Goal: Task Accomplishment & Management: Use online tool/utility

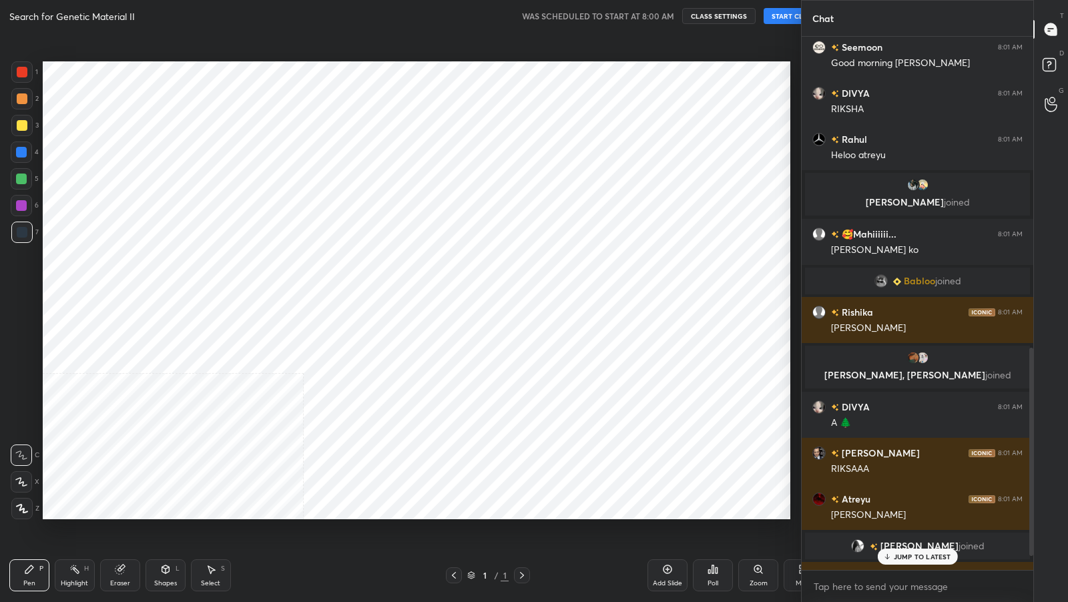
scroll to position [66255, 66025]
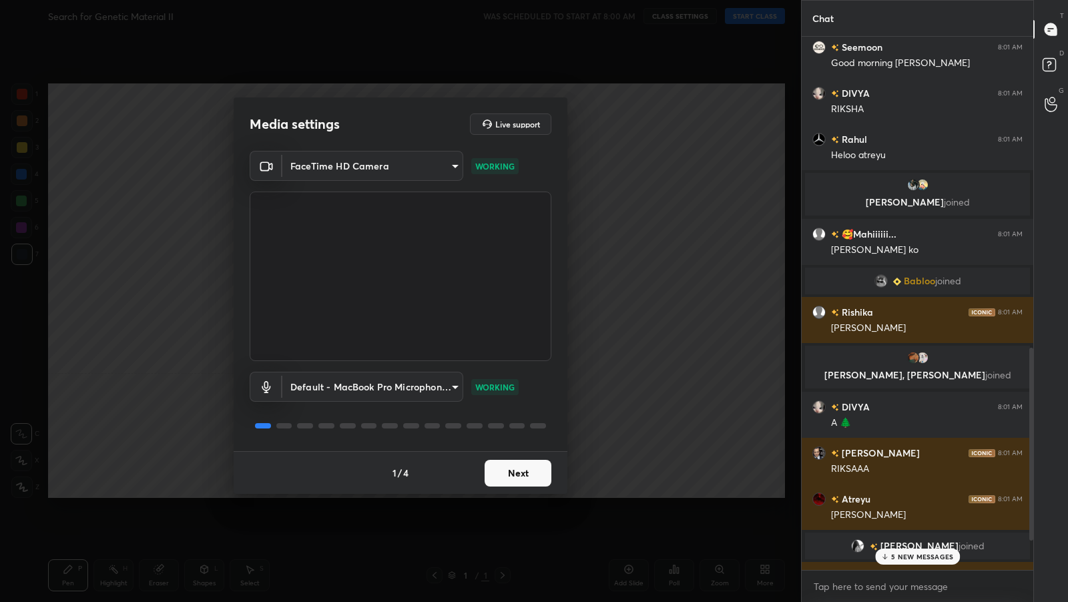
click at [532, 478] on button "Next" at bounding box center [518, 473] width 67 height 27
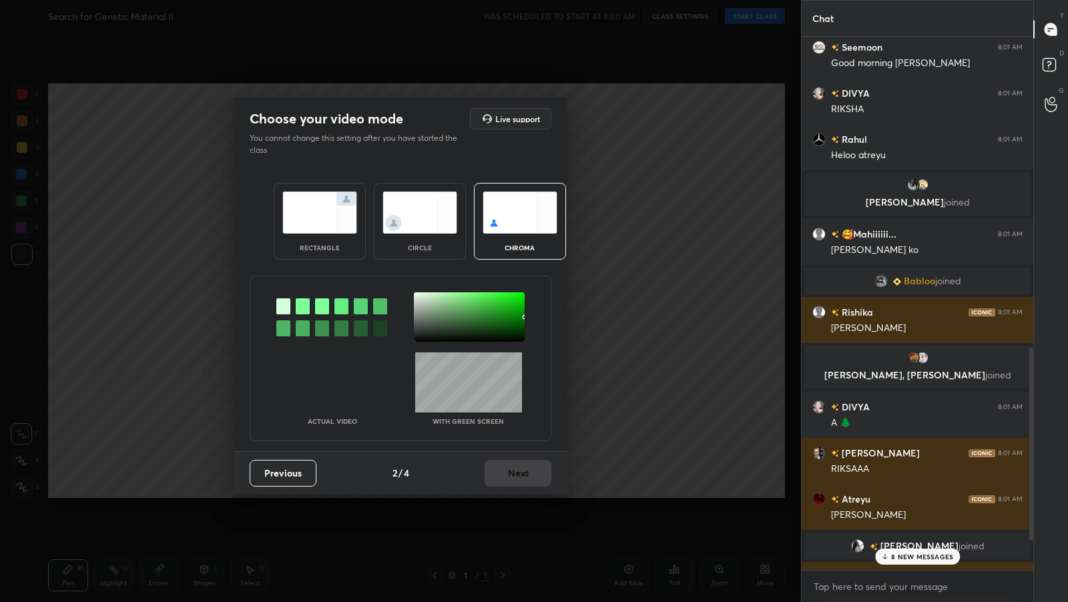
click at [349, 258] on div "rectangle" at bounding box center [320, 221] width 92 height 77
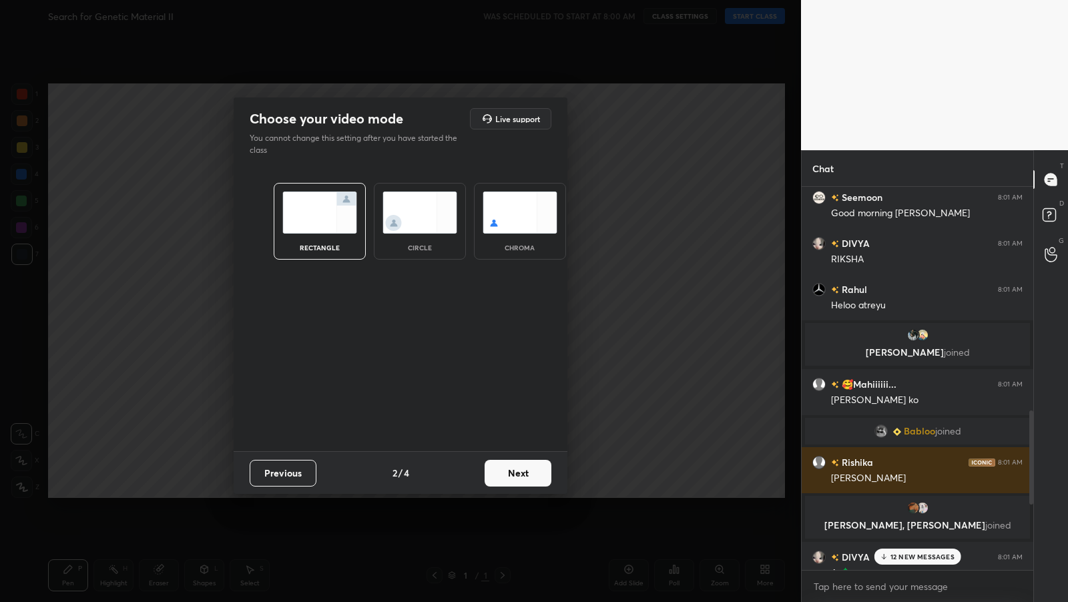
scroll to position [412, 228]
click at [523, 471] on button "Next" at bounding box center [518, 473] width 67 height 27
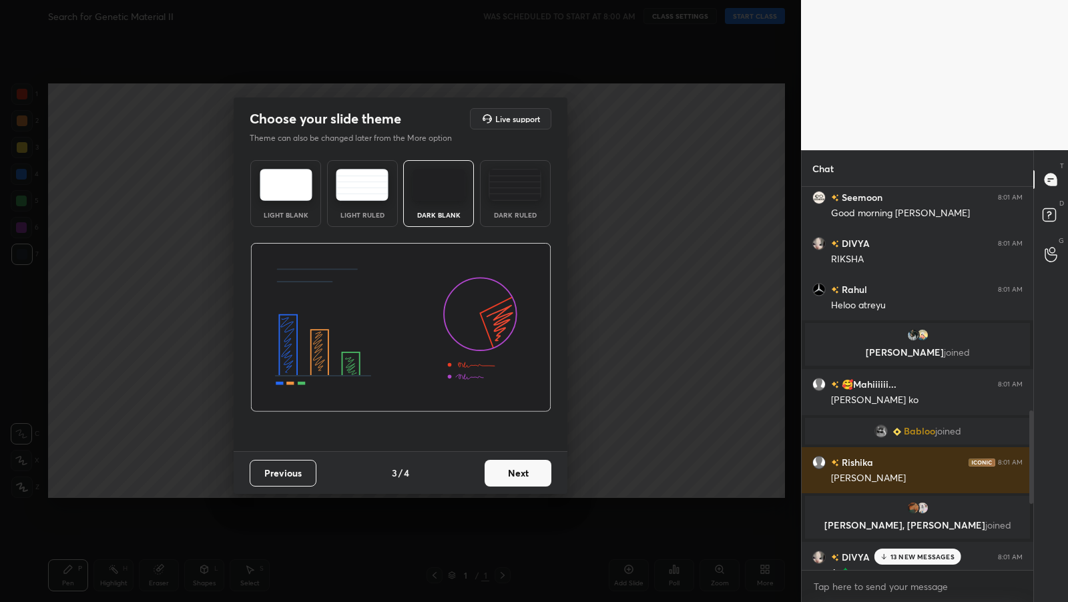
click at [530, 469] on button "Next" at bounding box center [518, 473] width 67 height 27
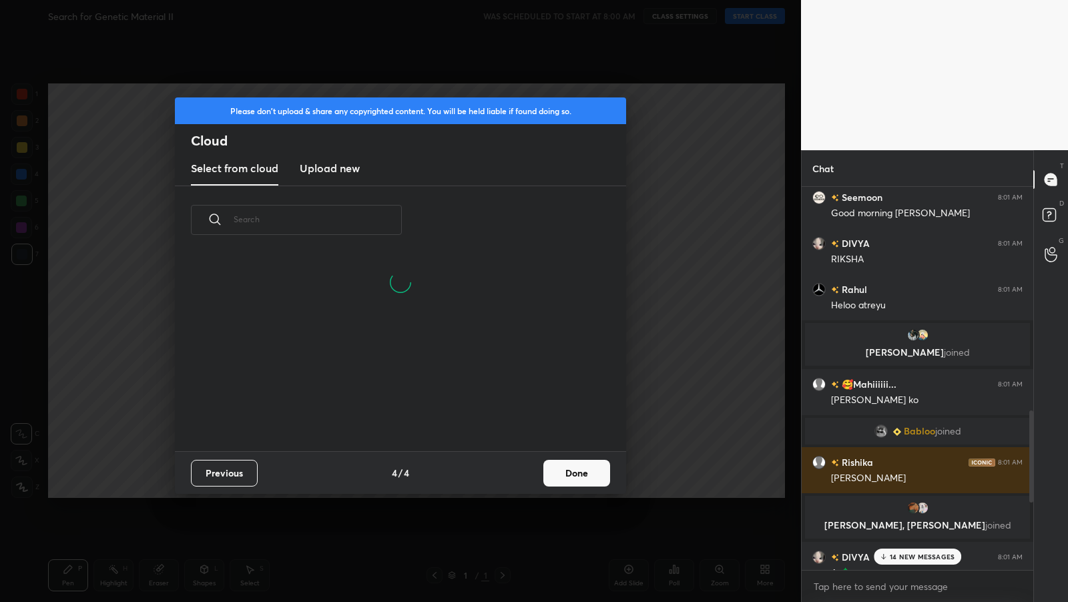
scroll to position [198, 428]
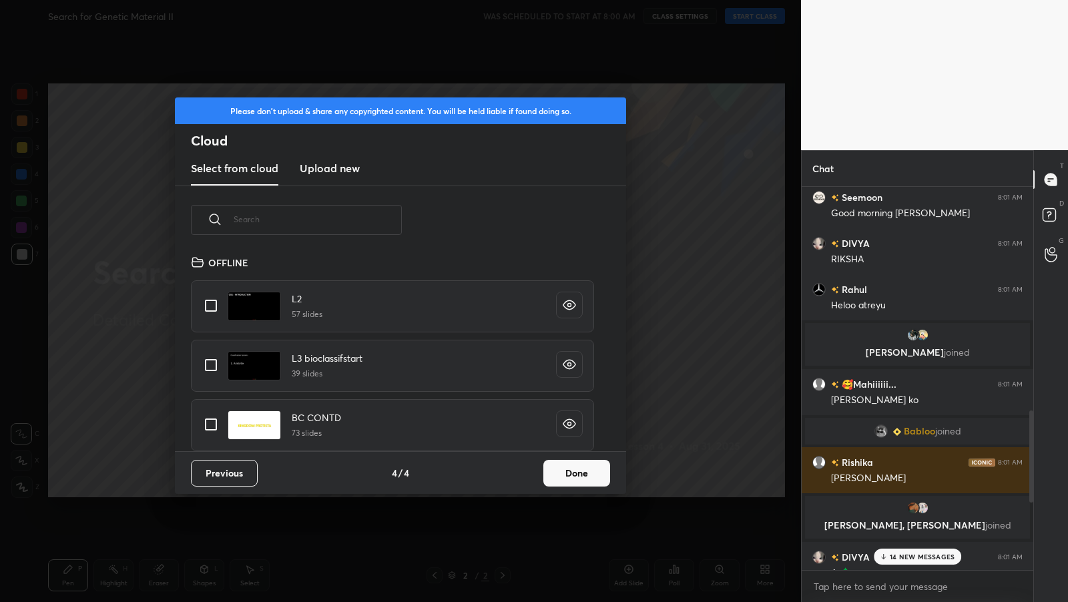
click at [354, 227] on input "text" at bounding box center [318, 219] width 168 height 57
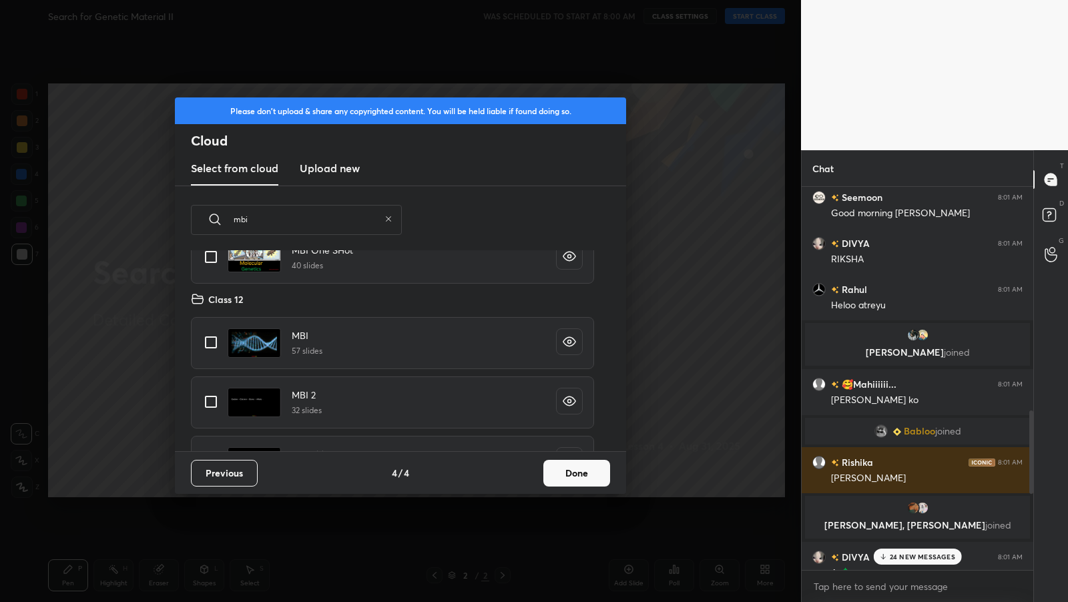
scroll to position [90, 0]
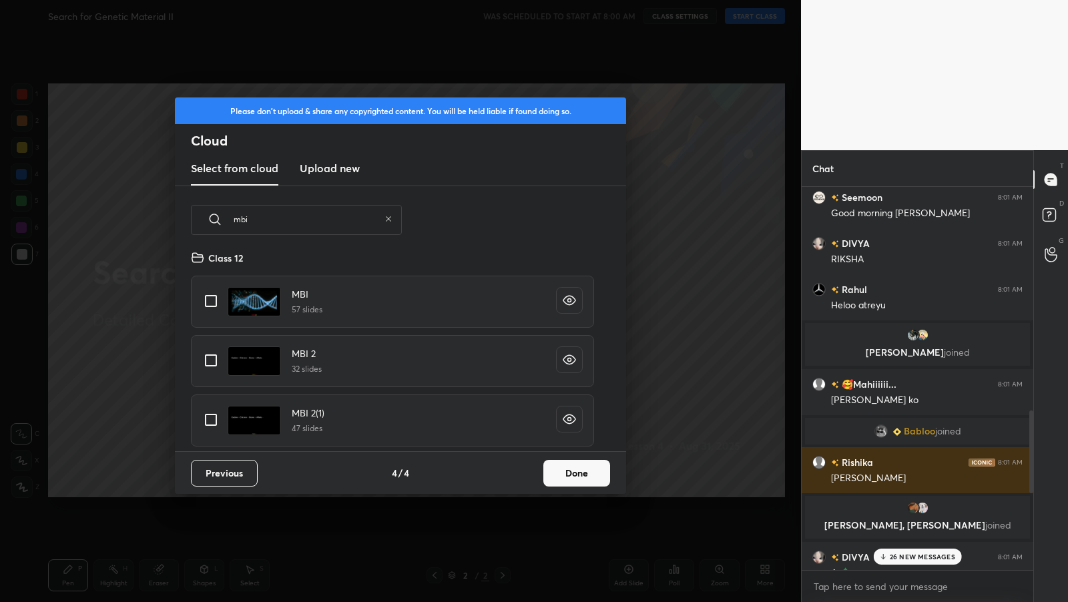
type input "mbi"
click at [219, 304] on input "grid" at bounding box center [211, 301] width 28 height 28
checkbox input "true"
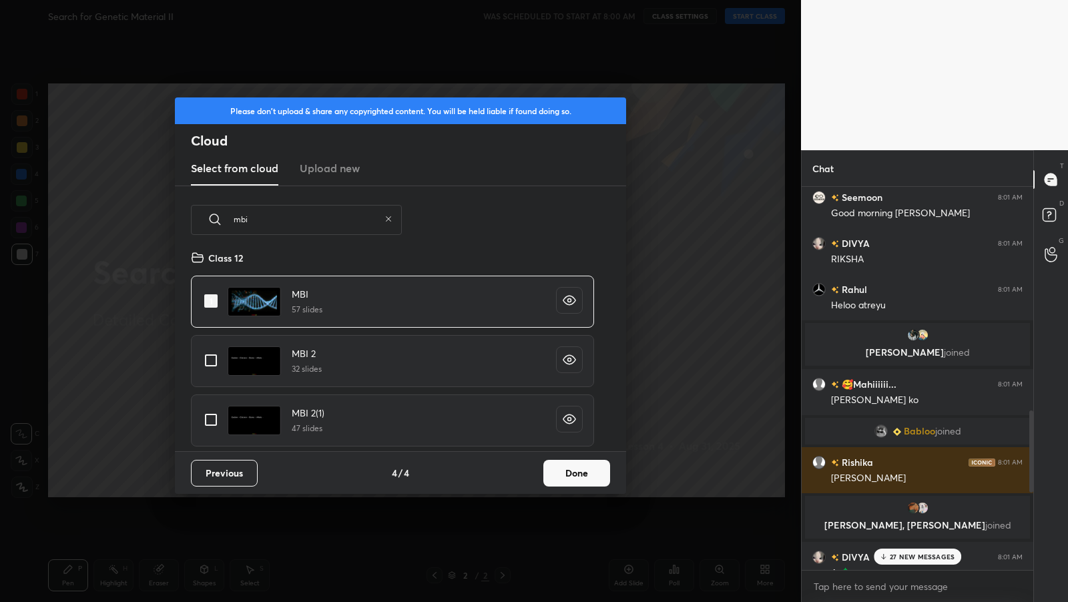
click at [553, 461] on button "Done" at bounding box center [577, 473] width 67 height 27
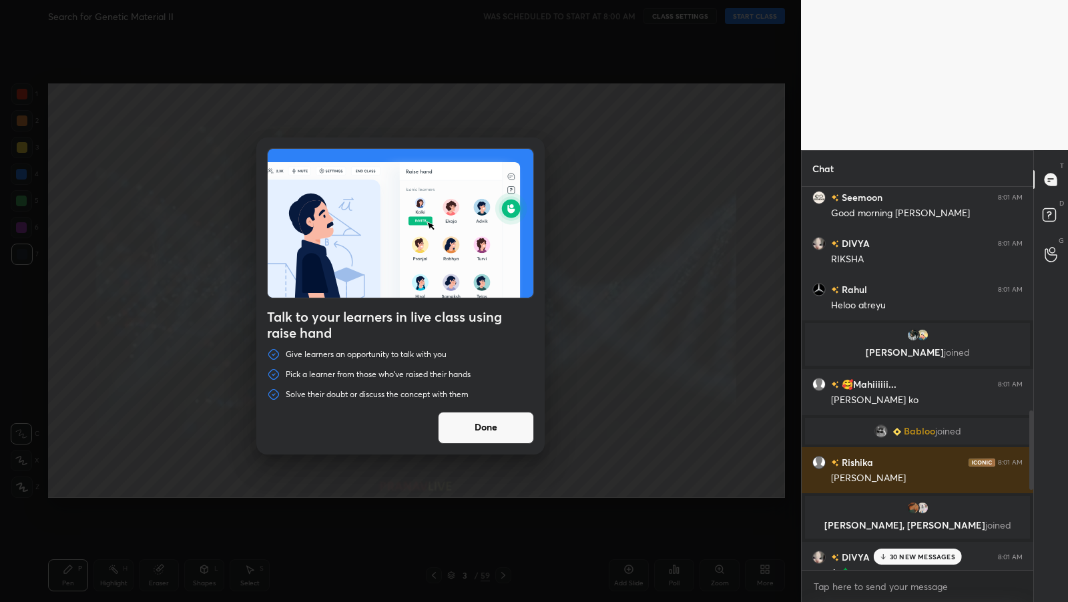
click at [892, 554] on p "30 NEW MESSAGES" at bounding box center [922, 557] width 65 height 8
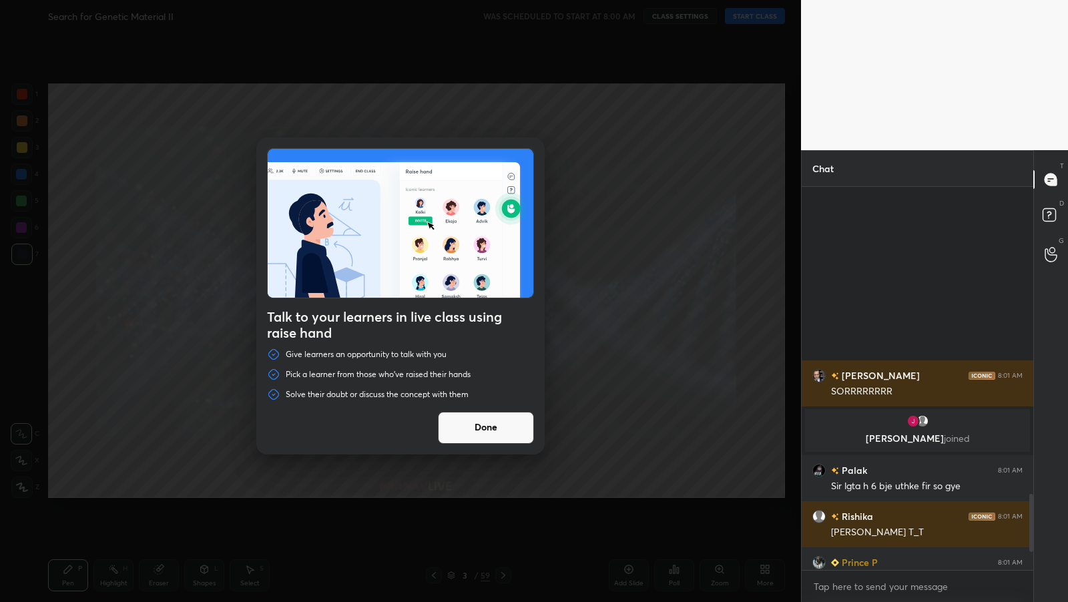
scroll to position [2165, 0]
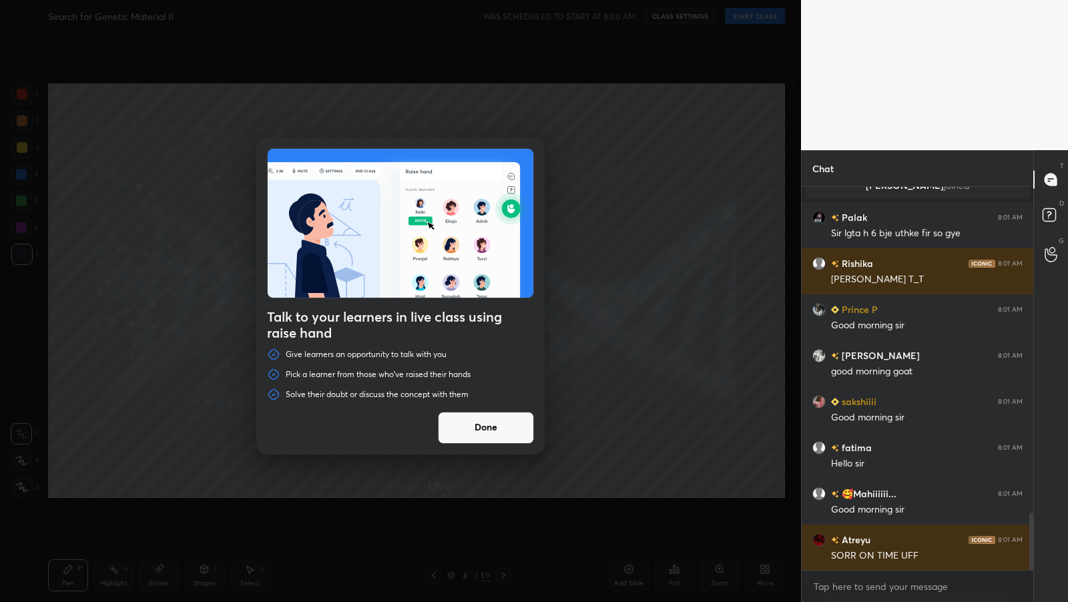
click at [485, 435] on button "Done" at bounding box center [486, 428] width 96 height 32
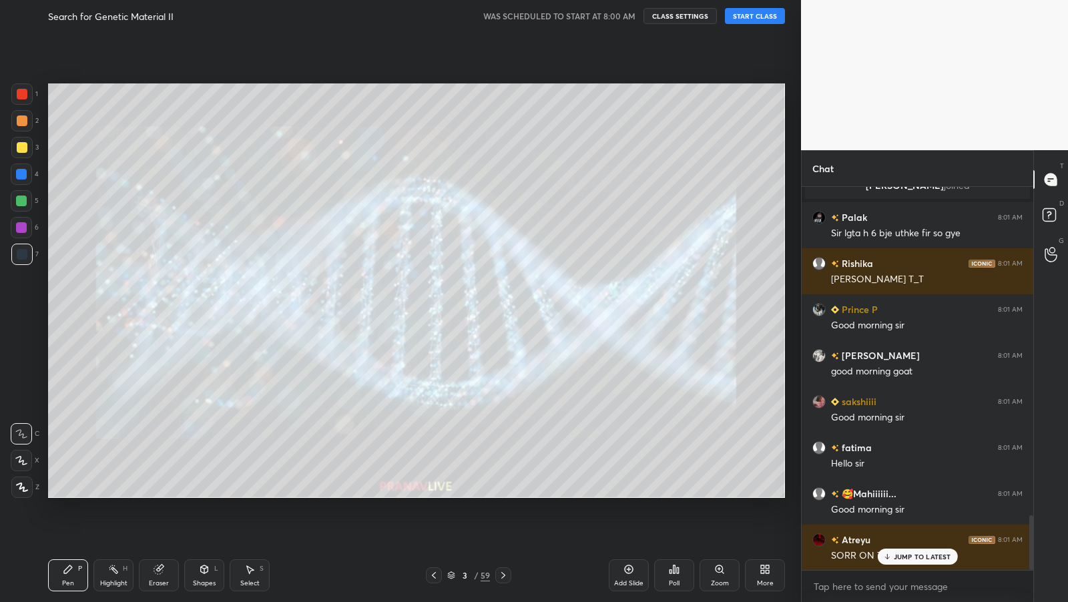
scroll to position [2305, 0]
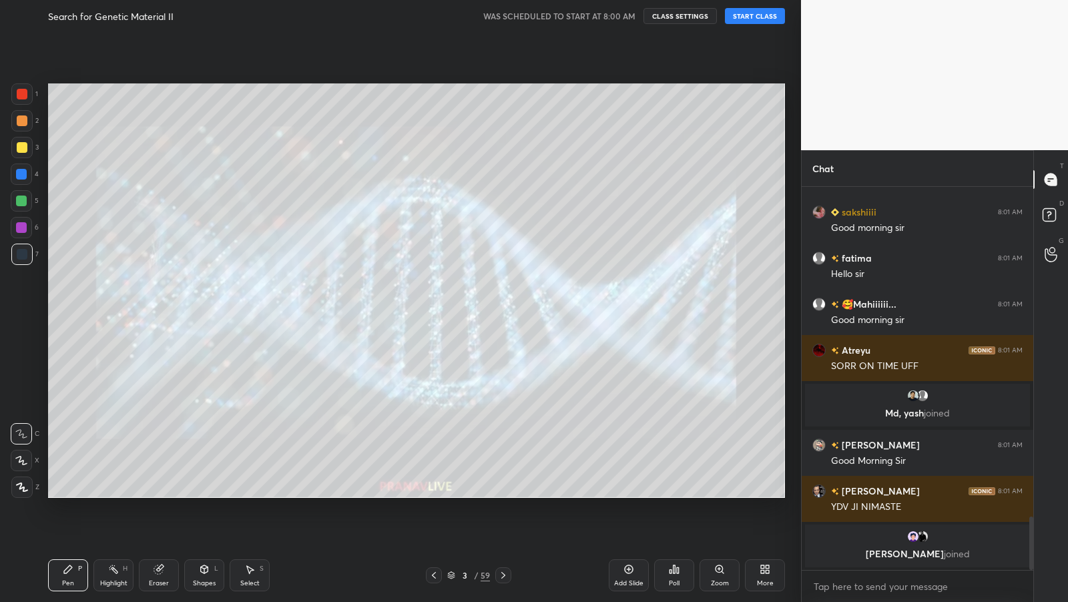
click at [911, 550] on p "Priya, Jasmine joined" at bounding box center [917, 554] width 209 height 11
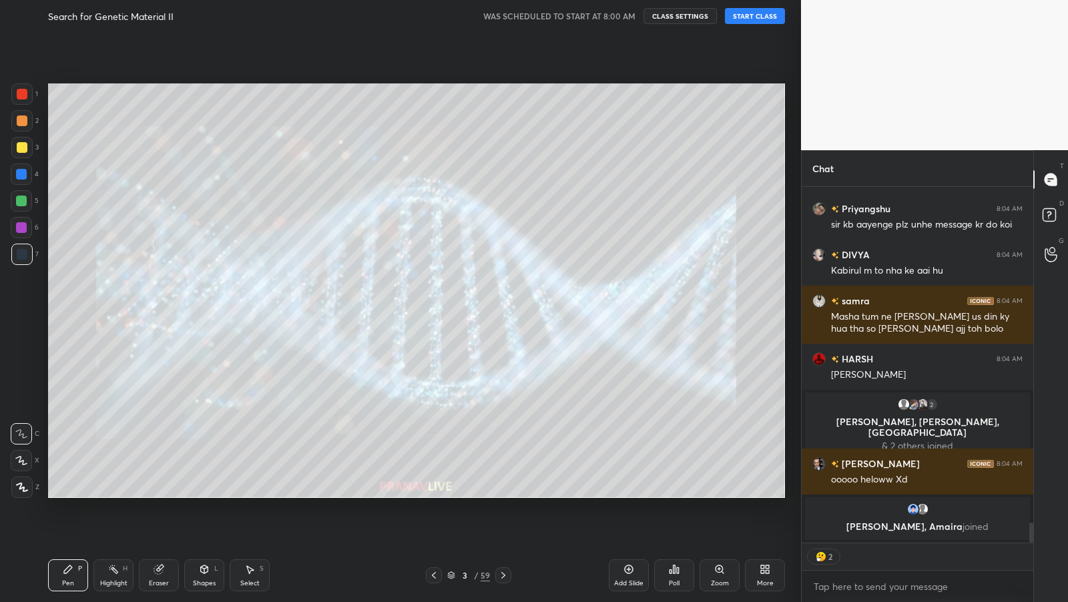
scroll to position [5883, 0]
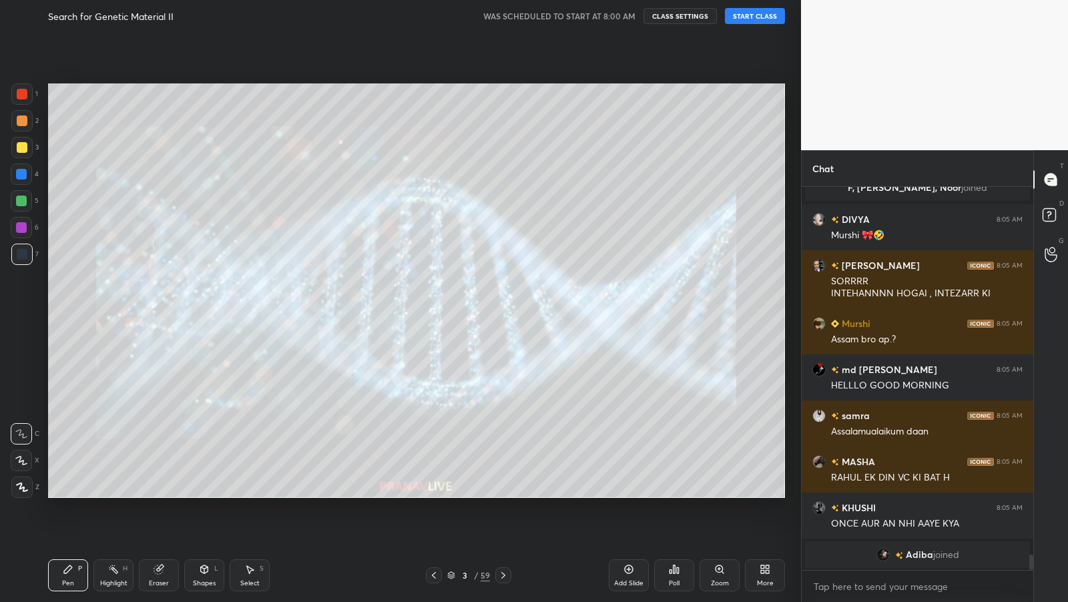
click at [750, 21] on button "START CLASS" at bounding box center [755, 16] width 60 height 16
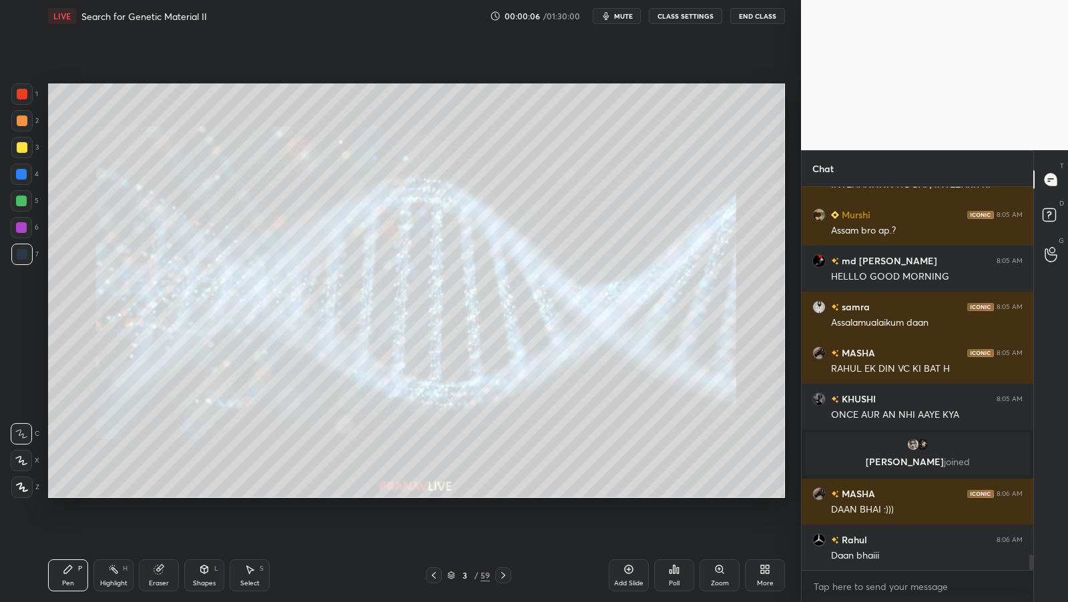
click at [437, 574] on icon at bounding box center [434, 575] width 11 height 11
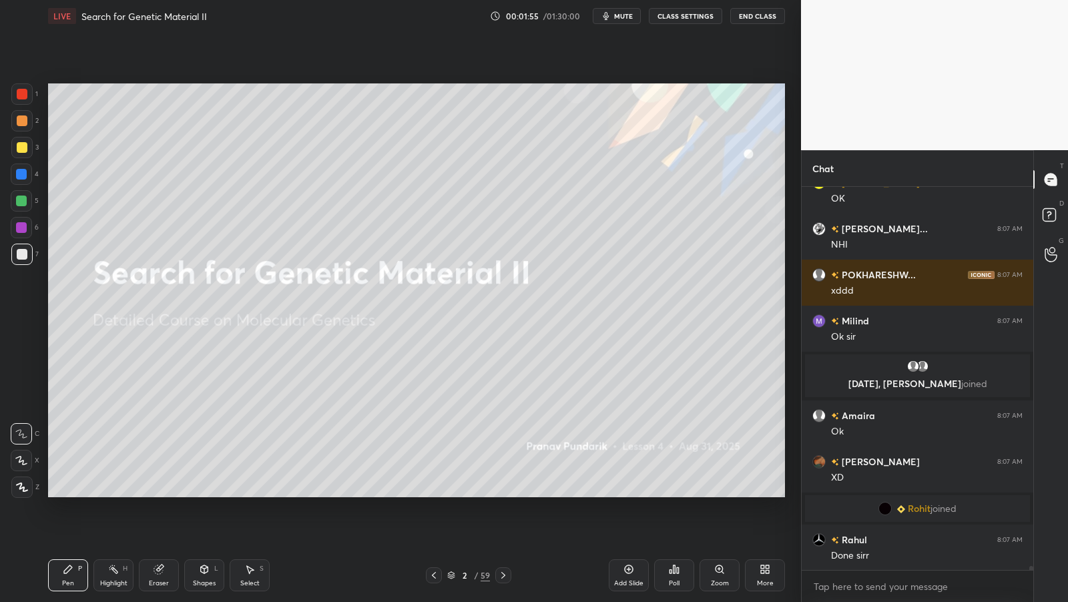
click at [612, 18] on icon "button" at bounding box center [606, 16] width 11 height 11
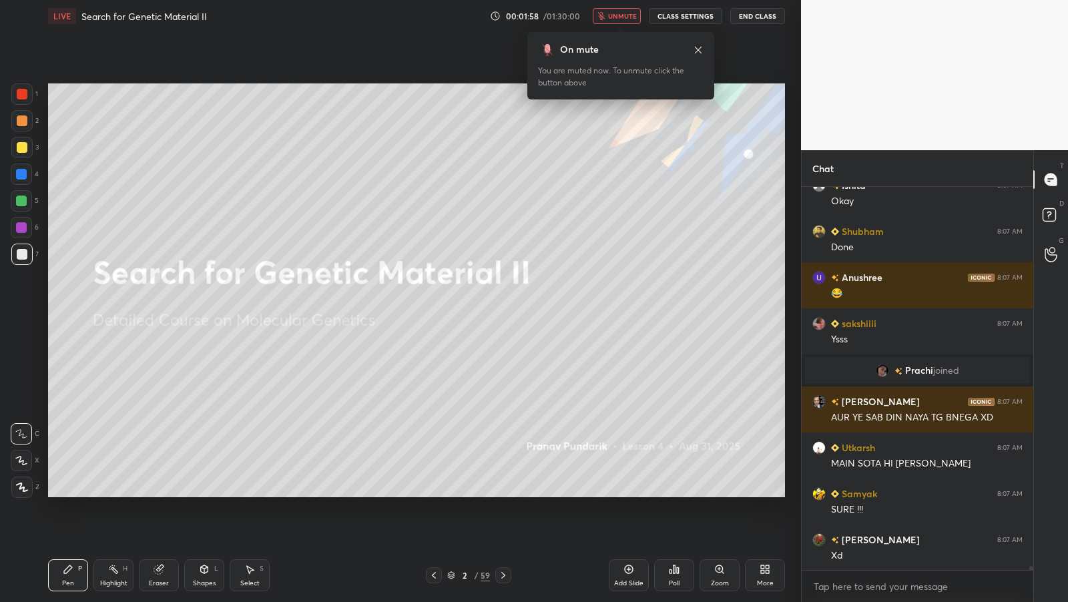
click at [614, 12] on span "unmute" at bounding box center [622, 15] width 29 height 9
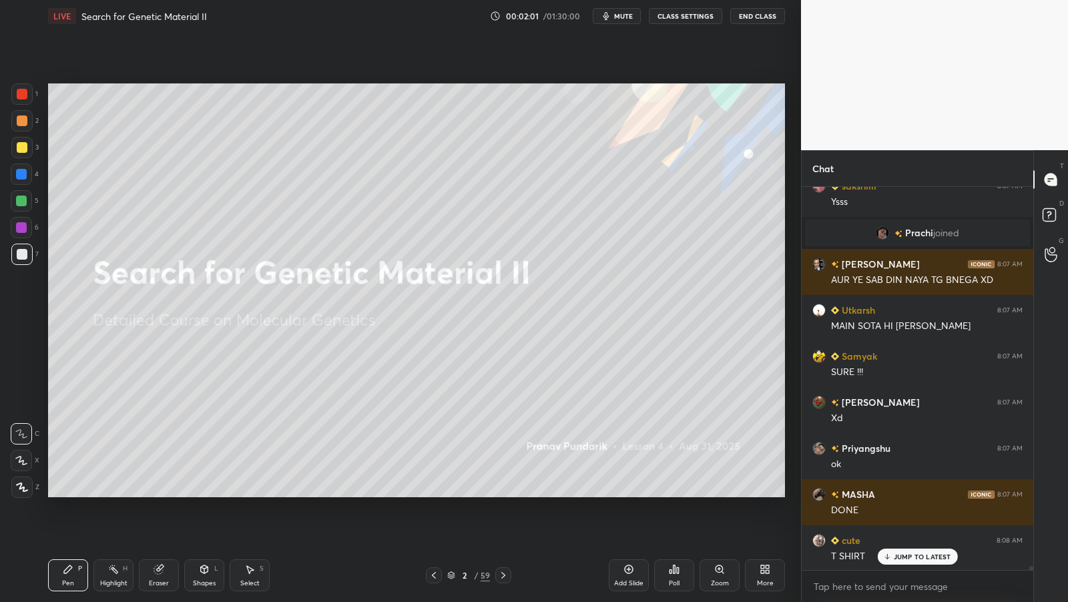
click at [22, 457] on icon at bounding box center [21, 460] width 12 height 9
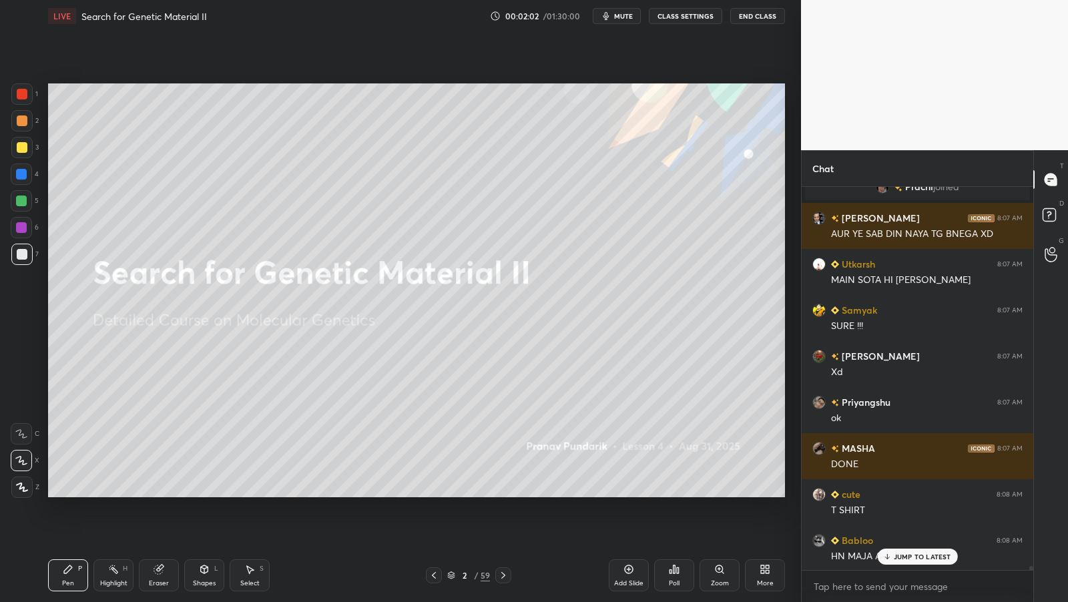
click at [21, 146] on div at bounding box center [22, 147] width 11 height 11
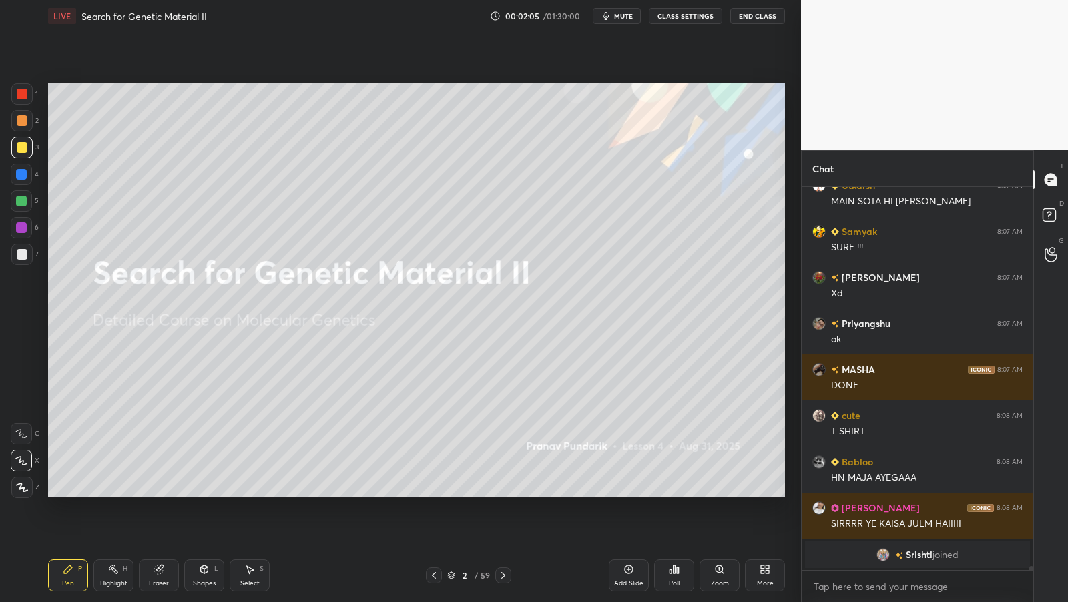
click at [618, 575] on div "Add Slide" at bounding box center [629, 576] width 40 height 32
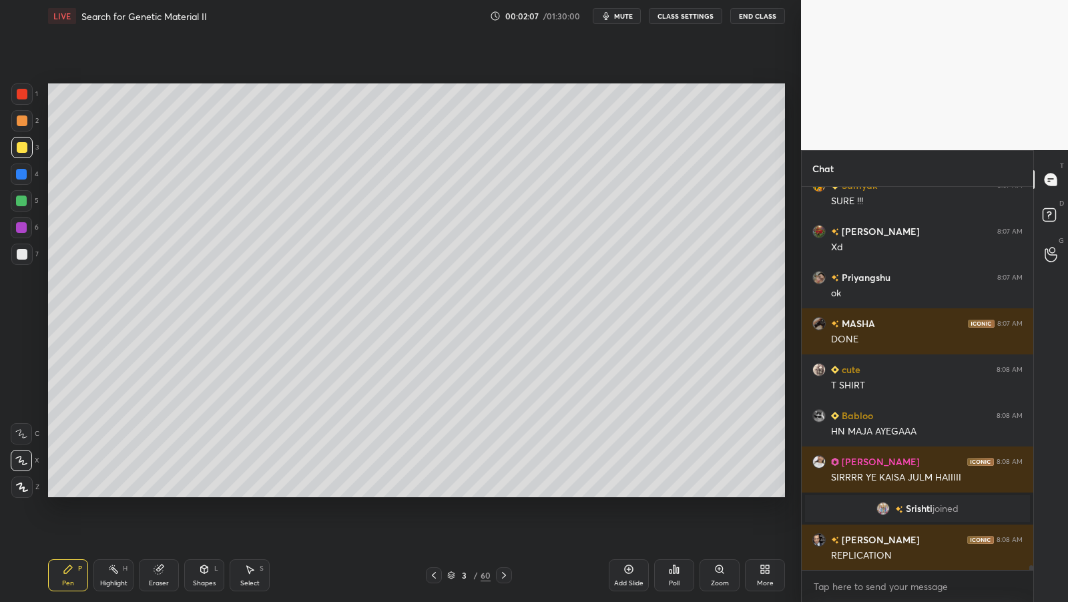
click at [767, 573] on icon at bounding box center [767, 571] width 3 height 3
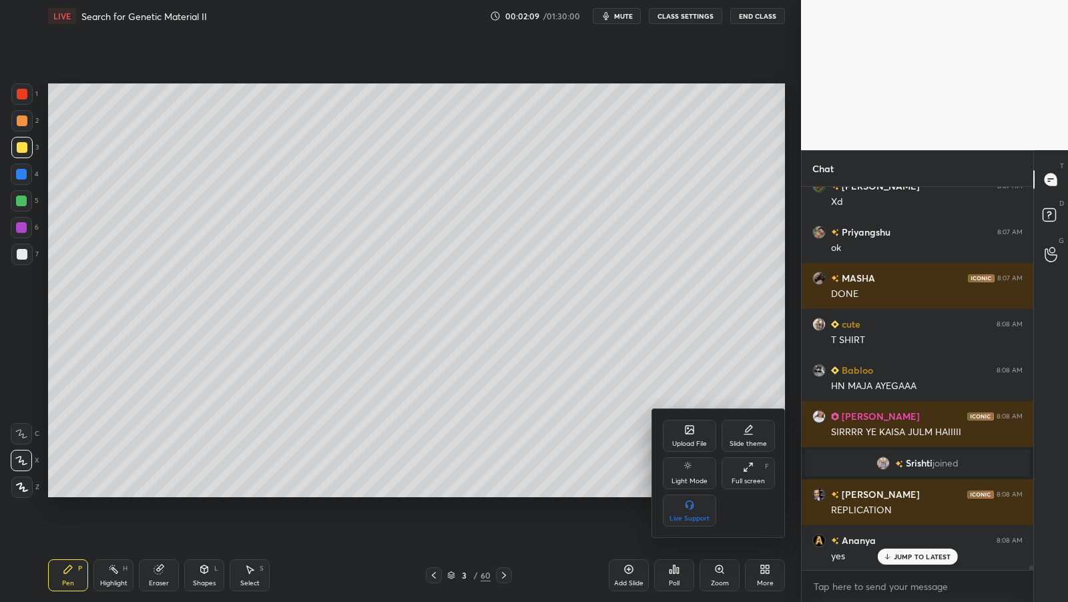
click at [757, 478] on div "Full screen" at bounding box center [748, 481] width 33 height 7
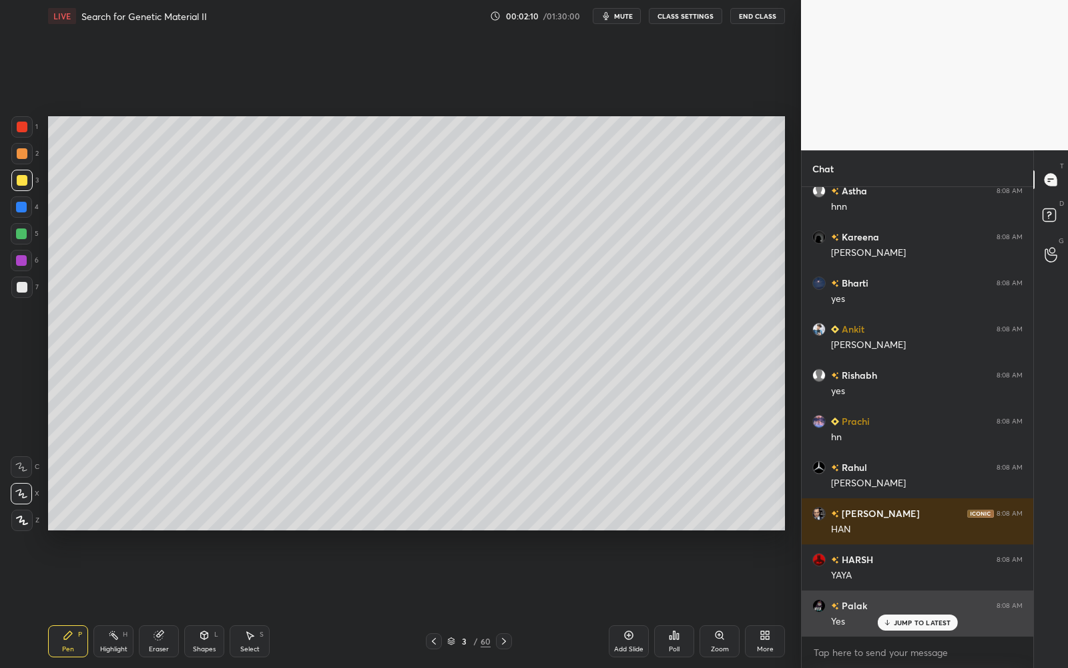
click at [897, 602] on p "JUMP TO LATEST" at bounding box center [922, 622] width 57 height 8
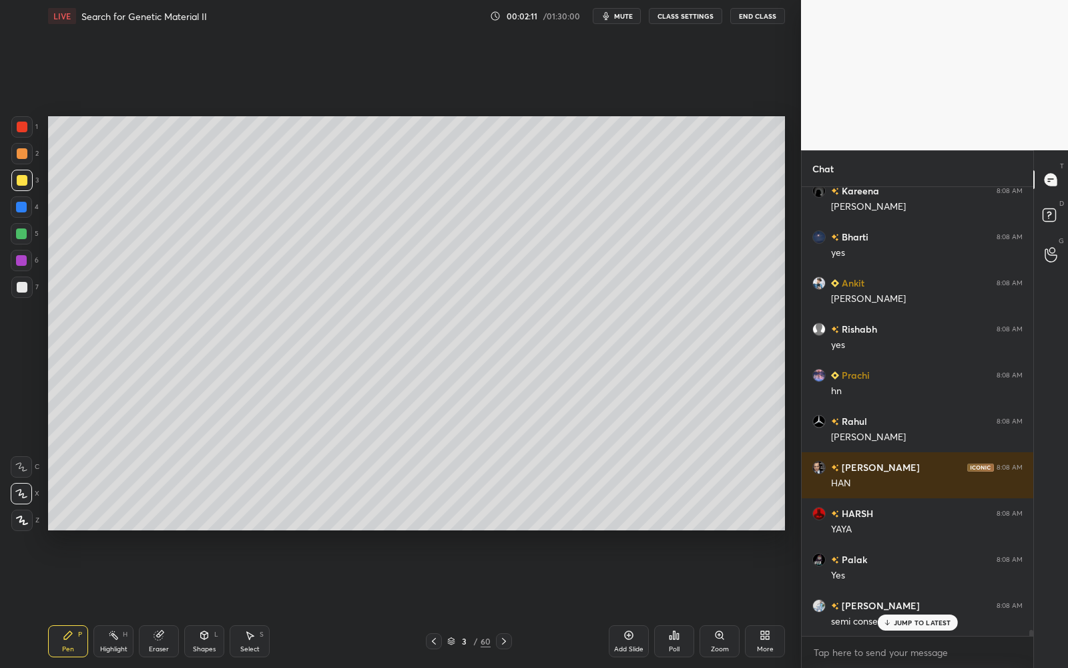
click at [897, 602] on p "JUMP TO LATEST" at bounding box center [922, 622] width 57 height 8
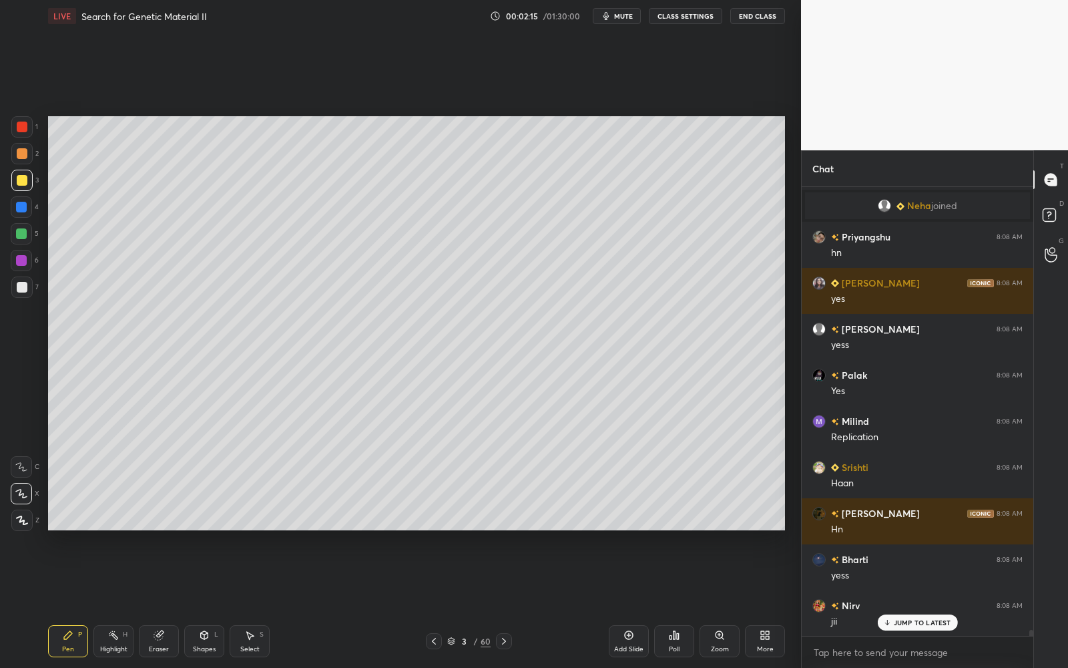
click at [896, 602] on p "JUMP TO LATEST" at bounding box center [922, 622] width 57 height 8
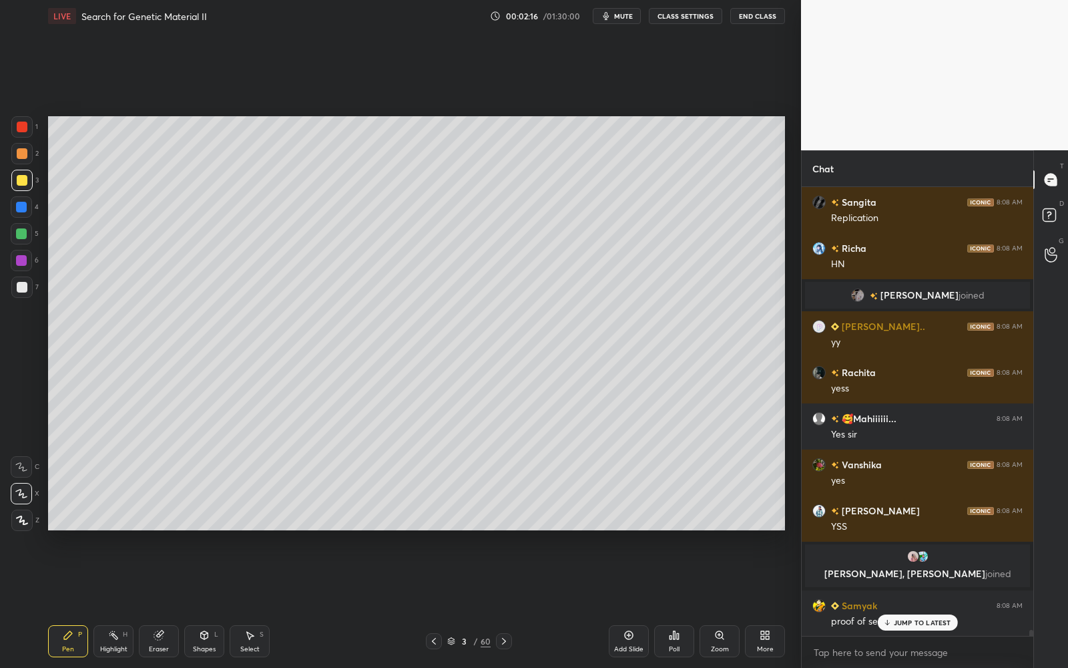
click at [897, 602] on p "JUMP TO LATEST" at bounding box center [922, 622] width 57 height 8
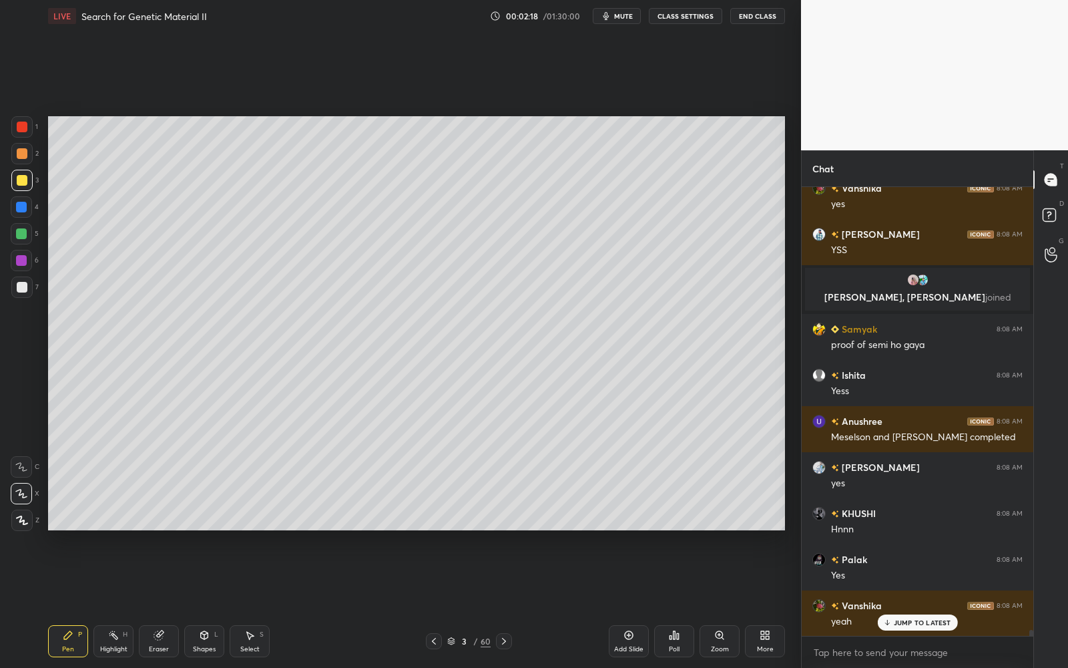
click at [897, 602] on p "JUMP TO LATEST" at bounding box center [922, 622] width 57 height 8
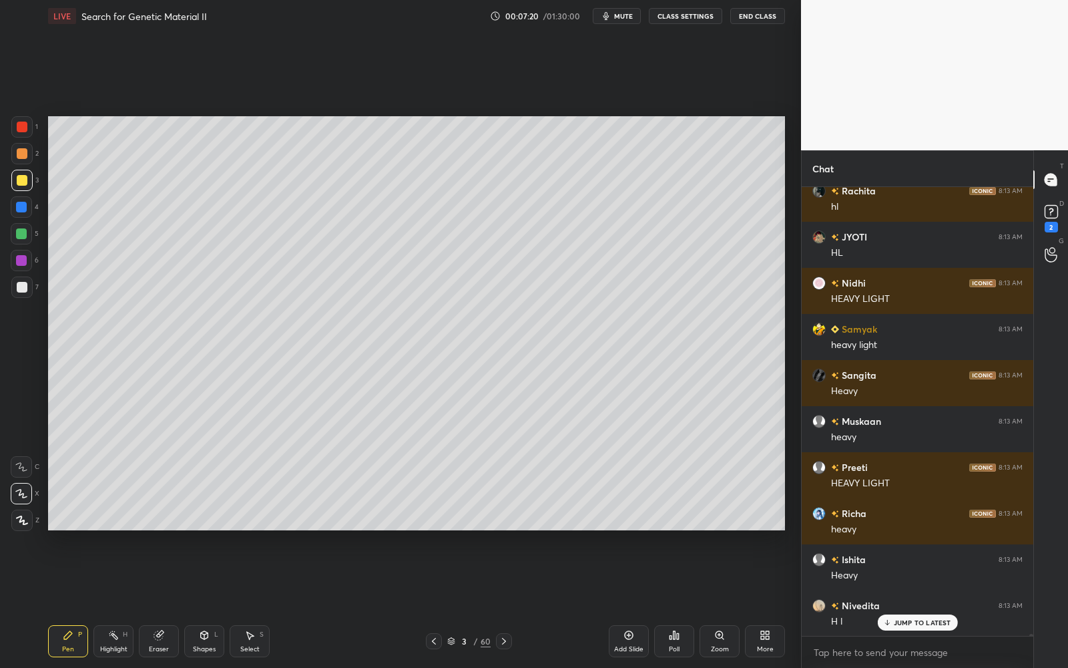
click at [22, 160] on div at bounding box center [21, 153] width 21 height 21
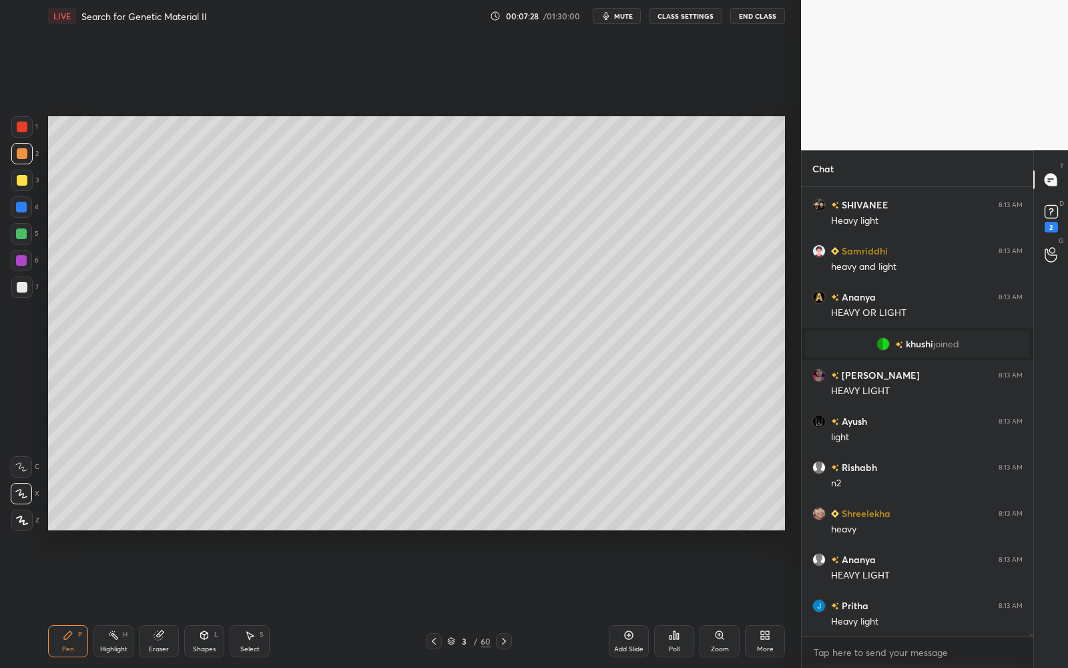
click at [25, 231] on div at bounding box center [21, 233] width 11 height 11
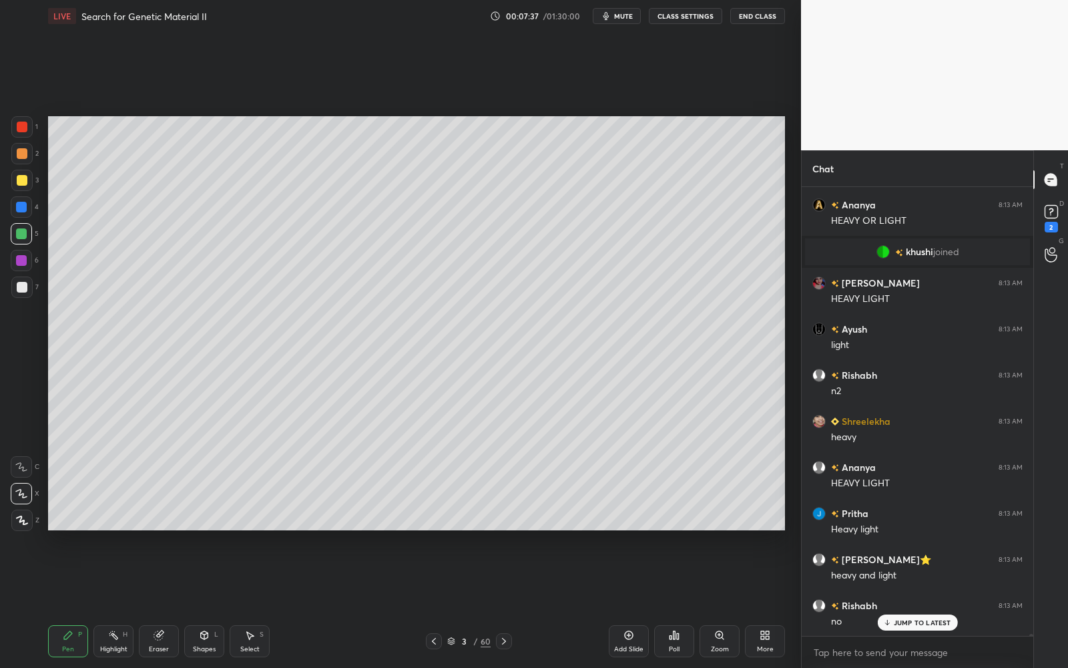
click at [17, 282] on div at bounding box center [22, 287] width 11 height 11
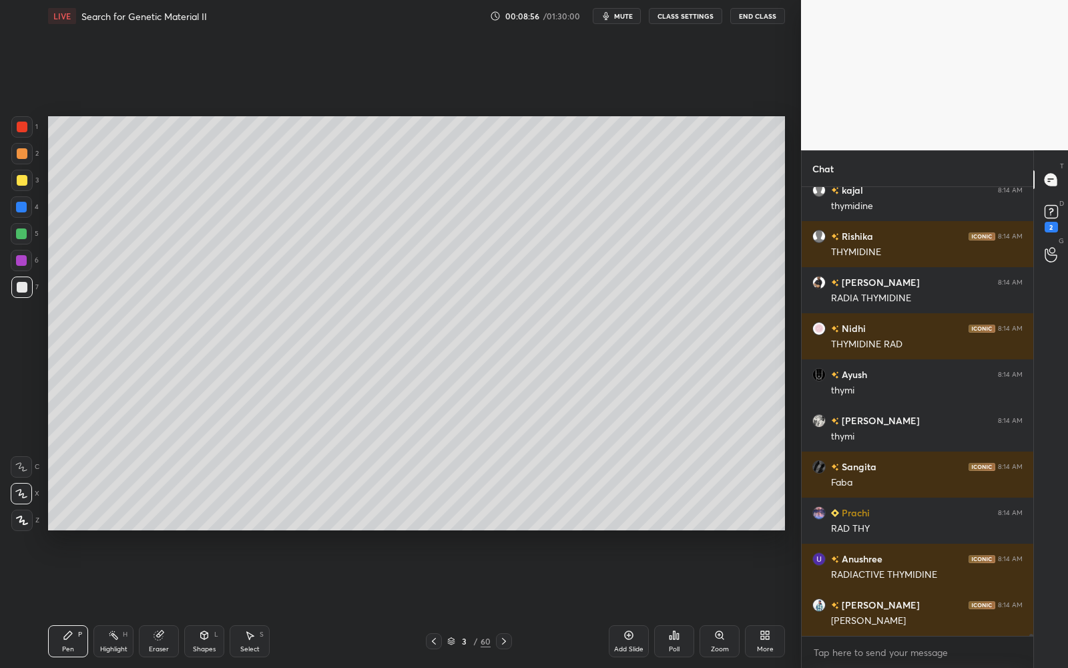
click at [626, 602] on icon at bounding box center [629, 635] width 11 height 11
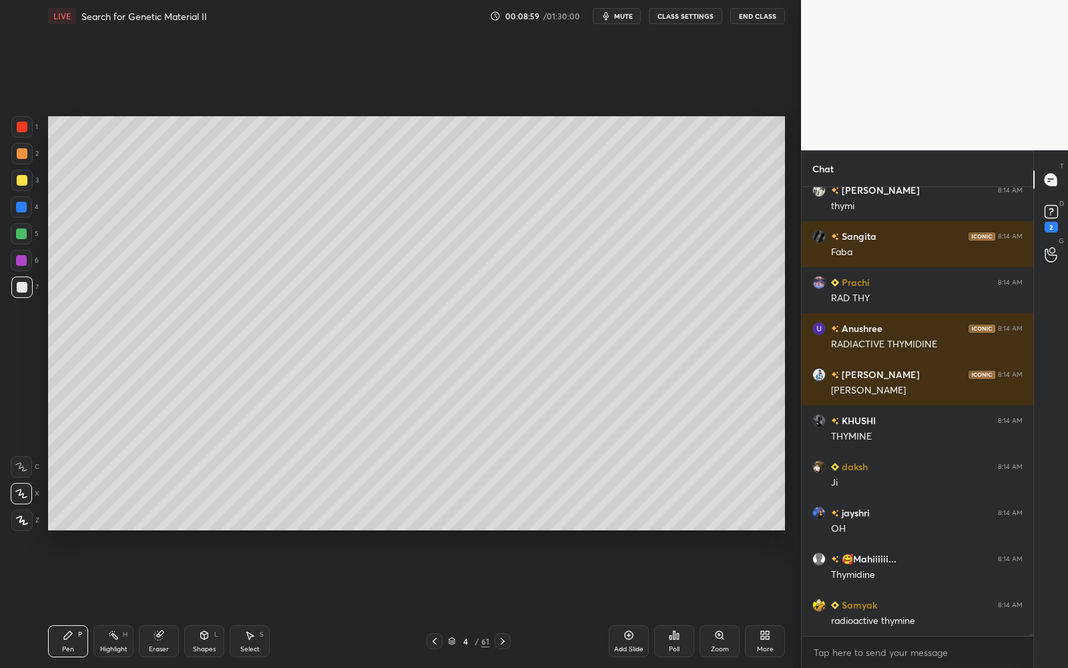
click at [22, 181] on div at bounding box center [22, 180] width 11 height 11
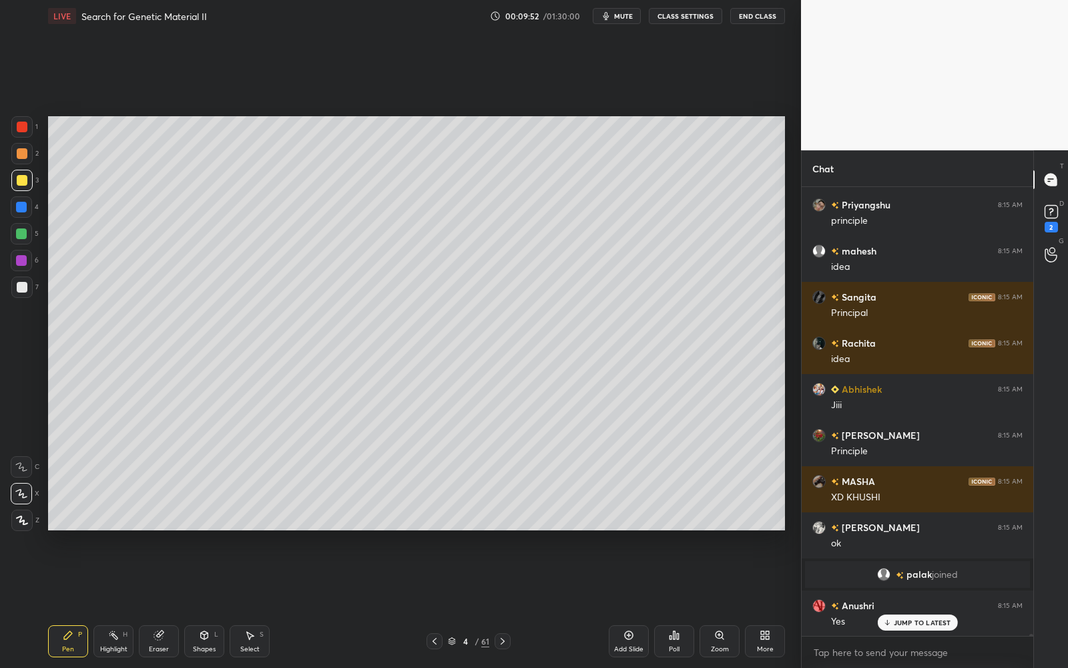
click at [21, 282] on div at bounding box center [22, 287] width 11 height 11
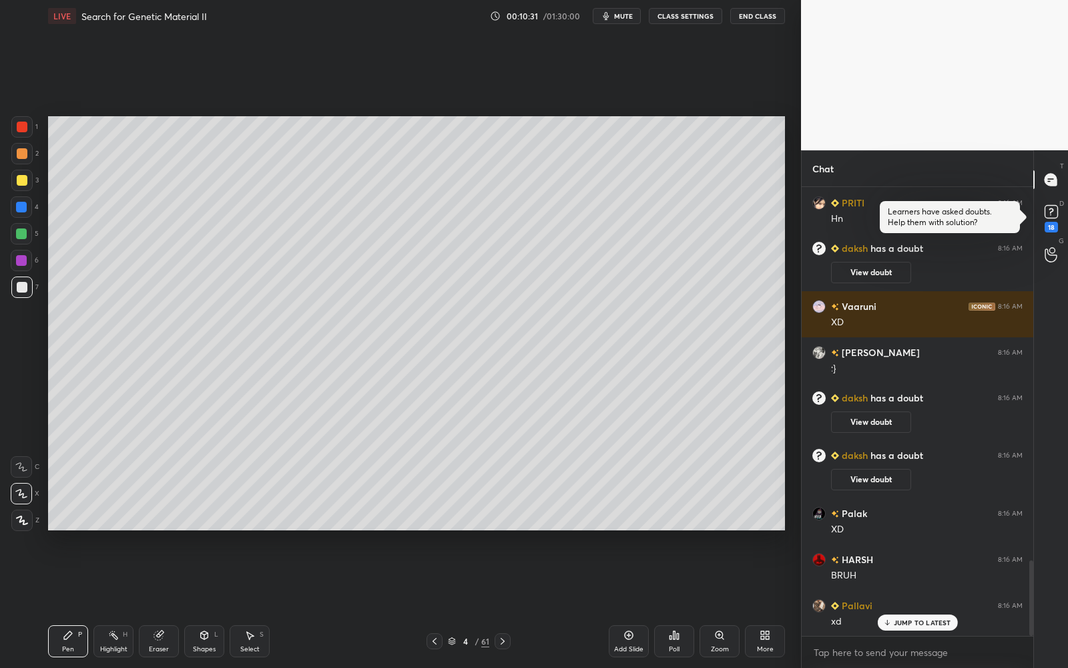
scroll to position [2260, 0]
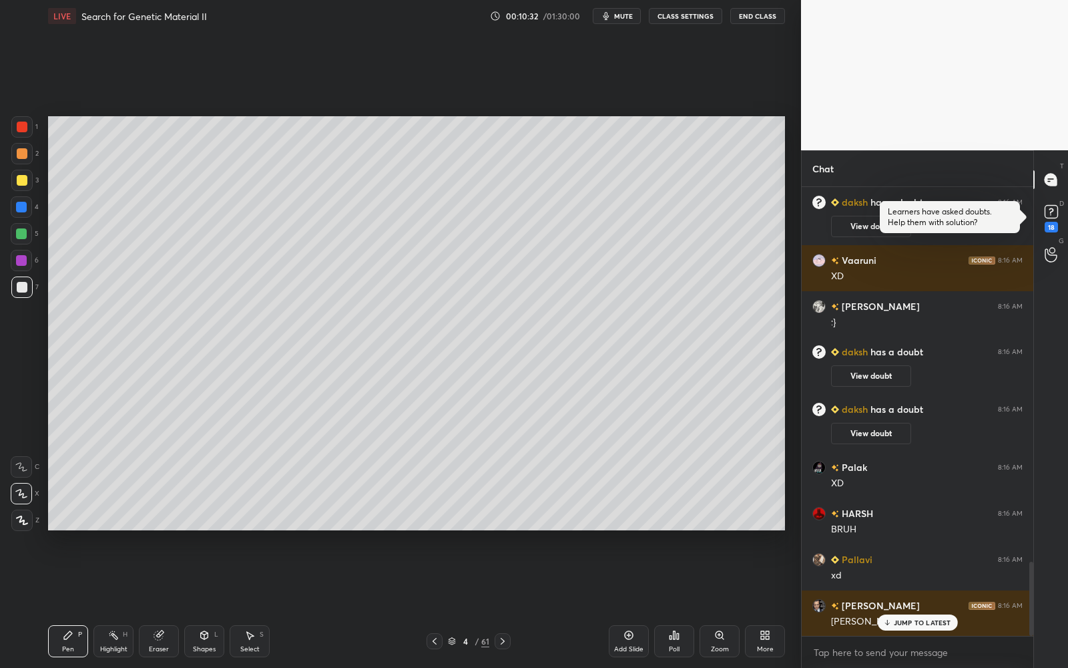
click at [684, 18] on button "CLASS SETTINGS" at bounding box center [685, 16] width 73 height 16
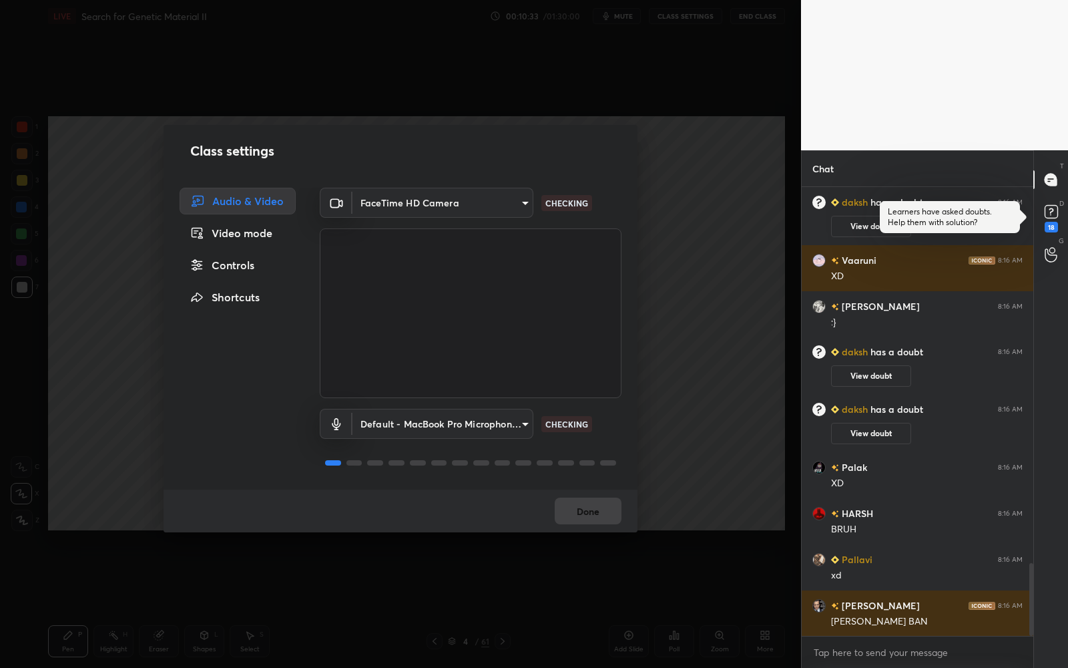
scroll to position [2307, 0]
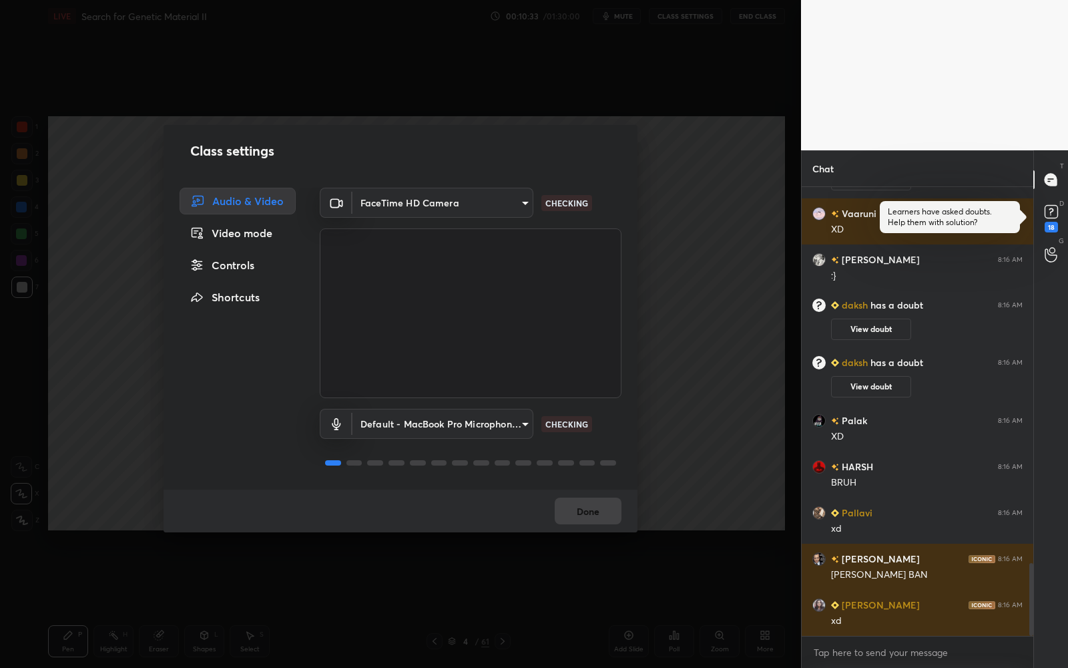
click at [253, 236] on div "Video mode" at bounding box center [238, 233] width 116 height 27
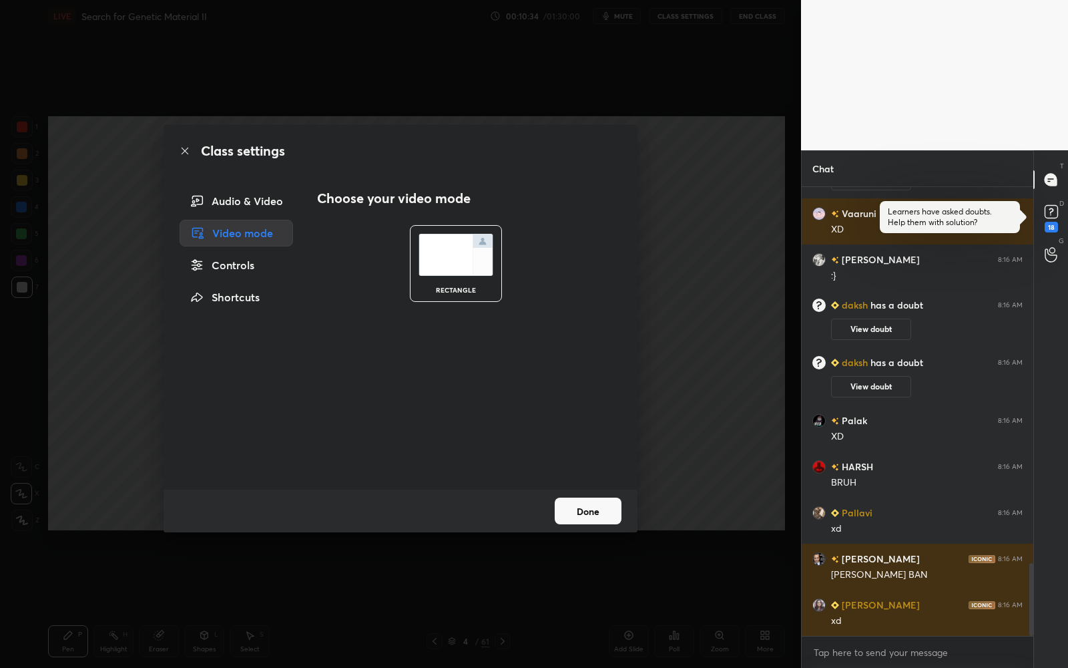
click at [243, 269] on div "Controls" at bounding box center [237, 265] width 114 height 27
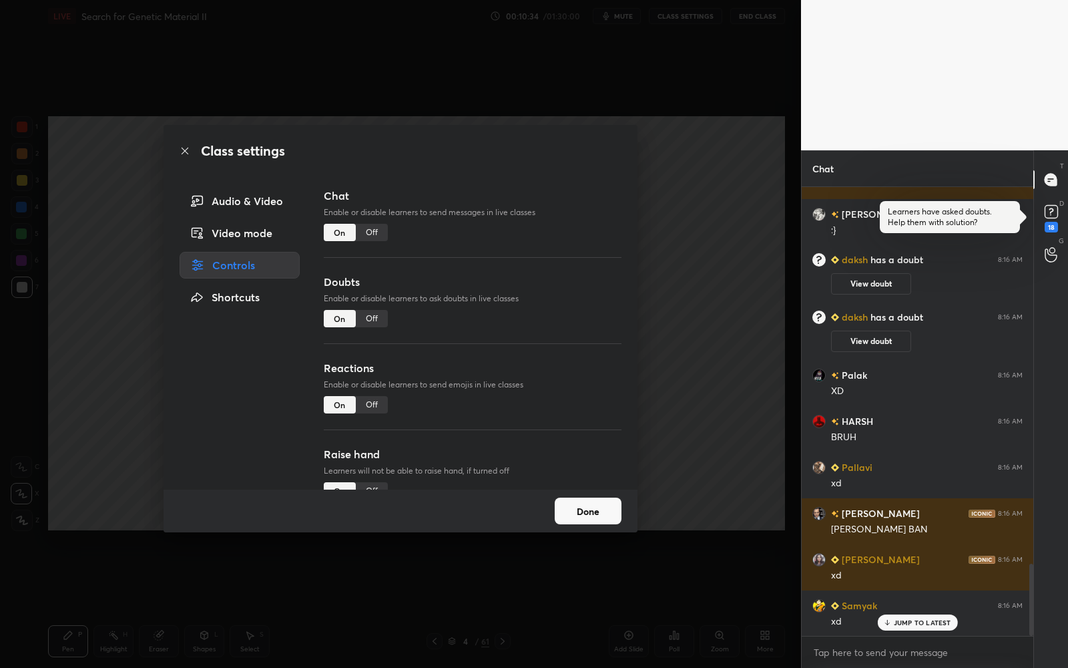
click at [366, 314] on div "Off" at bounding box center [372, 318] width 32 height 17
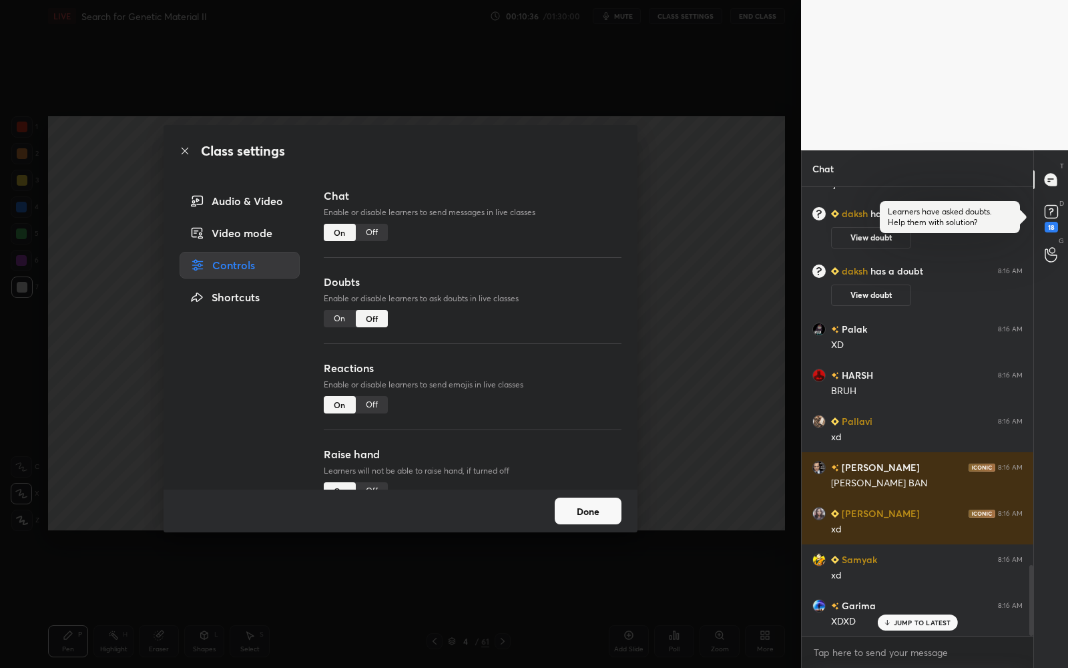
scroll to position [2491, 0]
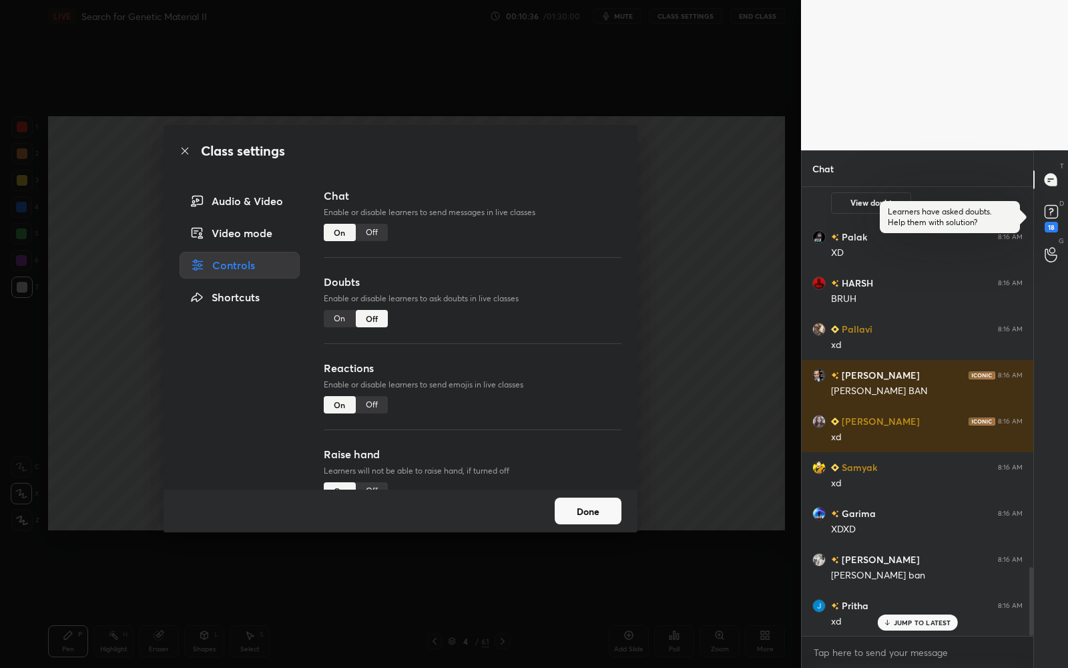
click at [602, 511] on button "Done" at bounding box center [588, 510] width 67 height 27
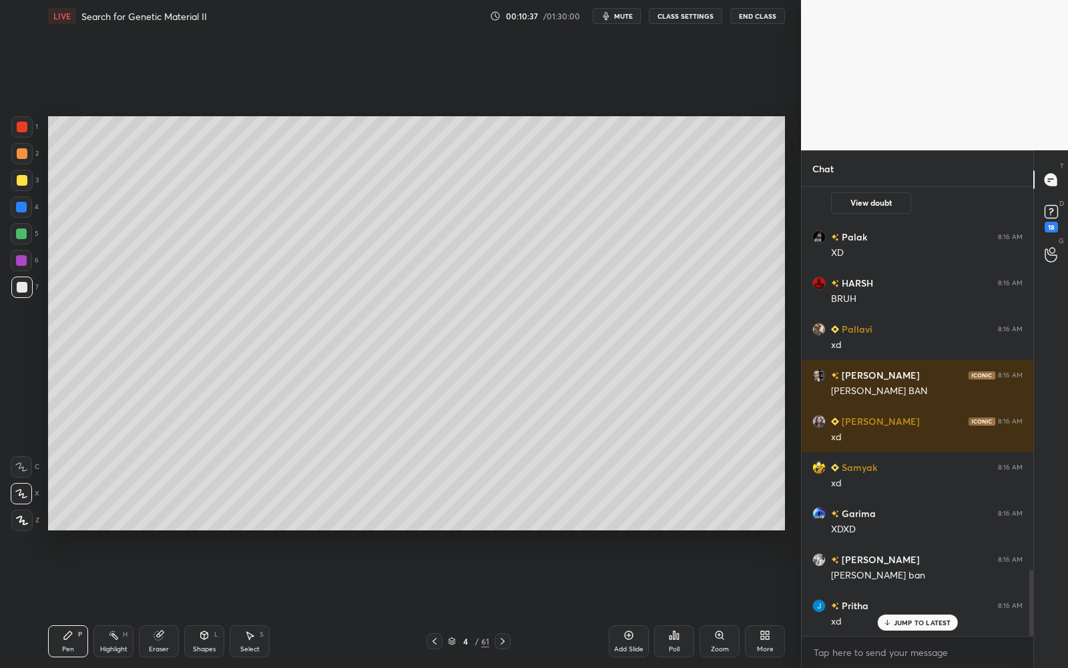
scroll to position [2583, 0]
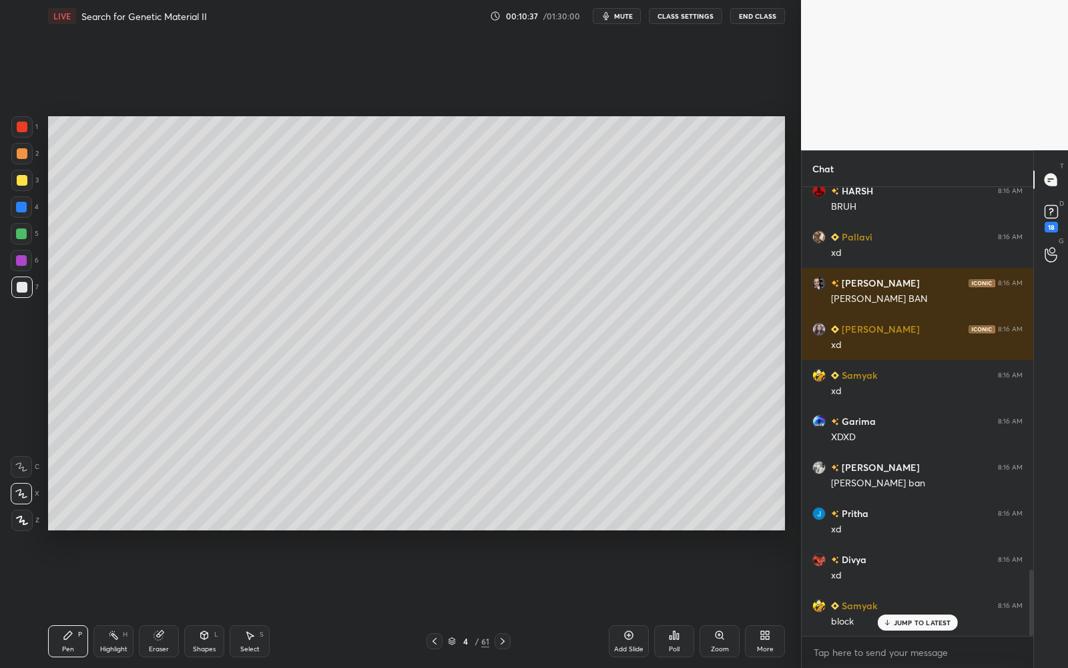
click at [1062, 216] on div "18" at bounding box center [1051, 217] width 27 height 24
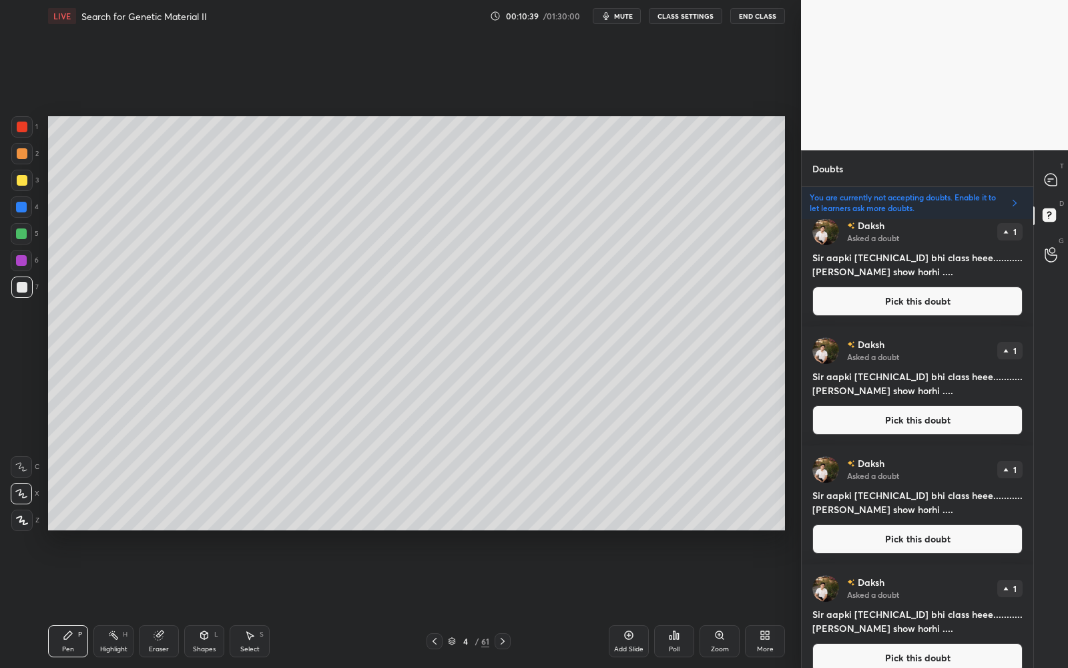
scroll to position [565, 0]
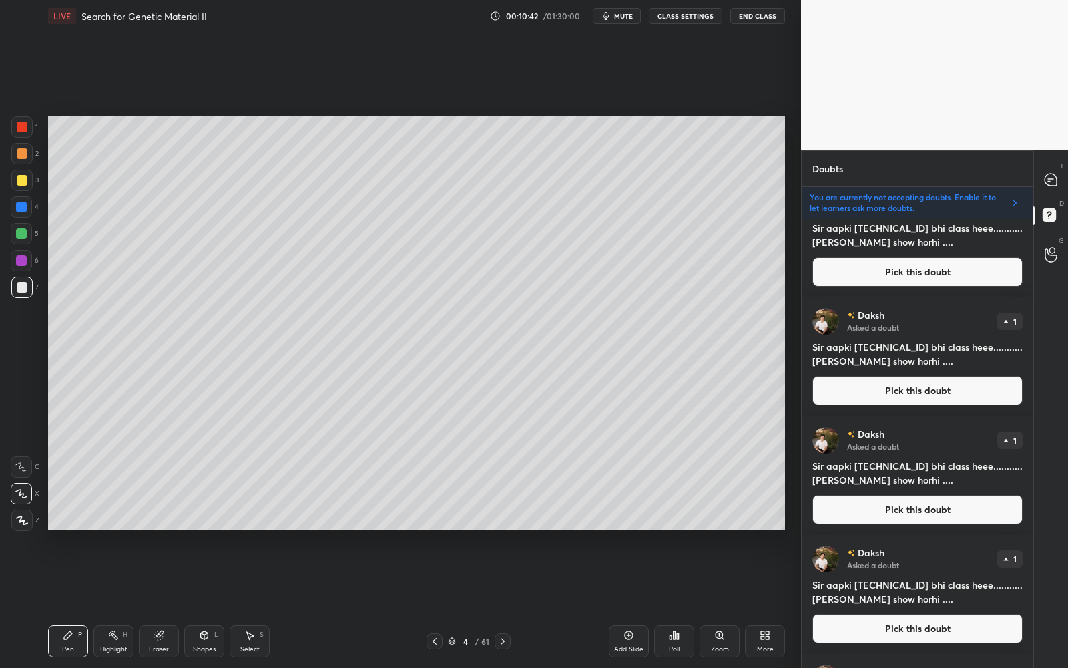
click at [964, 389] on button "Pick this doubt" at bounding box center [918, 390] width 210 height 29
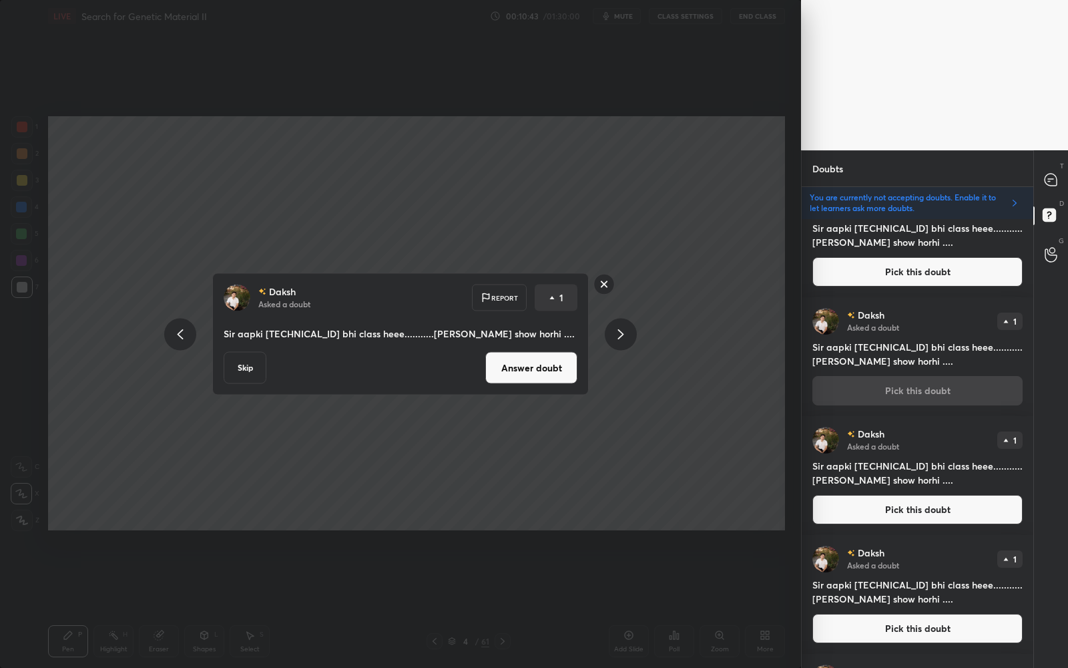
click at [753, 365] on div "Daksh Asked a doubt Report 1 Sir aapki 5::30 bhi class heee...........sir aapki…" at bounding box center [400, 334] width 801 height 668
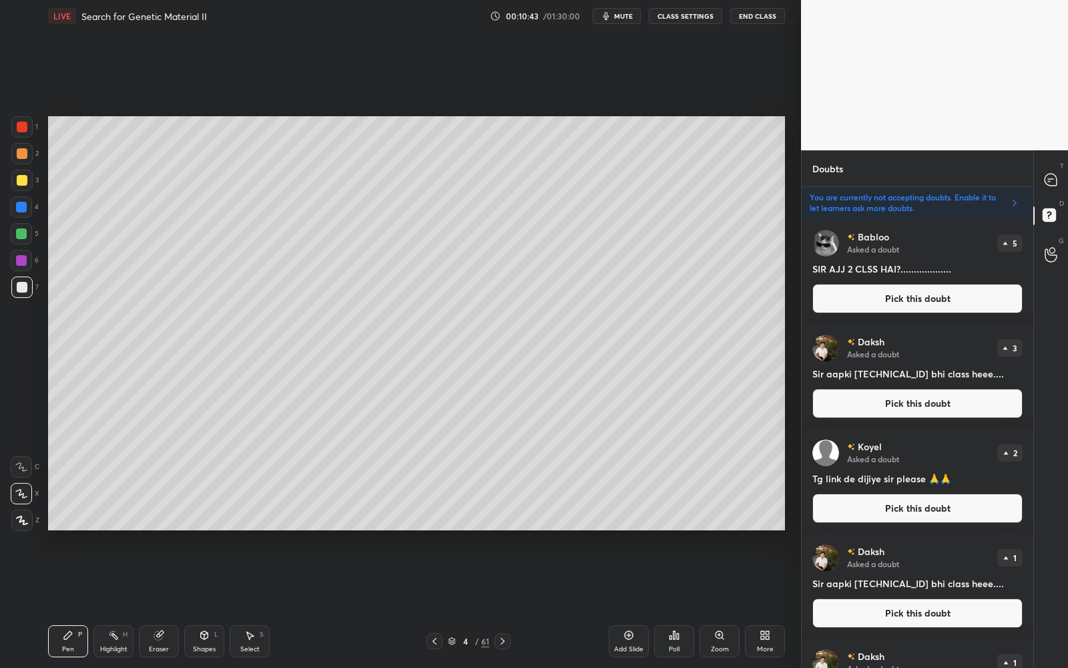
click at [1064, 194] on div "T Messages (T)" at bounding box center [1051, 179] width 34 height 37
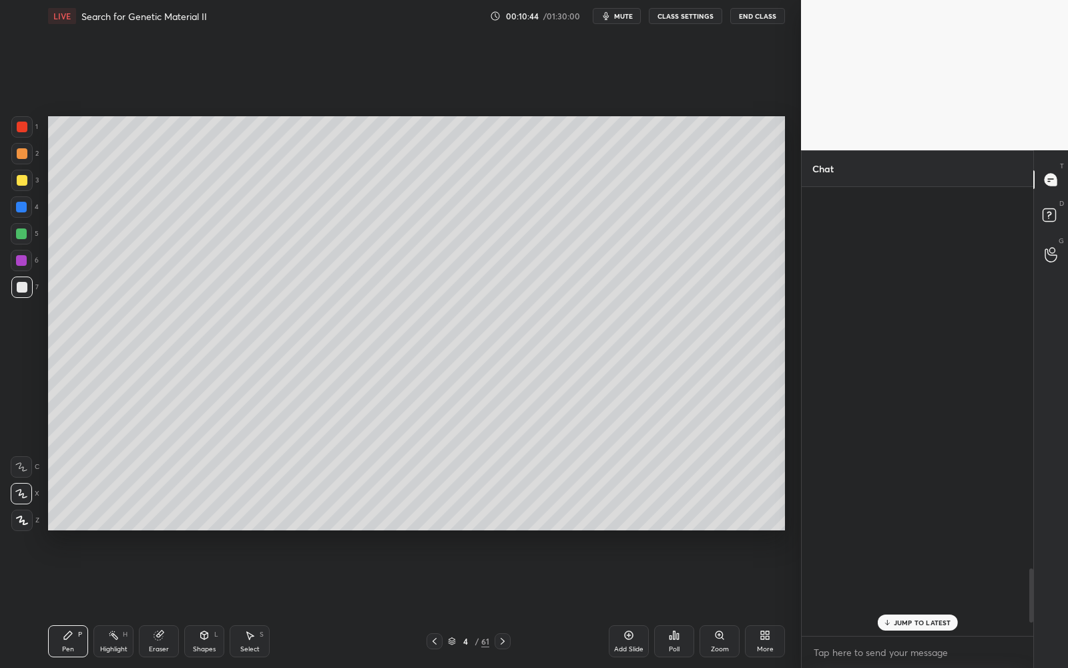
scroll to position [4, 4]
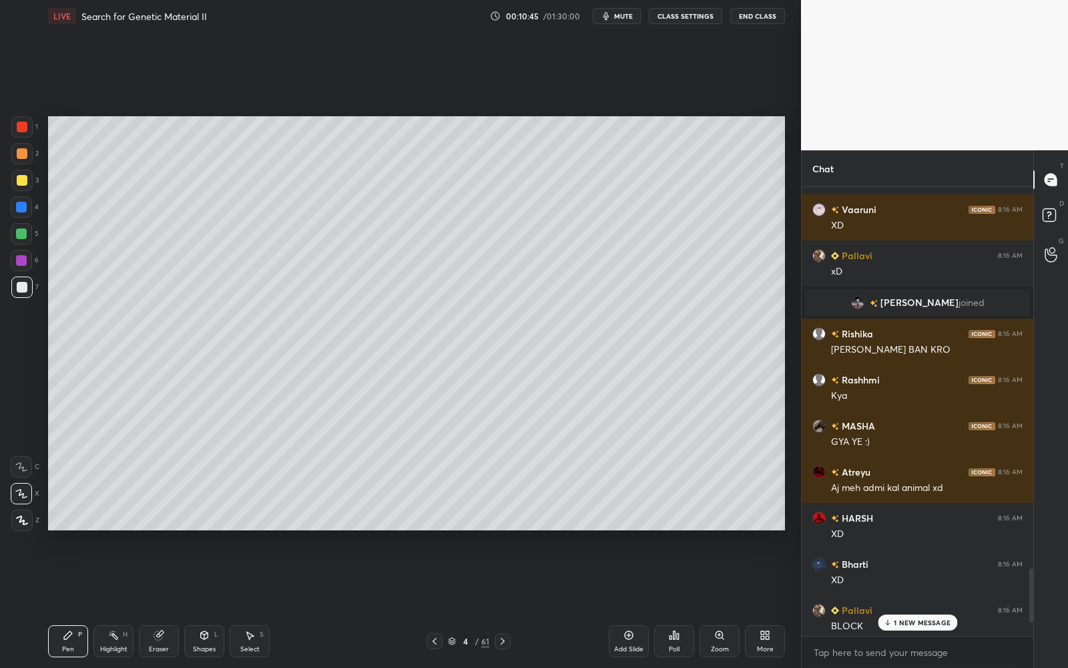
click at [906, 602] on p "1 NEW MESSAGE" at bounding box center [922, 622] width 57 height 8
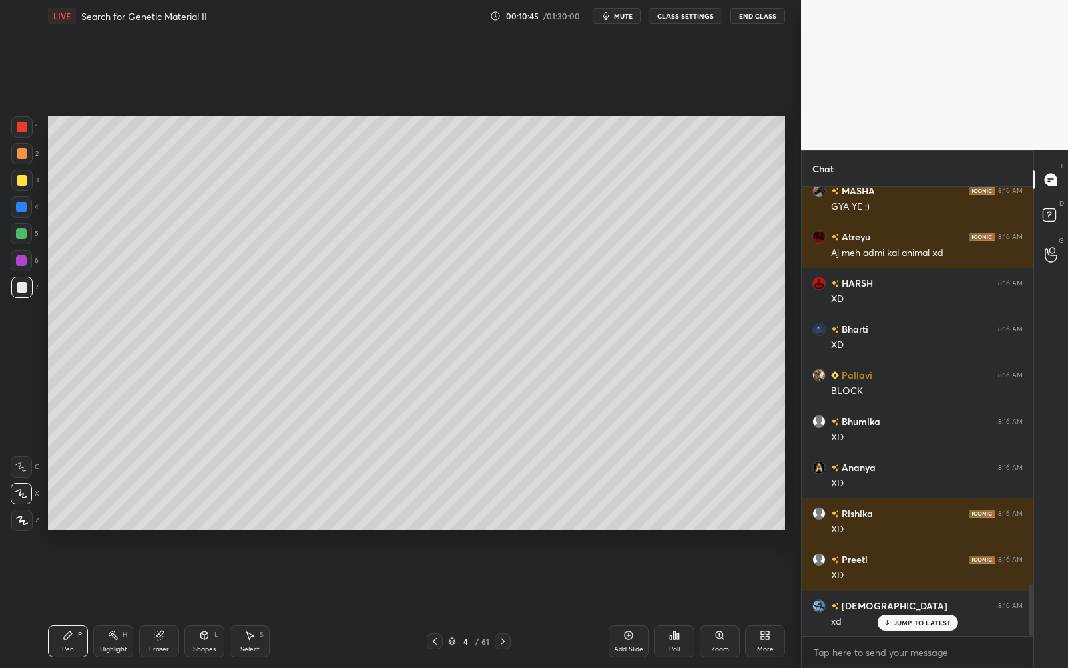
click at [907, 602] on p "JUMP TO LATEST" at bounding box center [922, 622] width 57 height 8
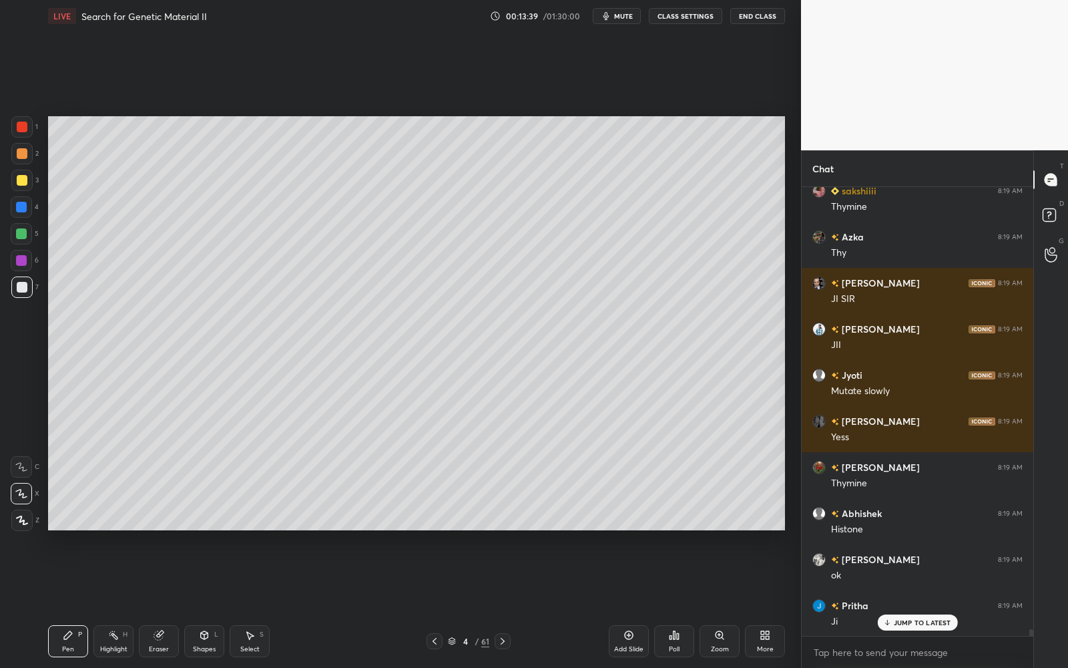
click at [15, 178] on div at bounding box center [21, 180] width 21 height 21
click at [17, 288] on div at bounding box center [22, 287] width 11 height 11
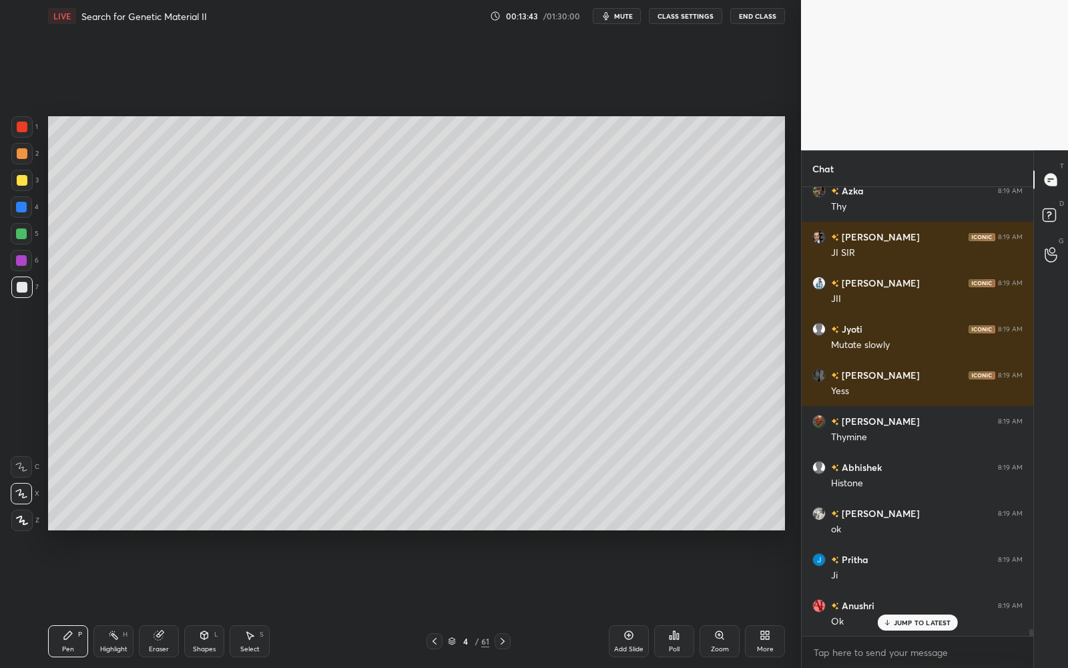
click at [25, 263] on div at bounding box center [21, 260] width 11 height 11
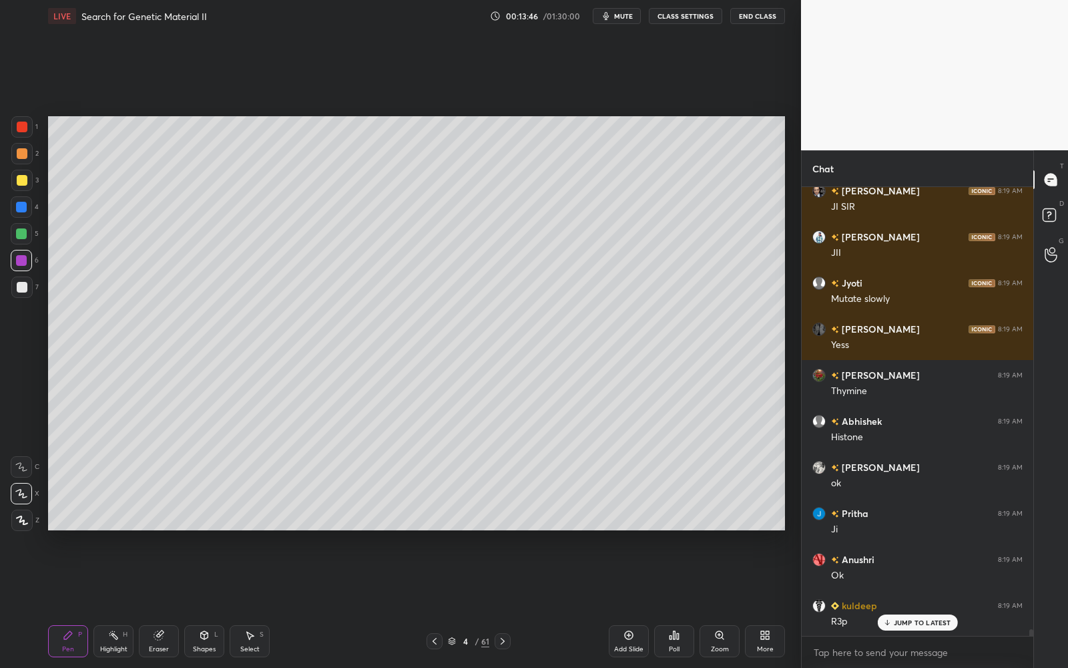
click at [628, 19] on span "mute" at bounding box center [623, 15] width 19 height 9
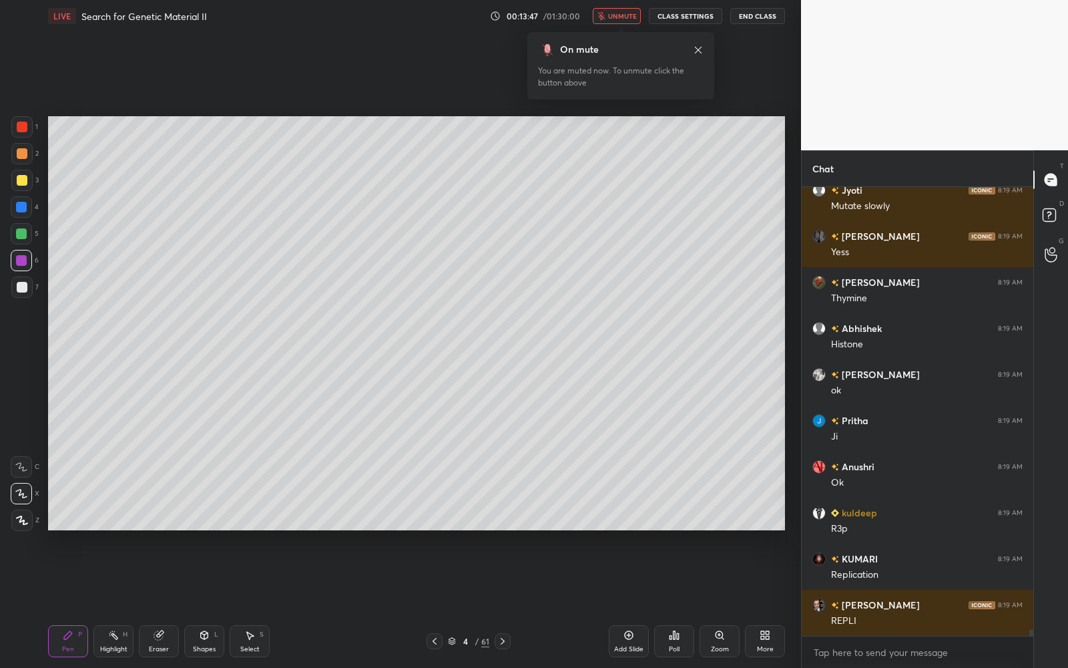
click at [617, 18] on span "unmute" at bounding box center [622, 15] width 29 height 9
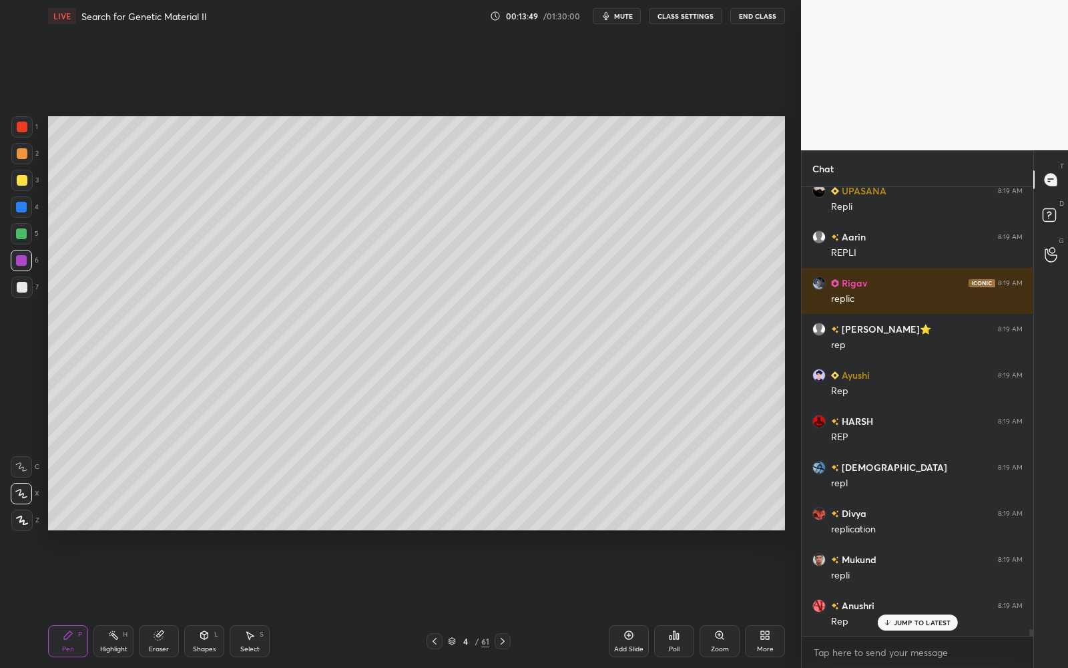
click at [25, 161] on div at bounding box center [21, 153] width 21 height 21
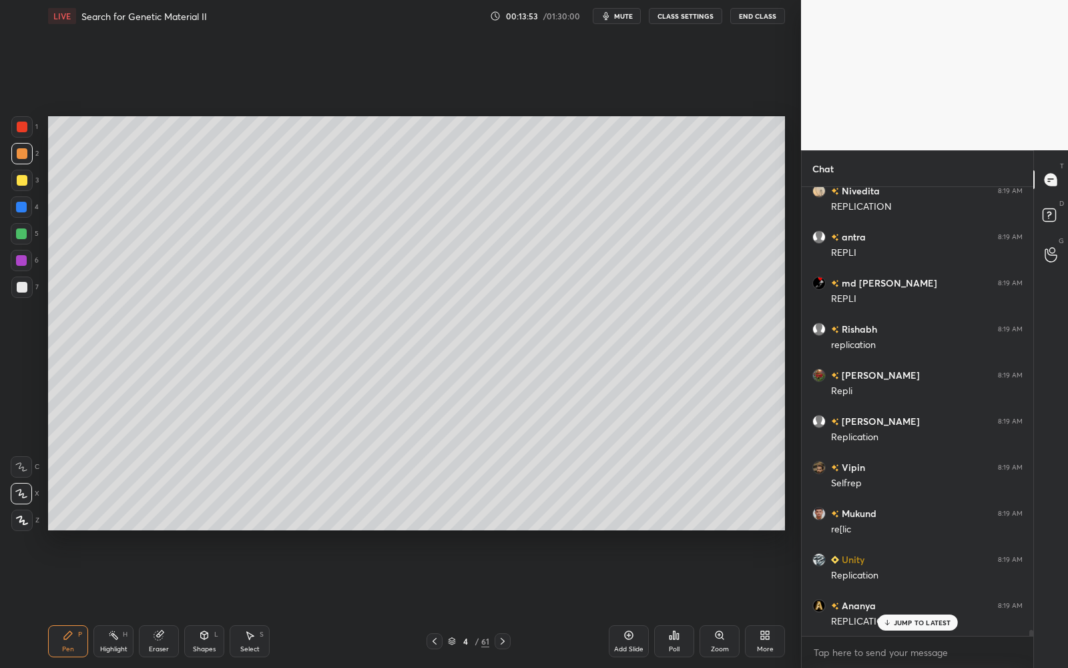
click at [12, 285] on div at bounding box center [21, 286] width 21 height 21
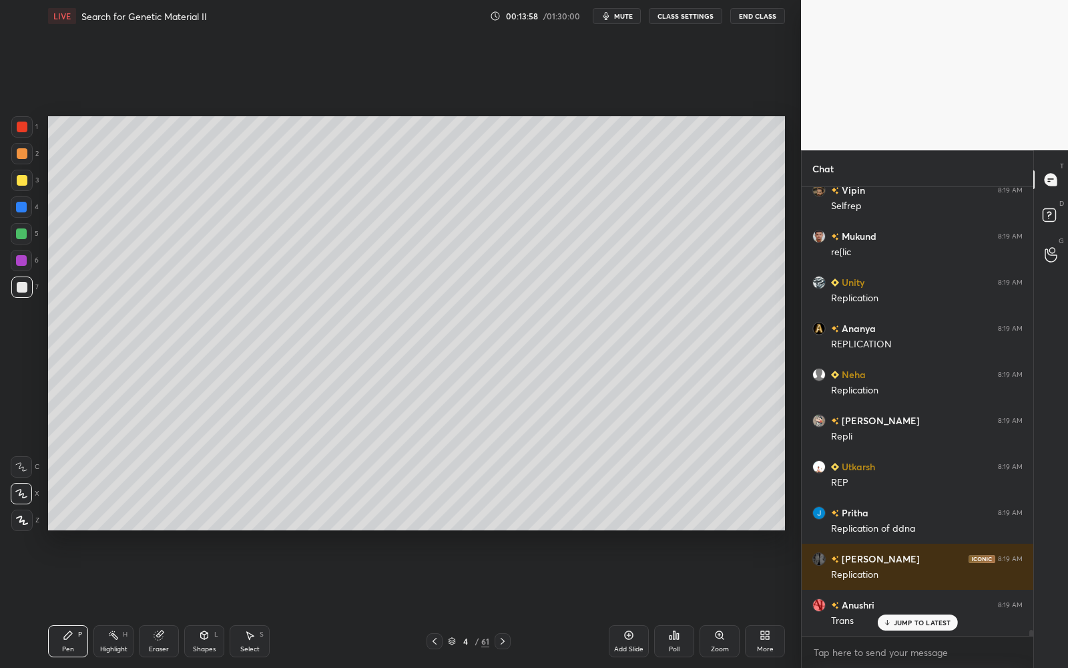
click at [26, 170] on div at bounding box center [21, 180] width 21 height 21
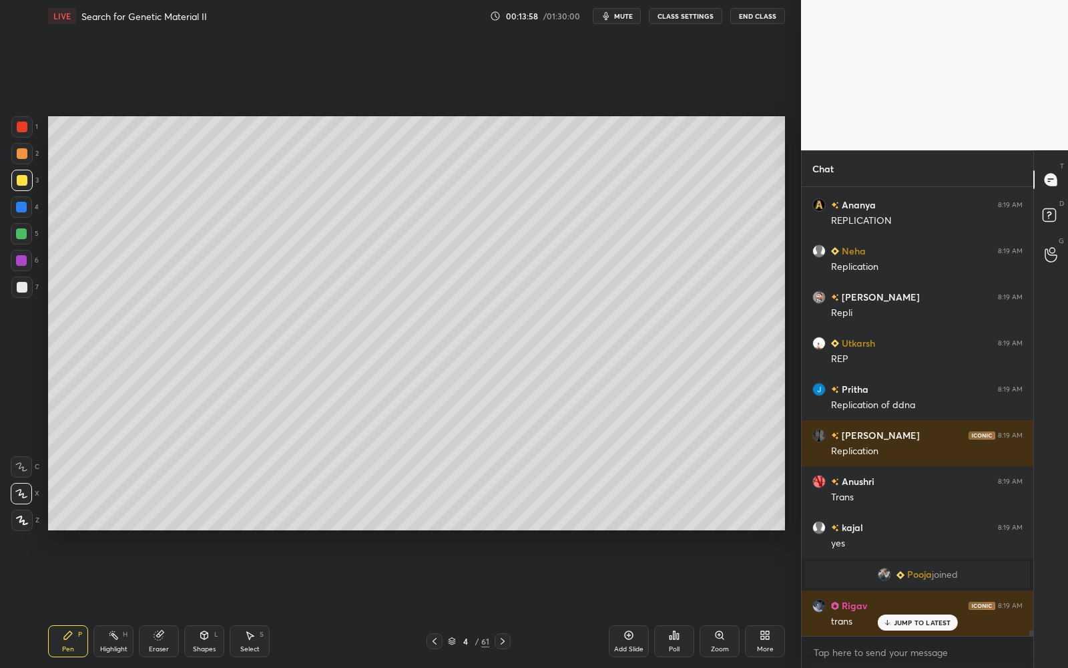
click at [27, 158] on div at bounding box center [21, 153] width 21 height 21
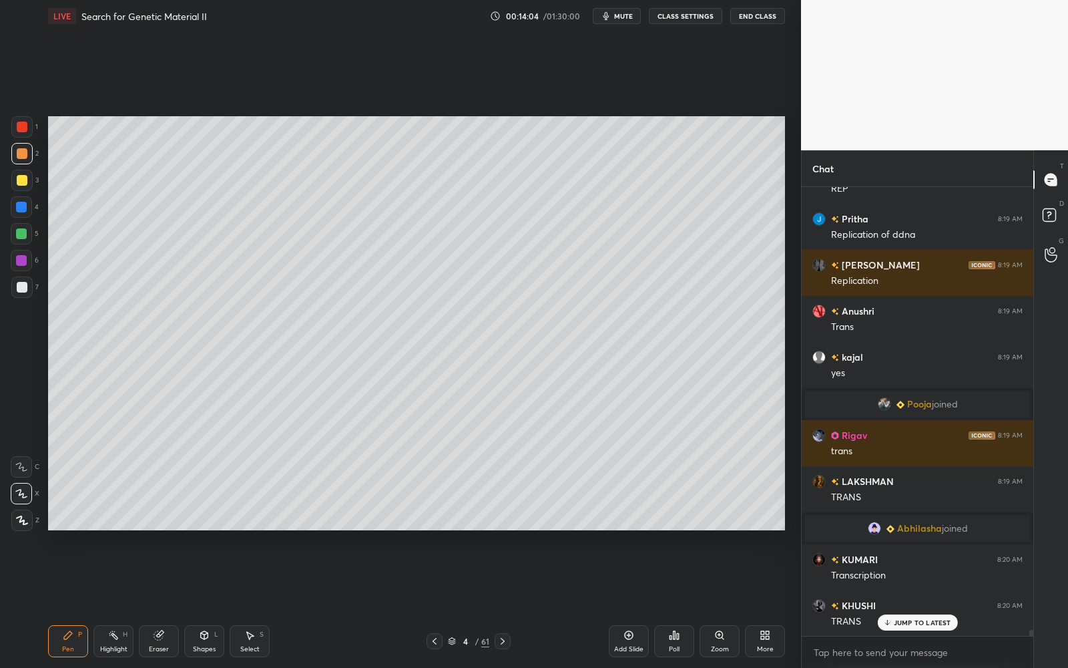
click at [14, 281] on div at bounding box center [21, 286] width 21 height 21
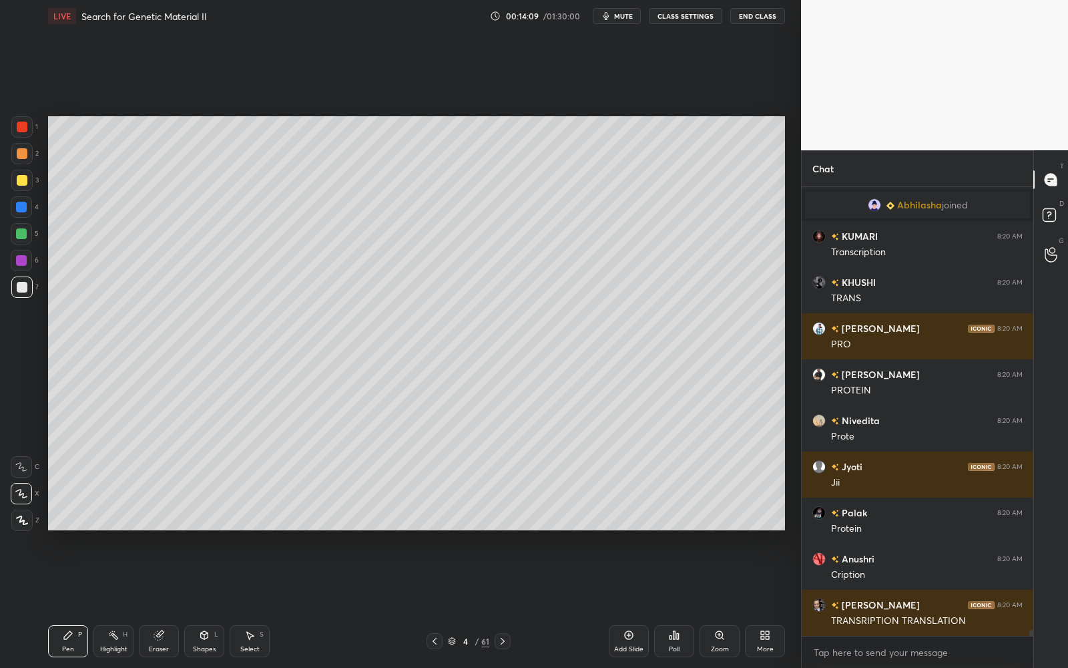
click at [617, 17] on button "mute" at bounding box center [617, 16] width 48 height 16
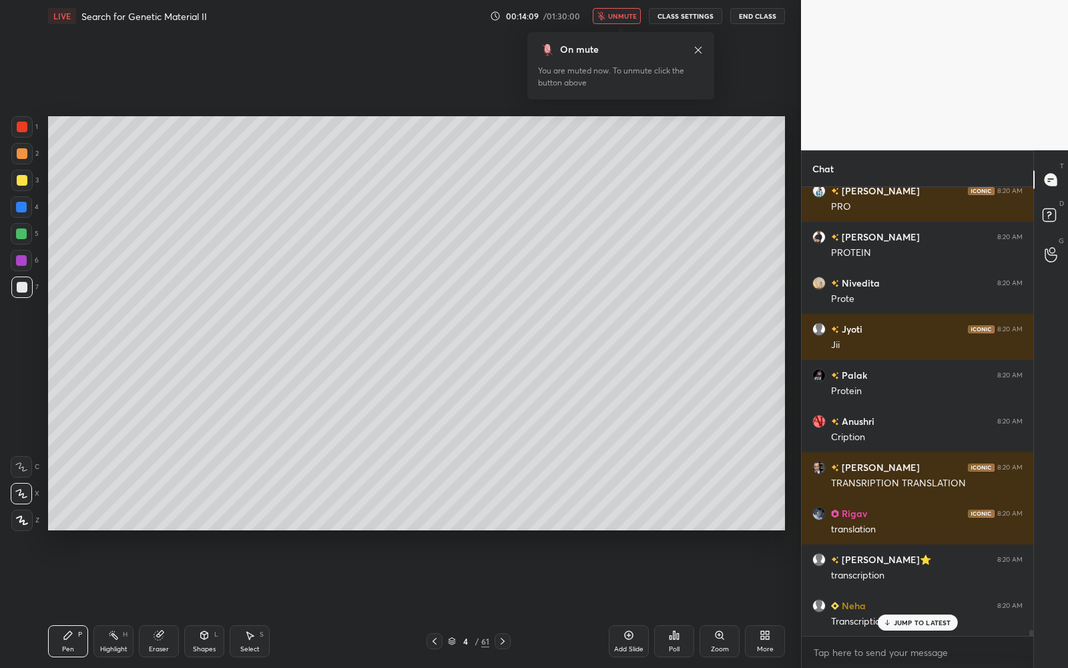
click at [621, 13] on span "unmute" at bounding box center [622, 15] width 29 height 9
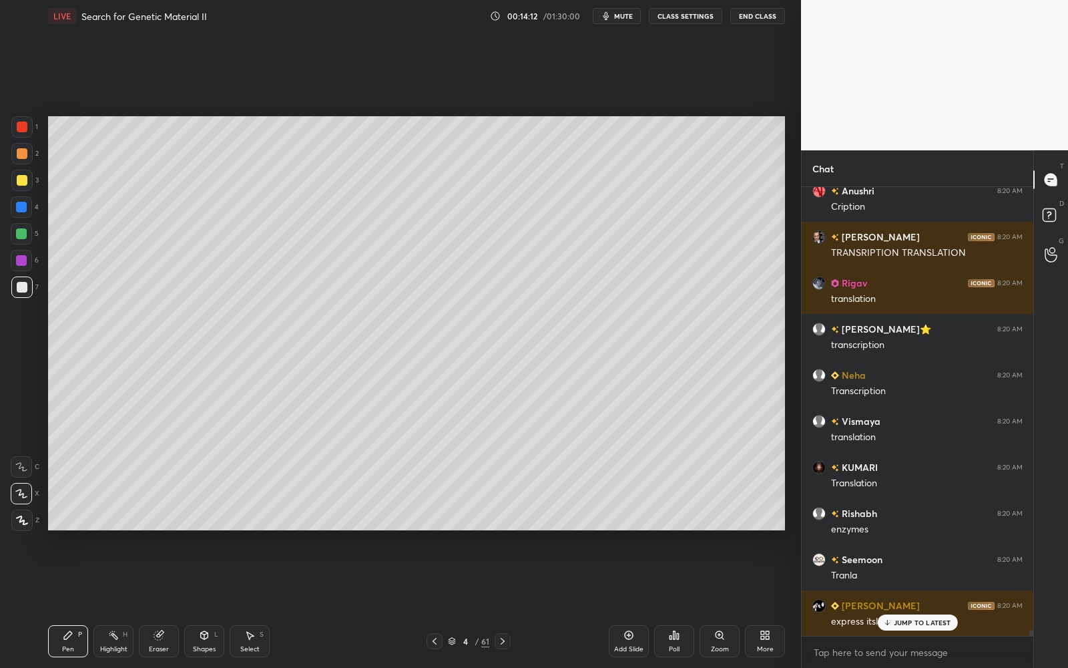
click at [29, 259] on div at bounding box center [21, 260] width 21 height 21
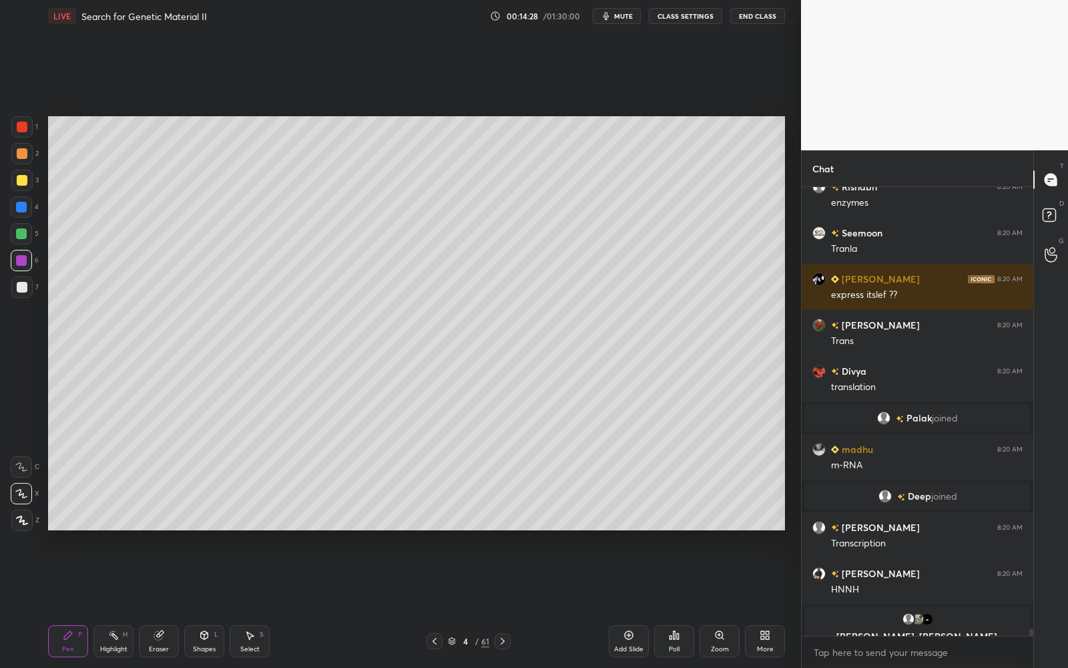
click at [627, 17] on span "mute" at bounding box center [623, 15] width 19 height 9
click at [622, 15] on span "unmute" at bounding box center [622, 15] width 29 height 9
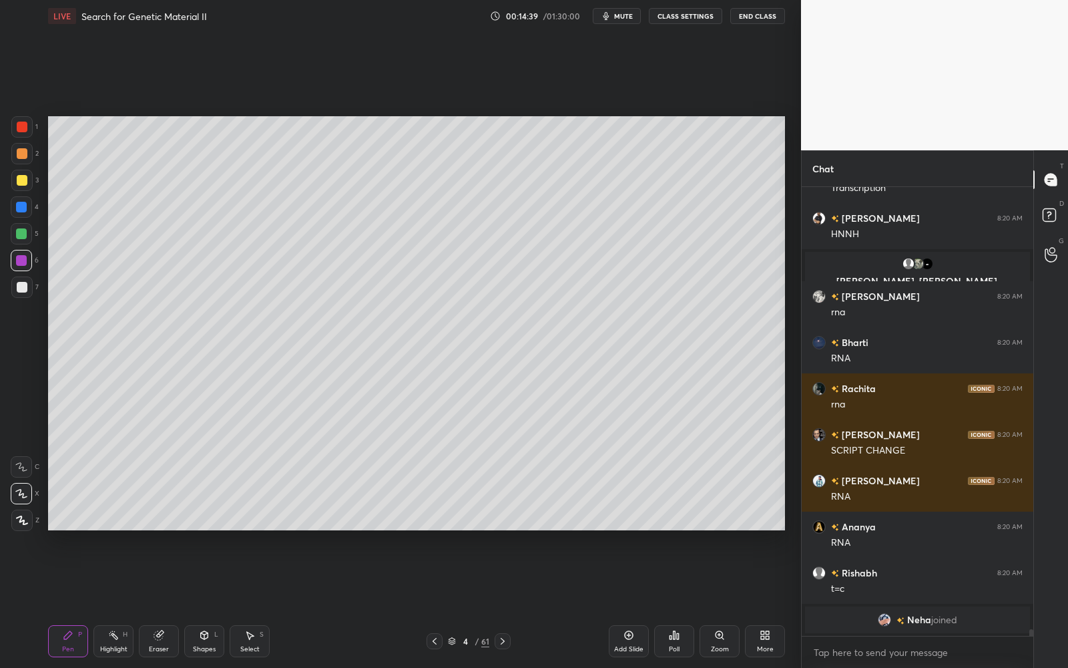
scroll to position [28387, 0]
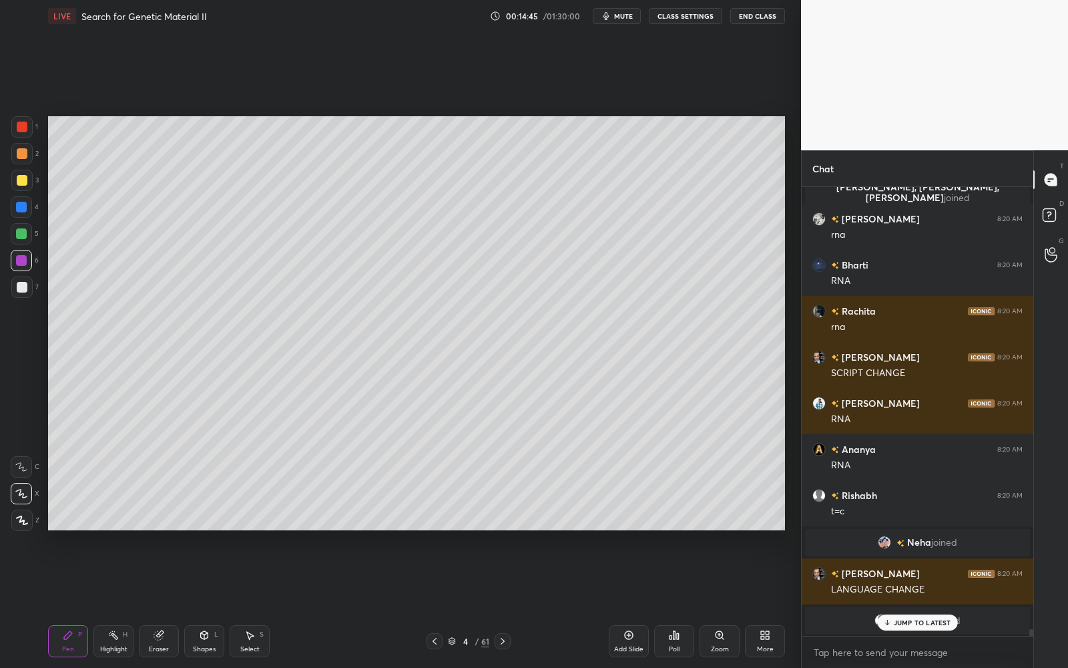
drag, startPoint x: 635, startPoint y: 15, endPoint x: 619, endPoint y: 75, distance: 61.6
click at [633, 15] on span "mute" at bounding box center [623, 15] width 19 height 9
click at [619, 19] on span "unmute" at bounding box center [622, 15] width 29 height 9
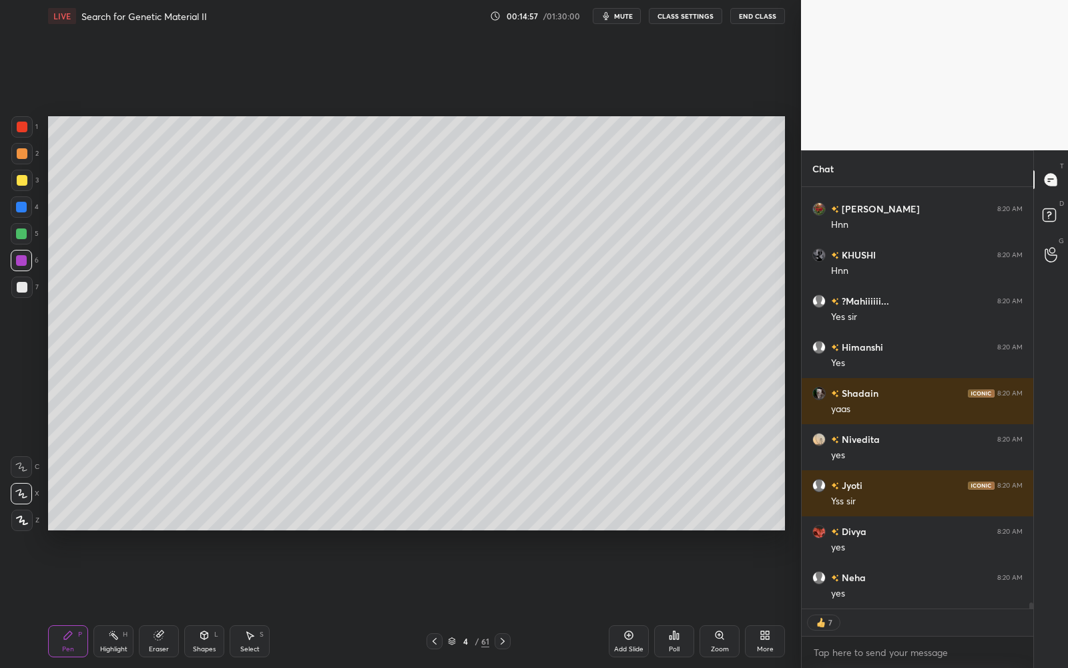
scroll to position [30179, 0]
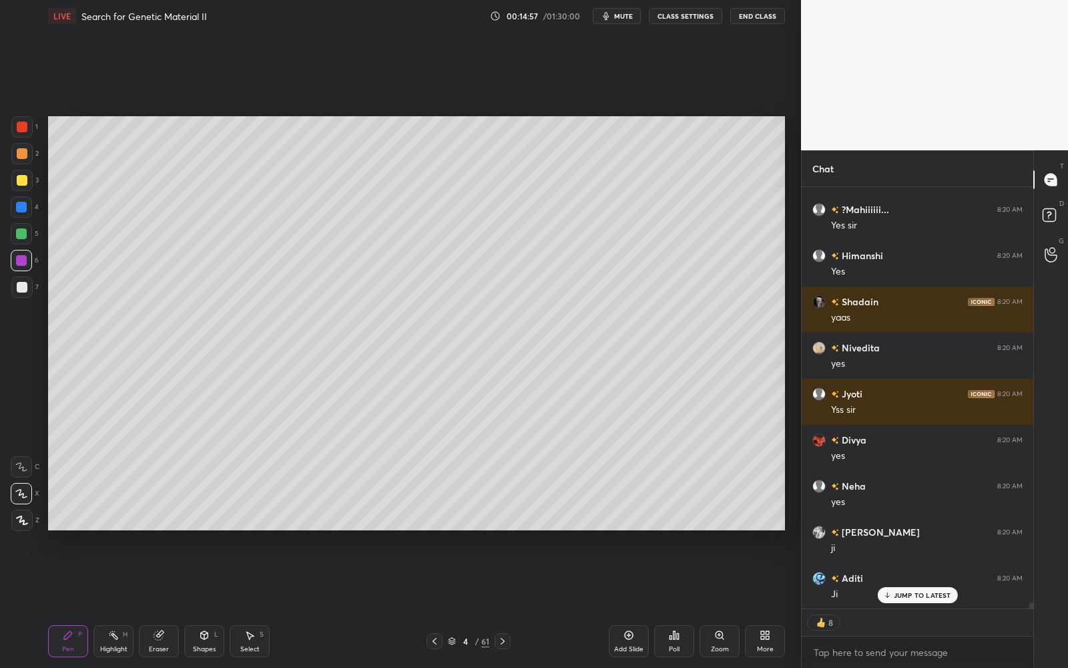
click at [18, 279] on div at bounding box center [21, 286] width 21 height 21
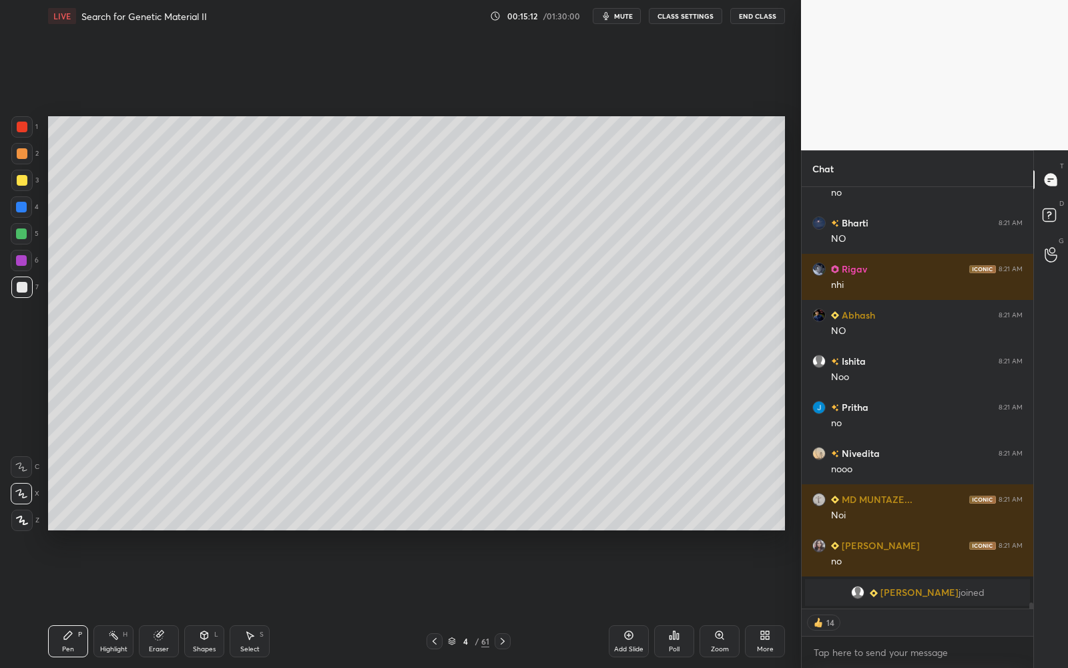
scroll to position [30495, 0]
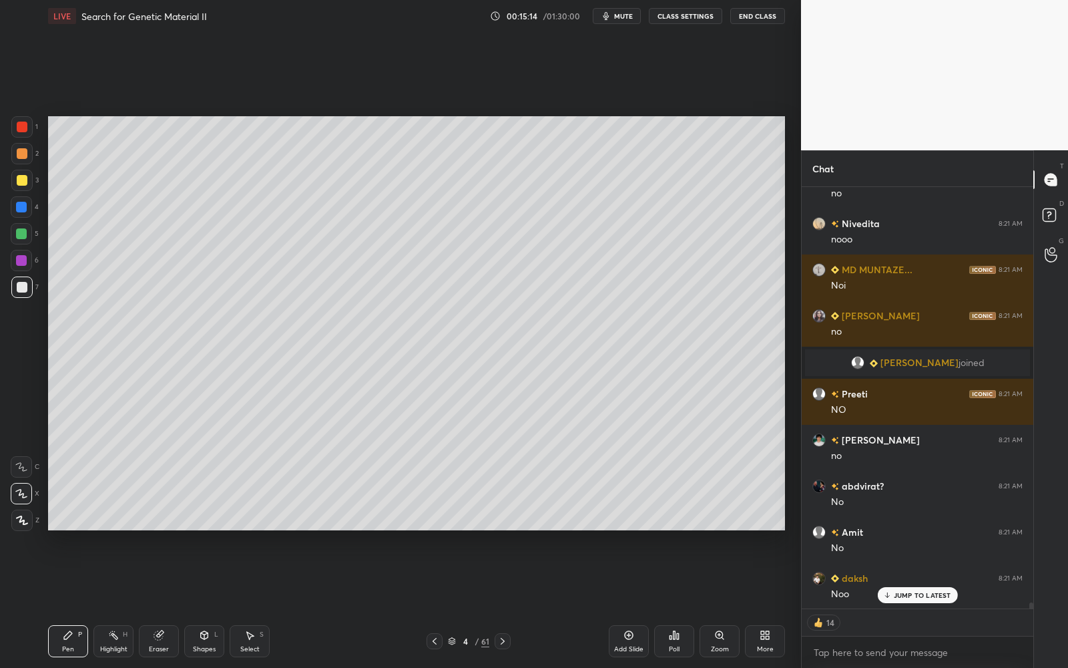
click at [22, 130] on div at bounding box center [22, 127] width 11 height 11
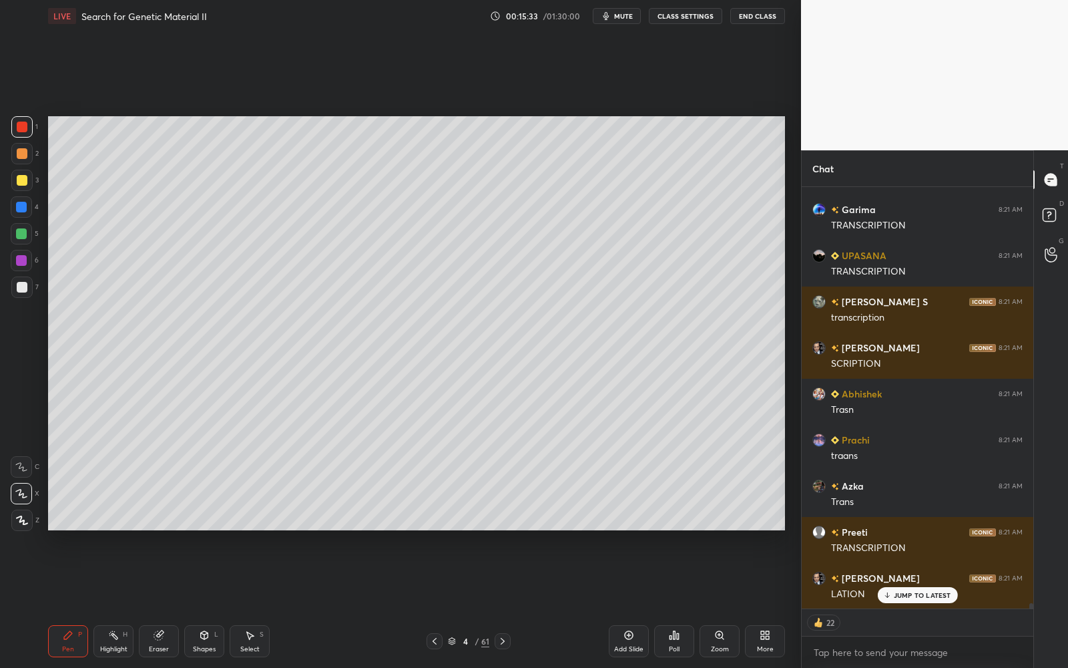
scroll to position [31923, 0]
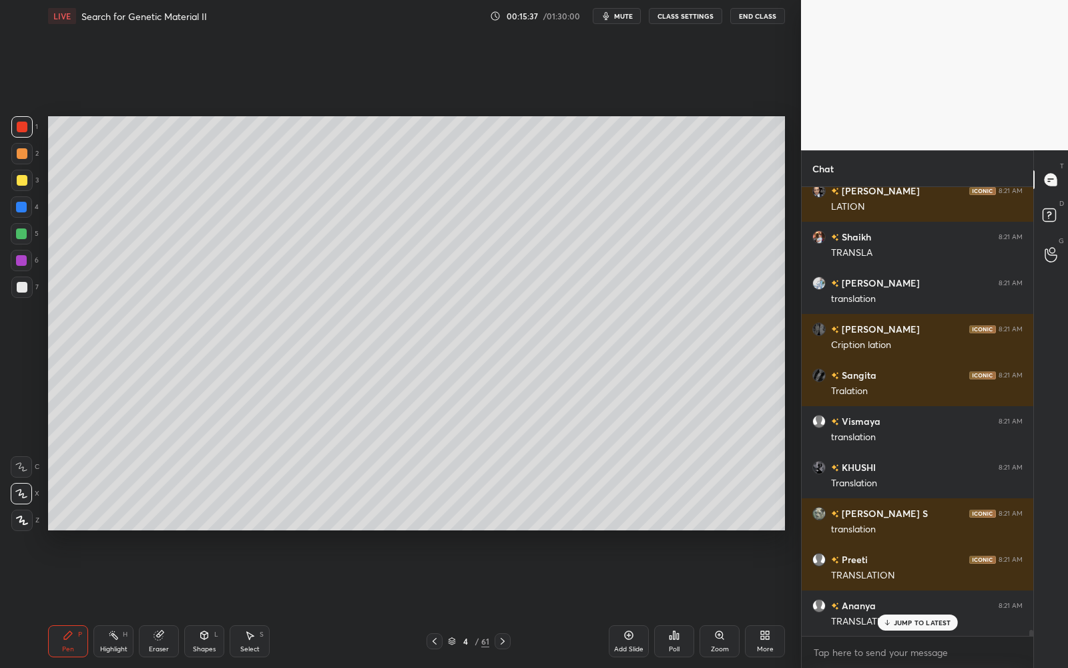
click at [27, 285] on div at bounding box center [21, 286] width 21 height 21
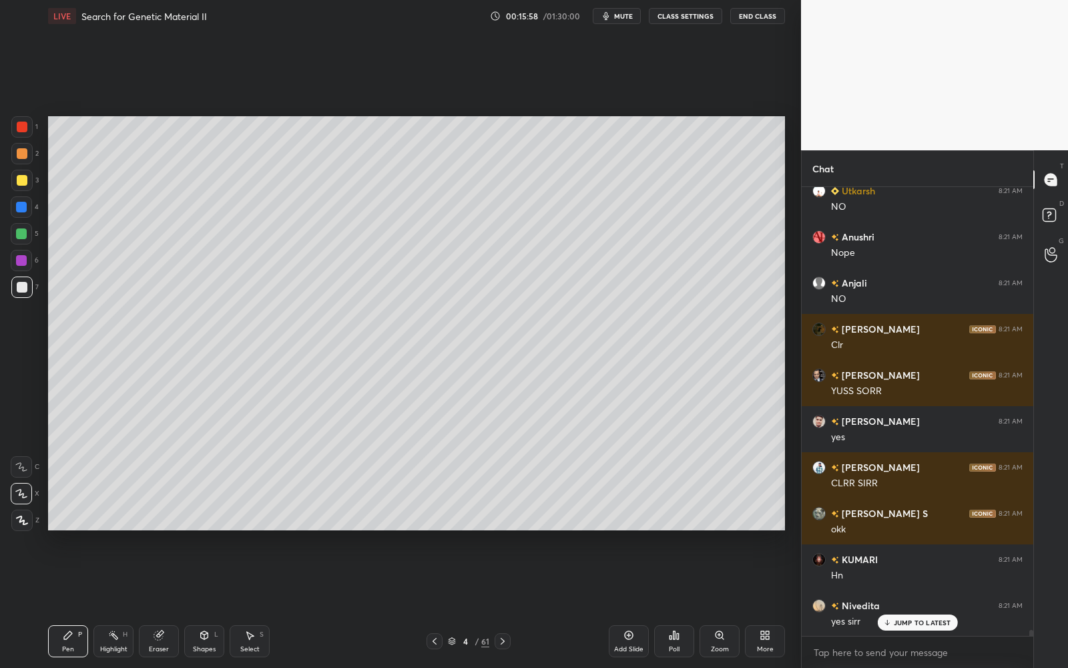
click at [24, 234] on div at bounding box center [21, 233] width 11 height 11
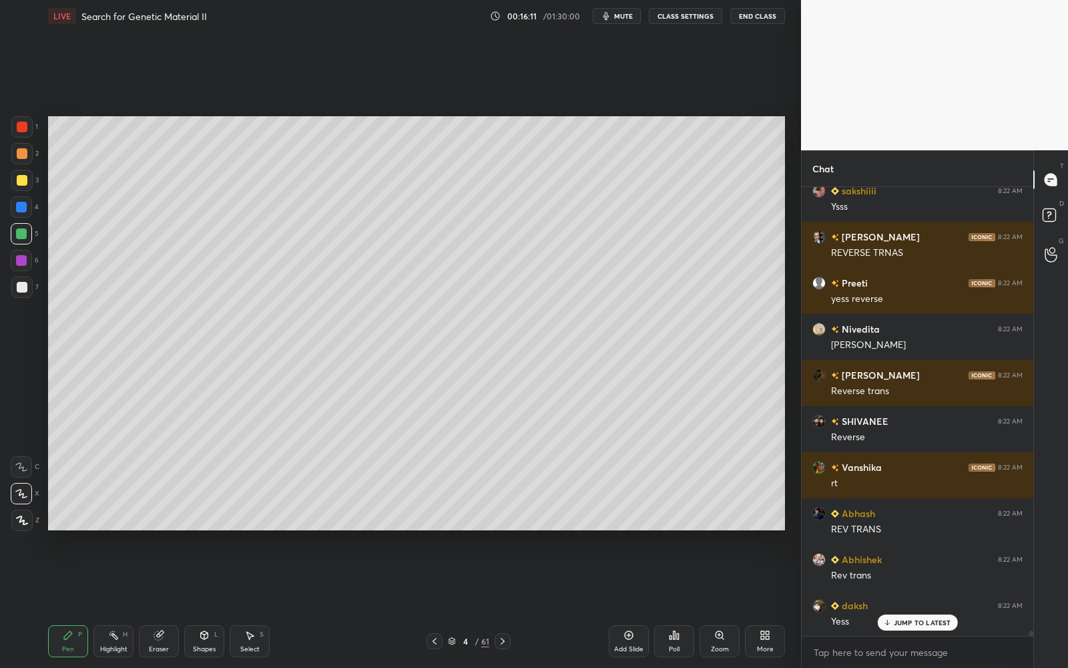
click at [608, 15] on icon "button" at bounding box center [607, 16] width 6 height 8
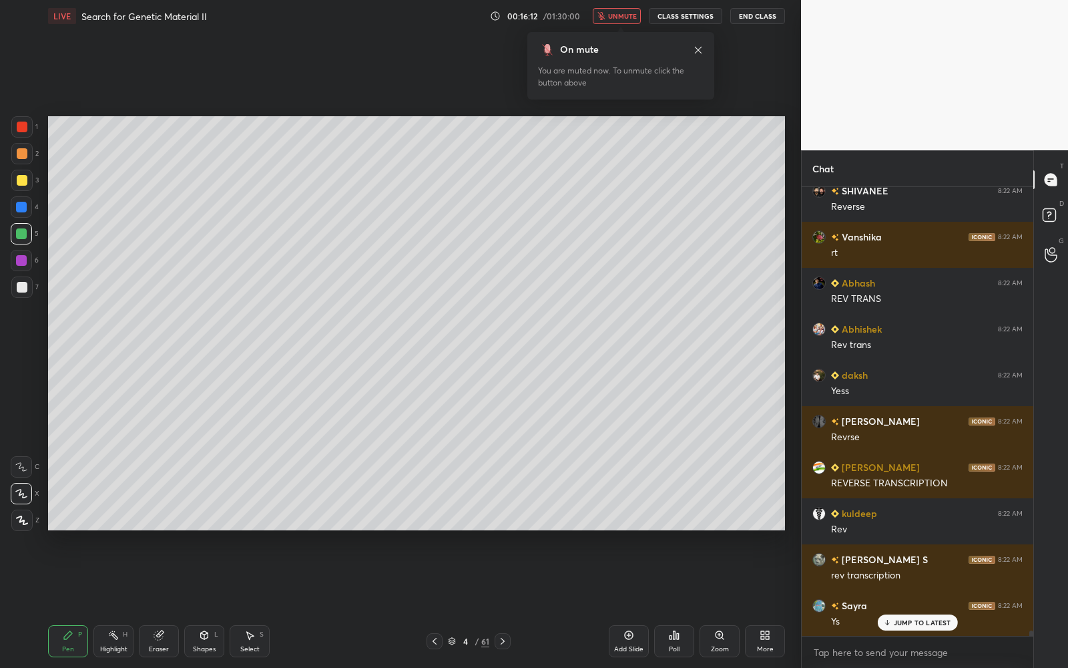
click at [619, 14] on span "unmute" at bounding box center [622, 15] width 29 height 9
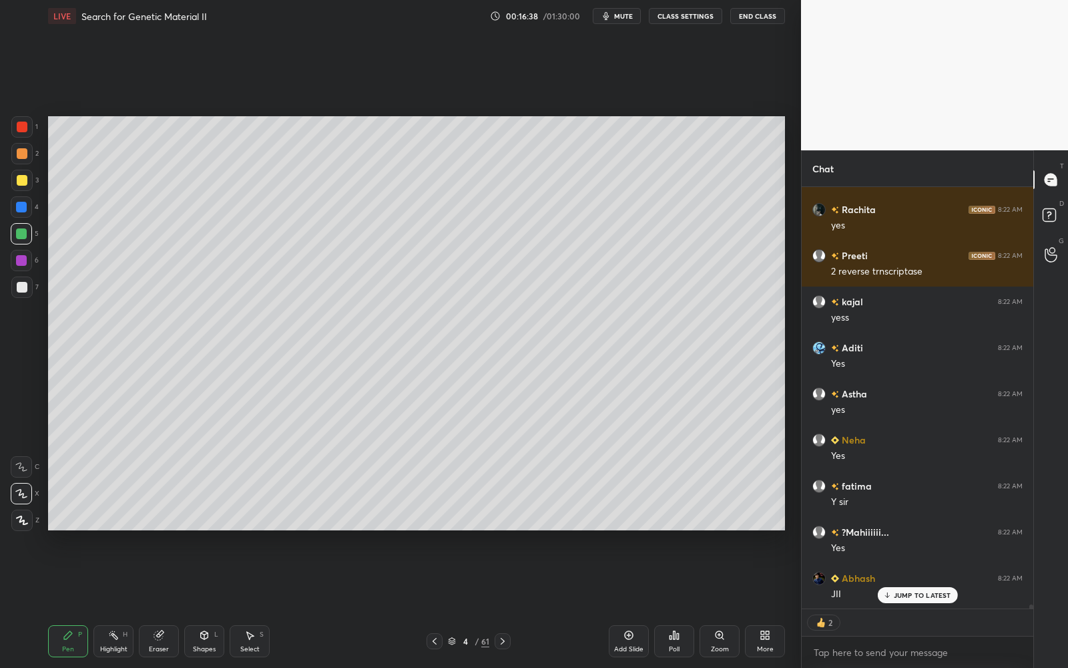
click at [626, 11] on span "mute" at bounding box center [623, 15] width 19 height 9
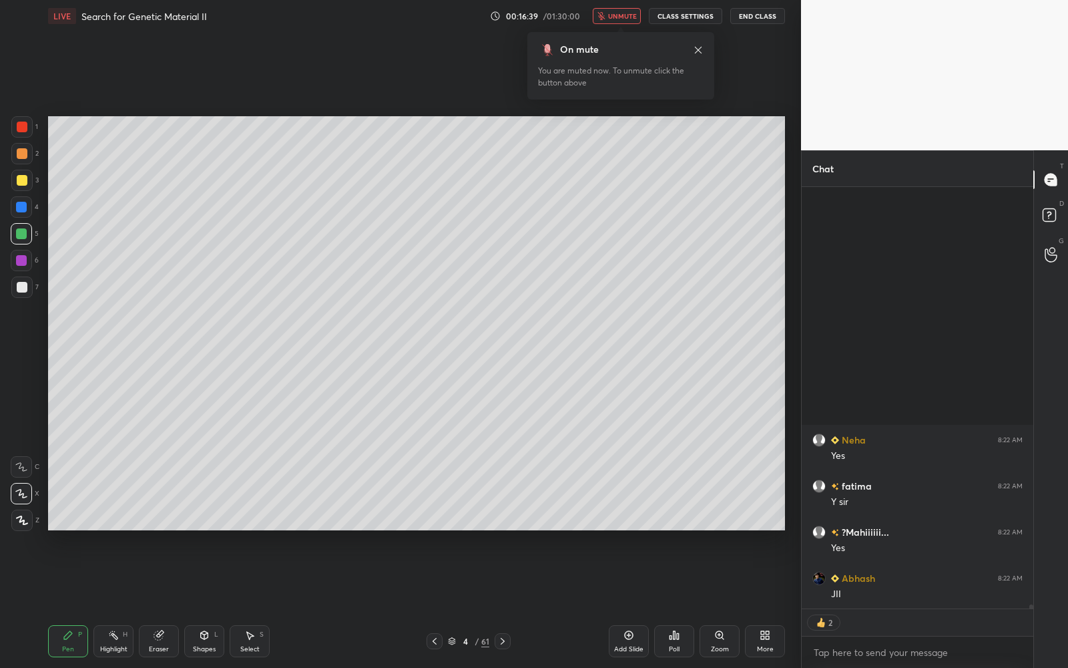
drag, startPoint x: 626, startPoint y: 11, endPoint x: 588, endPoint y: 112, distance: 108.0
click at [626, 12] on span "unmute" at bounding box center [622, 15] width 29 height 9
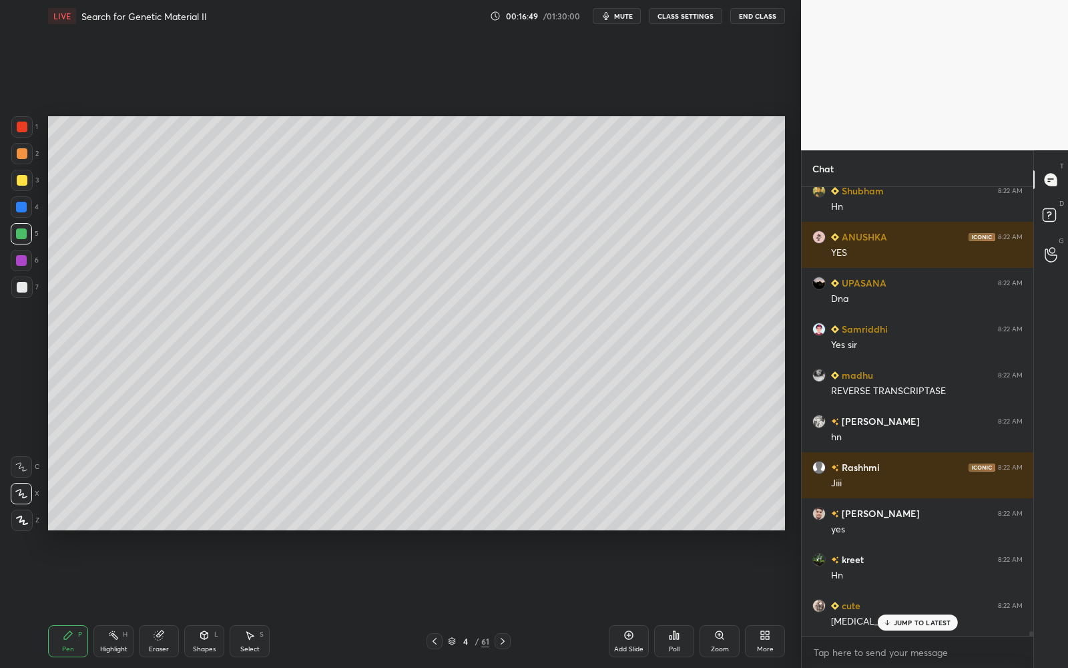
click at [15, 280] on div at bounding box center [21, 286] width 21 height 21
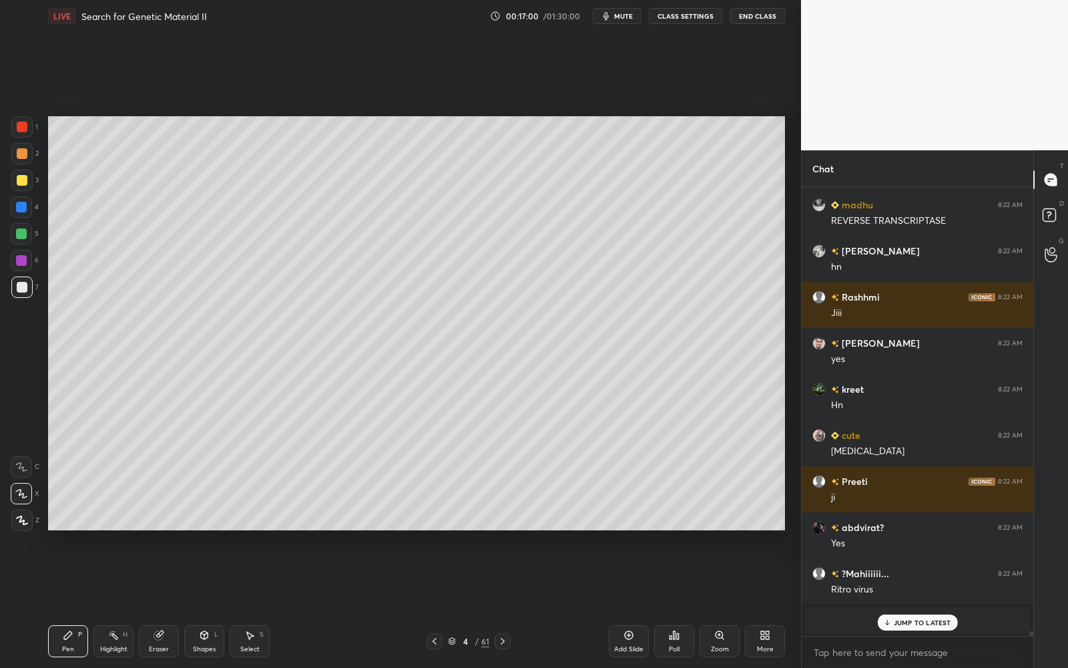
click at [29, 183] on div at bounding box center [21, 180] width 21 height 21
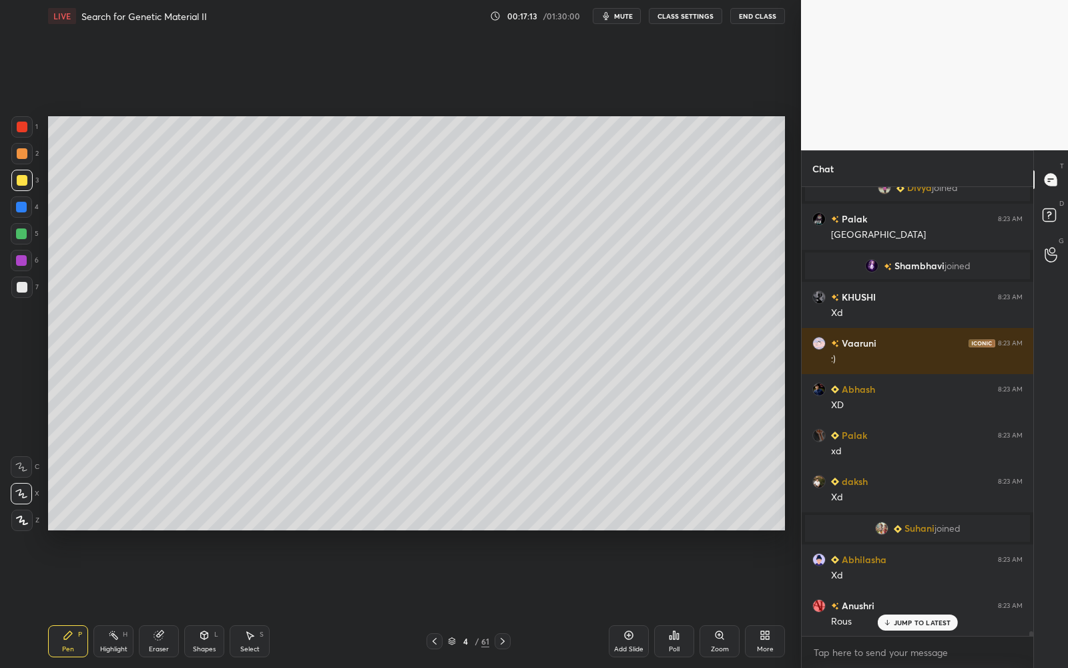
click at [620, 19] on span "mute" at bounding box center [623, 15] width 19 height 9
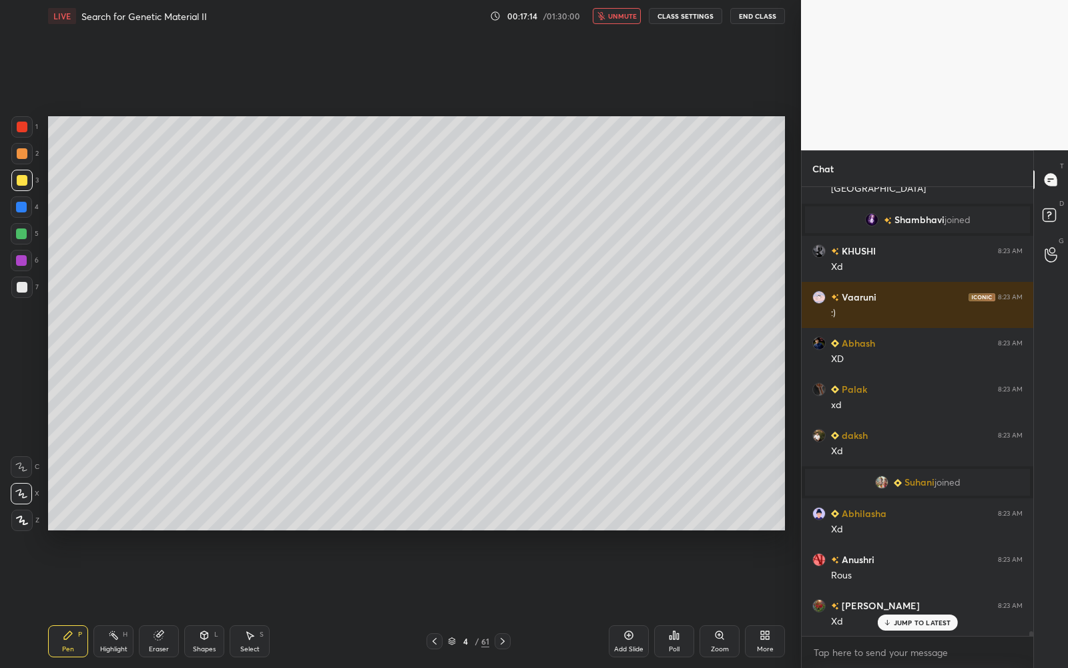
click at [624, 11] on span "unmute" at bounding box center [622, 15] width 29 height 9
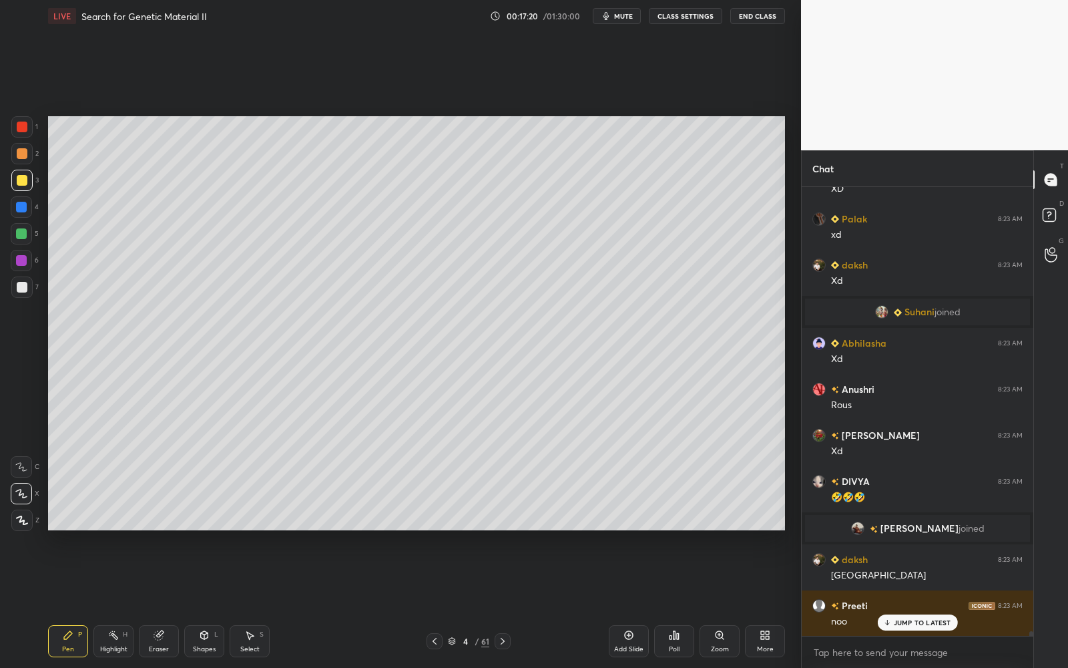
click at [21, 159] on div at bounding box center [21, 153] width 21 height 21
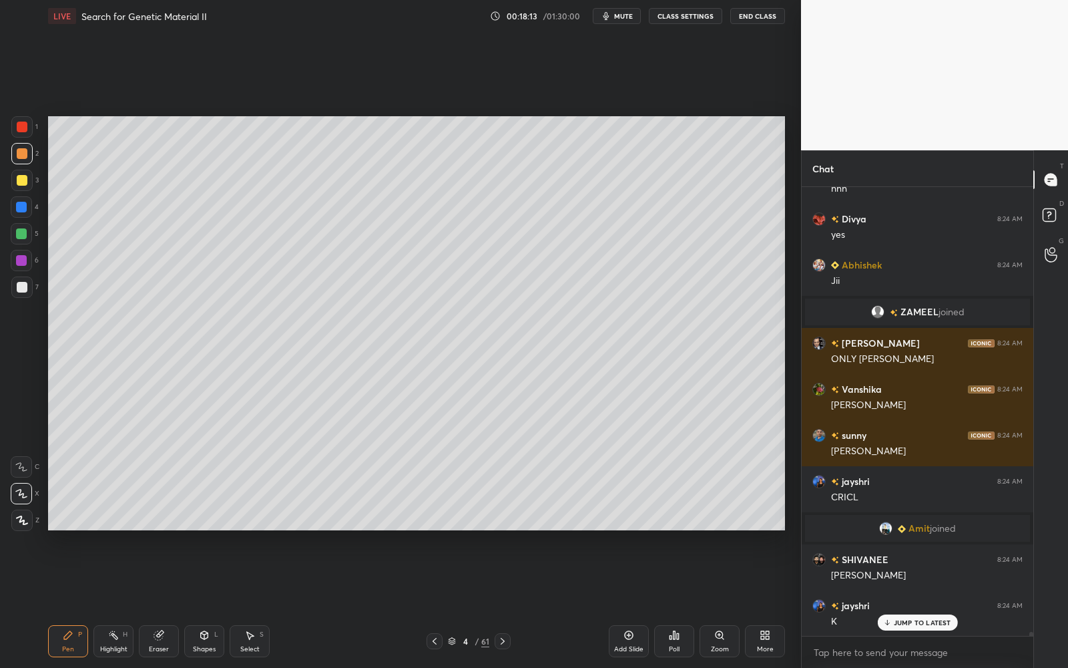
scroll to position [46945, 0]
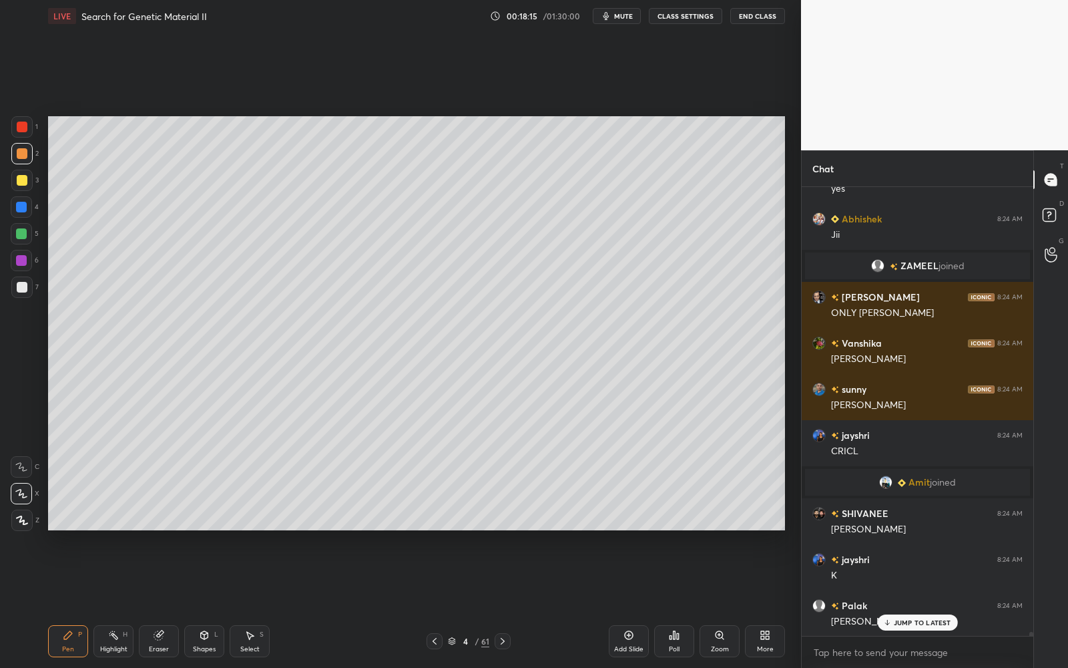
click at [616, 15] on button "mute" at bounding box center [617, 16] width 48 height 16
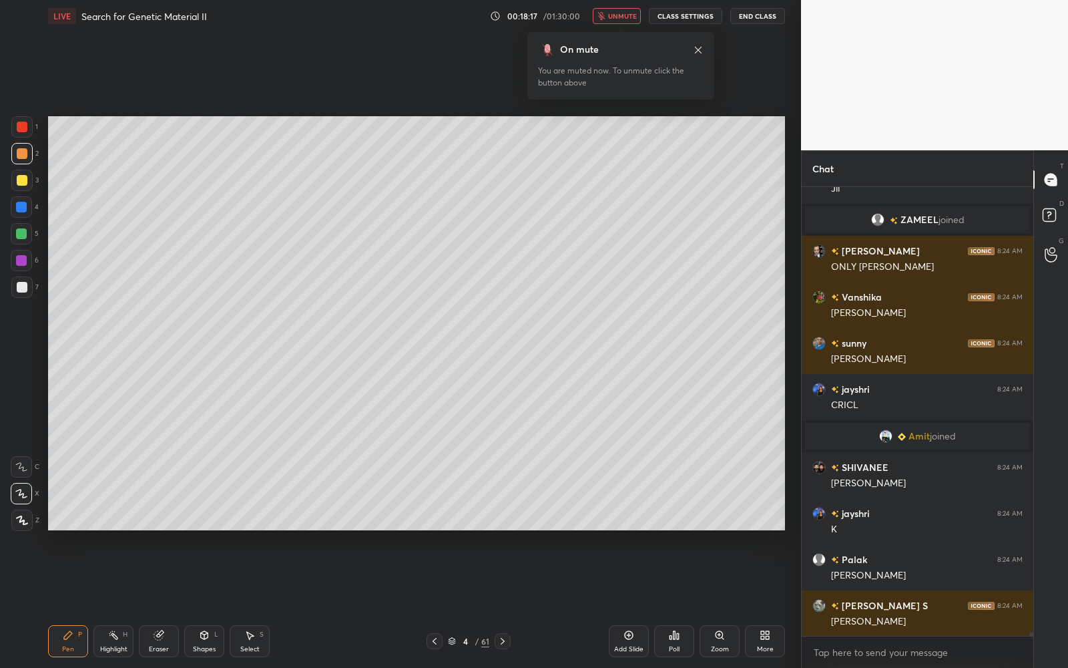
scroll to position [47038, 0]
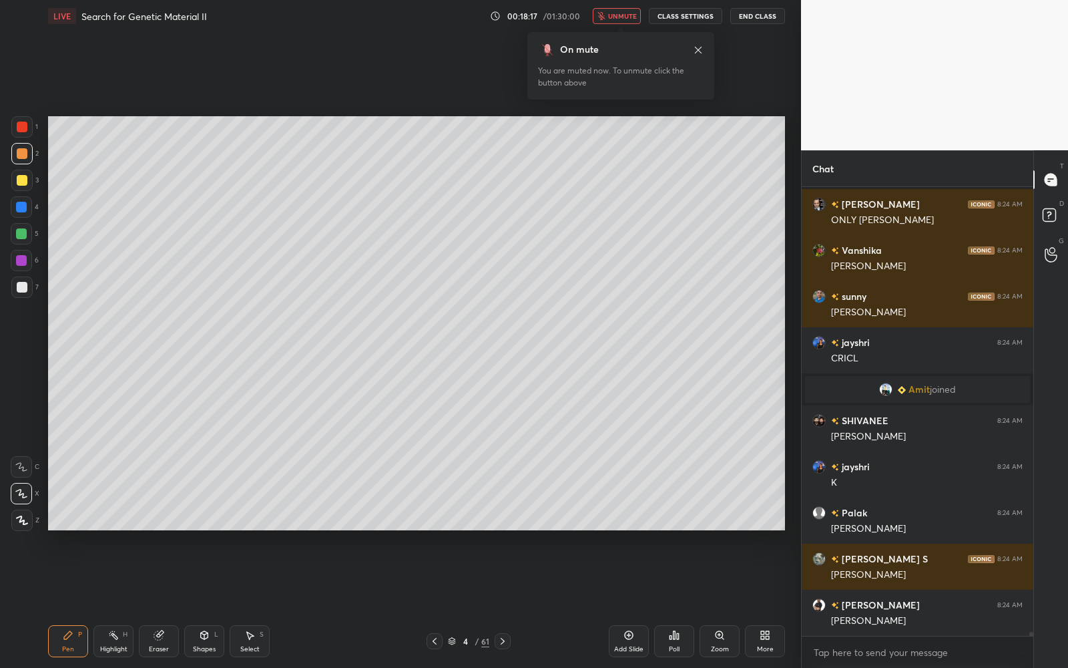
click at [613, 15] on span "unmute" at bounding box center [622, 15] width 29 height 9
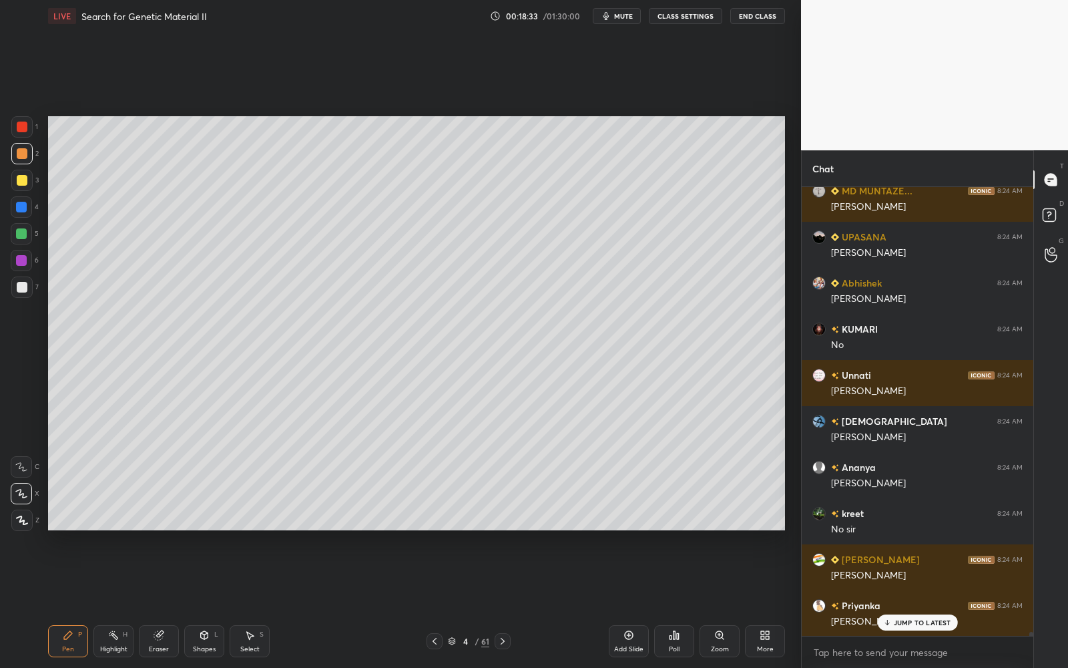
scroll to position [48558, 0]
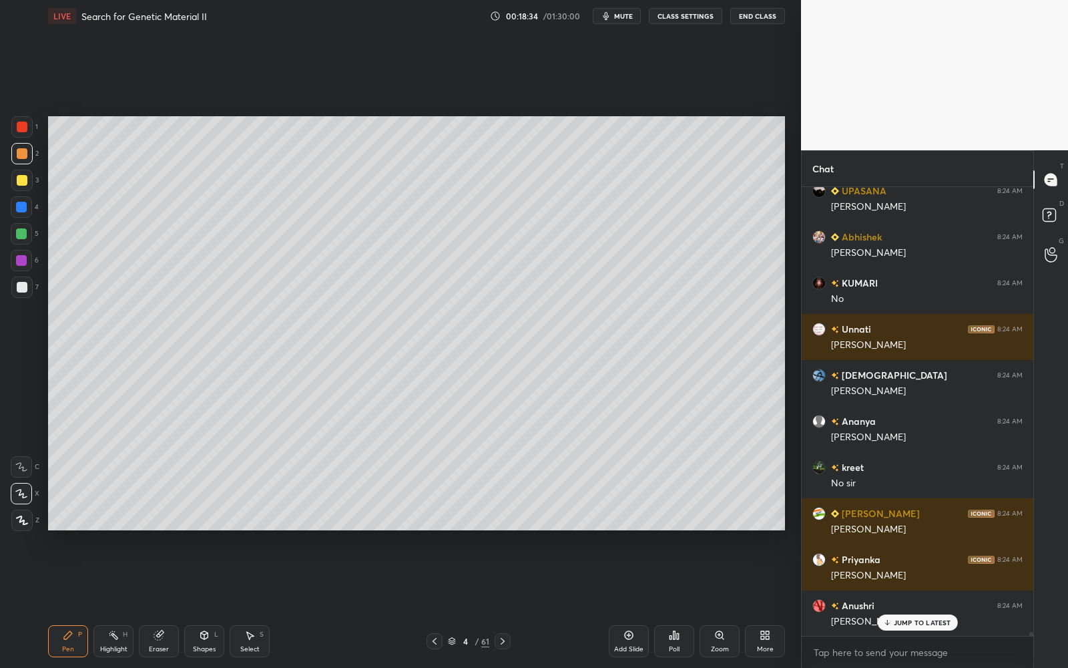
click at [626, 602] on icon at bounding box center [629, 635] width 11 height 11
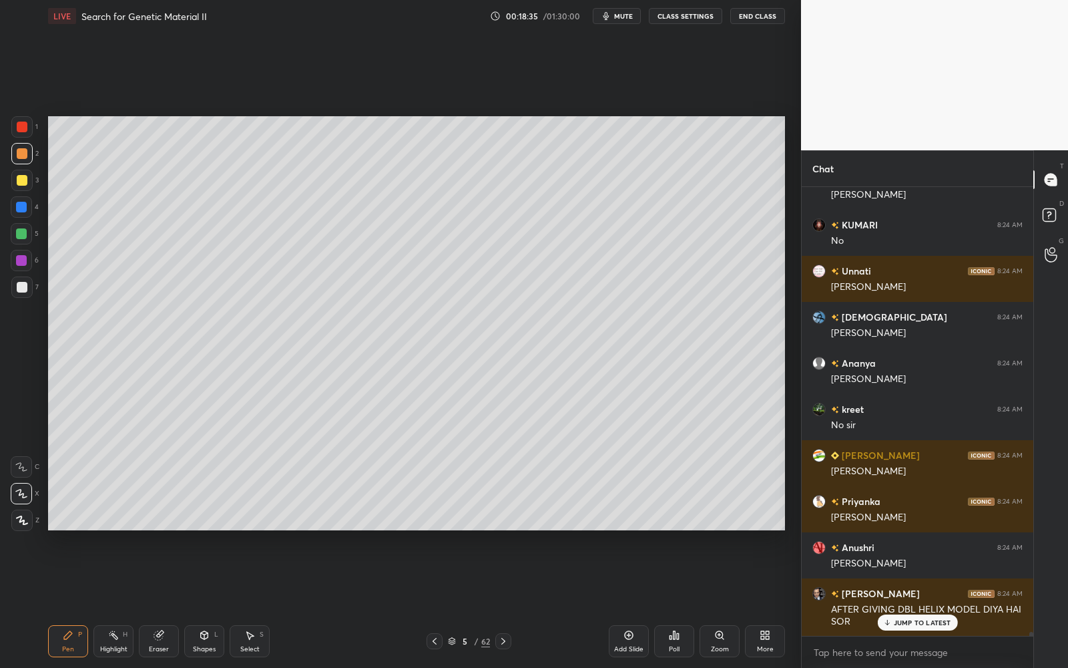
scroll to position [48662, 0]
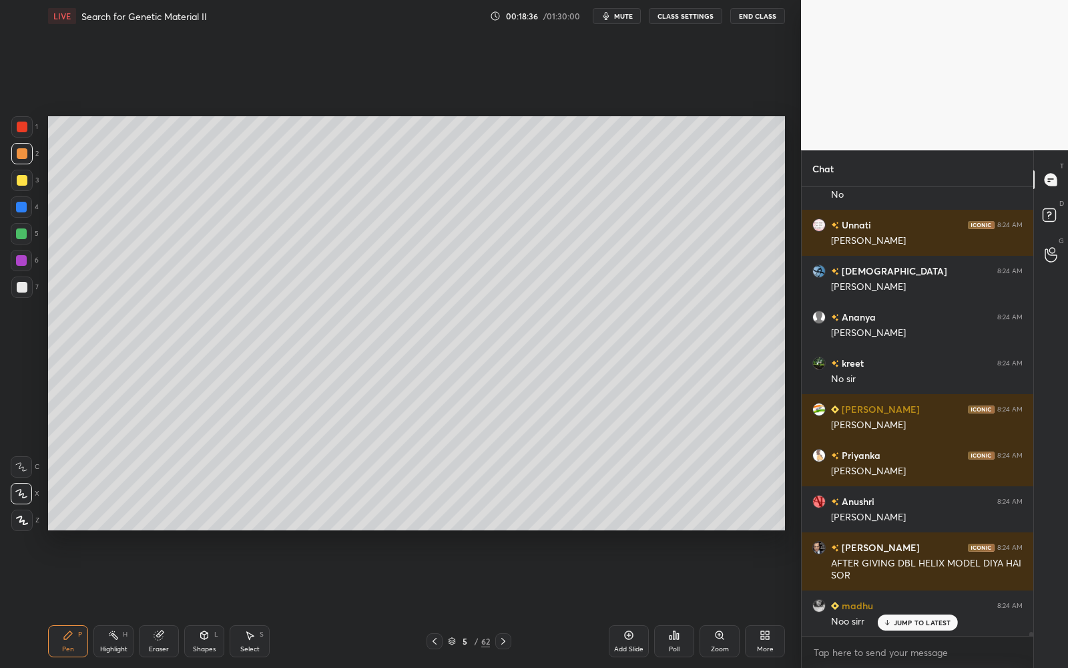
click at [19, 181] on div at bounding box center [22, 180] width 11 height 11
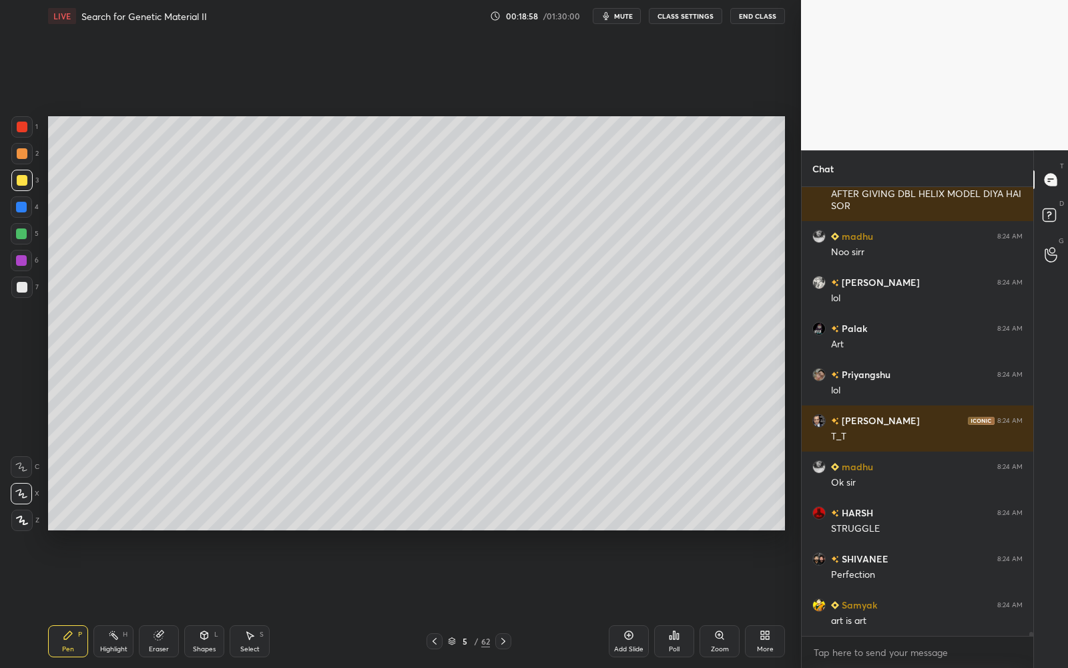
scroll to position [49123, 0]
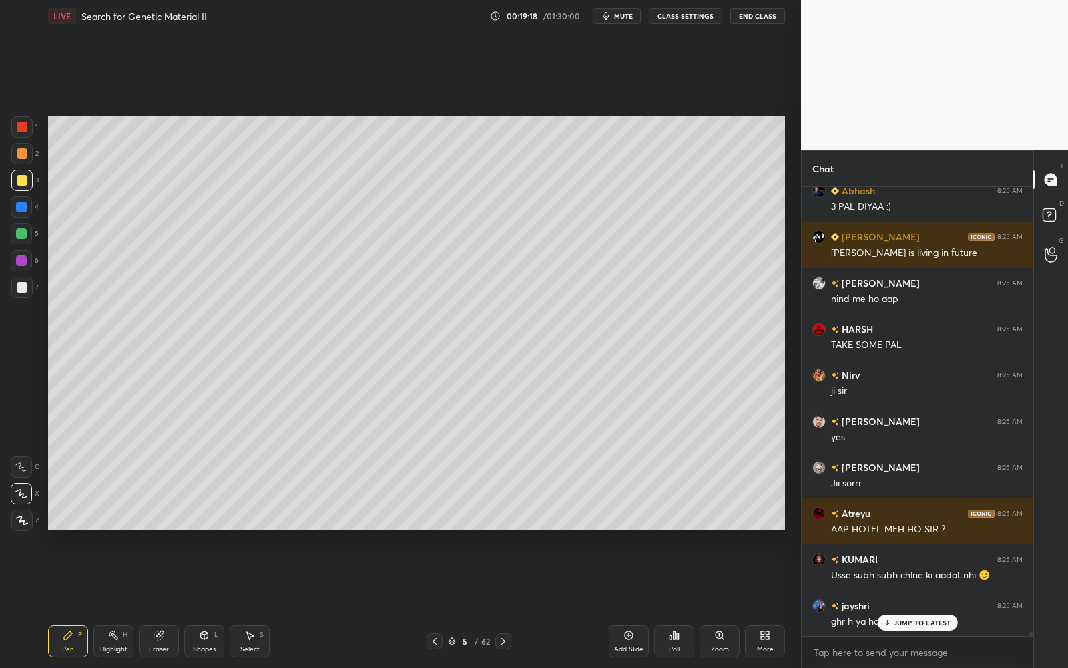
click at [948, 602] on p "JUMP TO LATEST" at bounding box center [922, 622] width 57 height 8
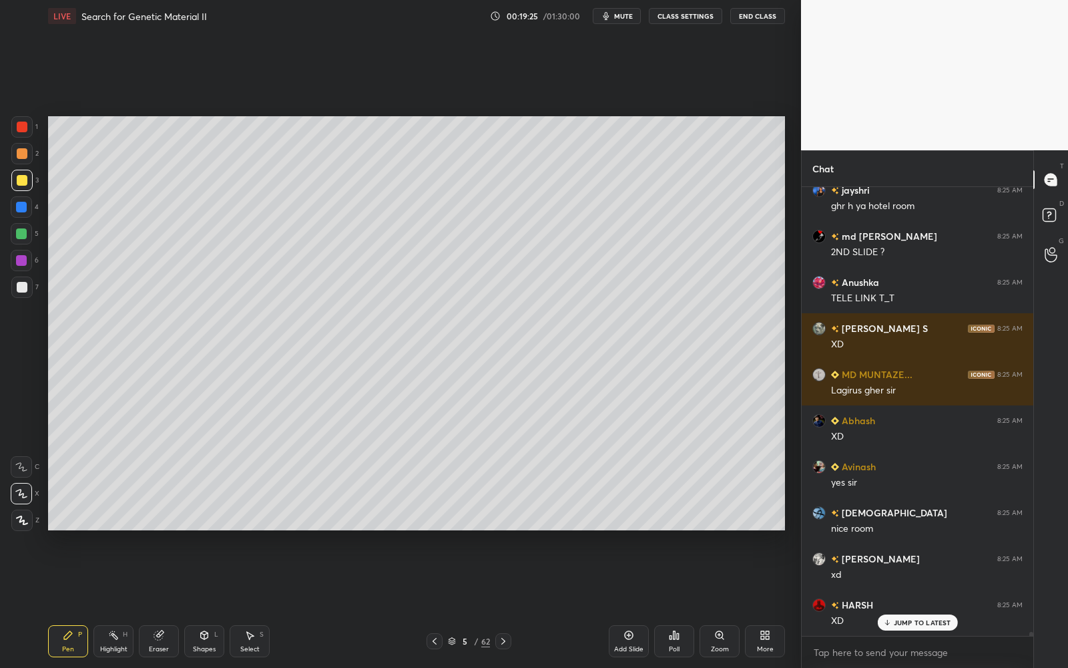
scroll to position [50505, 0]
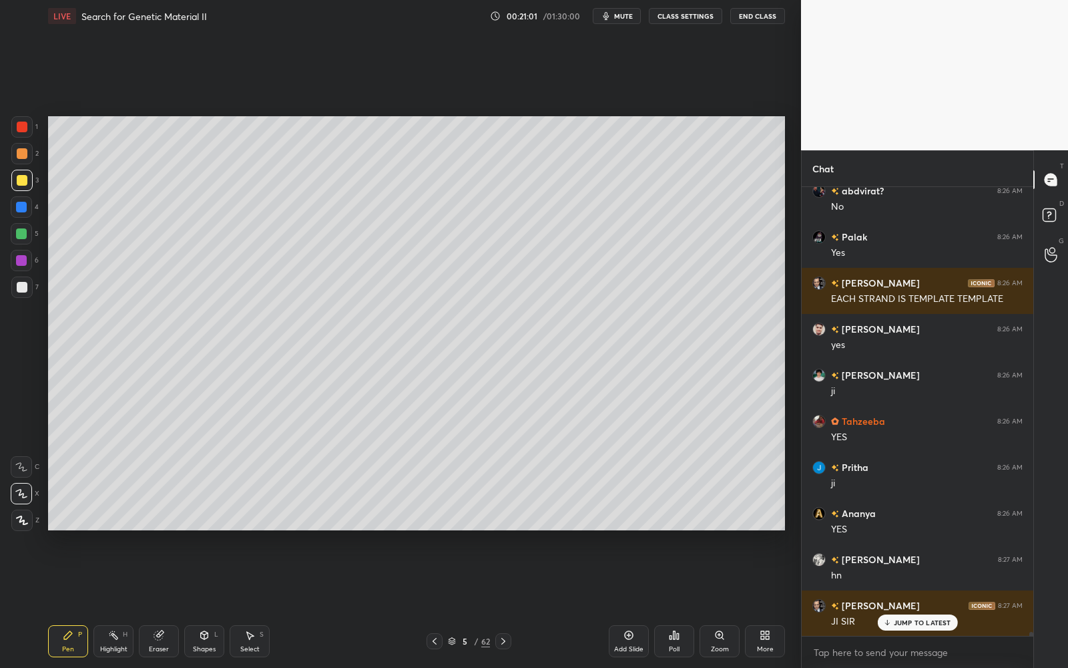
click at [18, 286] on div at bounding box center [22, 287] width 11 height 11
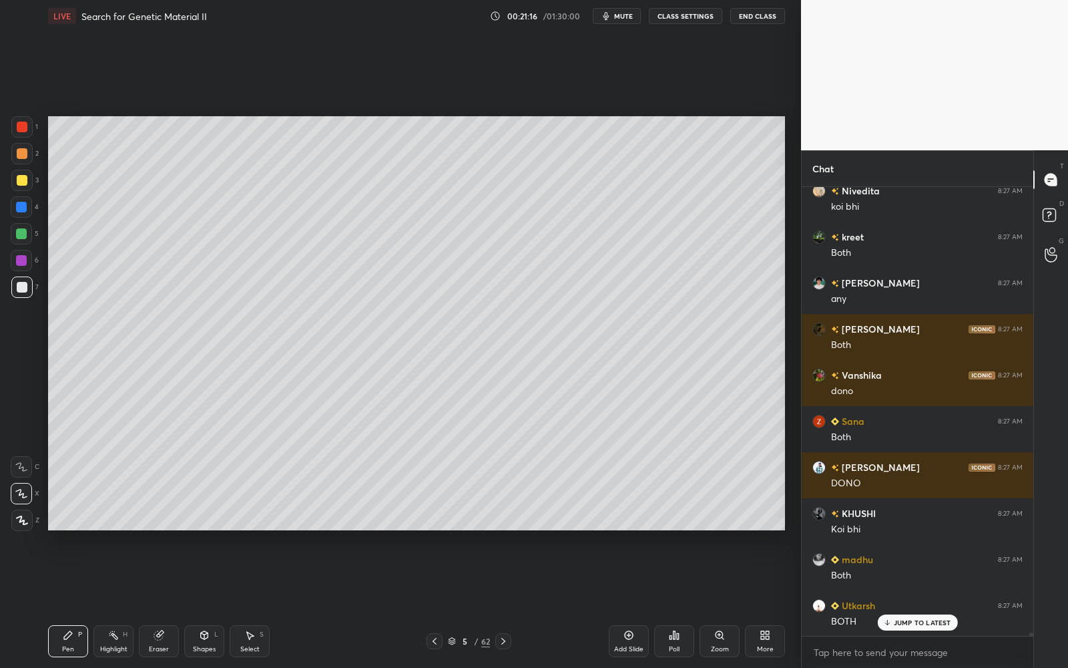
click at [622, 18] on span "mute" at bounding box center [623, 15] width 19 height 9
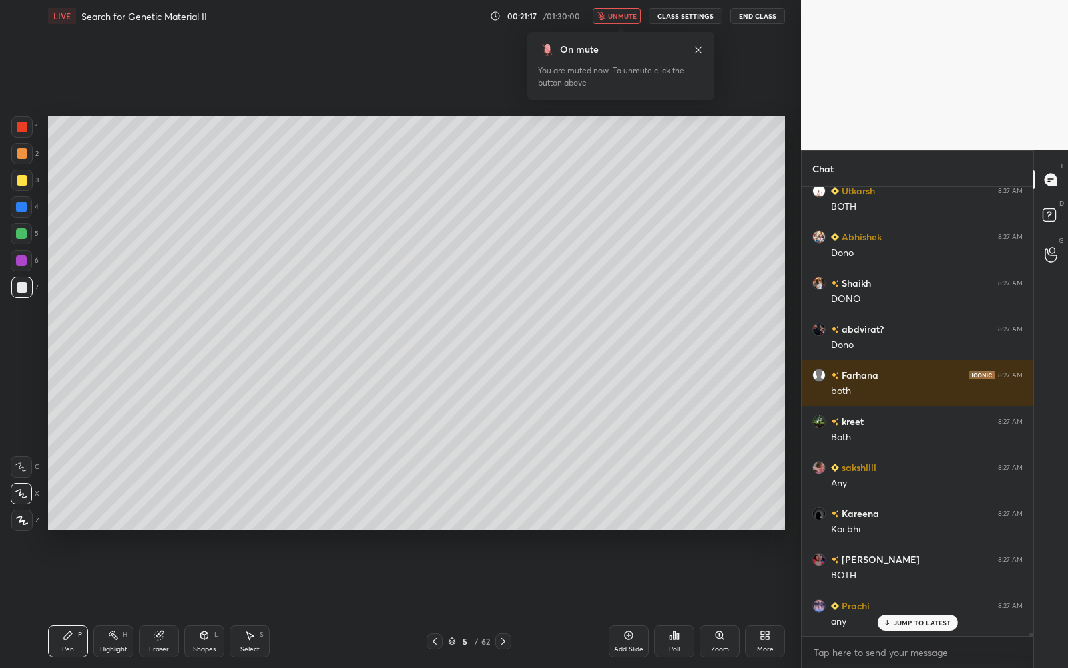
click at [623, 13] on span "unmute" at bounding box center [622, 15] width 29 height 9
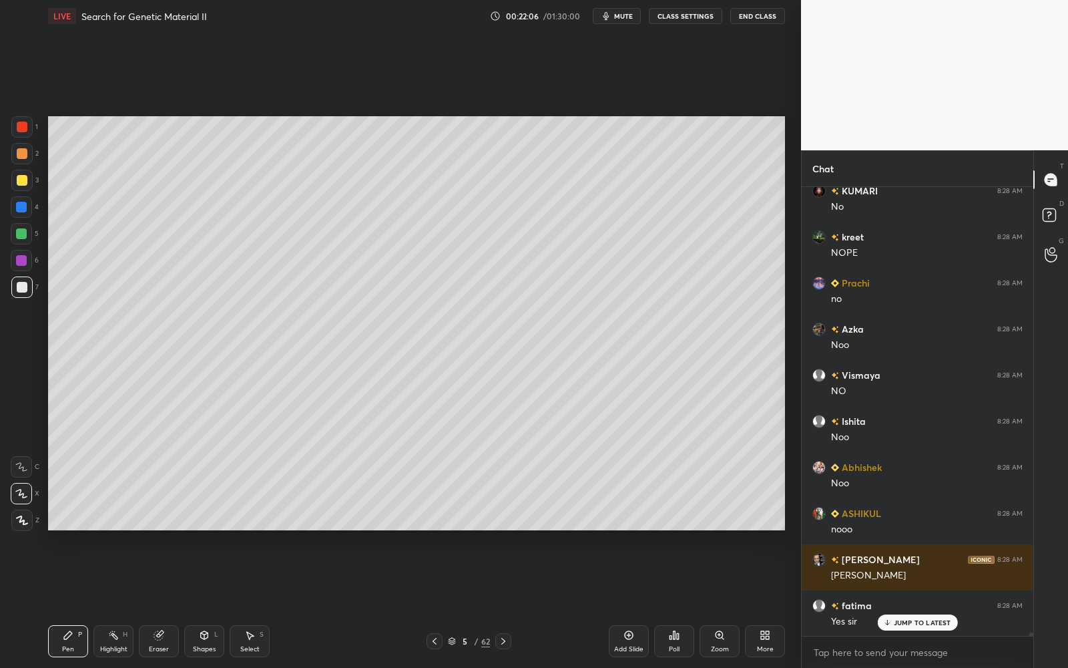
click at [30, 122] on div at bounding box center [21, 126] width 21 height 21
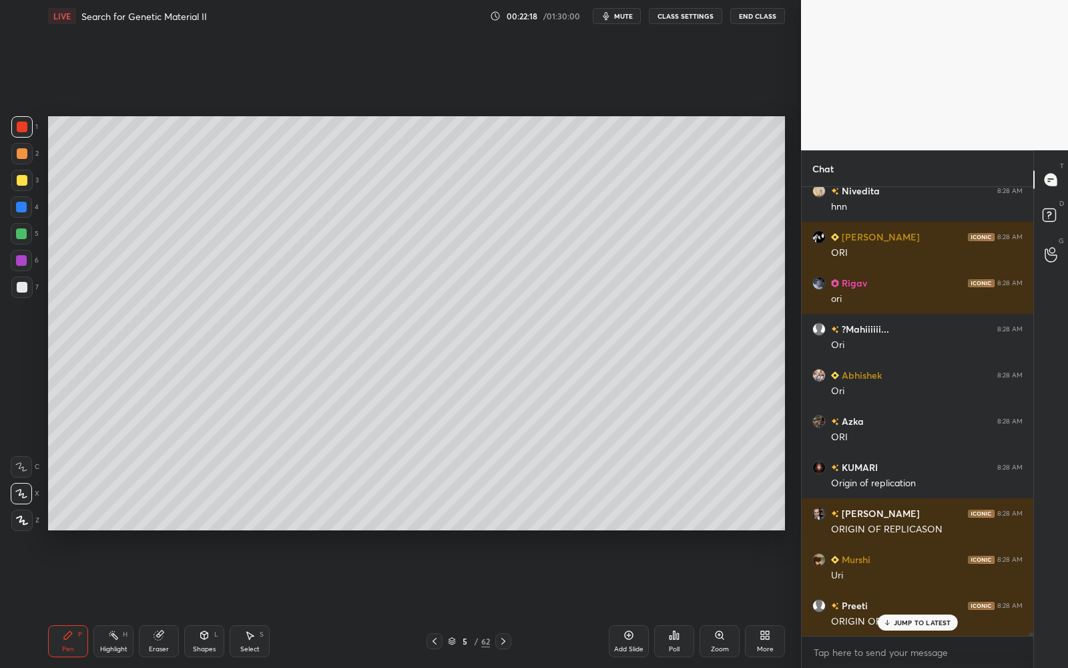
click at [21, 286] on div at bounding box center [22, 287] width 11 height 11
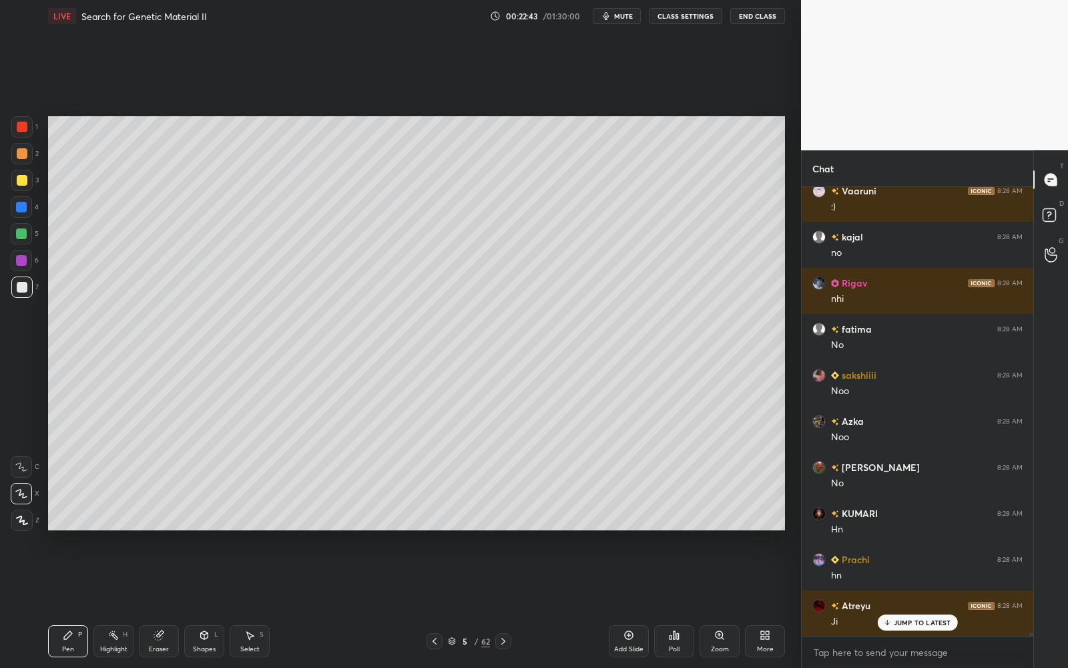
click at [22, 233] on div at bounding box center [21, 233] width 11 height 11
click at [23, 267] on div at bounding box center [21, 260] width 21 height 21
click at [21, 283] on div at bounding box center [22, 287] width 11 height 11
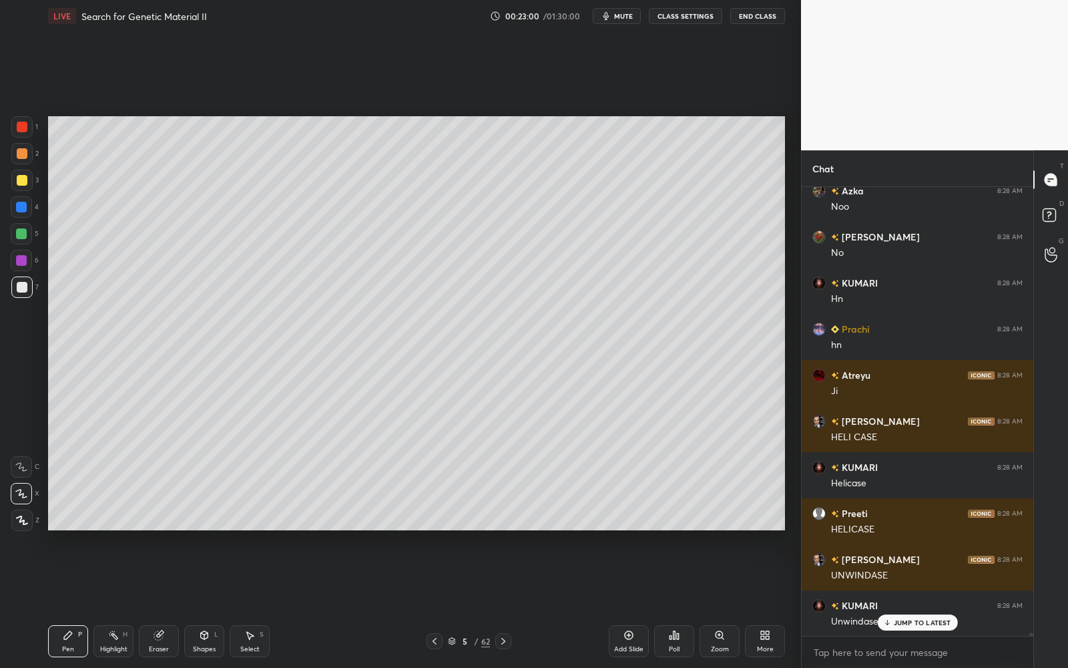
click at [618, 21] on button "mute" at bounding box center [617, 16] width 48 height 16
click at [623, 16] on span "unmute" at bounding box center [622, 15] width 29 height 9
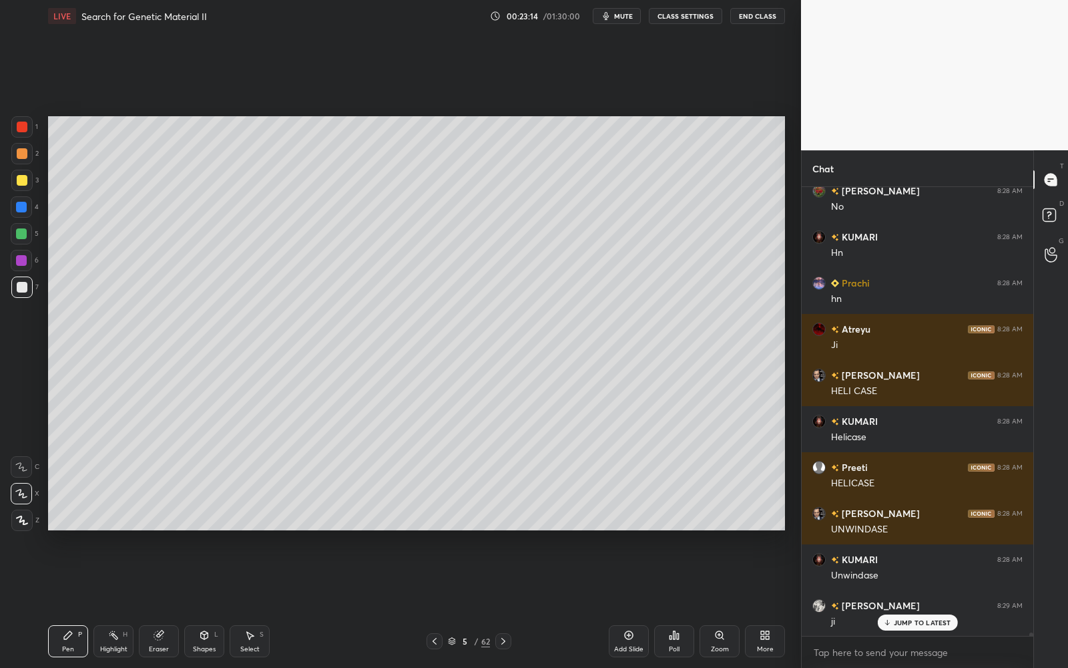
click at [20, 177] on div at bounding box center [22, 180] width 11 height 11
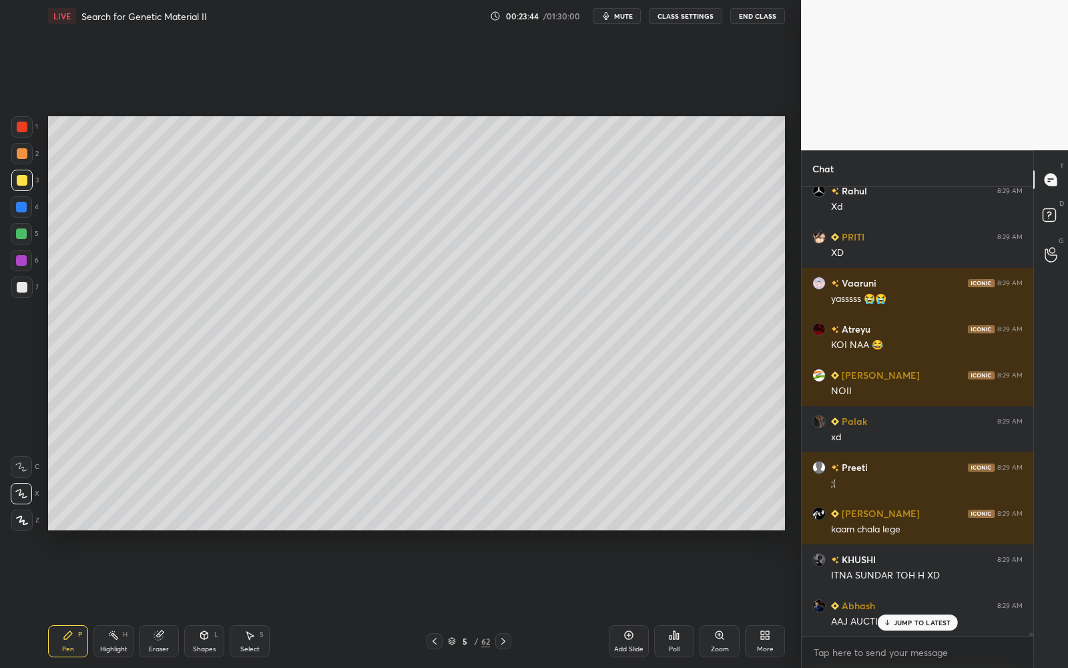
scroll to position [61528, 0]
click at [25, 285] on div at bounding box center [22, 287] width 11 height 11
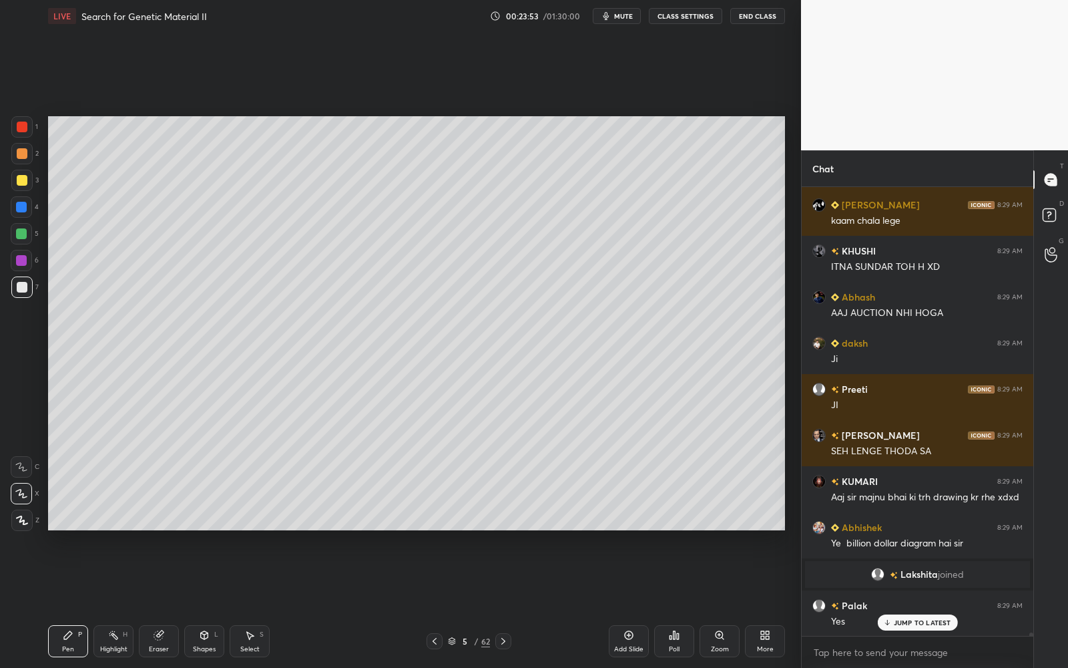
scroll to position [61835, 0]
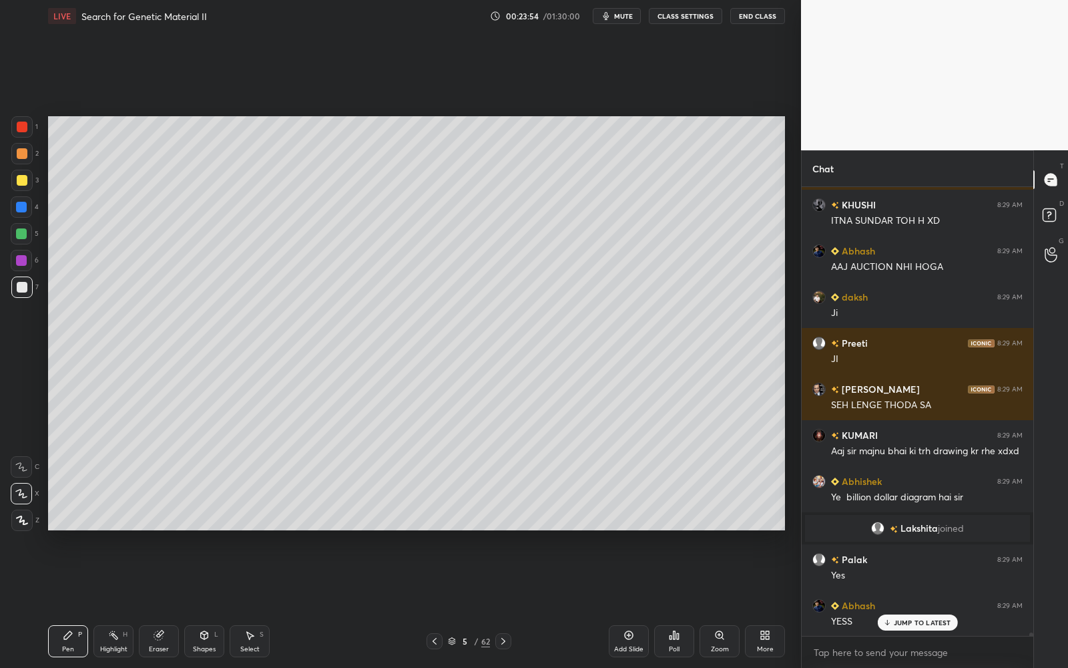
click at [616, 17] on button "mute" at bounding box center [617, 16] width 48 height 16
click at [622, 17] on span "unmute" at bounding box center [622, 15] width 29 height 9
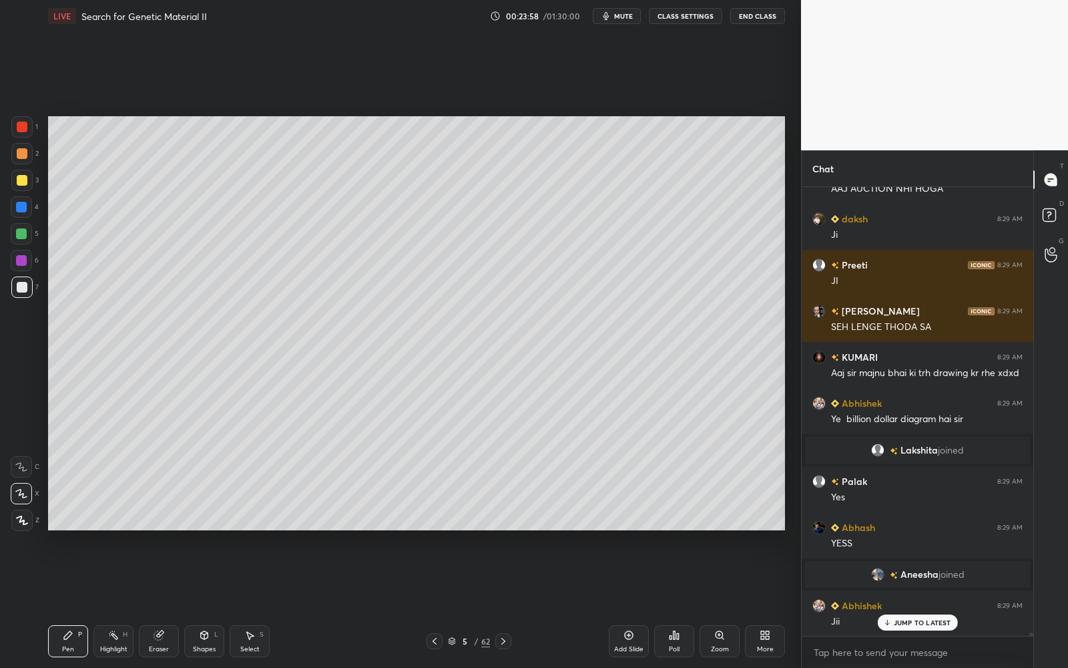
scroll to position [61960, 0]
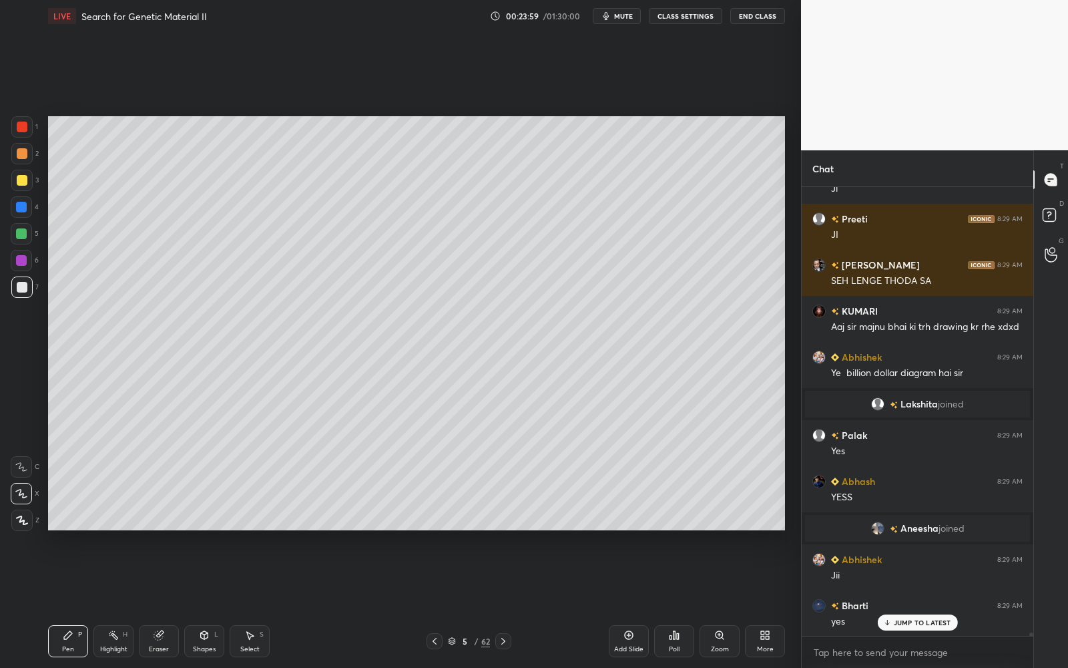
click at [21, 287] on div at bounding box center [22, 287] width 11 height 11
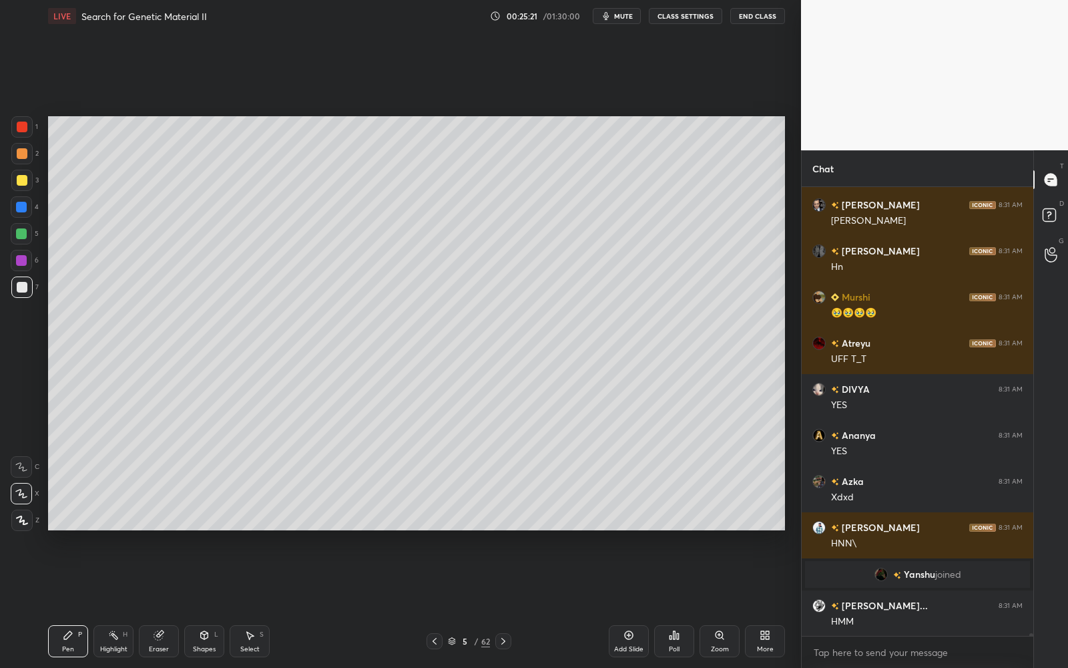
scroll to position [70442, 0]
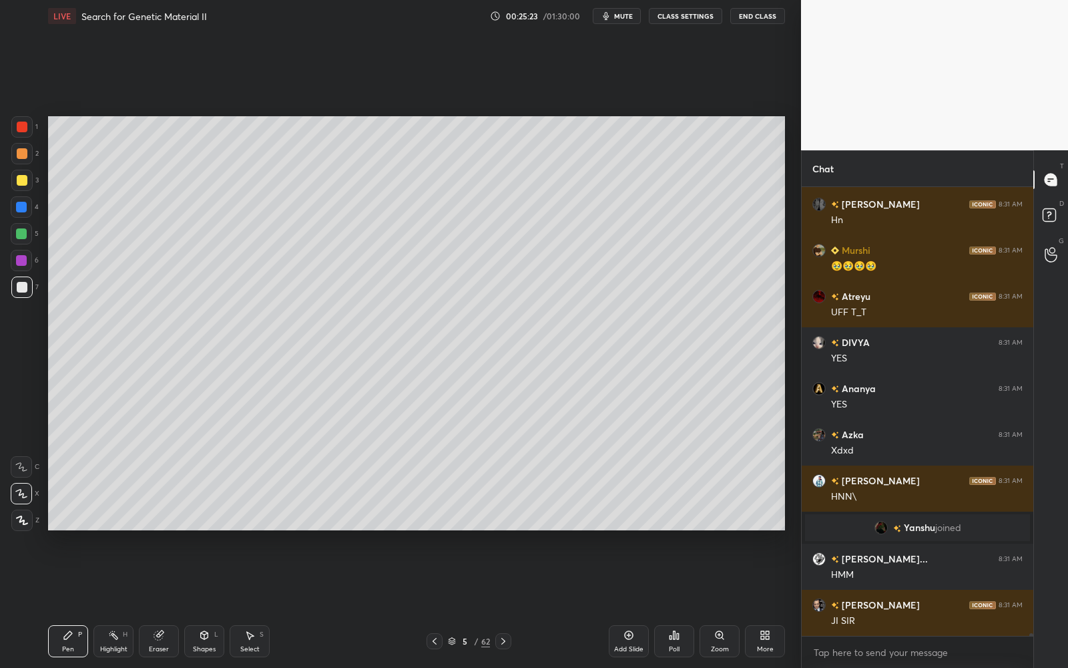
click at [29, 126] on div at bounding box center [21, 126] width 21 height 21
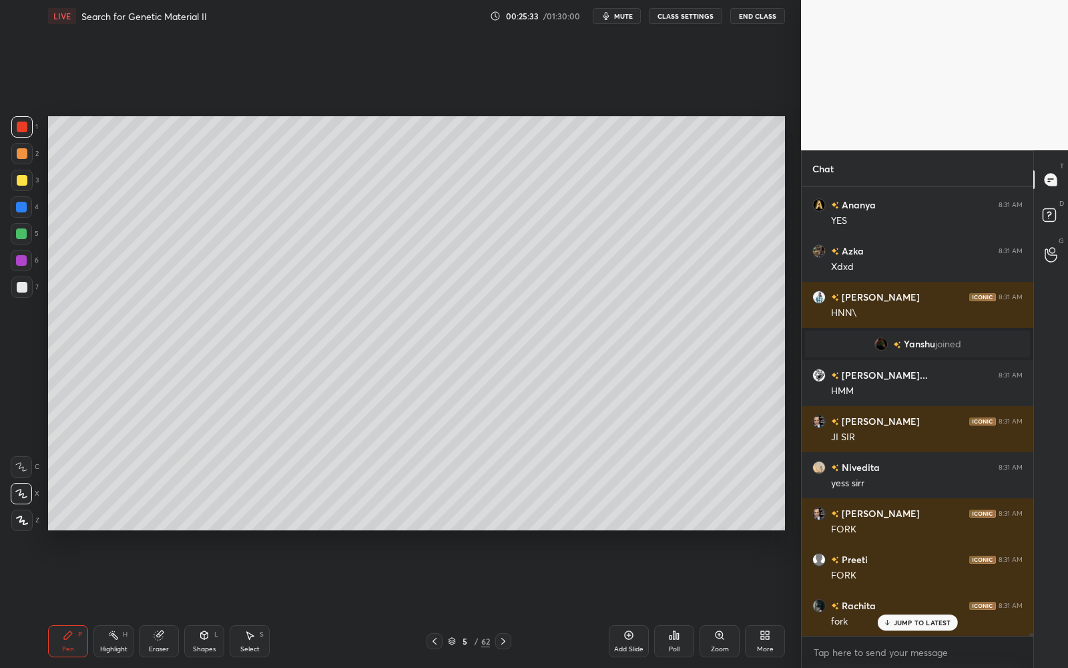
scroll to position [70672, 0]
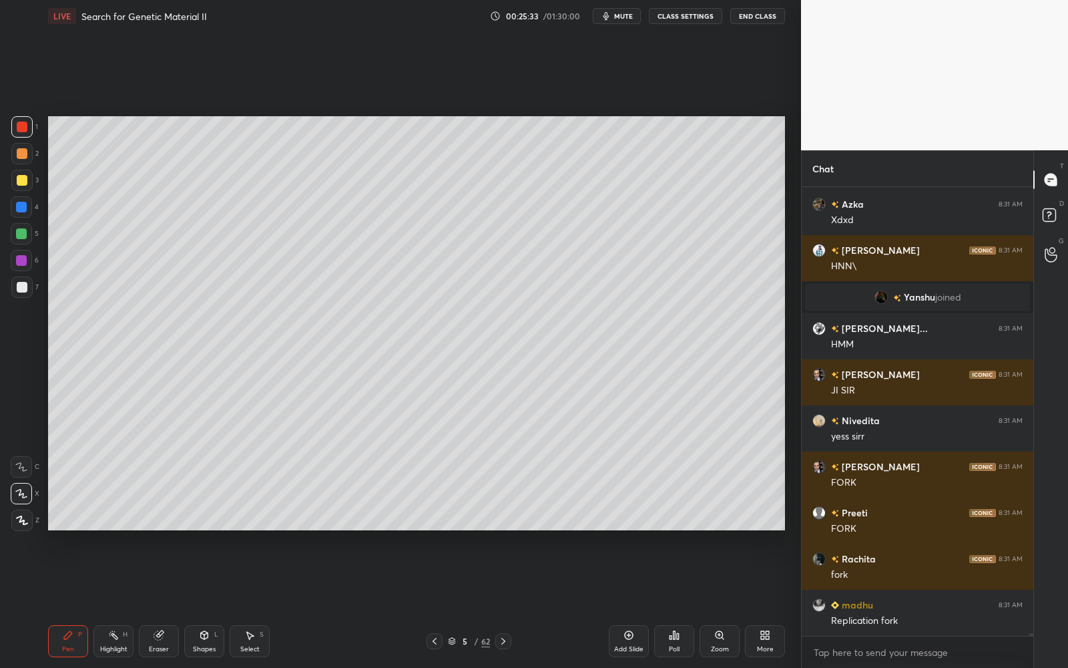
click at [623, 23] on div "LIVE Search for Genetic Material II 00:25:33 / 01:30:00 mute CLASS SETTINGS End…" at bounding box center [416, 16] width 737 height 32
drag, startPoint x: 626, startPoint y: 16, endPoint x: 612, endPoint y: 44, distance: 31.4
click at [626, 16] on span "mute" at bounding box center [623, 15] width 19 height 9
drag, startPoint x: 623, startPoint y: 13, endPoint x: 584, endPoint y: 103, distance: 98.4
click at [623, 13] on span "unmute" at bounding box center [622, 15] width 29 height 9
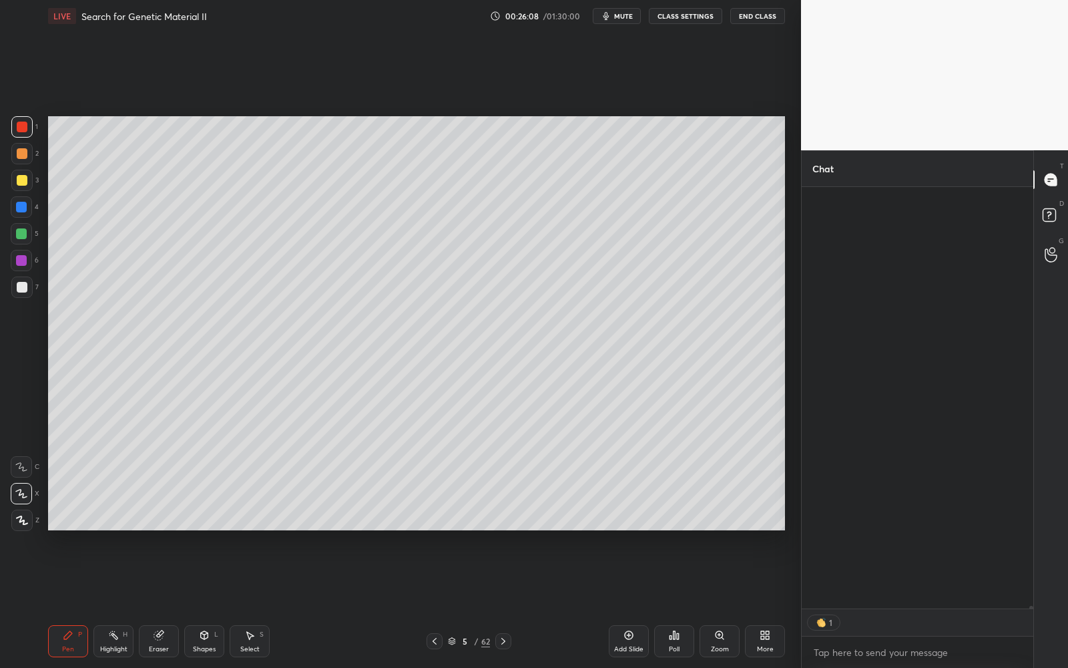
scroll to position [72044, 0]
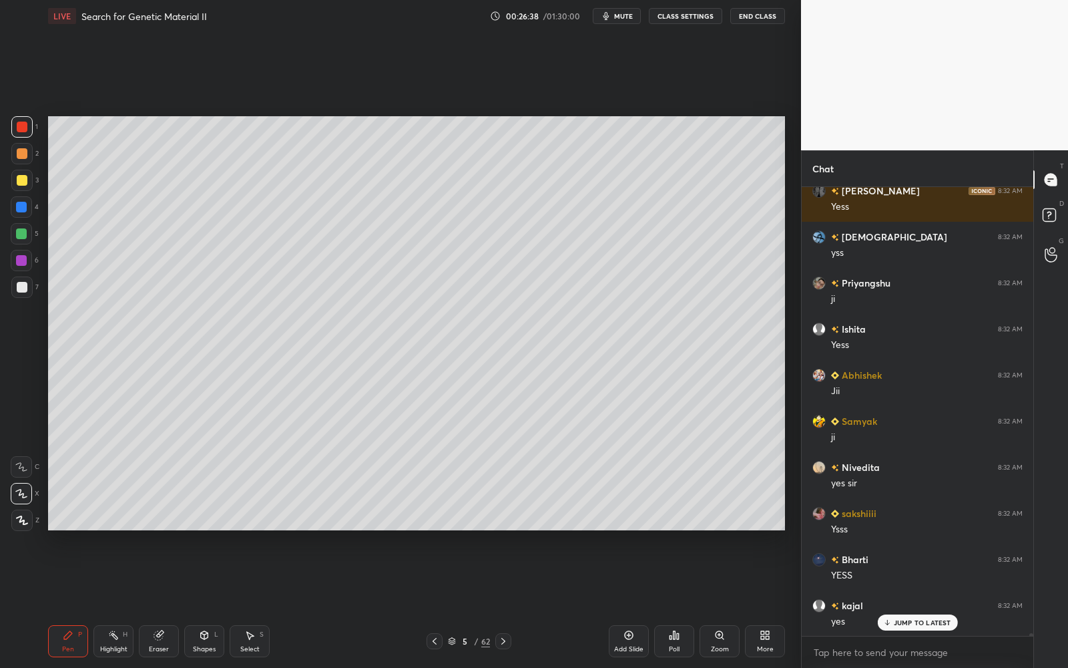
click at [23, 280] on div at bounding box center [21, 286] width 21 height 21
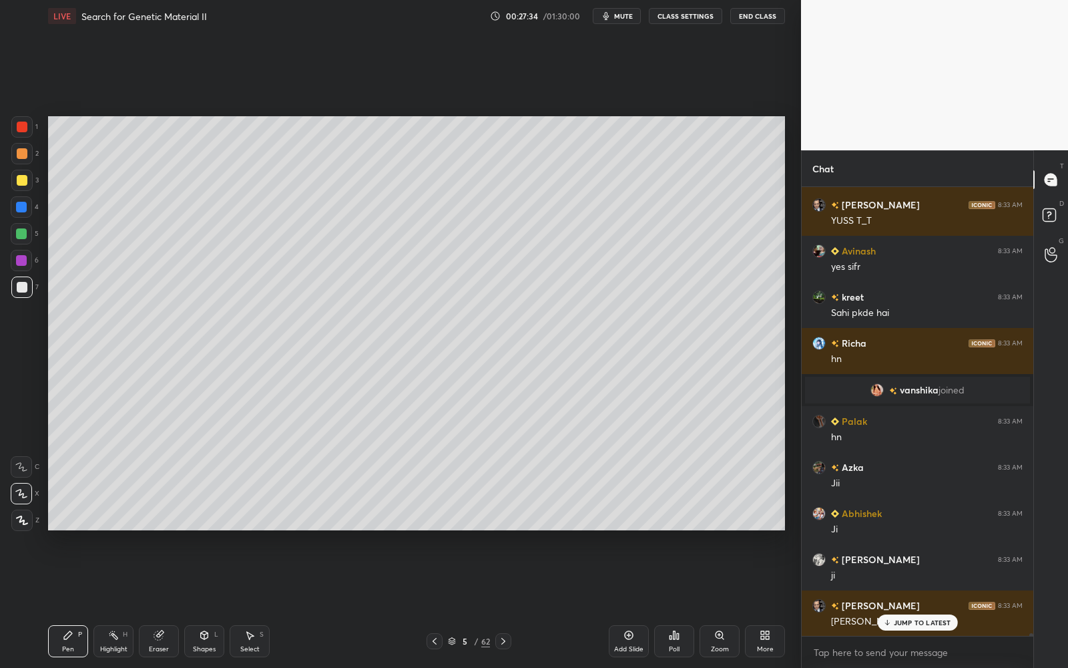
scroll to position [74732, 0]
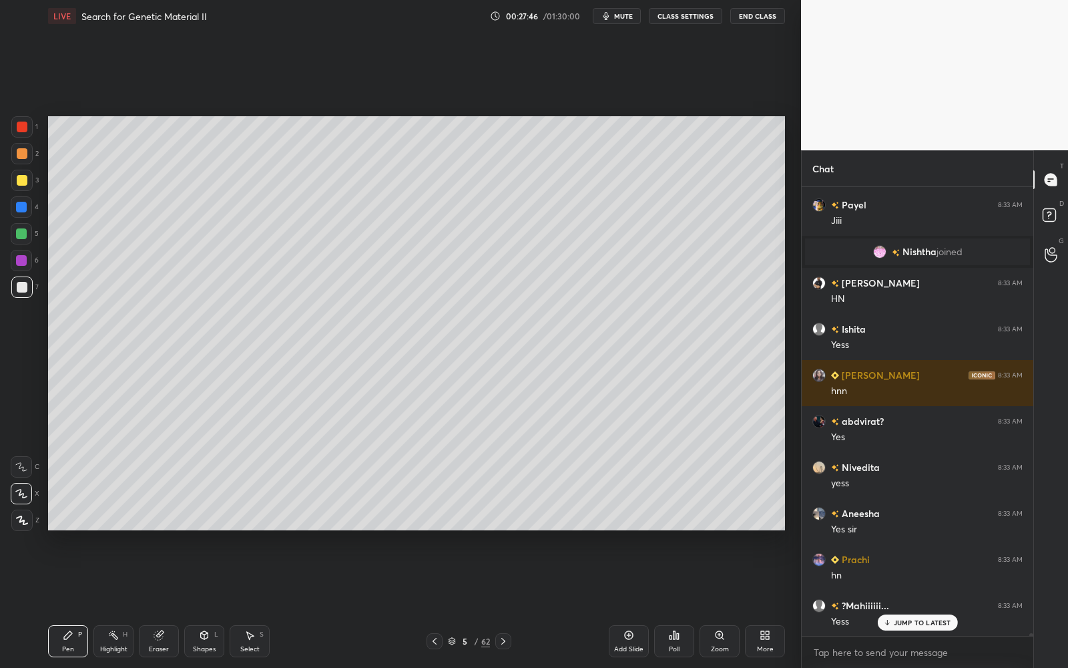
click at [29, 151] on div at bounding box center [21, 153] width 21 height 21
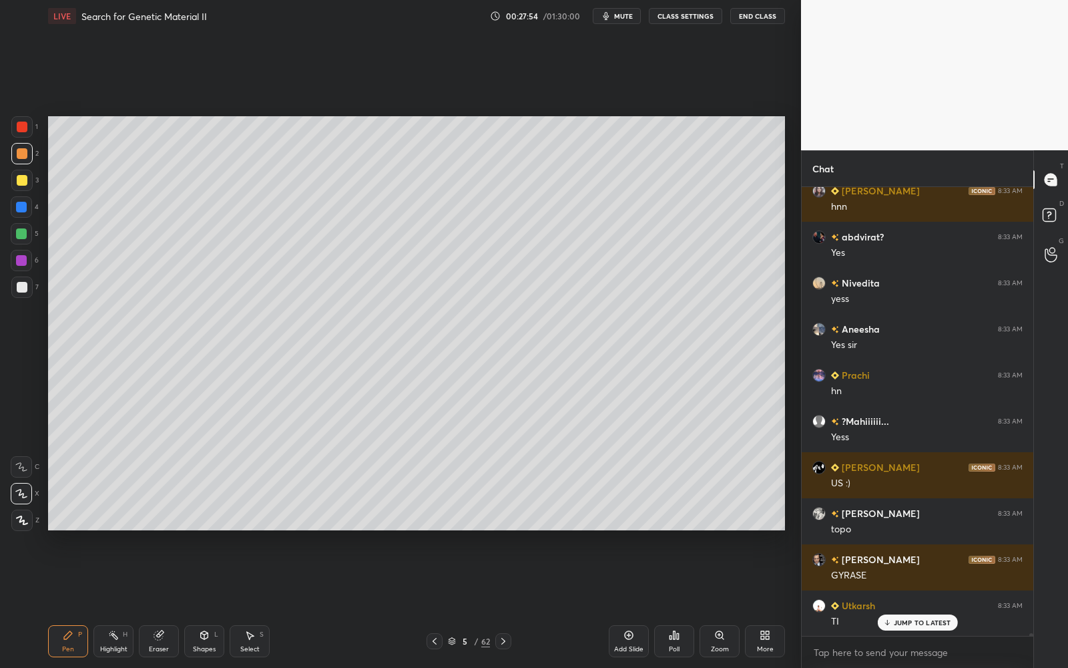
click at [630, 13] on span "mute" at bounding box center [623, 15] width 19 height 9
drag, startPoint x: 627, startPoint y: 12, endPoint x: 604, endPoint y: 95, distance: 86.5
click at [626, 13] on span "unmute" at bounding box center [622, 15] width 29 height 9
click at [914, 602] on p "JUMP TO LATEST" at bounding box center [922, 622] width 57 height 8
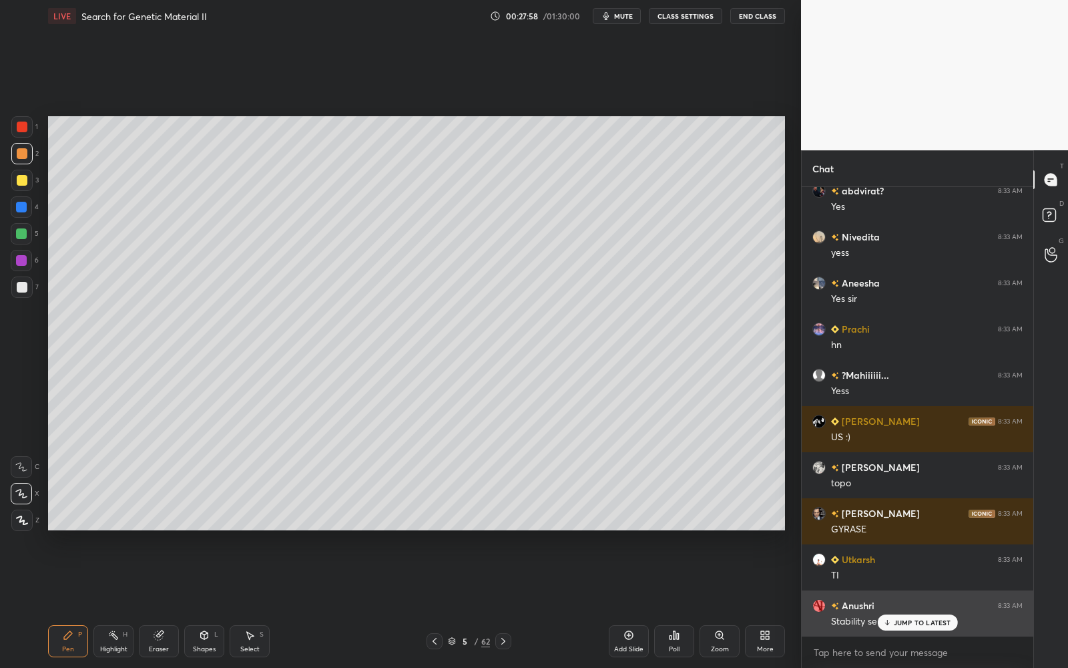
click at [912, 602] on p "JUMP TO LATEST" at bounding box center [922, 622] width 57 height 8
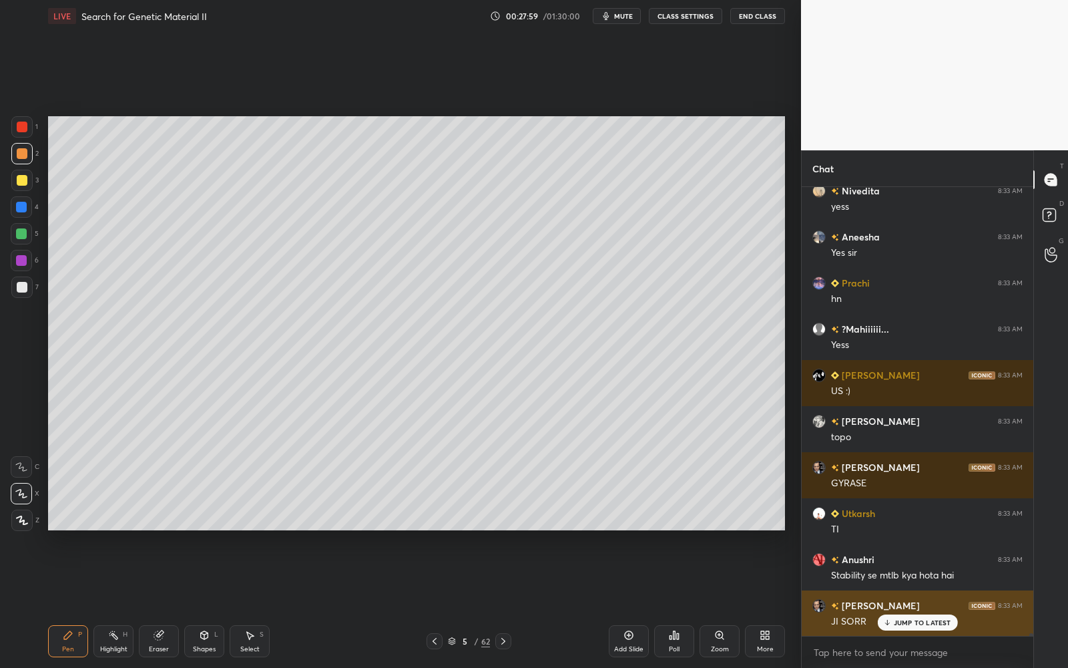
click at [912, 602] on p "JUMP TO LATEST" at bounding box center [922, 622] width 57 height 8
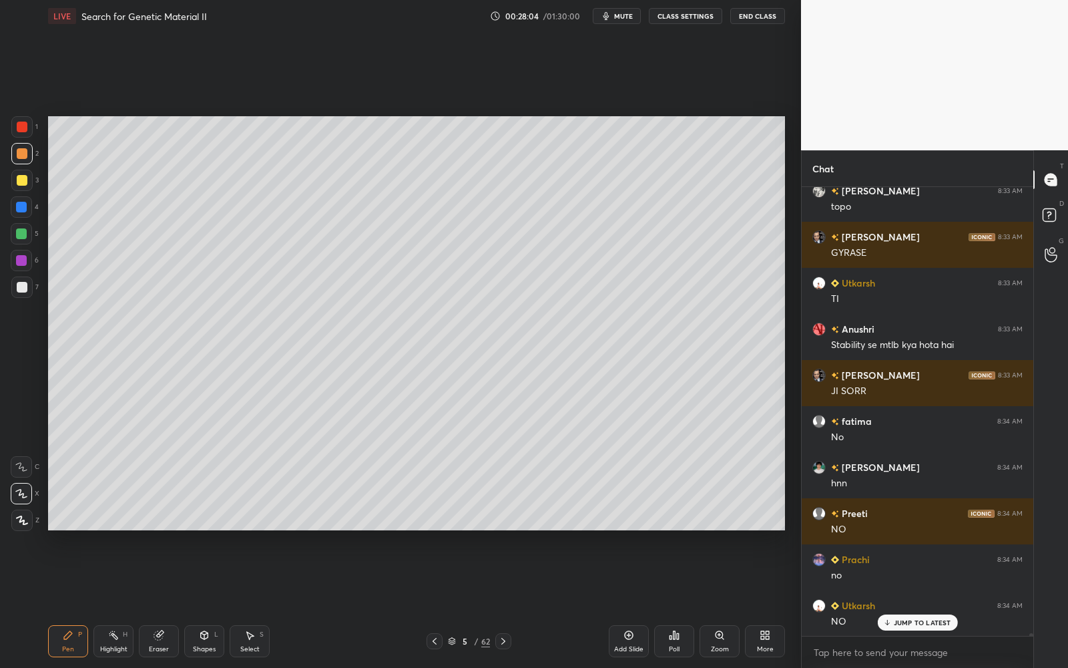
click at [917, 602] on div "JUMP TO LATEST" at bounding box center [917, 622] width 80 height 16
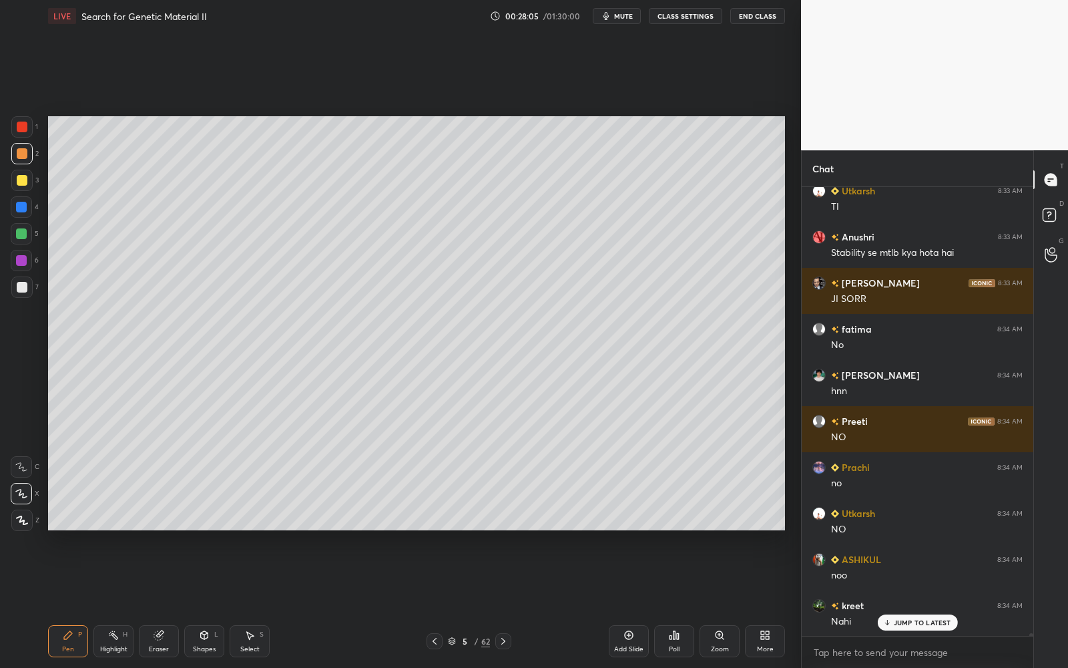
click at [916, 602] on p "JUMP TO LATEST" at bounding box center [922, 622] width 57 height 8
click at [714, 602] on icon at bounding box center [719, 635] width 11 height 11
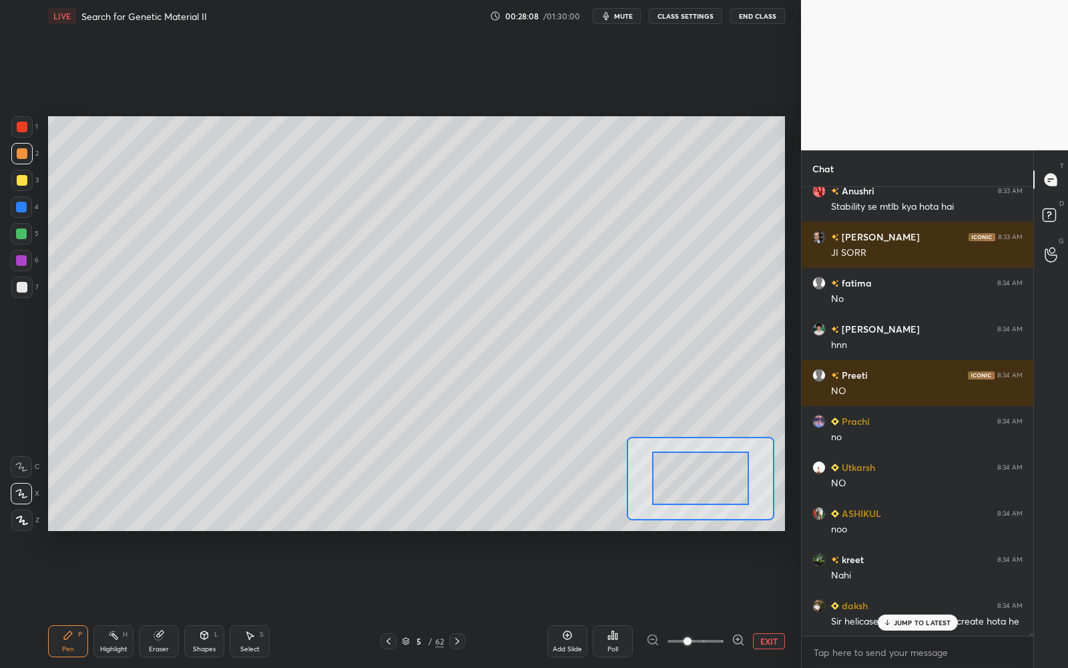
click at [692, 602] on span at bounding box center [688, 641] width 8 height 8
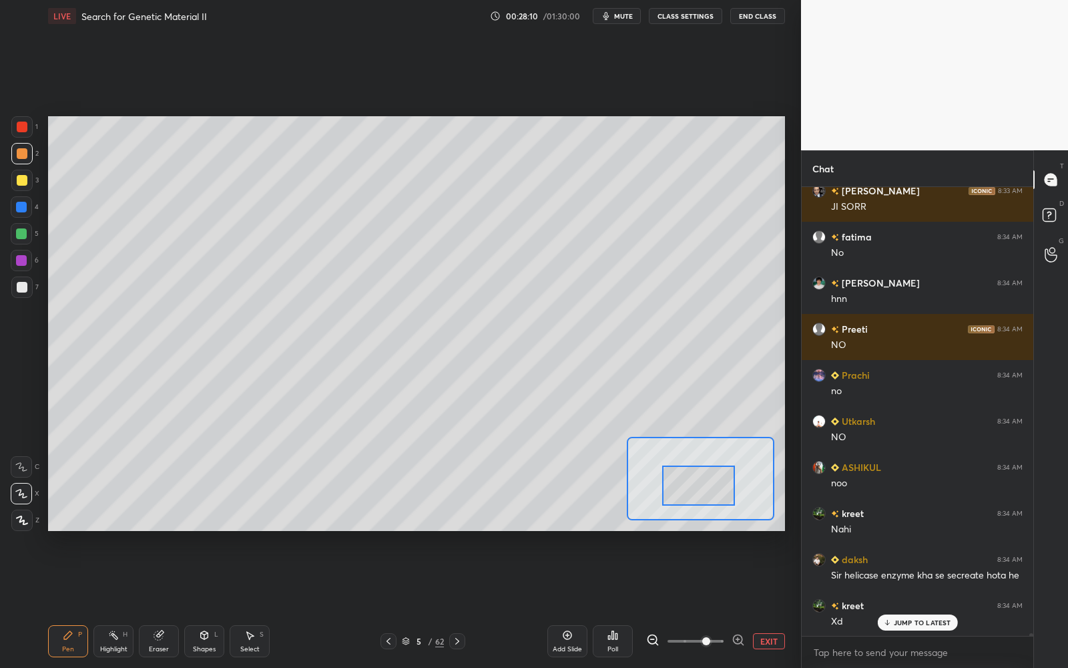
drag, startPoint x: 712, startPoint y: 484, endPoint x: 710, endPoint y: 491, distance: 7.6
click at [710, 491] on div at bounding box center [698, 485] width 72 height 40
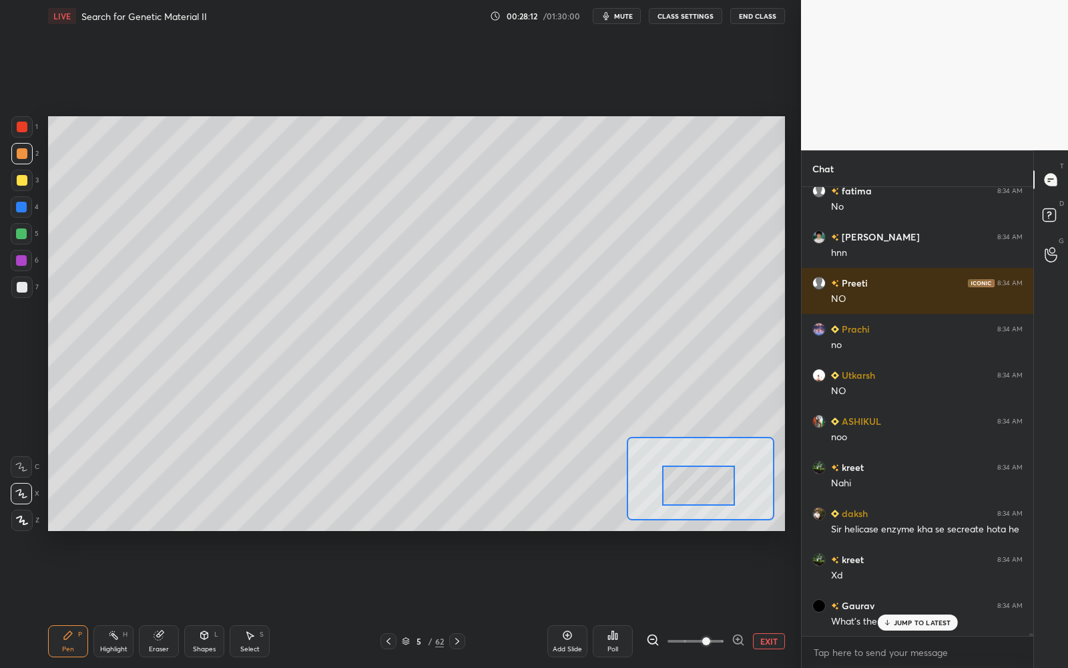
click at [13, 283] on div at bounding box center [21, 286] width 21 height 21
click at [19, 464] on icon at bounding box center [21, 466] width 12 height 9
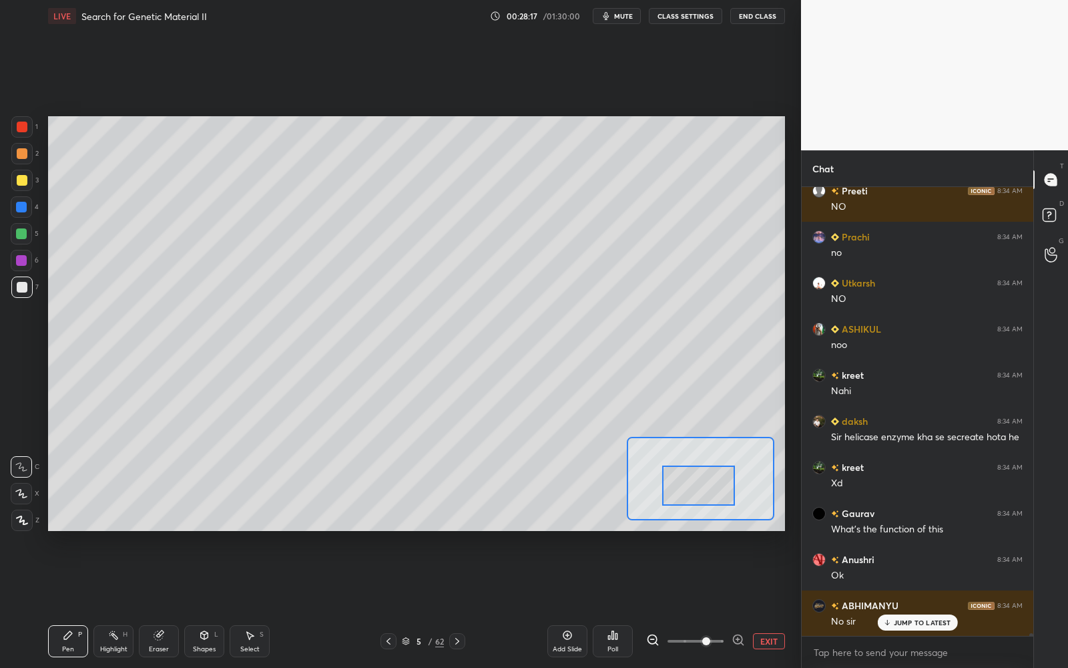
click at [622, 15] on span "mute" at bounding box center [623, 15] width 19 height 9
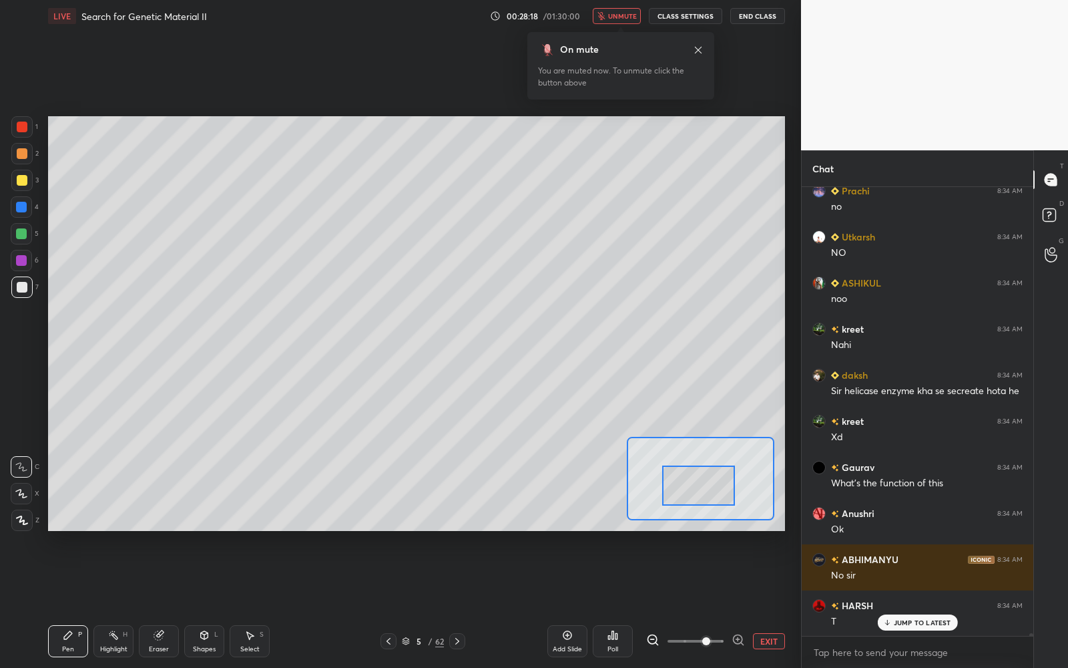
click at [624, 11] on button "unmute" at bounding box center [617, 16] width 48 height 16
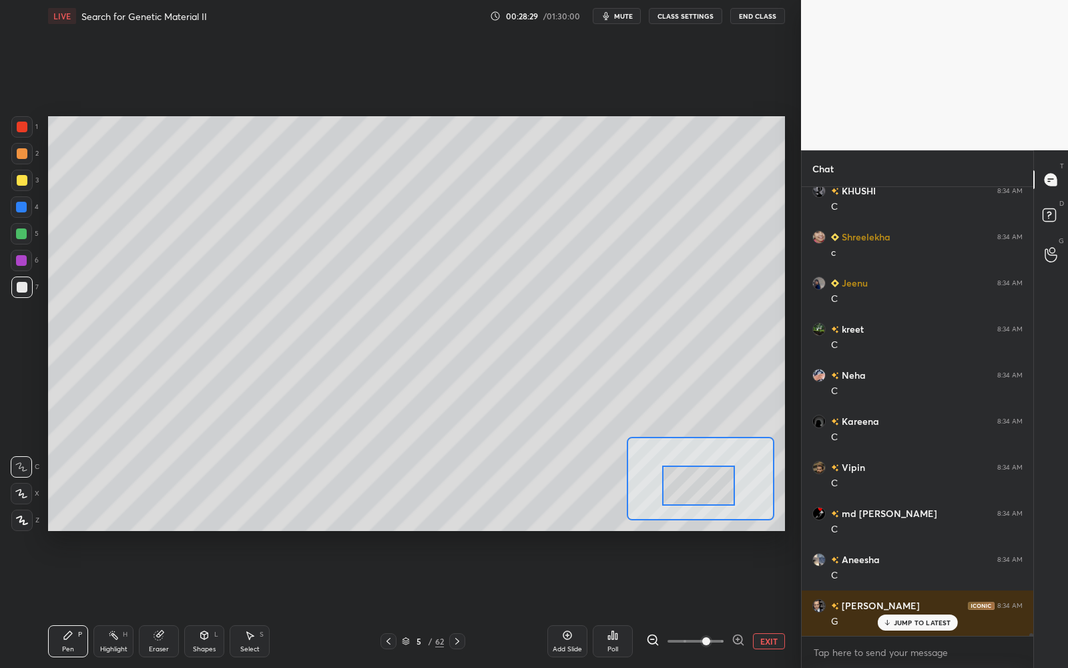
scroll to position [80983, 0]
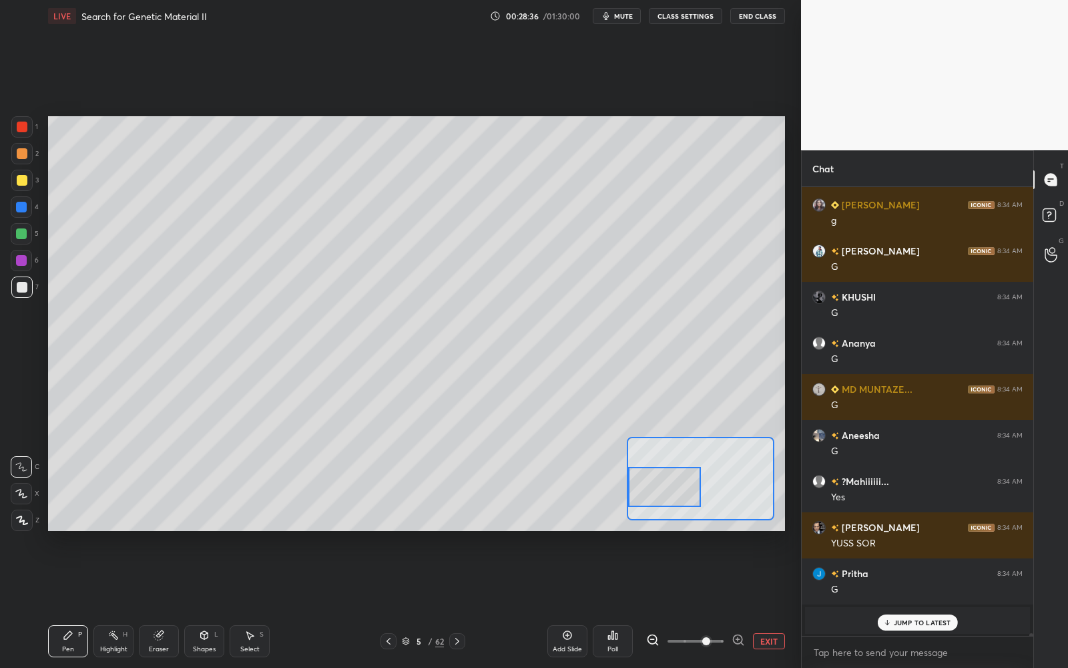
drag, startPoint x: 678, startPoint y: 491, endPoint x: 630, endPoint y: 493, distance: 47.5
click at [631, 495] on div at bounding box center [664, 487] width 72 height 40
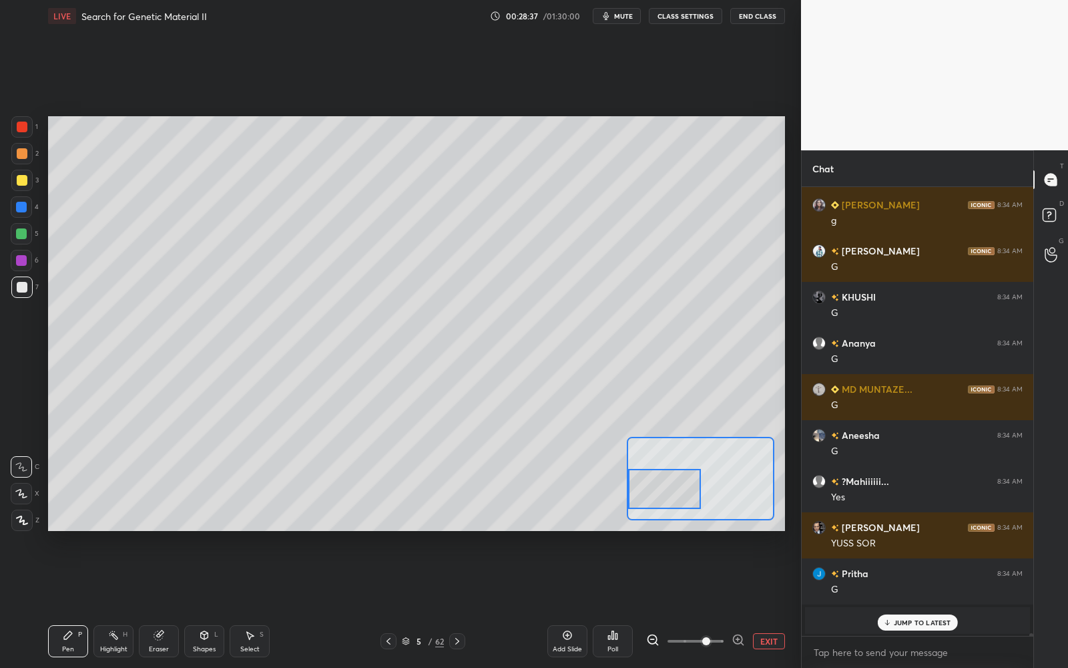
click at [777, 602] on button "EXIT" at bounding box center [769, 641] width 32 height 16
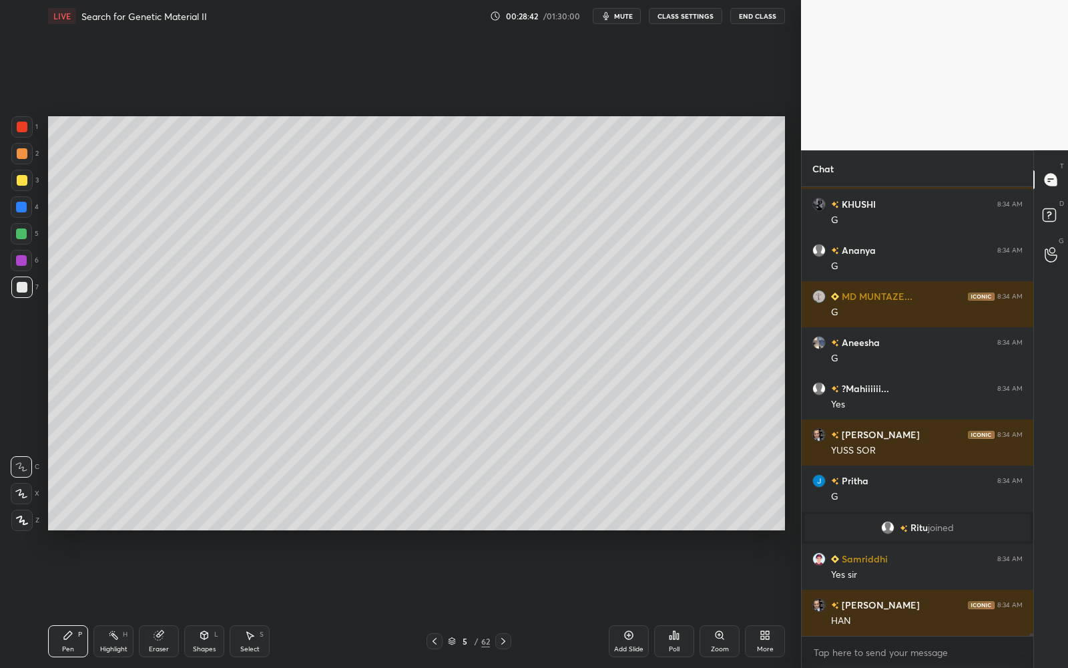
scroll to position [82720, 0]
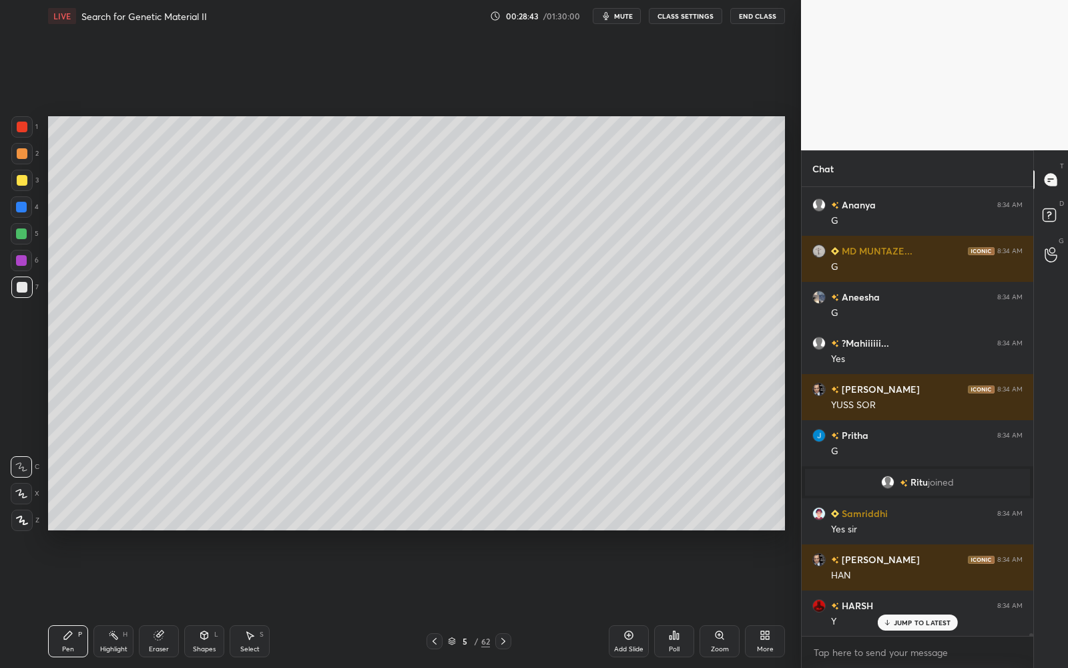
drag, startPoint x: 627, startPoint y: 14, endPoint x: 622, endPoint y: 30, distance: 16.7
click at [627, 14] on span "mute" at bounding box center [623, 15] width 19 height 9
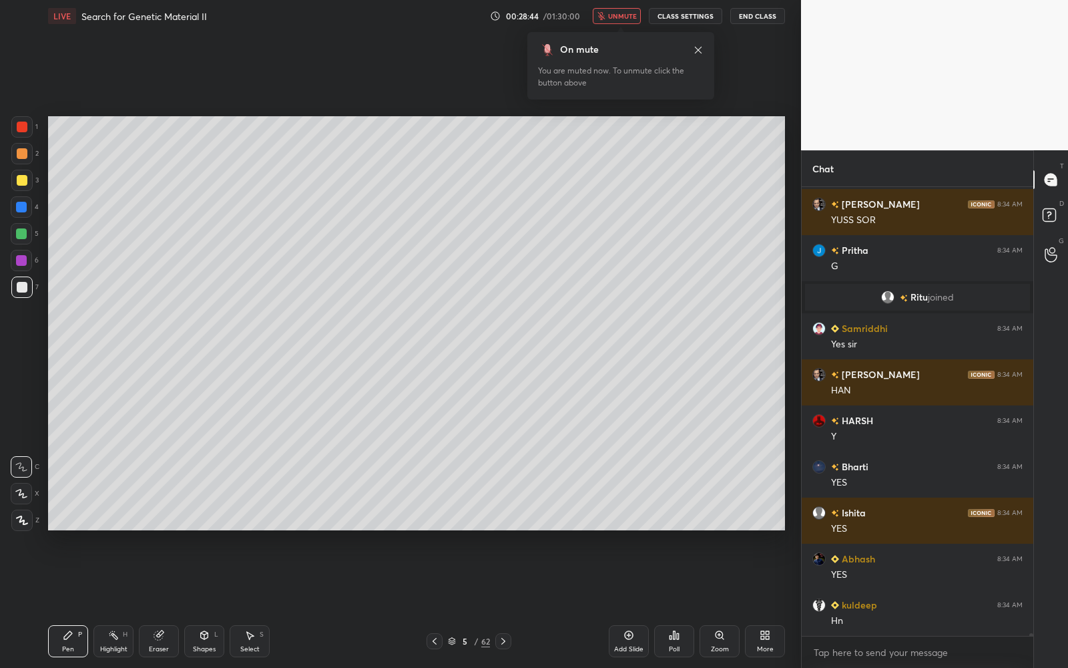
drag, startPoint x: 627, startPoint y: 14, endPoint x: 596, endPoint y: 55, distance: 51.5
click at [626, 14] on span "unmute" at bounding box center [622, 15] width 29 height 9
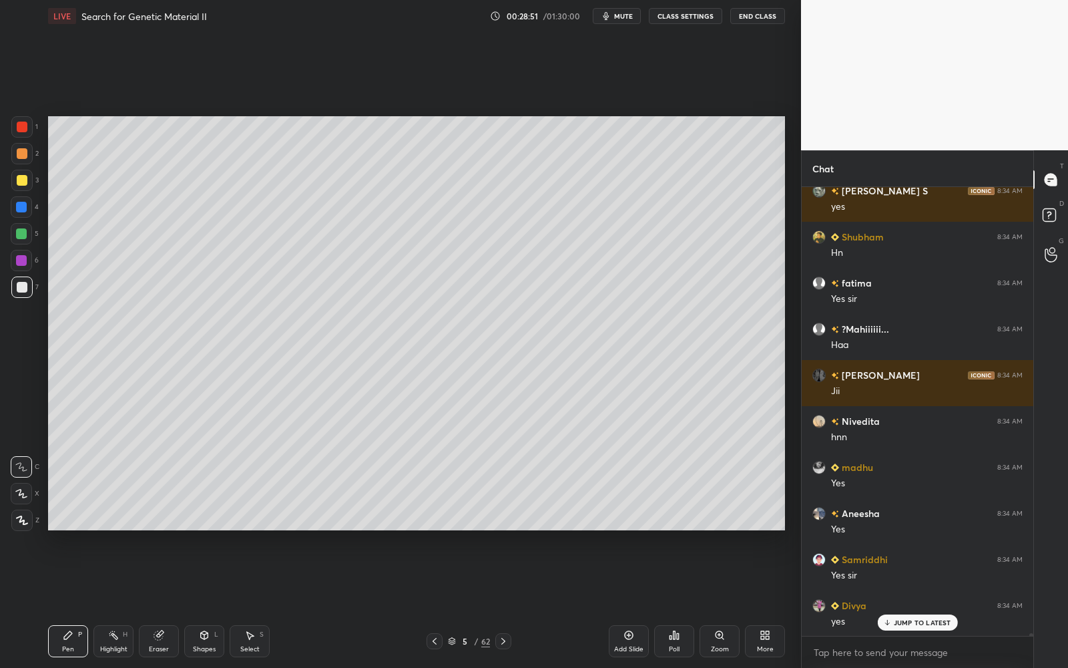
click at [720, 602] on div "Zoom" at bounding box center [720, 649] width 18 height 7
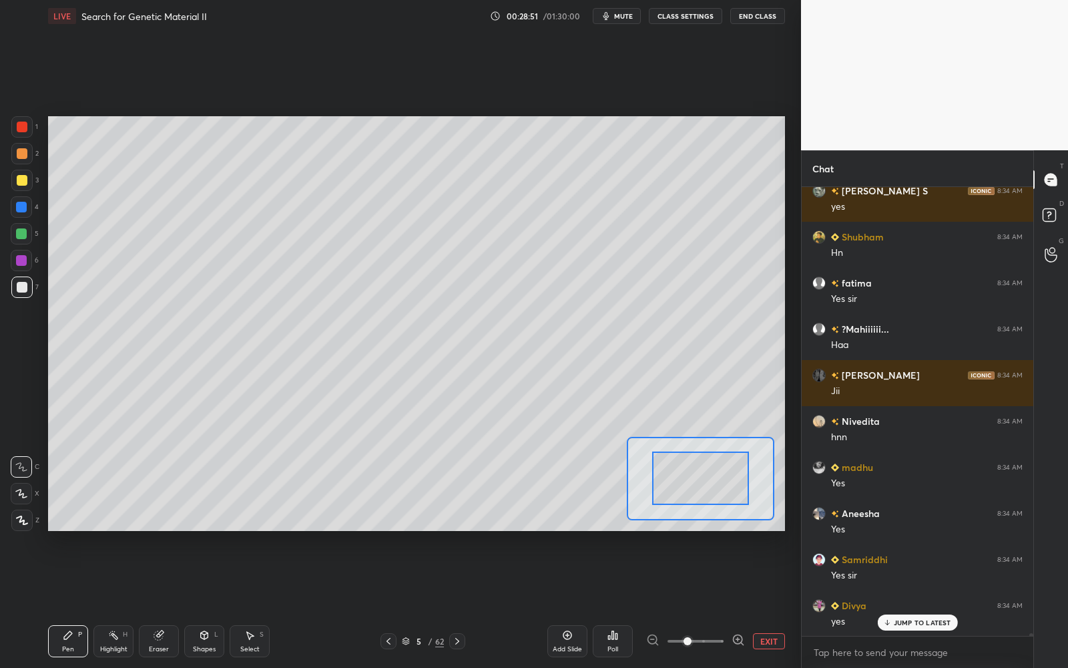
click at [750, 602] on div "Add Slide Poll EXIT" at bounding box center [667, 641] width 238 height 75
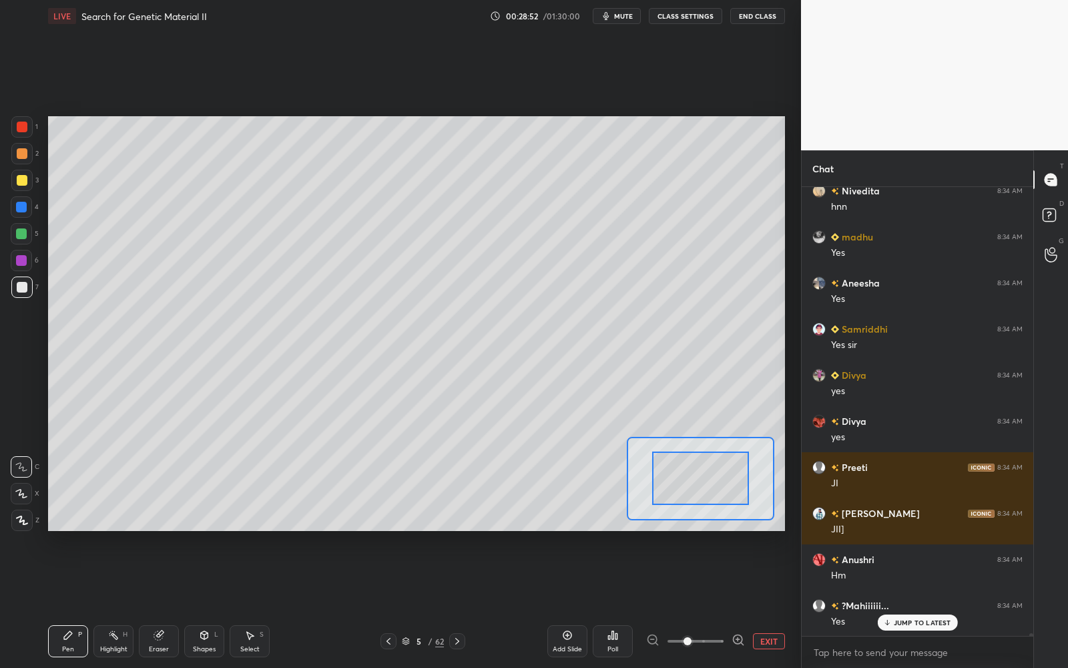
drag, startPoint x: 692, startPoint y: 638, endPoint x: 710, endPoint y: 635, distance: 18.2
click at [692, 602] on span at bounding box center [688, 641] width 8 height 8
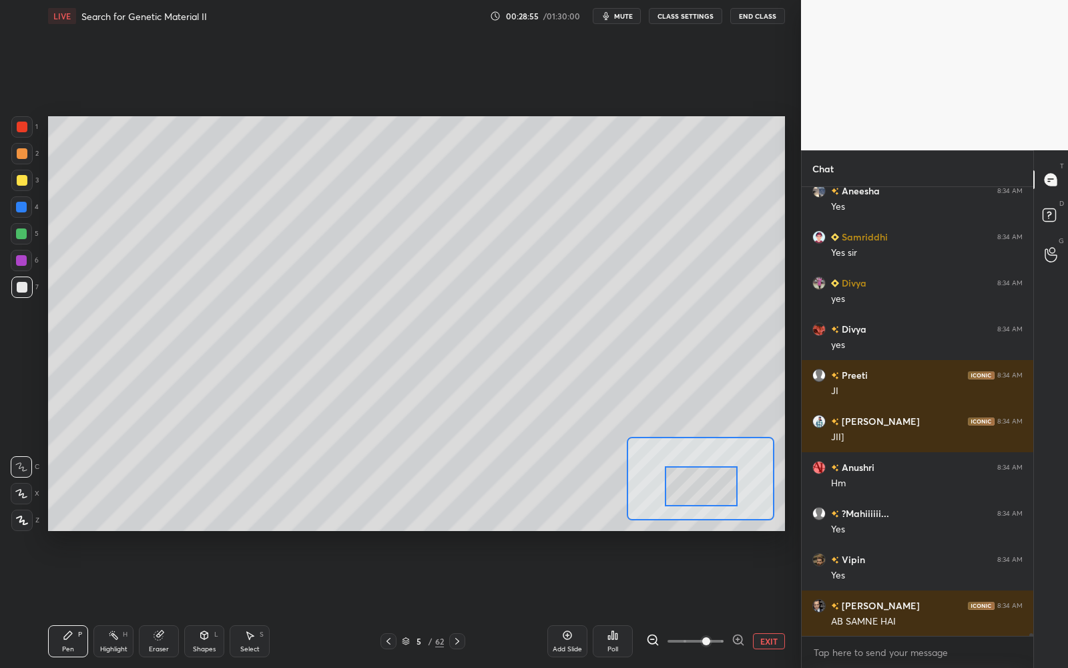
click at [712, 497] on div at bounding box center [701, 486] width 72 height 40
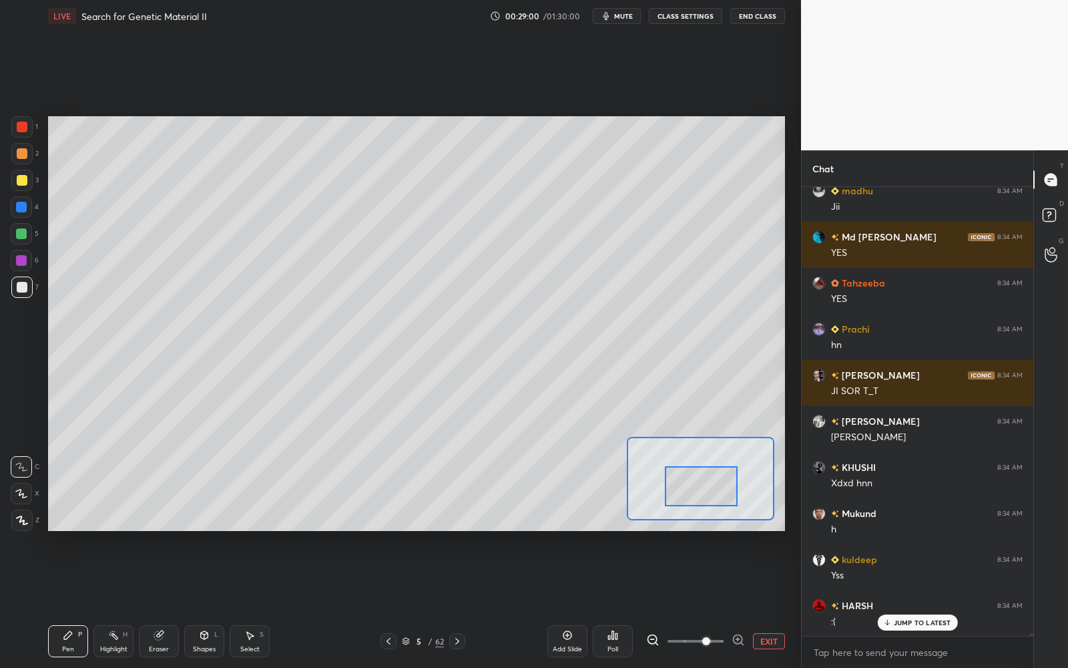
click at [24, 185] on div at bounding box center [21, 180] width 21 height 21
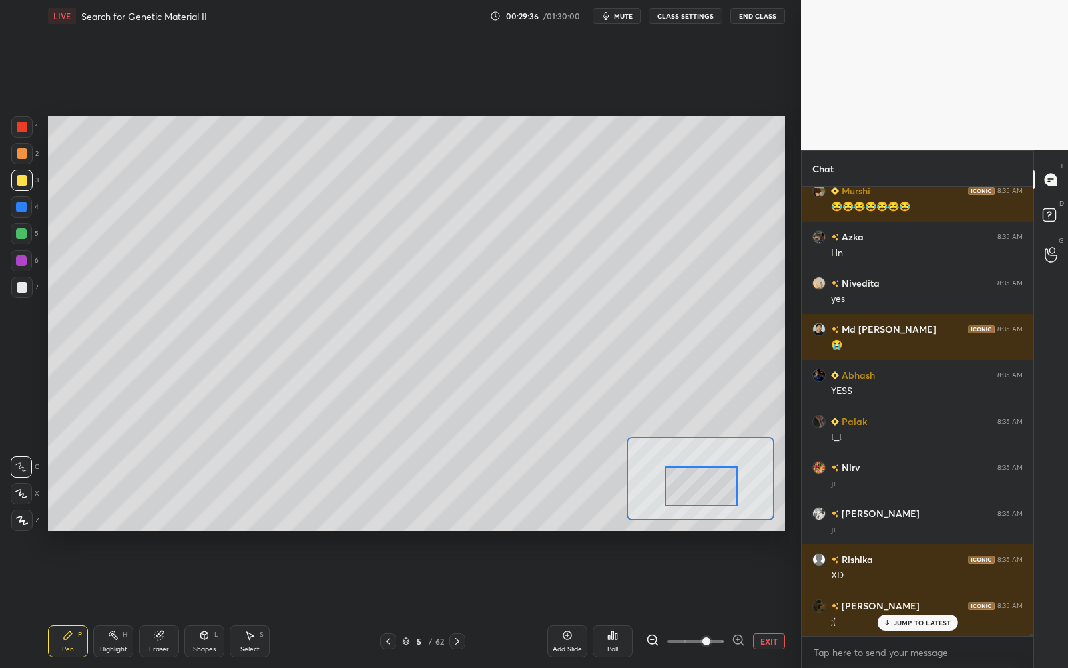
click at [626, 15] on span "mute" at bounding box center [623, 15] width 19 height 9
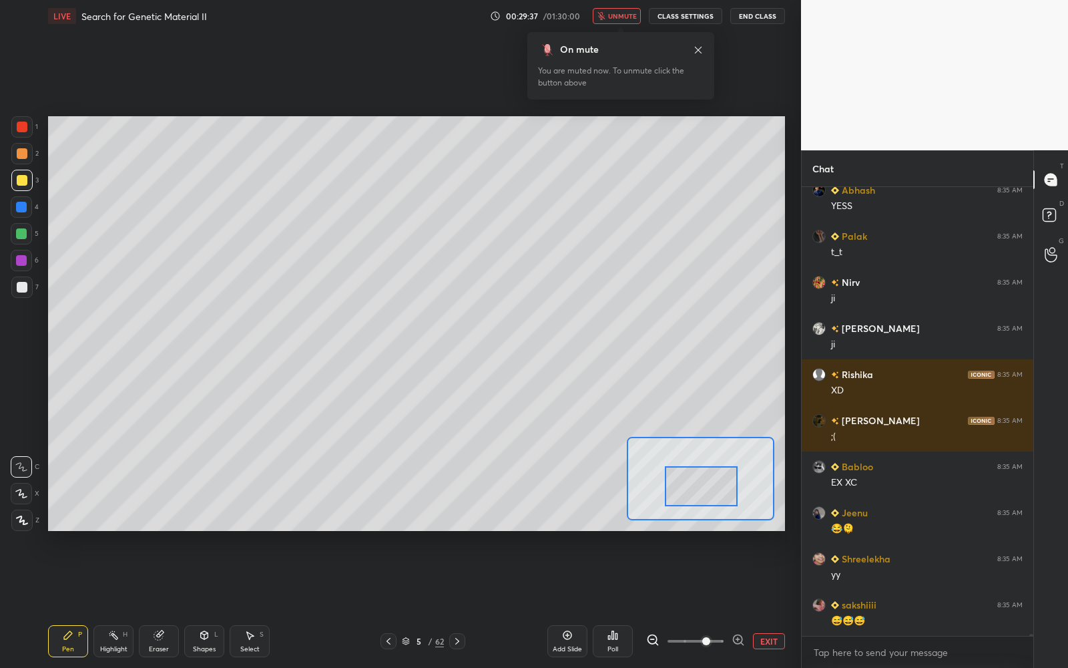
drag, startPoint x: 628, startPoint y: 12, endPoint x: 622, endPoint y: 67, distance: 55.8
click at [628, 12] on span "unmute" at bounding box center [622, 15] width 29 height 9
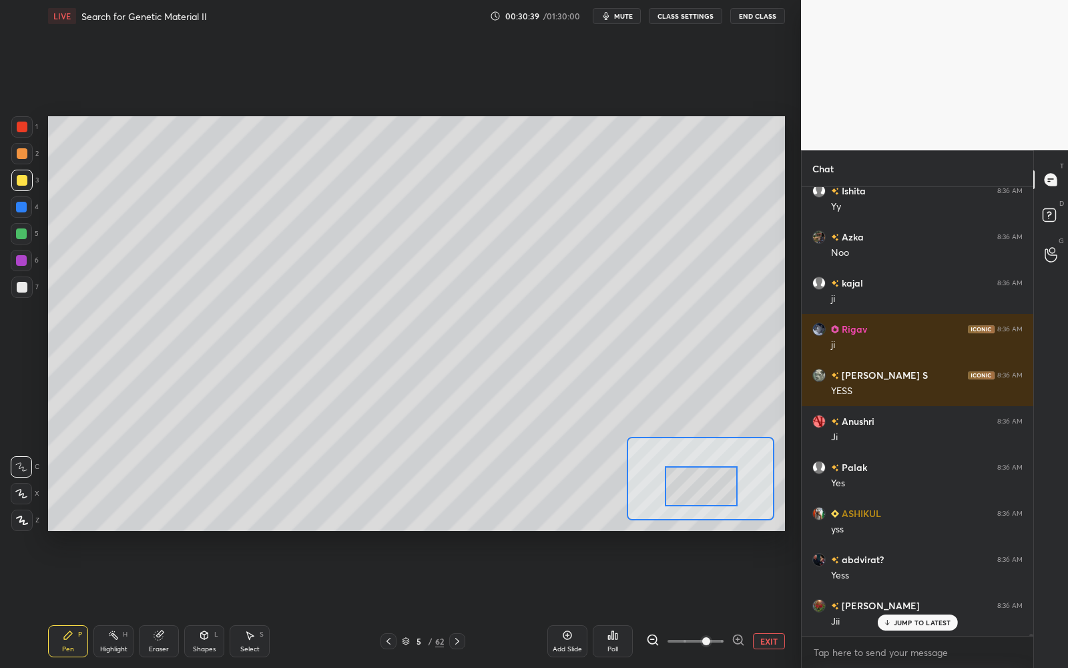
click at [35, 132] on div "1" at bounding box center [24, 126] width 27 height 21
click at [33, 129] on div "1" at bounding box center [24, 126] width 27 height 21
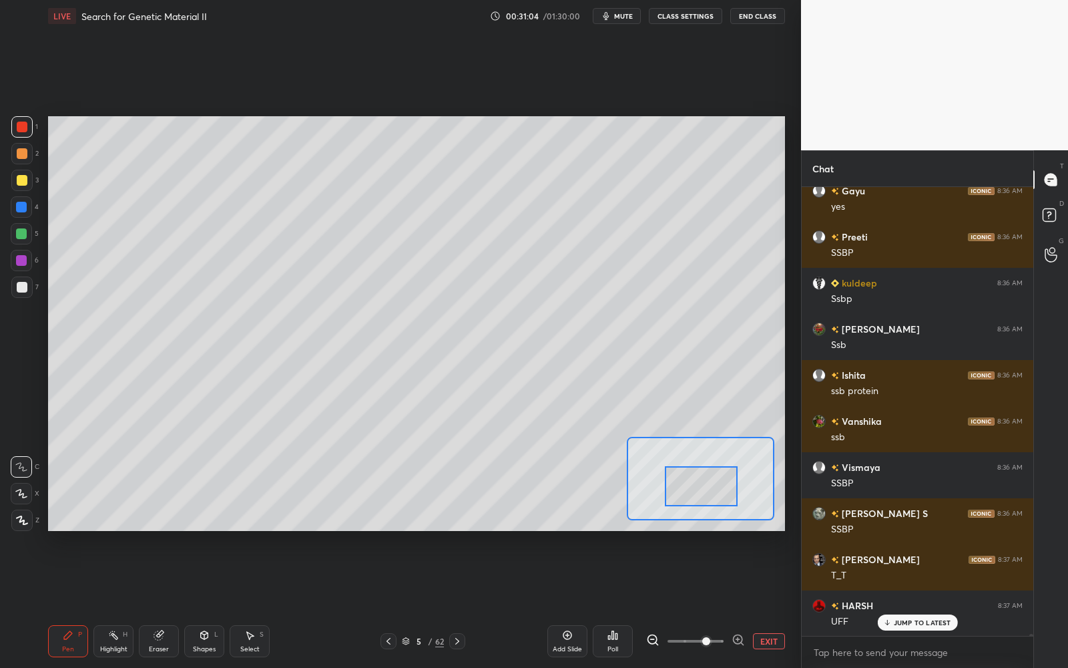
click at [25, 283] on div at bounding box center [22, 287] width 11 height 11
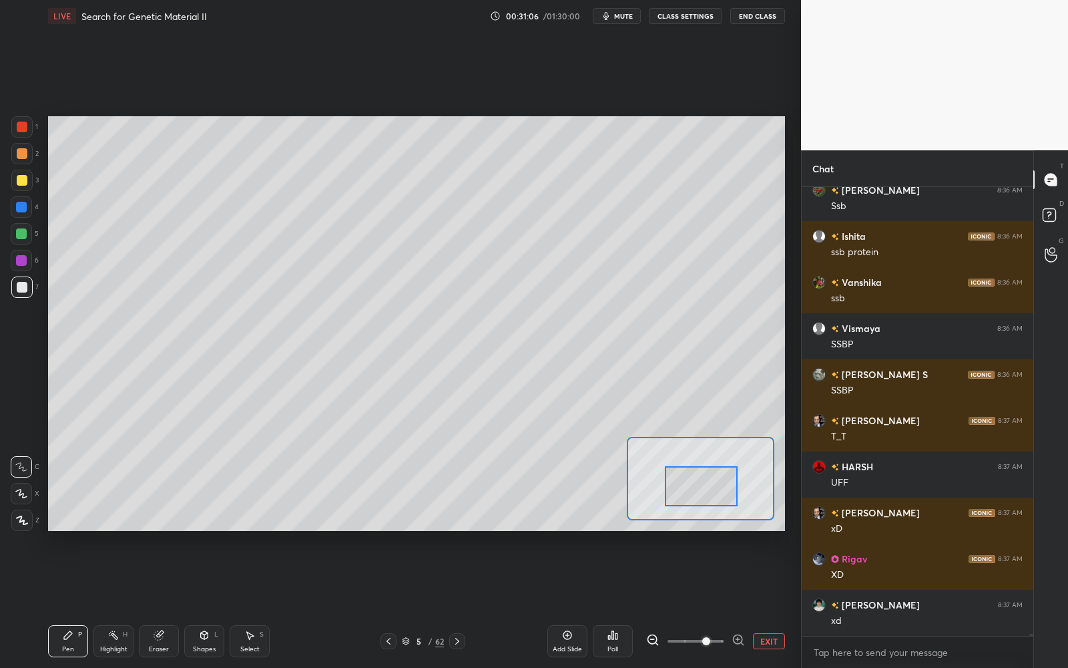
click at [782, 602] on button "EXIT" at bounding box center [769, 641] width 32 height 16
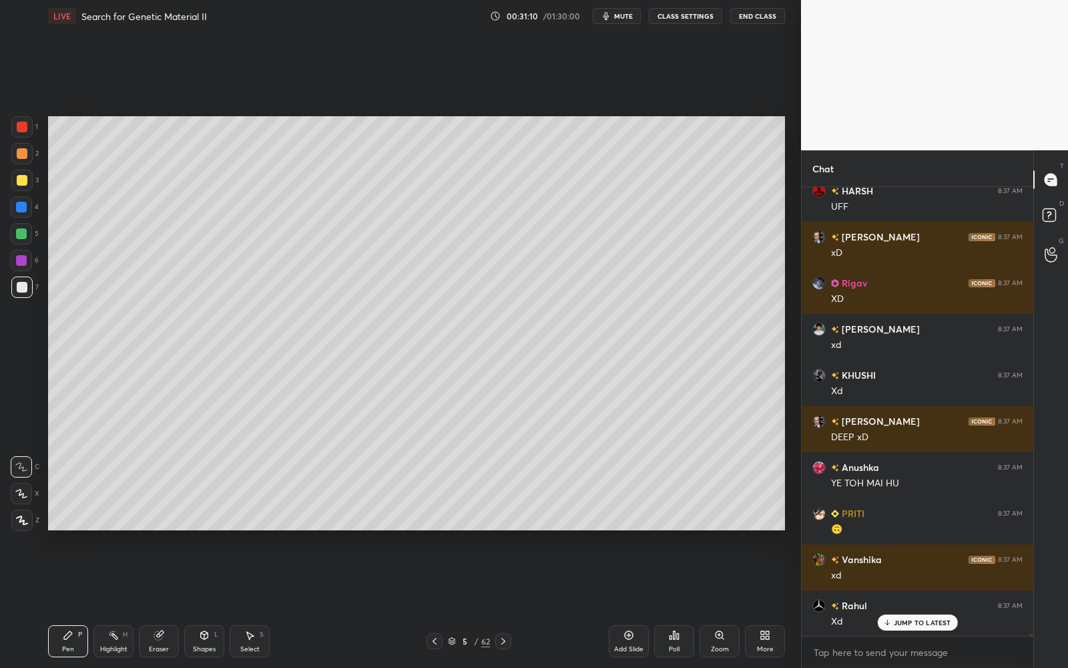
click at [925, 602] on p "JUMP TO LATEST" at bounding box center [922, 622] width 57 height 8
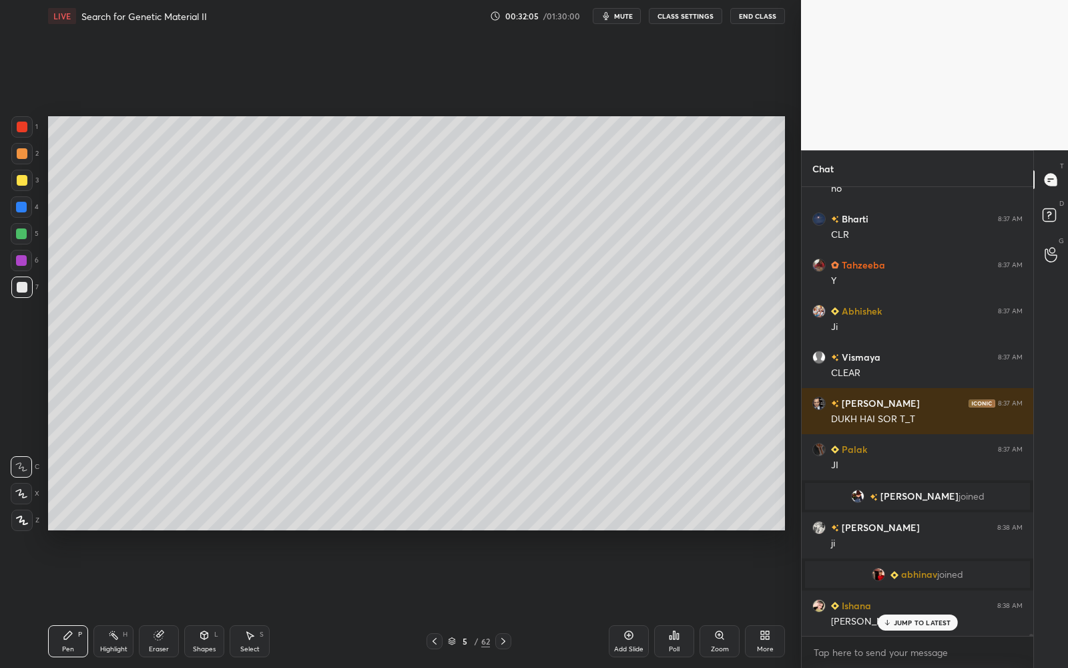
click at [17, 180] on div at bounding box center [22, 180] width 11 height 11
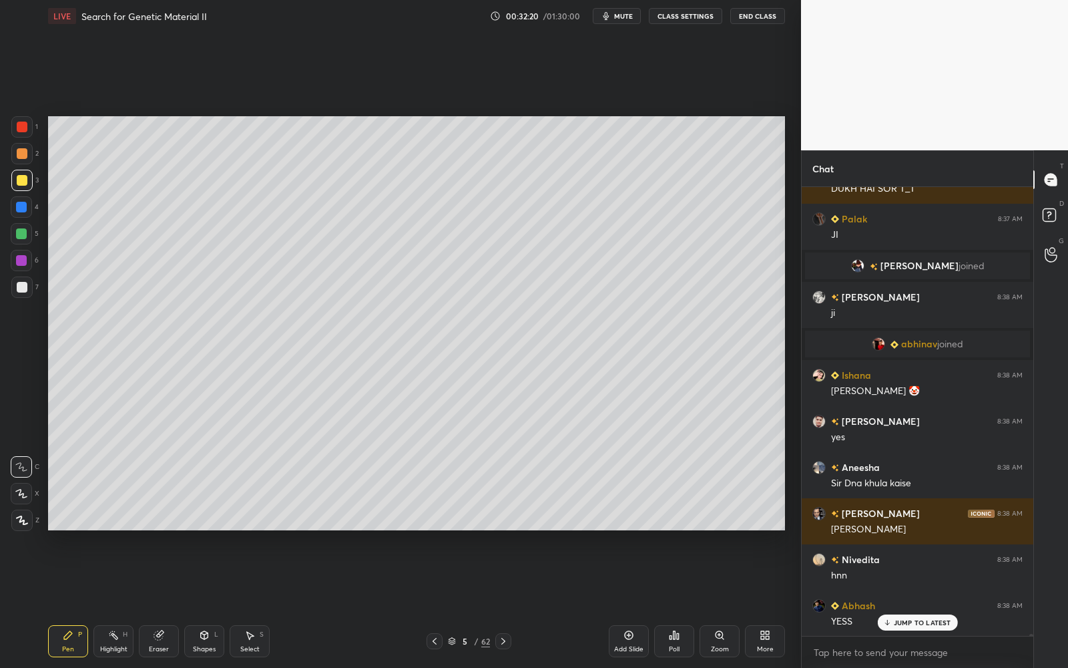
click at [32, 281] on div "7" at bounding box center [24, 286] width 27 height 21
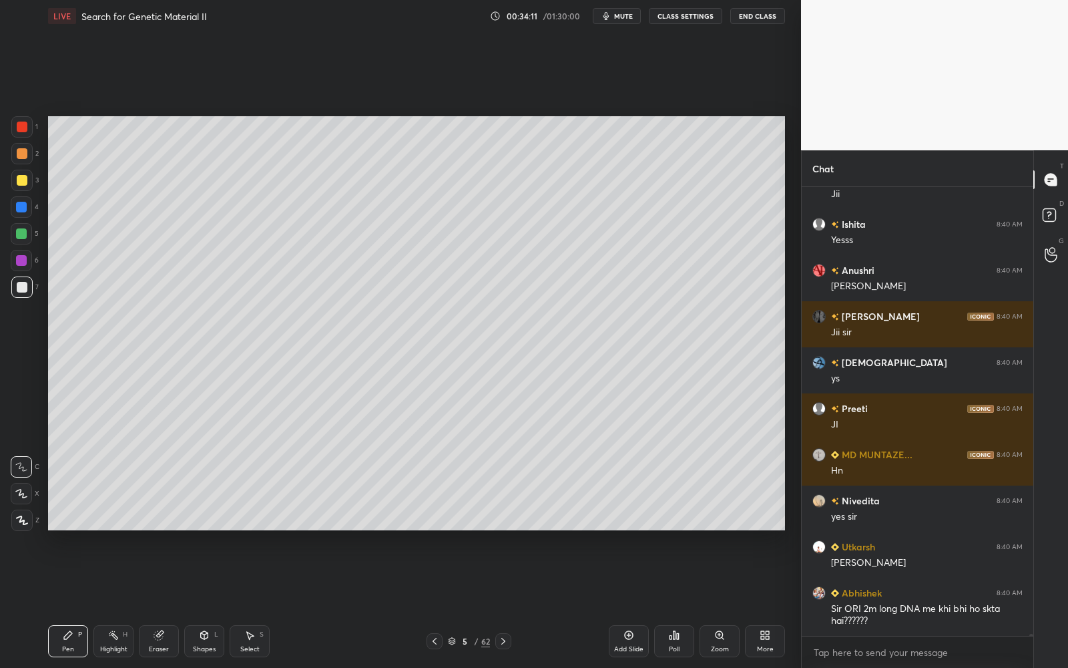
click at [110, 602] on icon at bounding box center [113, 635] width 11 height 11
click at [158, 602] on icon at bounding box center [159, 635] width 11 height 11
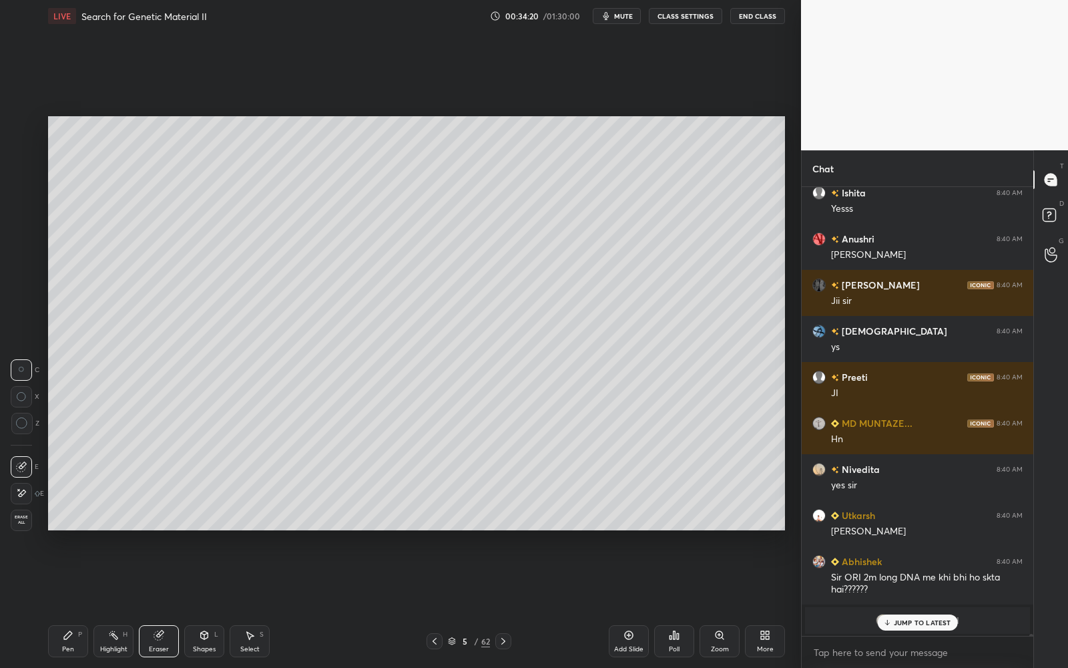
click at [63, 602] on icon at bounding box center [68, 635] width 11 height 11
click at [24, 238] on div at bounding box center [21, 233] width 11 height 11
click at [17, 483] on div at bounding box center [21, 493] width 21 height 21
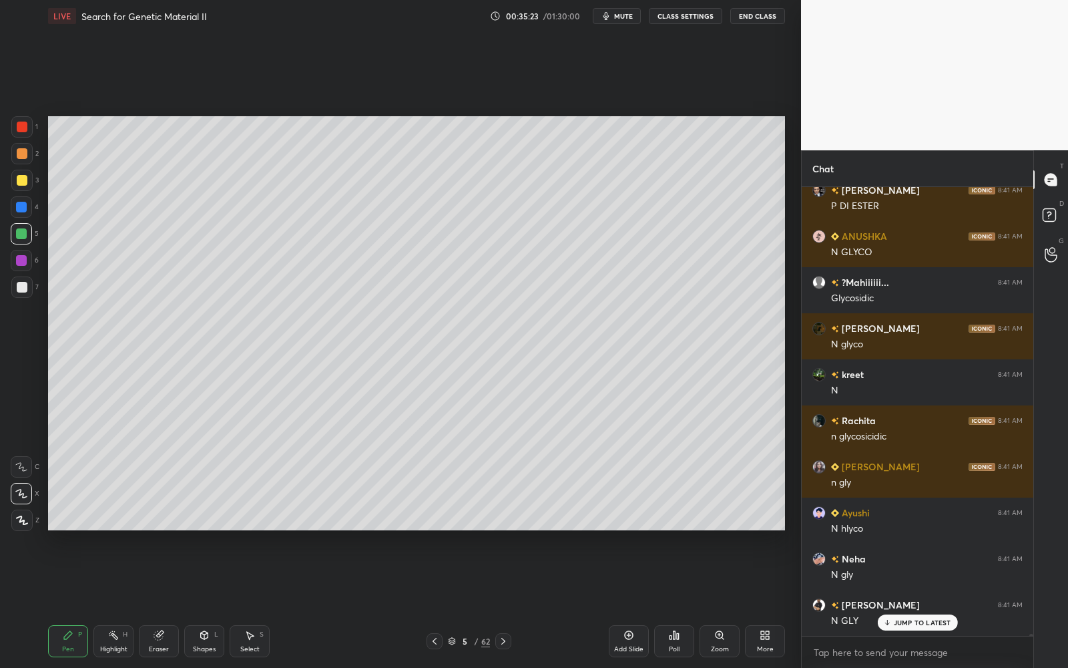
scroll to position [112804, 0]
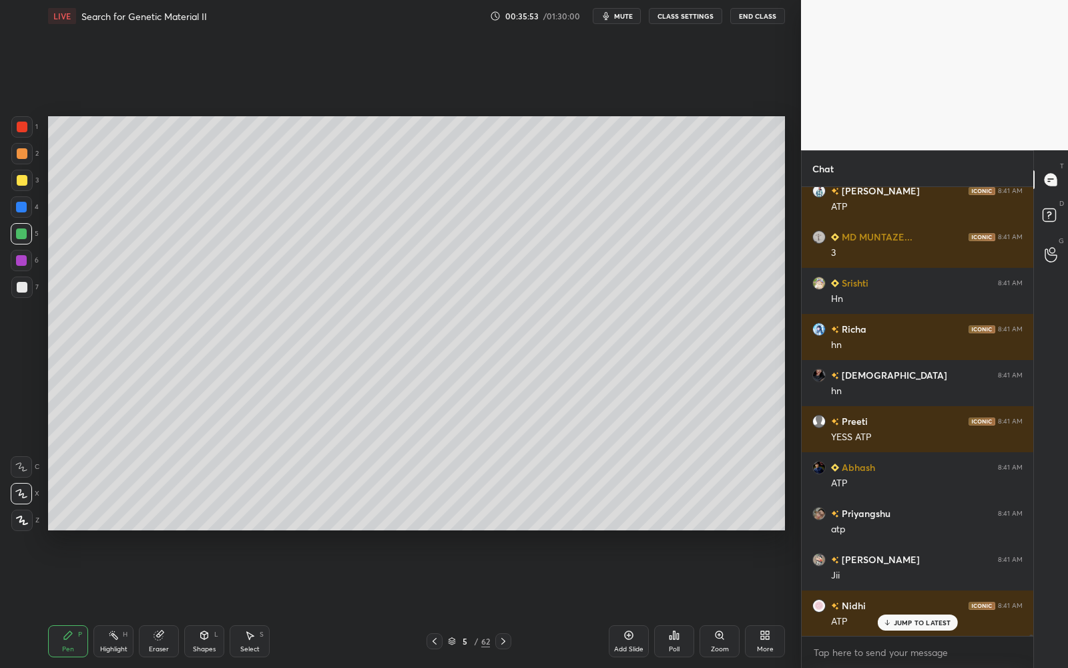
click at [620, 602] on div "Add Slide" at bounding box center [629, 641] width 40 height 32
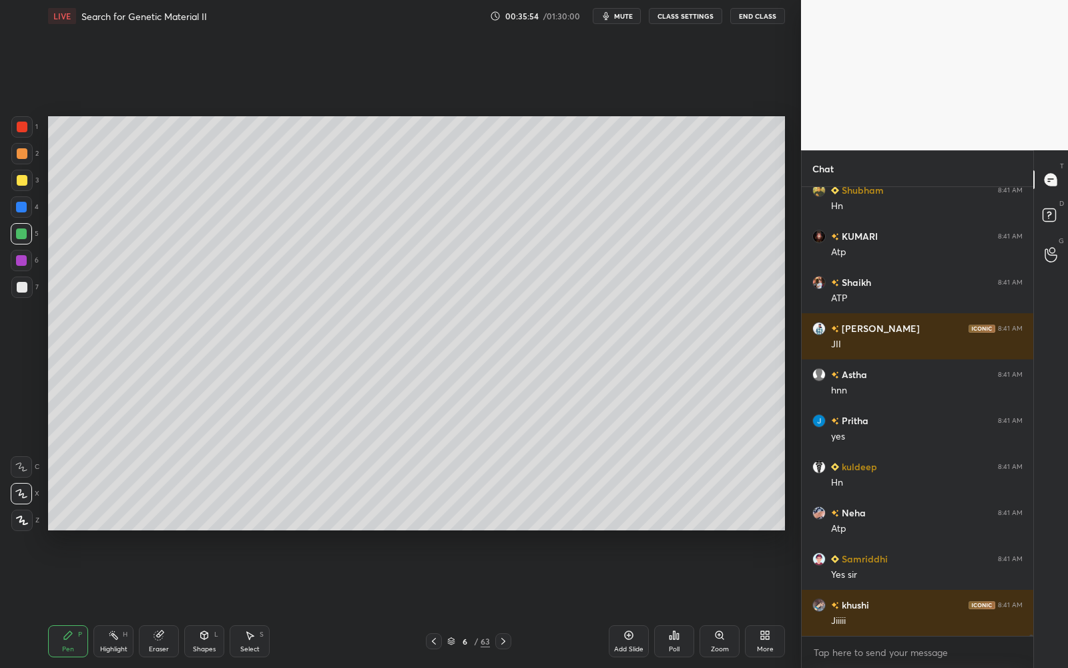
click at [21, 182] on div at bounding box center [22, 180] width 11 height 11
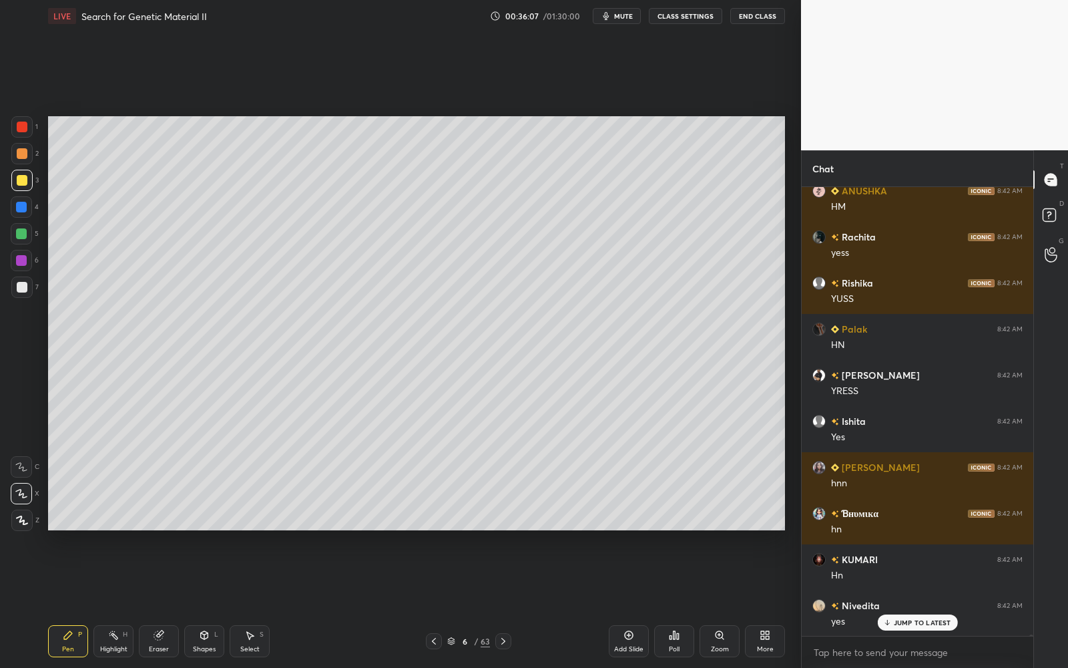
click at [19, 293] on div at bounding box center [21, 286] width 21 height 21
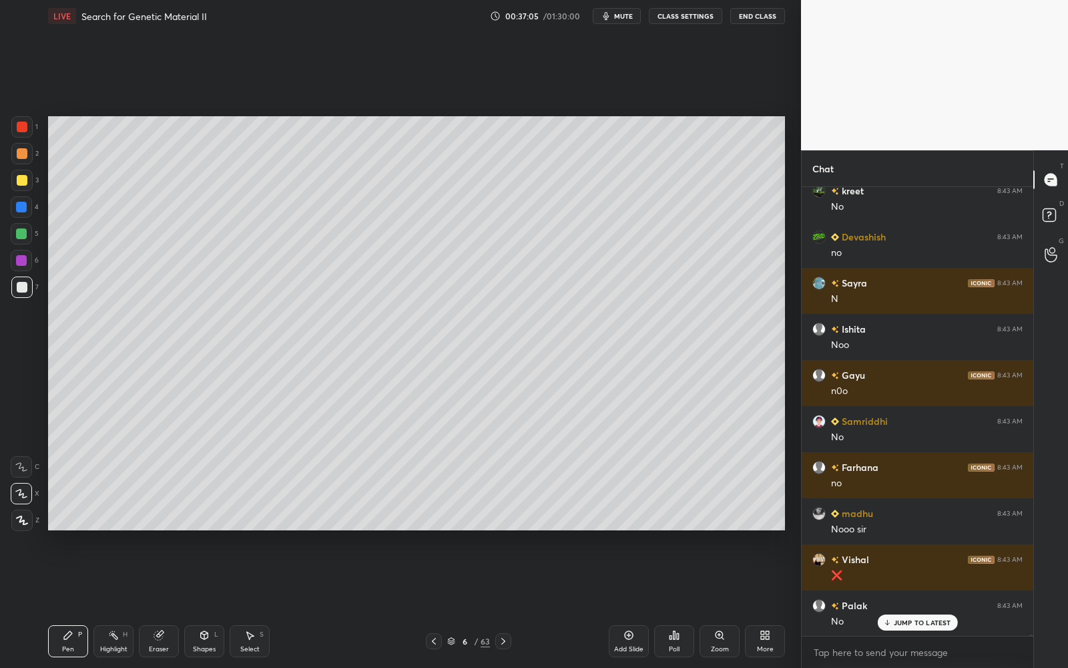
click at [162, 602] on icon at bounding box center [158, 635] width 9 height 9
click at [22, 523] on span "Erase all" at bounding box center [21, 519] width 20 height 9
click at [69, 602] on div "Pen P" at bounding box center [68, 641] width 40 height 32
click at [436, 602] on icon at bounding box center [434, 641] width 11 height 11
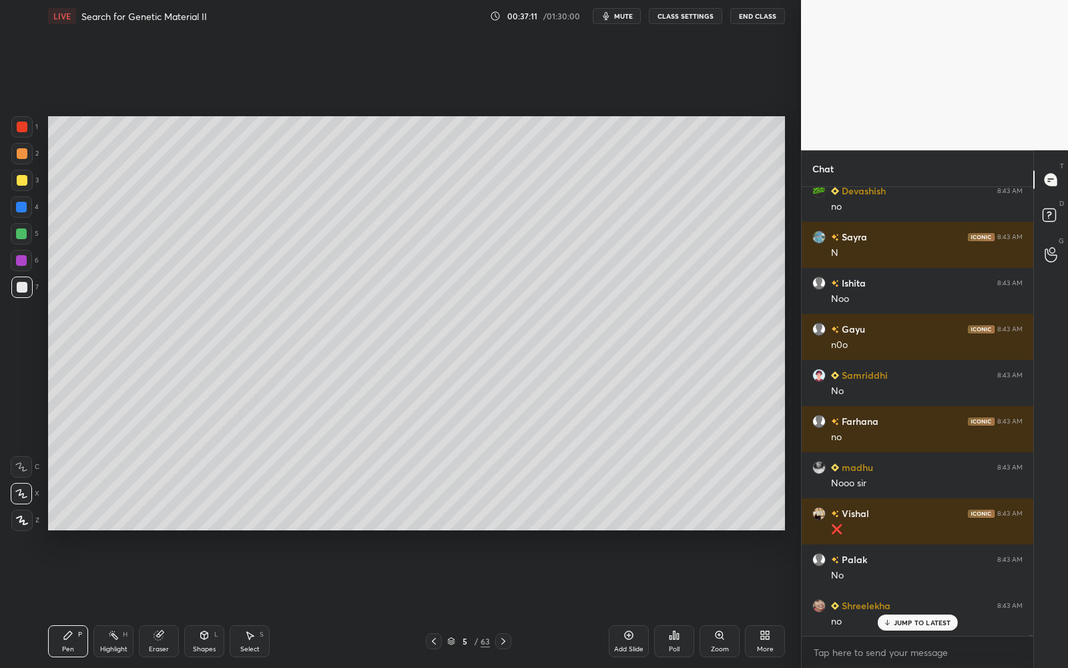
click at [503, 602] on div at bounding box center [503, 641] width 16 height 16
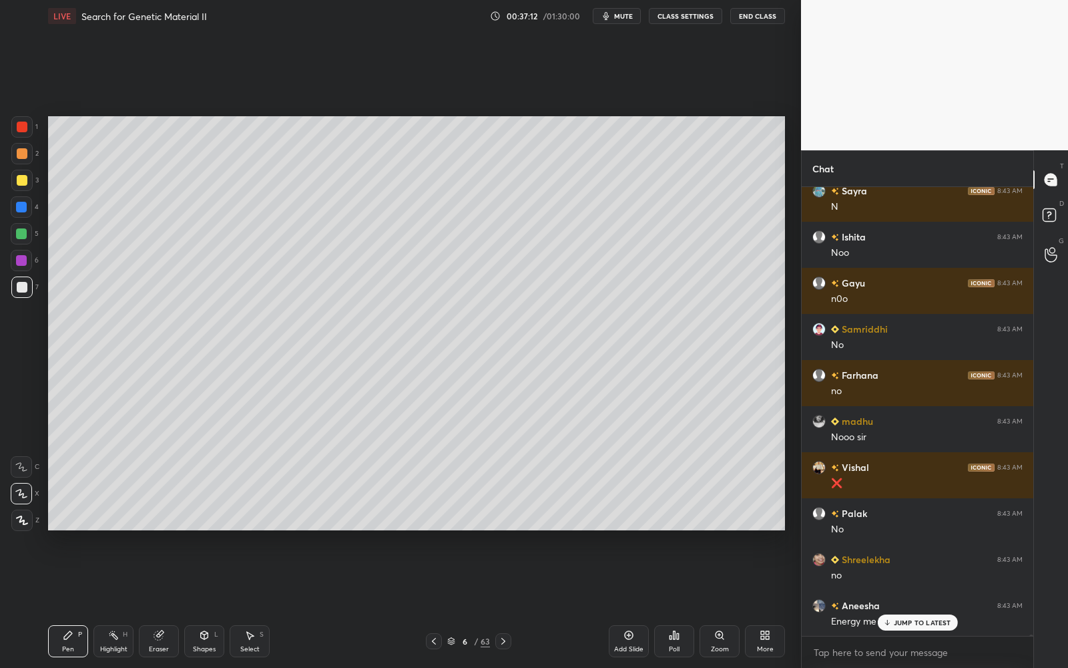
click at [25, 181] on div at bounding box center [22, 180] width 11 height 11
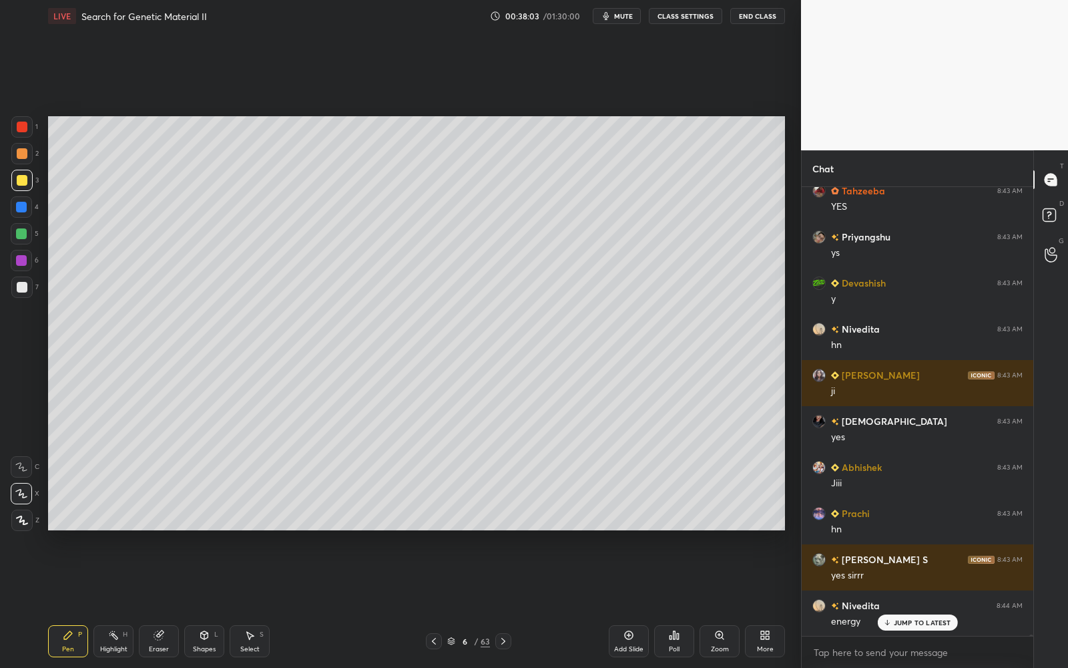
scroll to position [131733, 0]
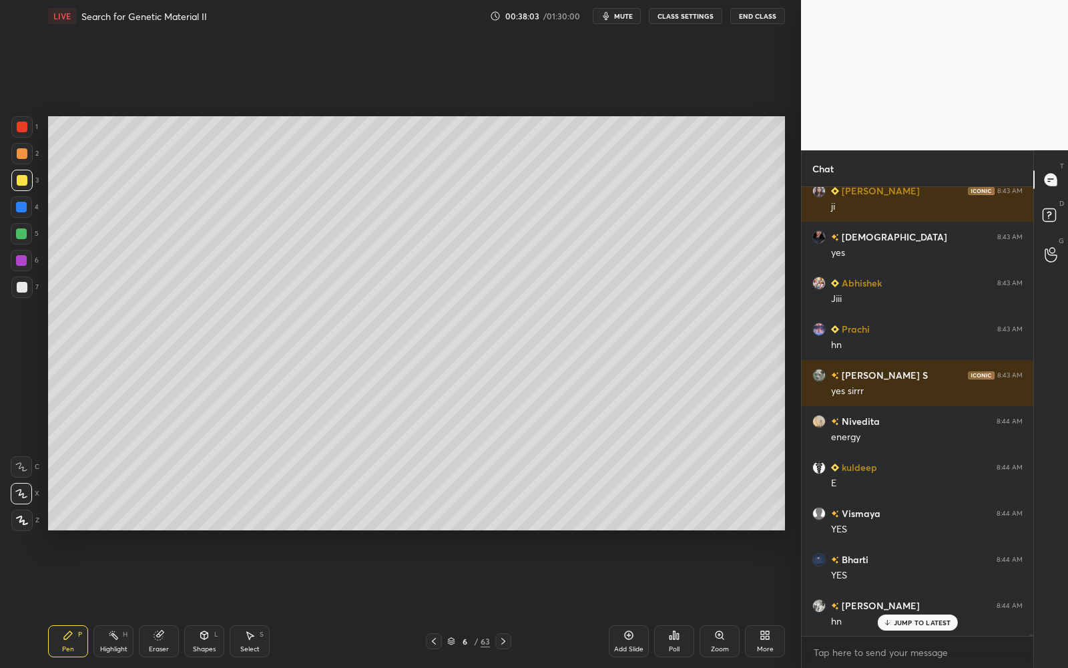
click at [13, 260] on div at bounding box center [21, 260] width 21 height 21
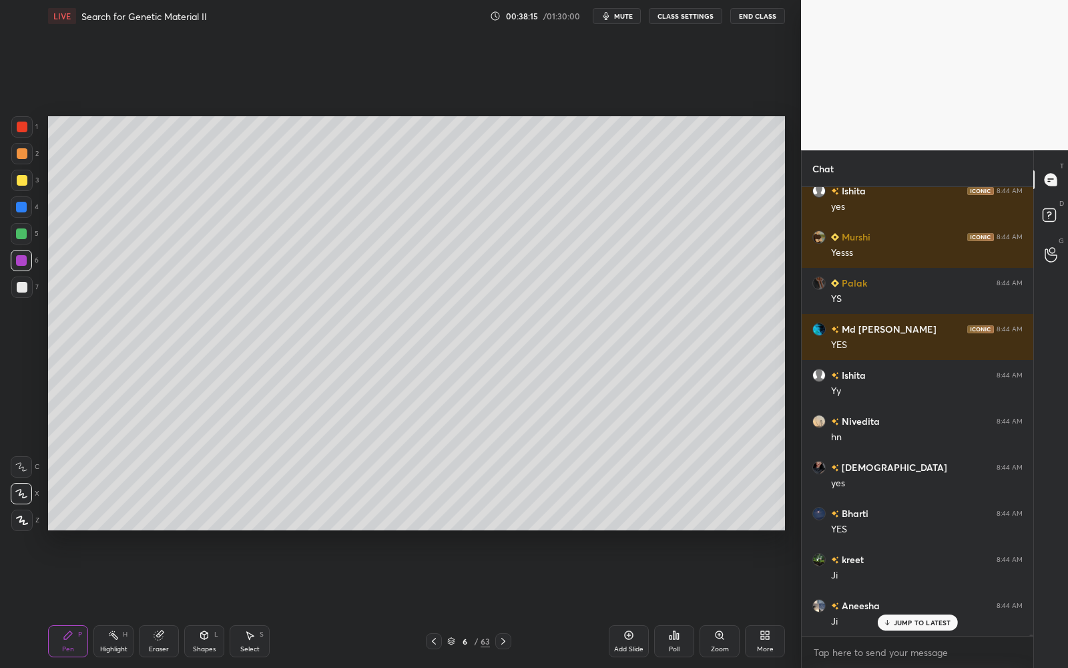
scroll to position [132839, 0]
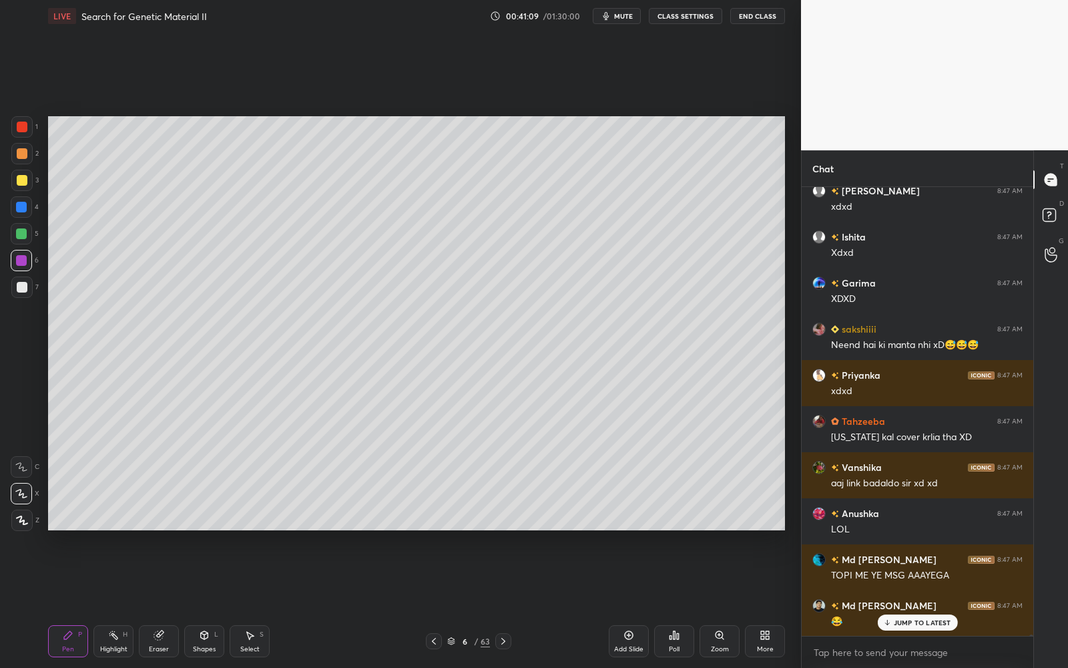
click at [621, 16] on span "mute" at bounding box center [623, 15] width 19 height 9
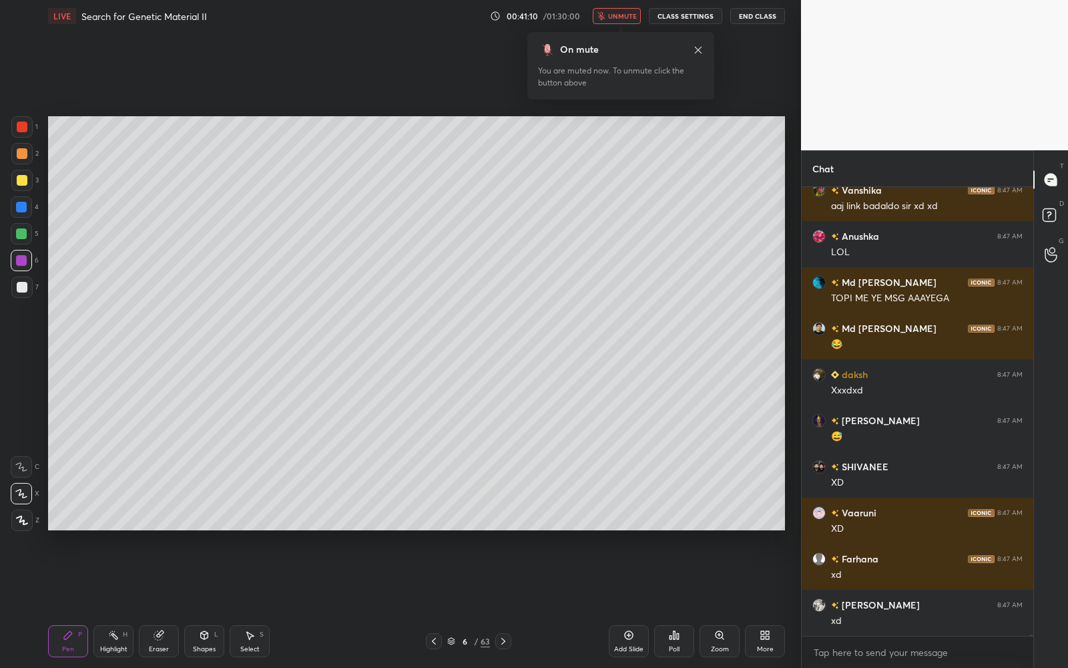
click at [624, 11] on span "unmute" at bounding box center [622, 15] width 29 height 9
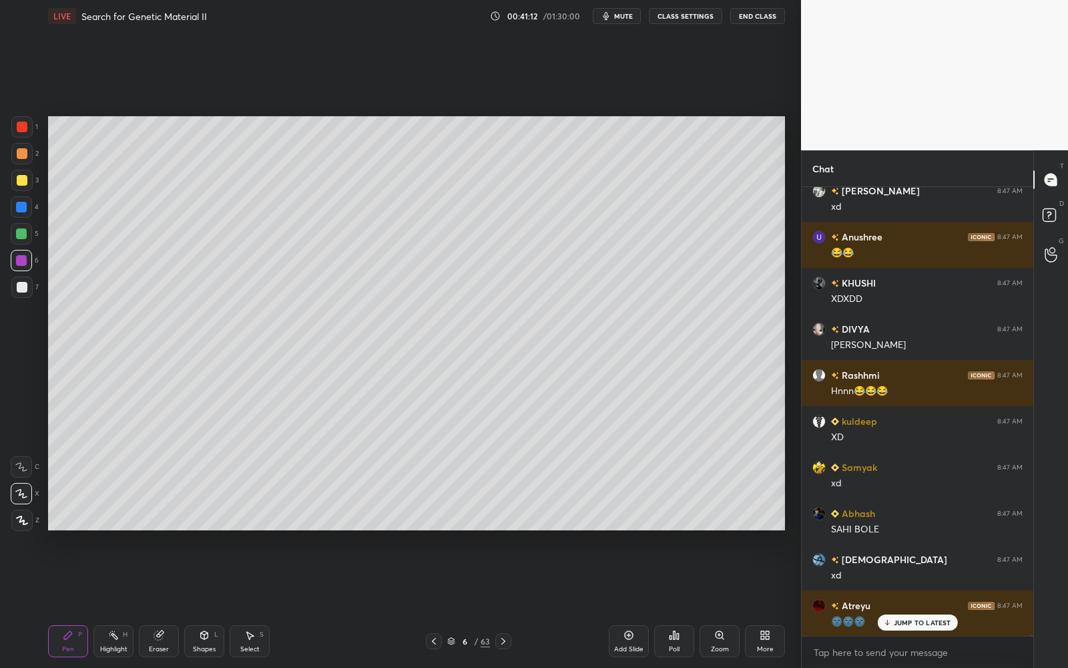
click at [626, 602] on div "Add Slide" at bounding box center [629, 641] width 40 height 32
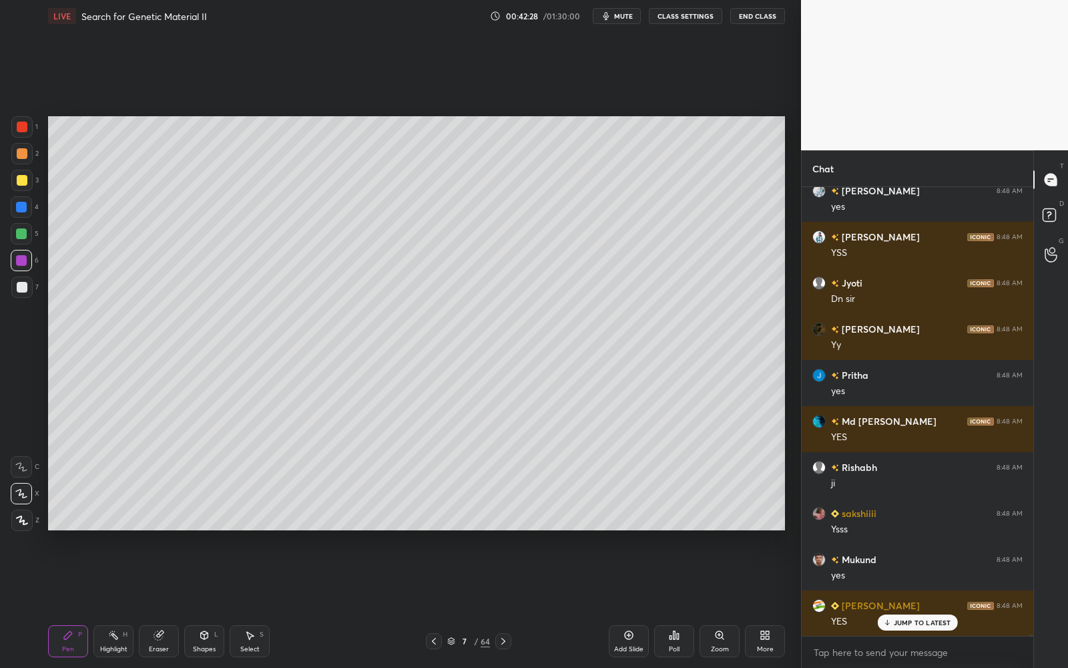
click at [24, 183] on div at bounding box center [22, 180] width 11 height 11
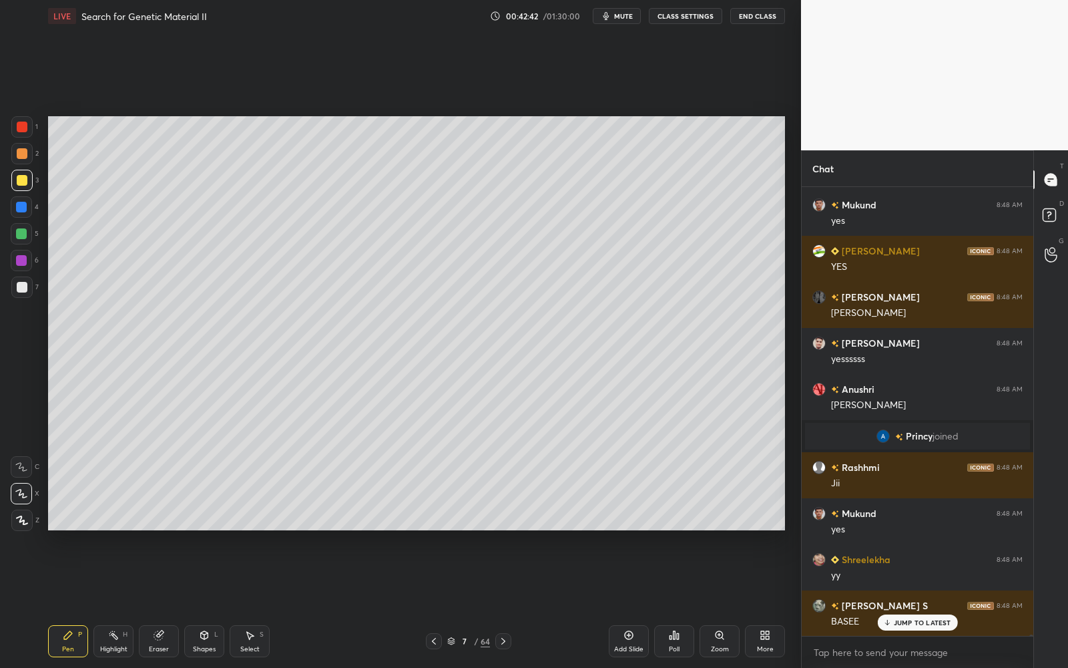
click at [620, 5] on div "LIVE Search for Genetic Material II 00:42:42 / 01:30:00 mute CLASS SETTINGS End…" at bounding box center [416, 16] width 737 height 32
click at [616, 13] on button "mute" at bounding box center [617, 16] width 48 height 16
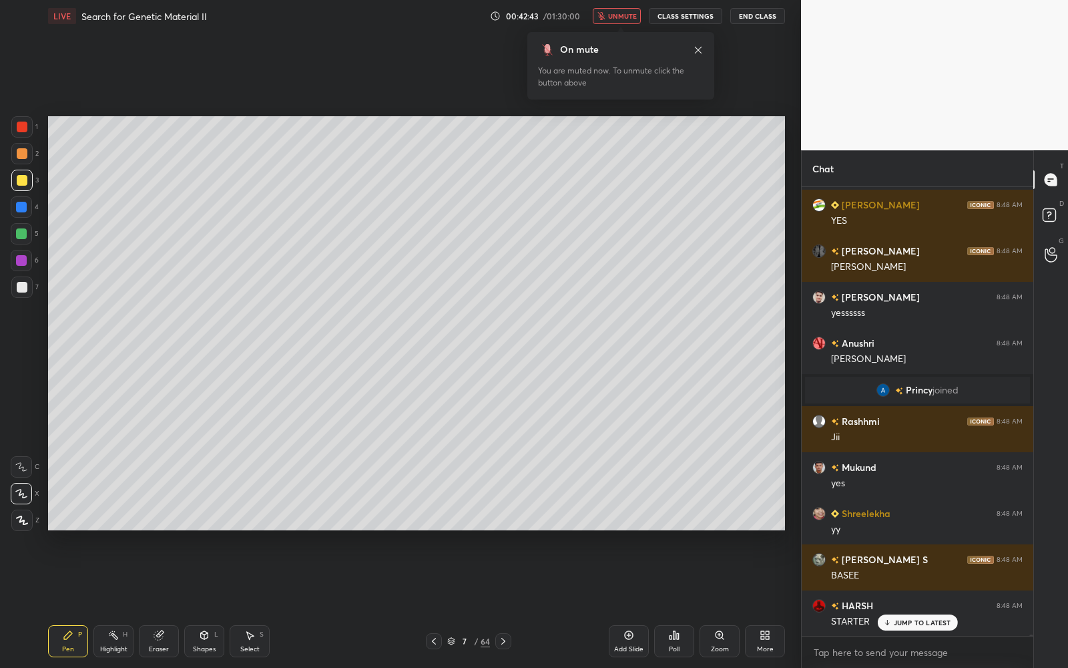
click at [618, 17] on span "unmute" at bounding box center [622, 15] width 29 height 9
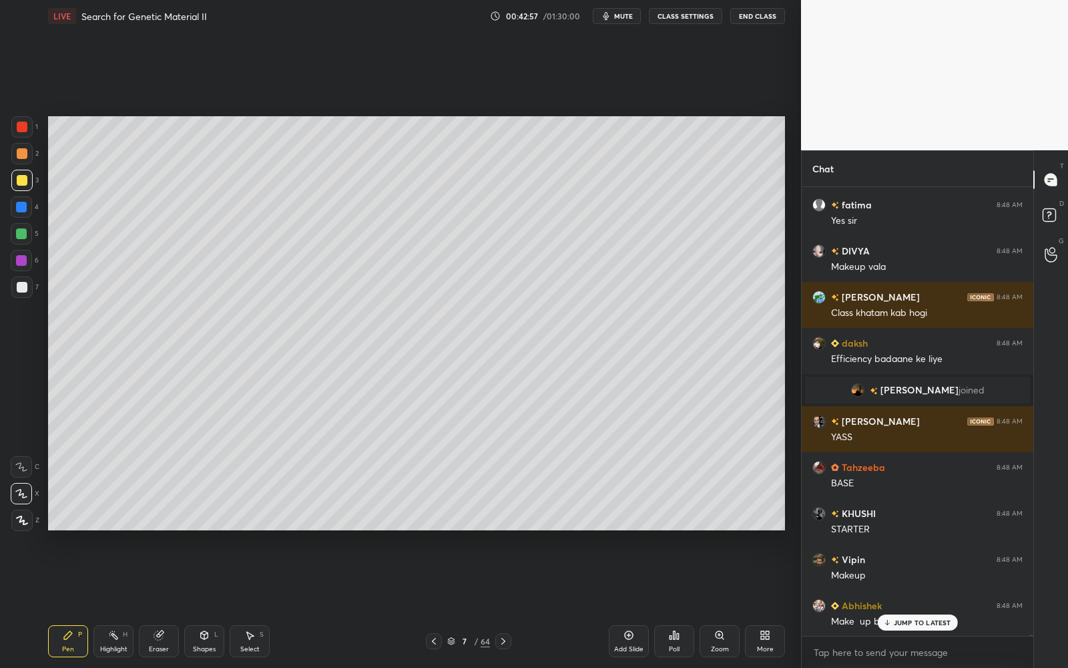
click at [23, 292] on div at bounding box center [21, 286] width 21 height 21
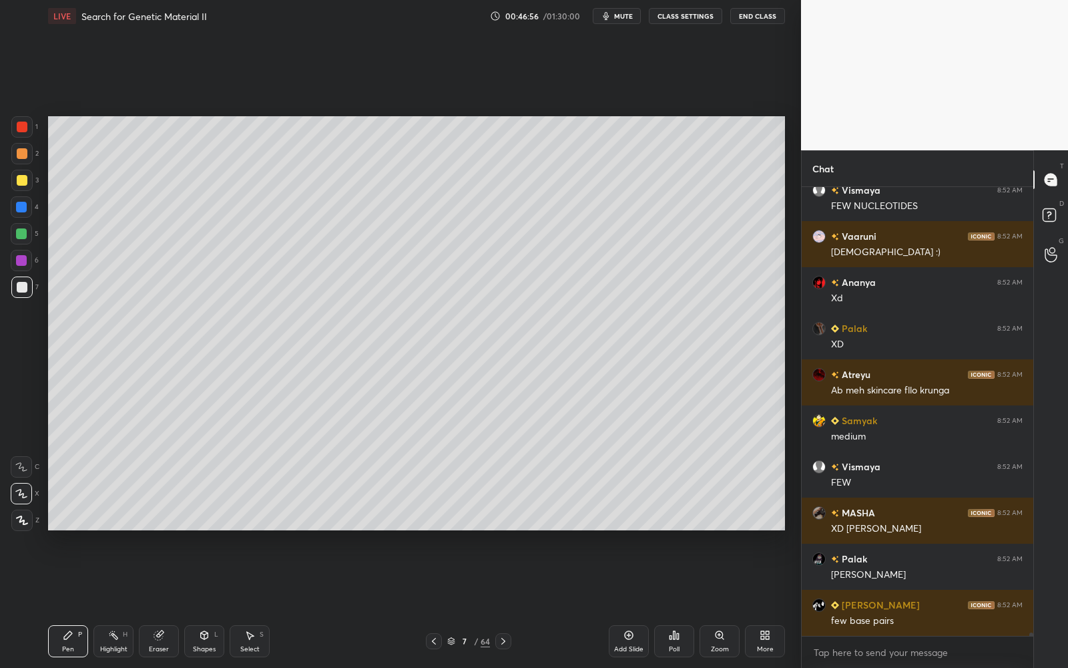
click at [627, 19] on span "mute" at bounding box center [623, 15] width 19 height 9
click at [628, 12] on span "unmute" at bounding box center [622, 15] width 29 height 9
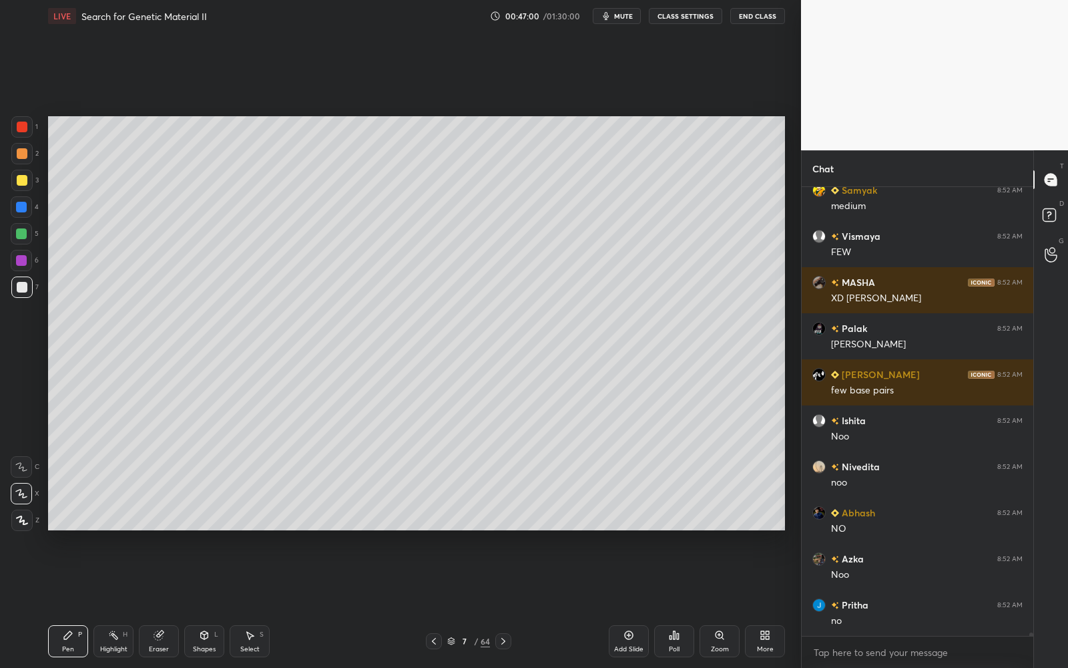
click at [16, 193] on div "3" at bounding box center [24, 183] width 27 height 27
click at [21, 188] on div at bounding box center [21, 180] width 21 height 21
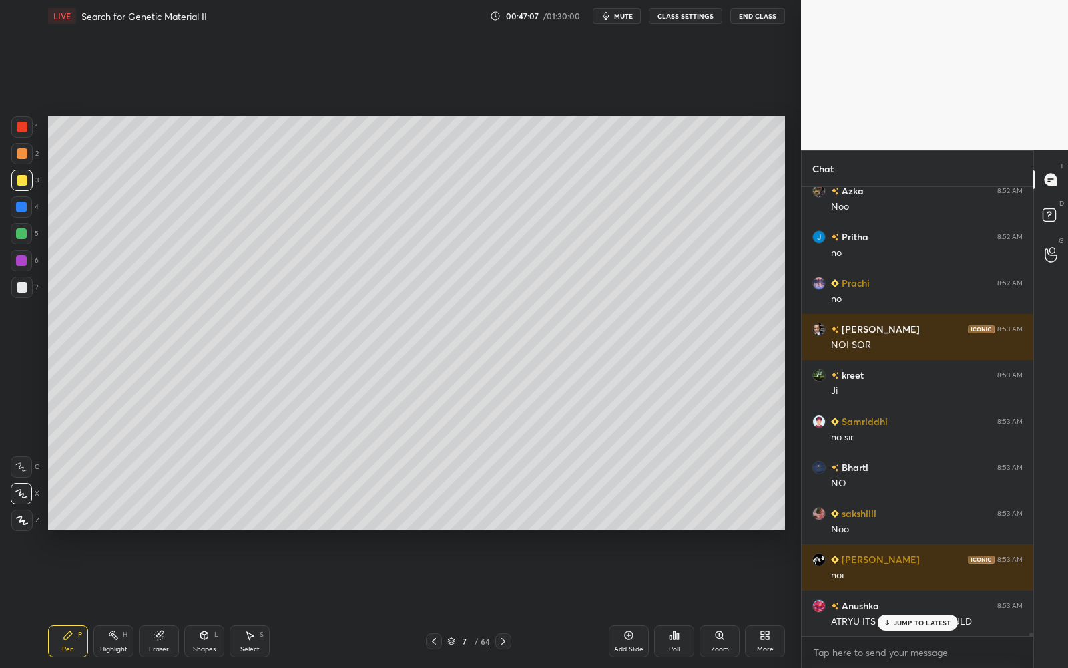
scroll to position [60152, 0]
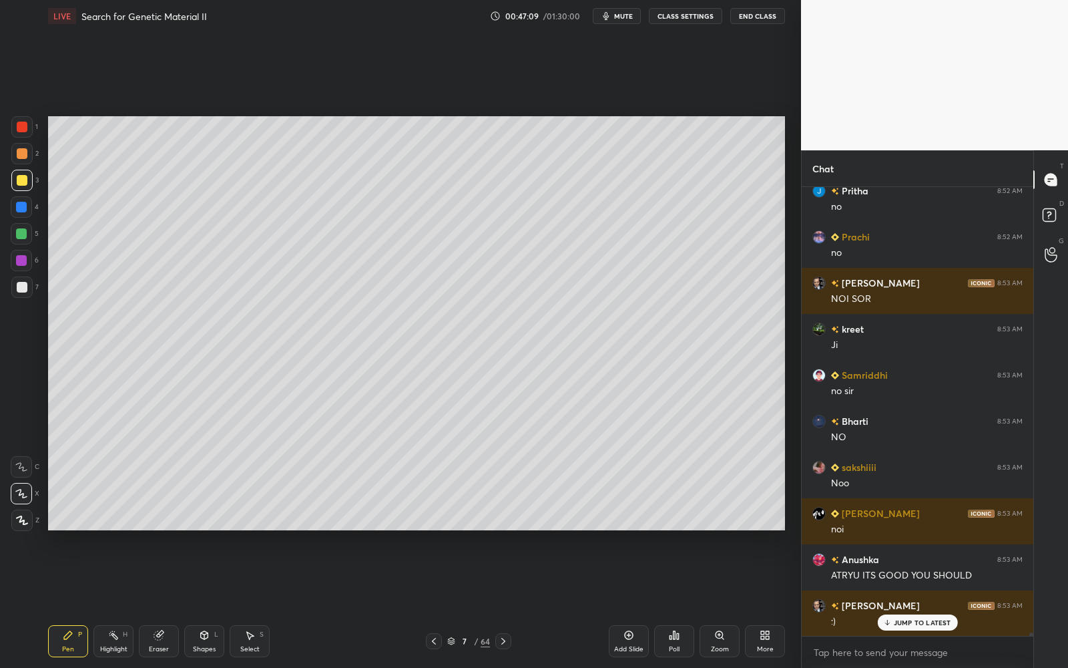
click at [30, 286] on div at bounding box center [21, 286] width 21 height 21
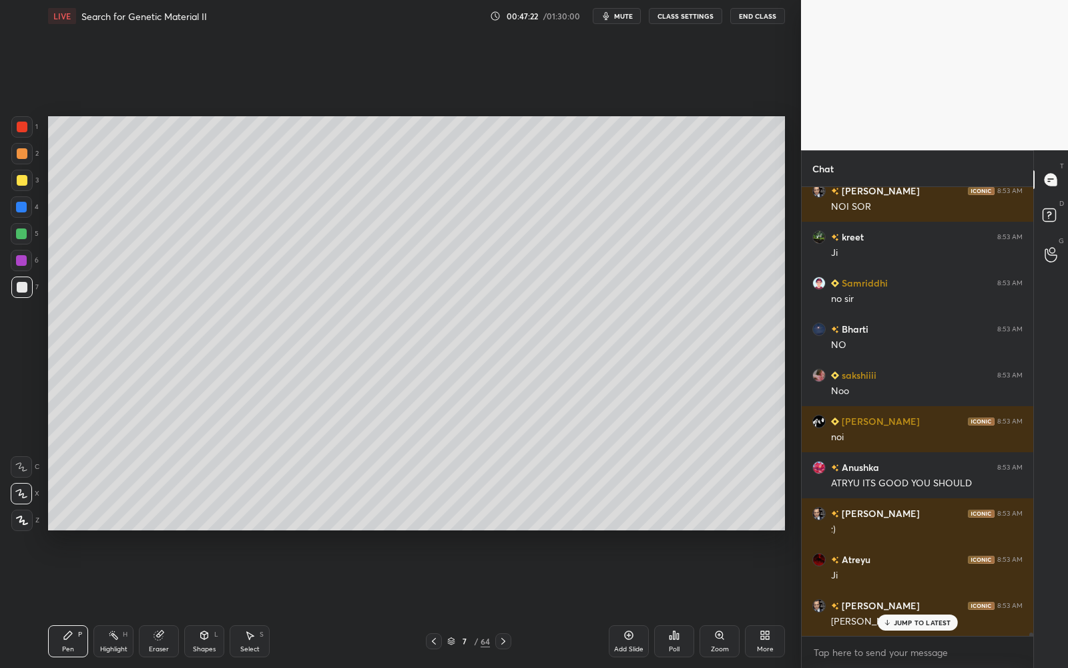
scroll to position [60290, 0]
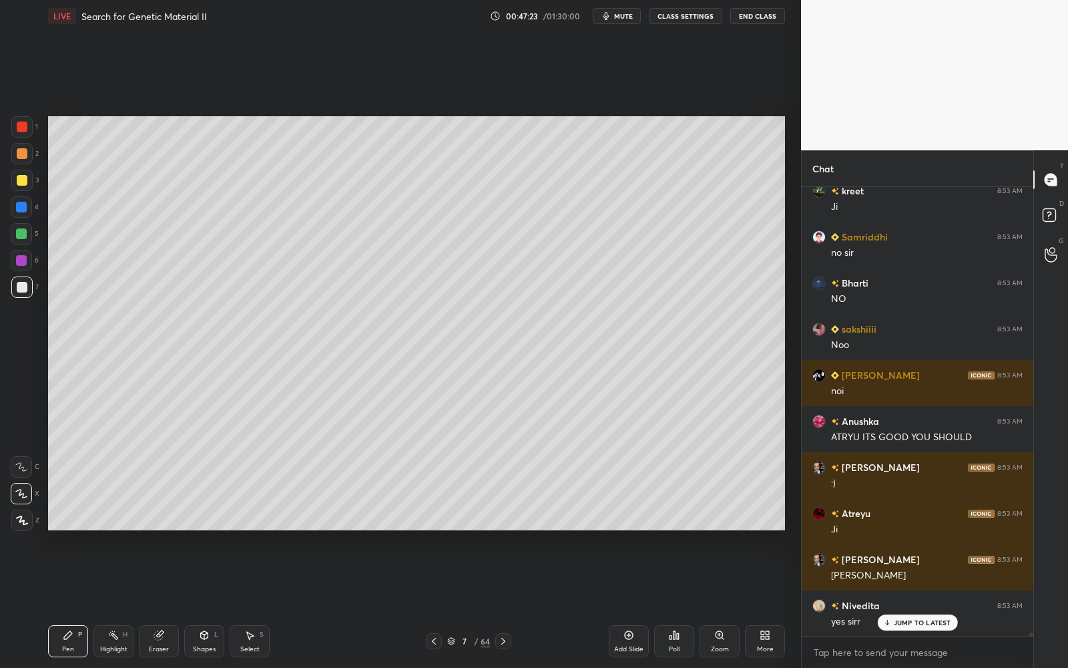
click at [17, 259] on div at bounding box center [21, 260] width 11 height 11
click at [26, 232] on div at bounding box center [21, 233] width 21 height 21
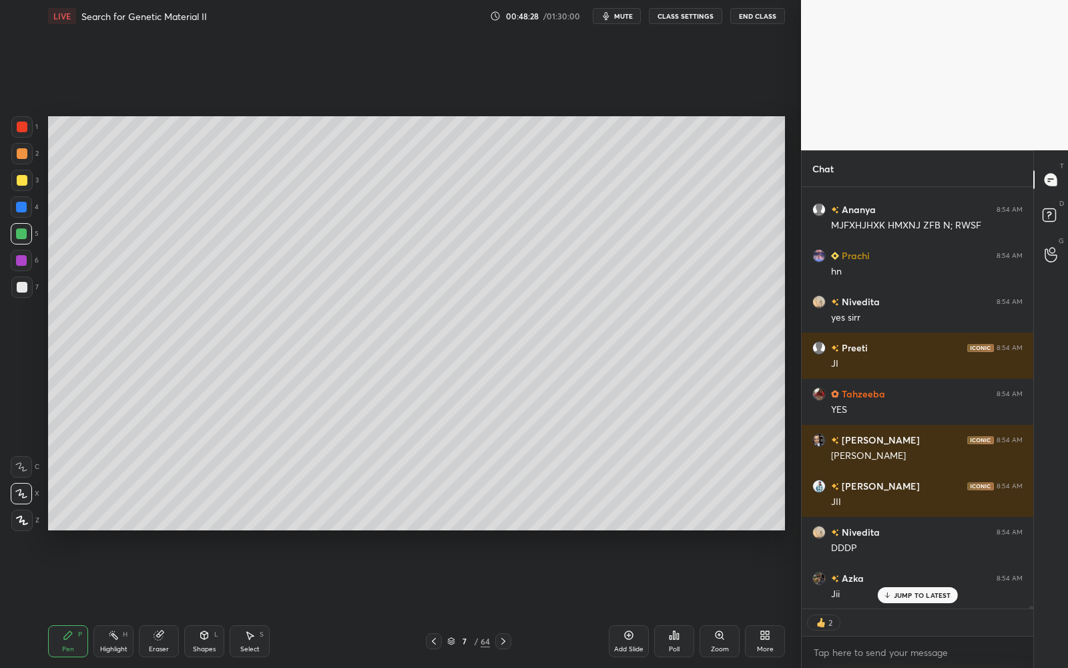
scroll to position [62746, 0]
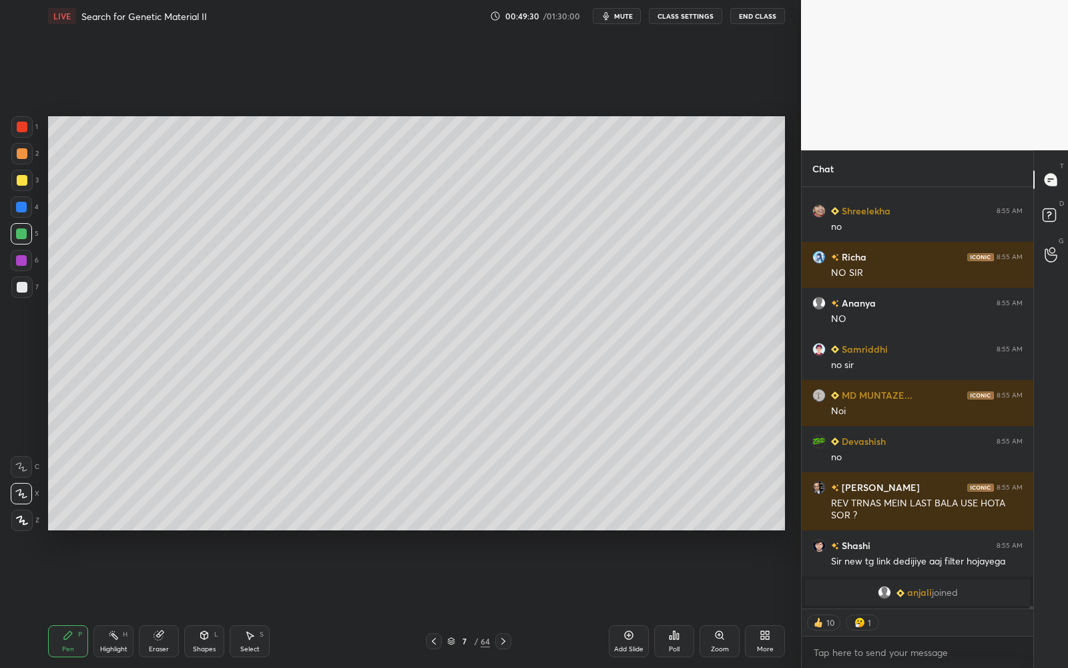
click at [22, 160] on div at bounding box center [21, 153] width 21 height 21
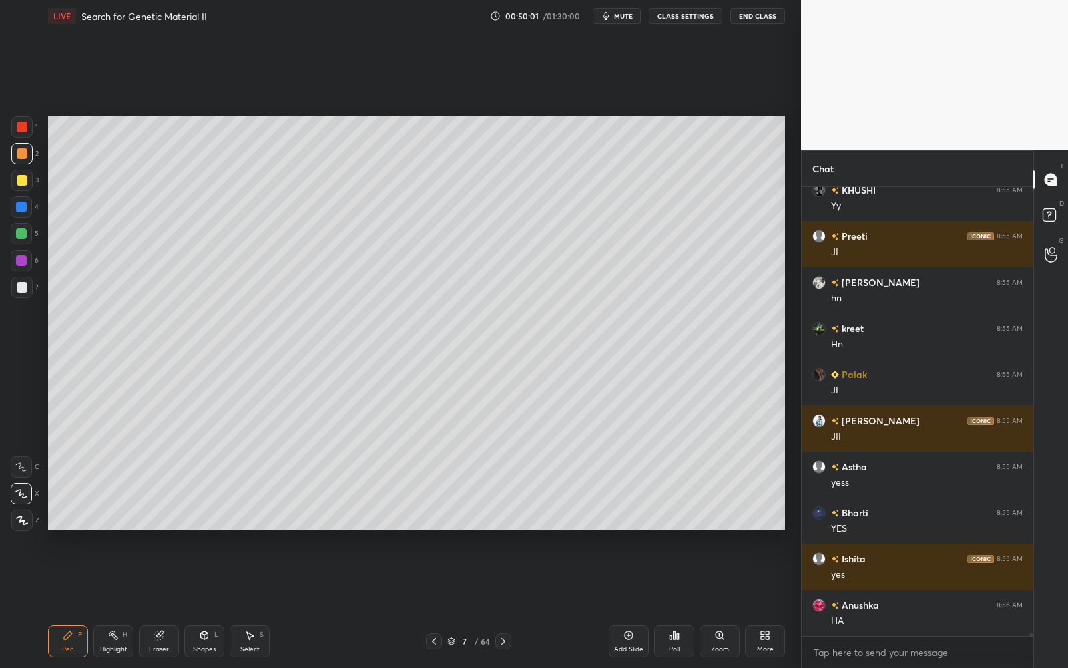
click at [620, 602] on div "Add Slide" at bounding box center [629, 641] width 40 height 32
click at [27, 178] on div at bounding box center [21, 180] width 21 height 21
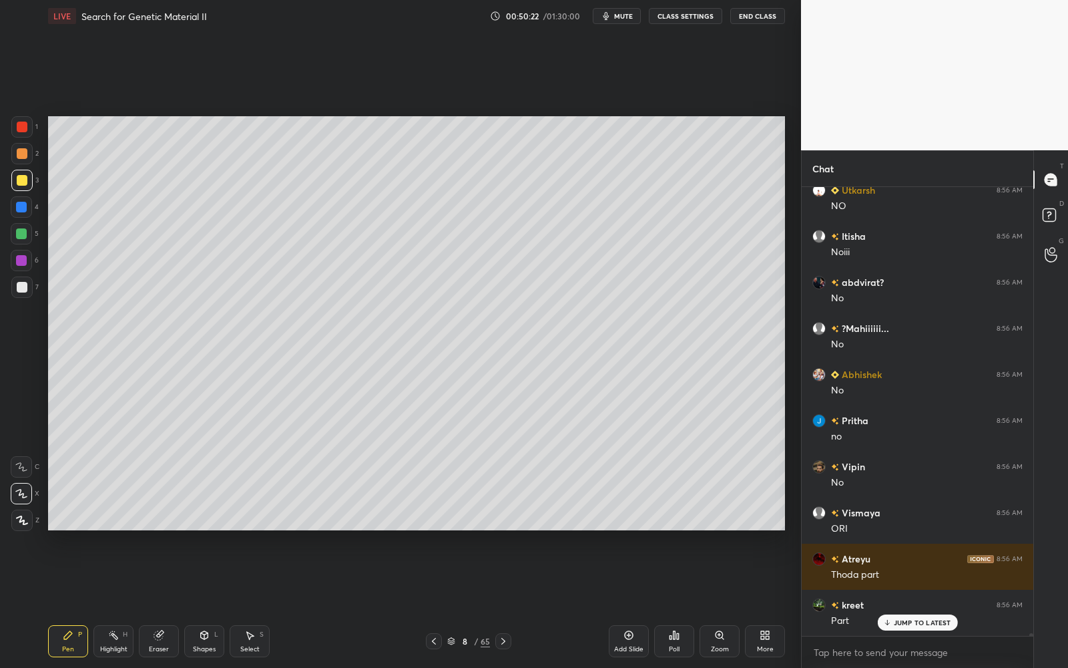
scroll to position [76971, 0]
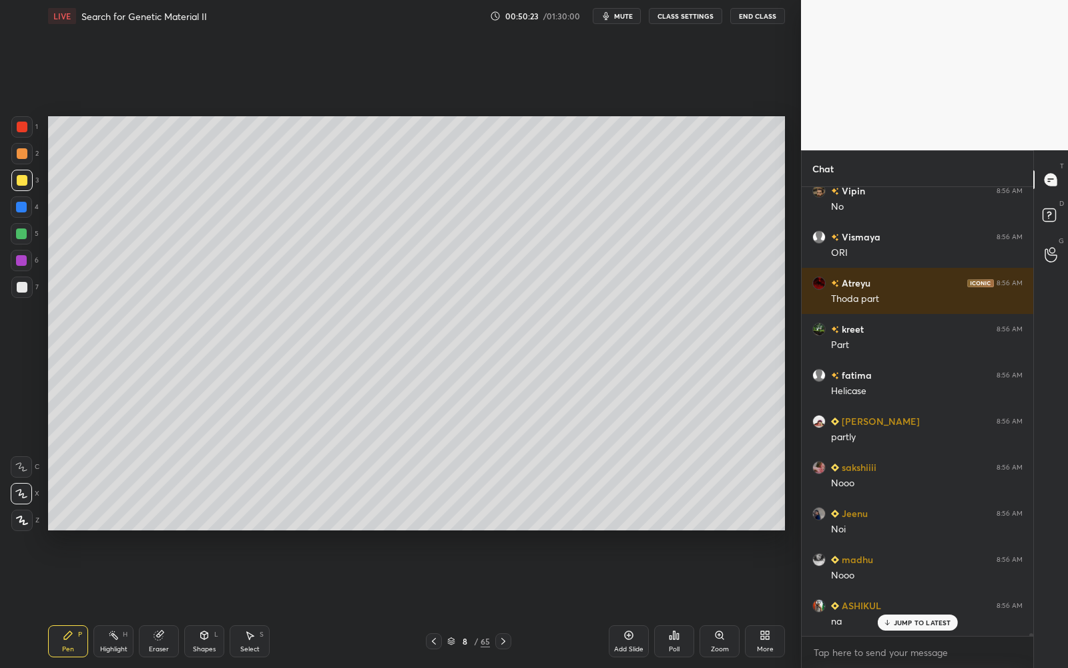
click at [23, 288] on div at bounding box center [22, 287] width 11 height 11
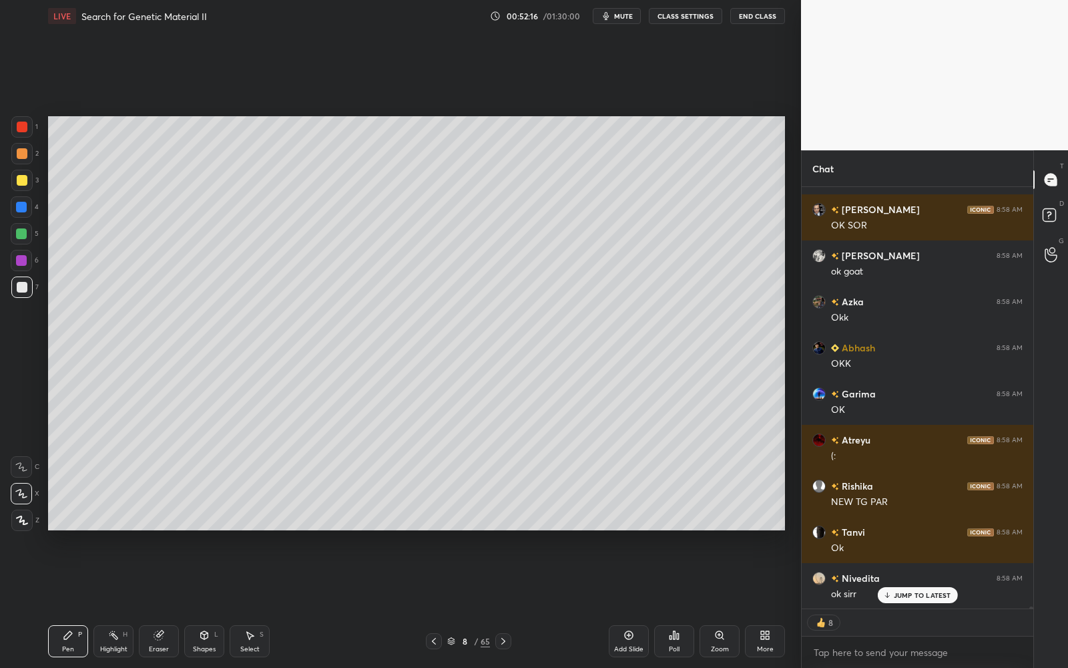
scroll to position [88134, 0]
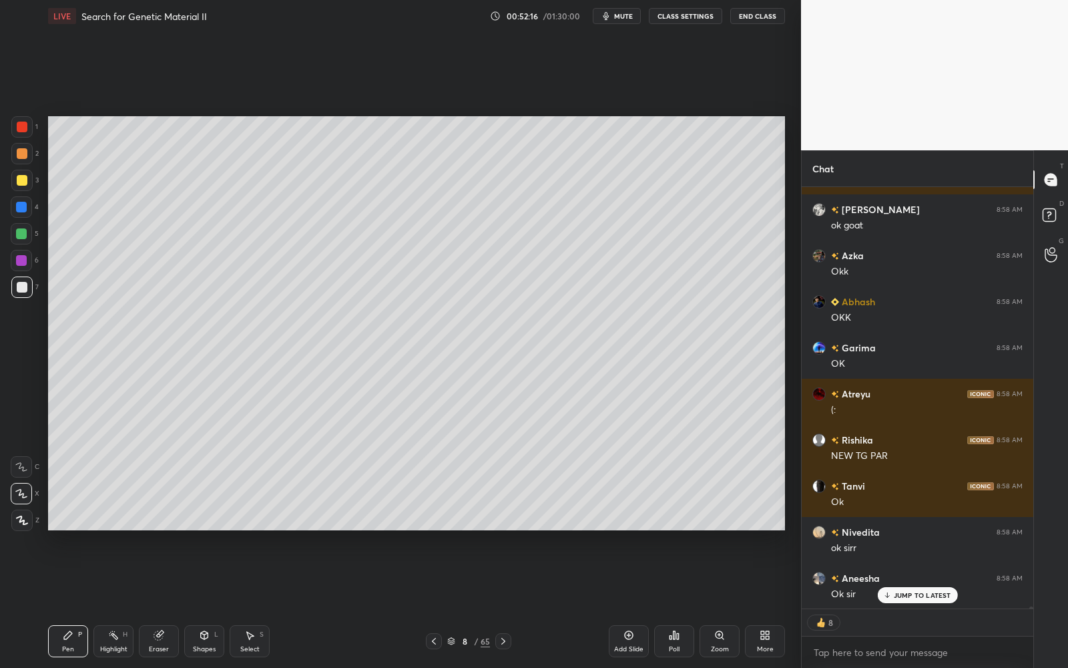
click at [25, 232] on div at bounding box center [21, 233] width 11 height 11
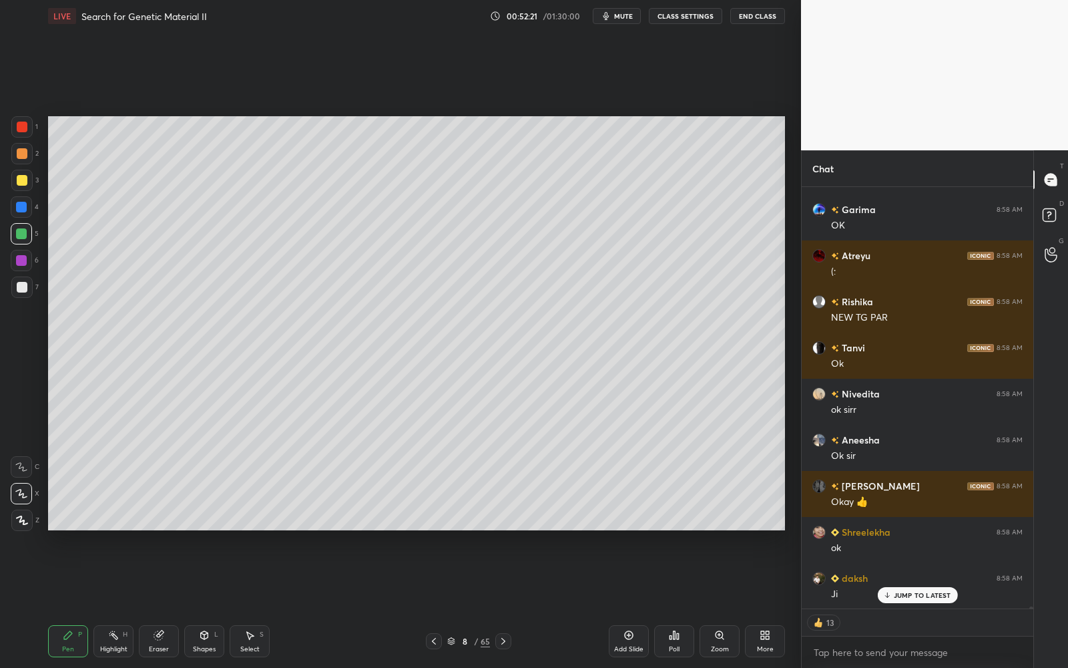
scroll to position [88318, 0]
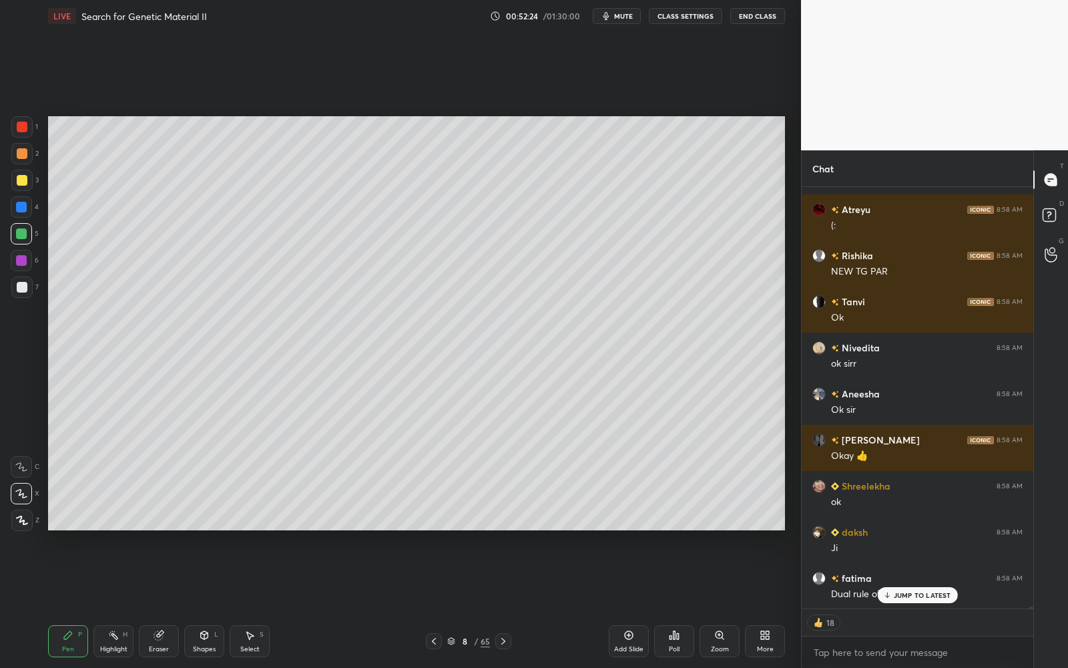
type textarea "x"
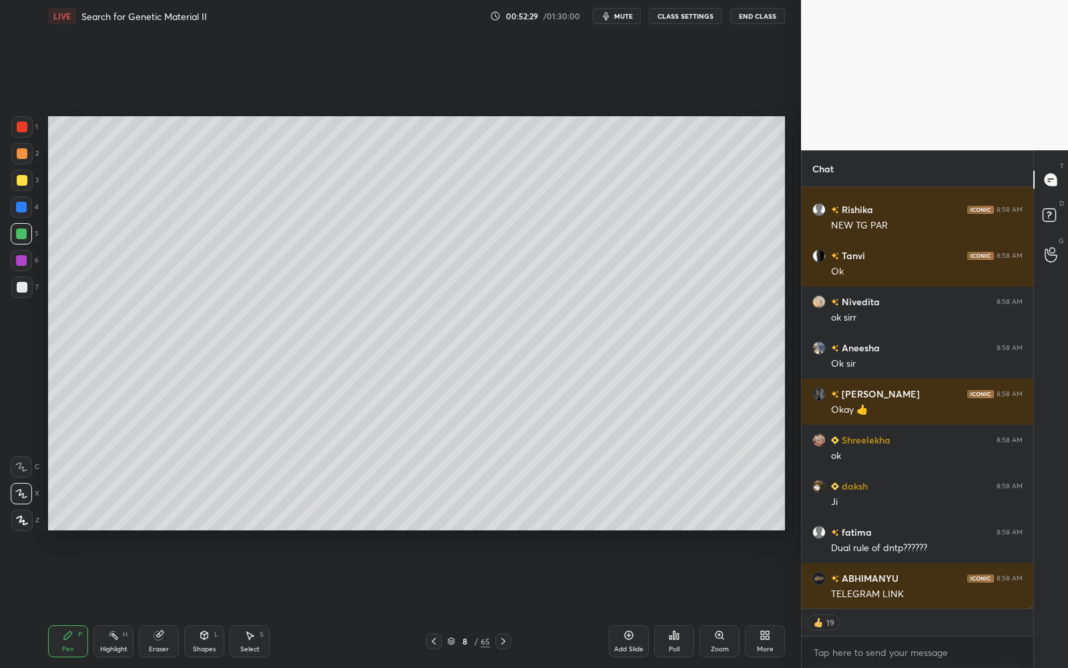
scroll to position [88411, 0]
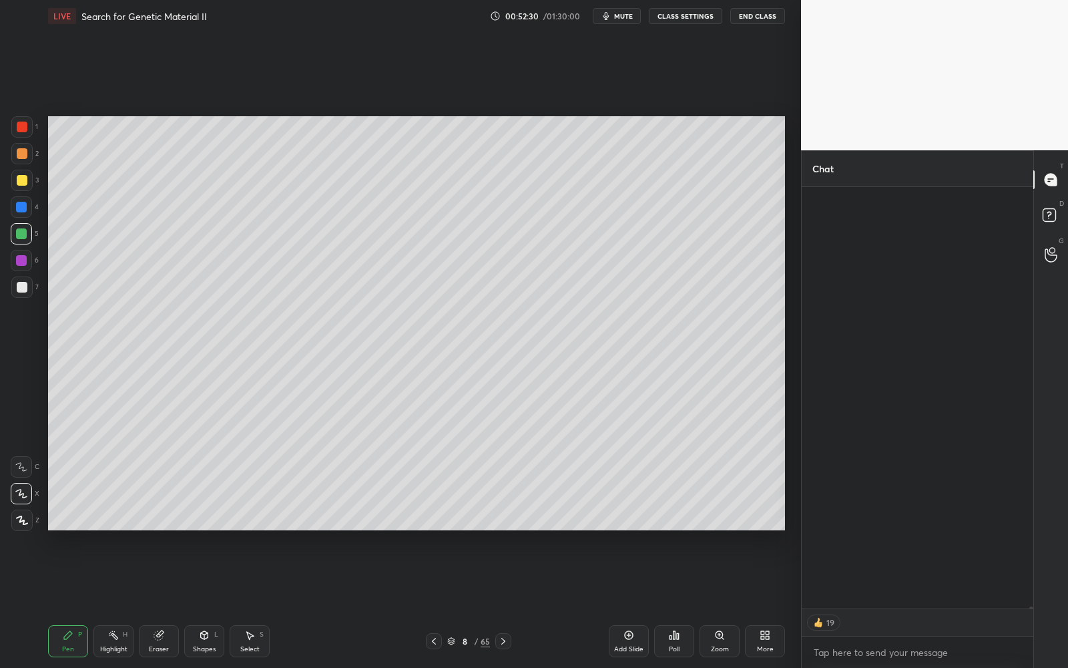
scroll to position [477, 228]
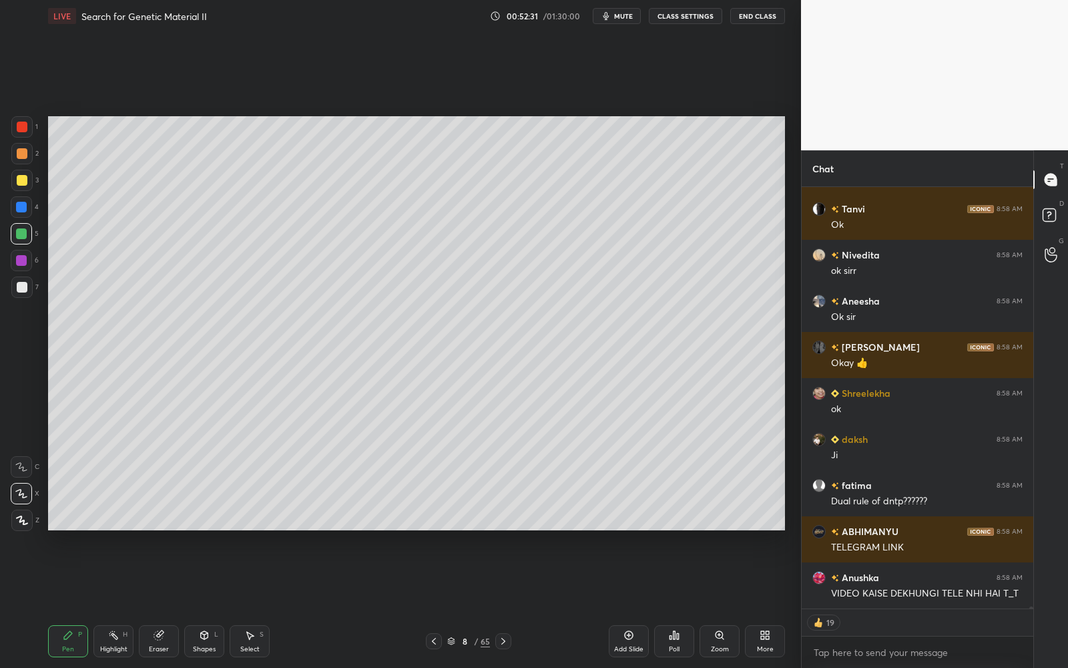
click at [21, 287] on div at bounding box center [22, 287] width 11 height 11
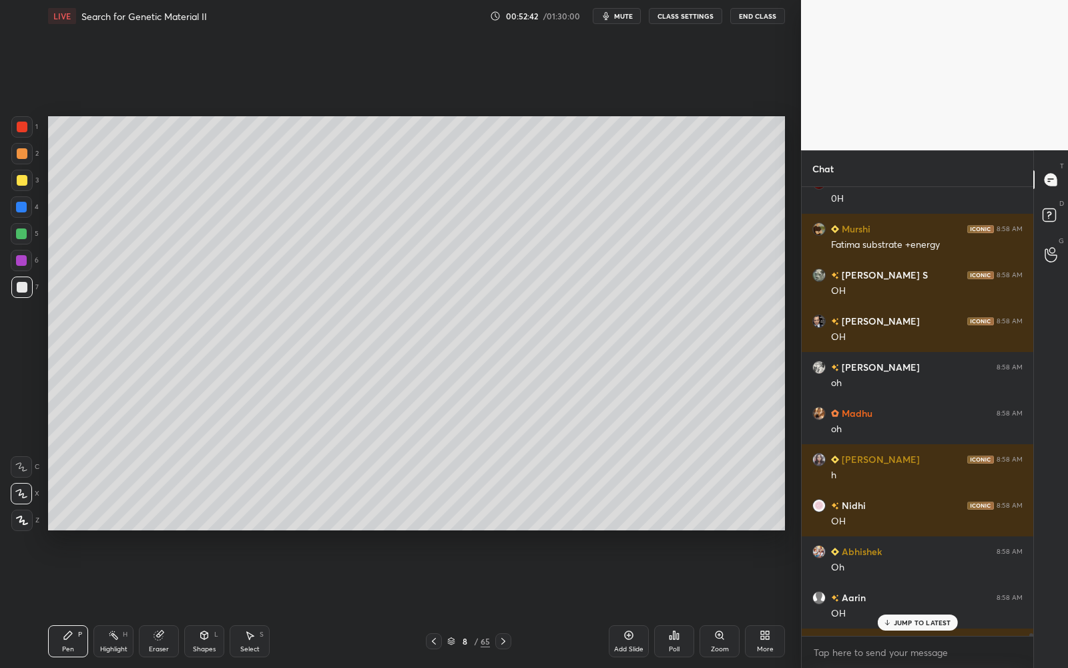
scroll to position [76125, 0]
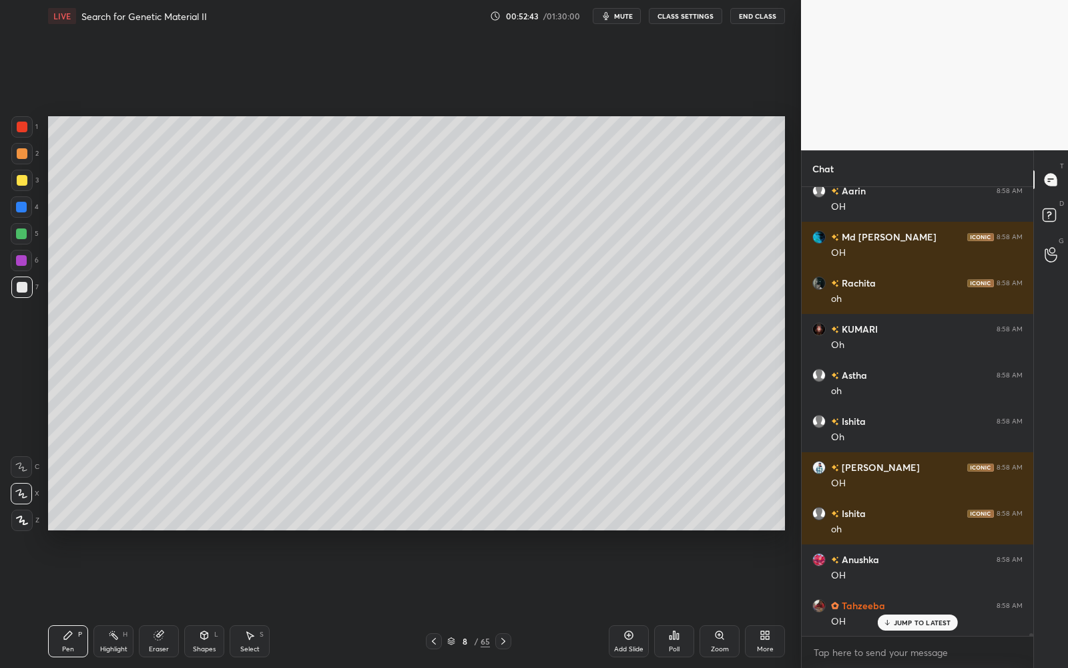
click at [636, 16] on button "mute" at bounding box center [617, 16] width 48 height 16
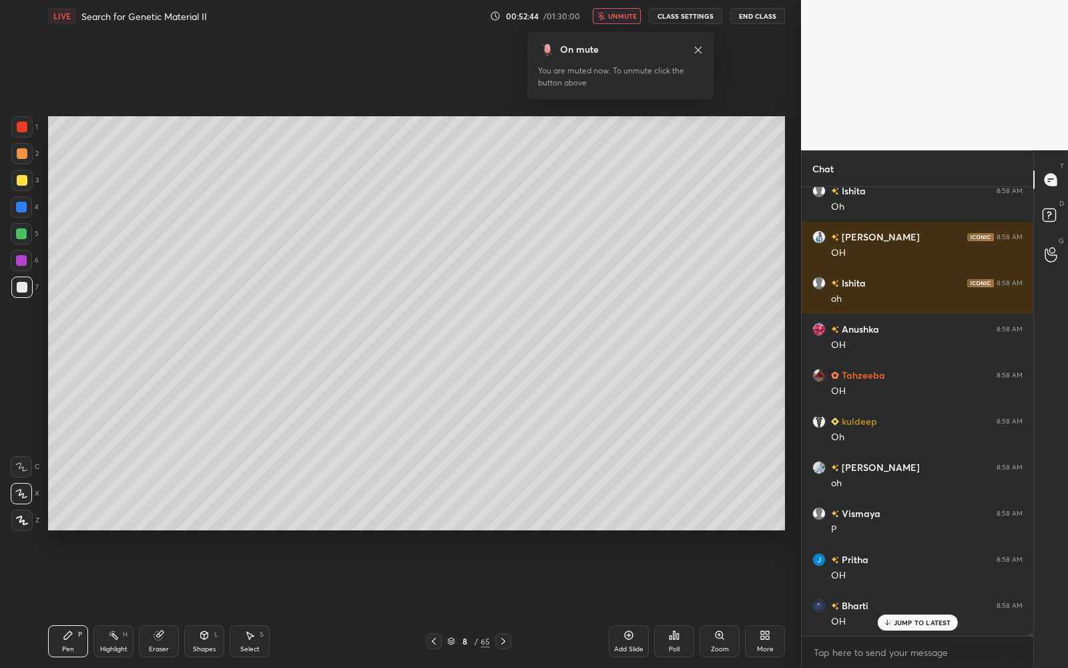
click at [629, 16] on span "unmute" at bounding box center [622, 15] width 29 height 9
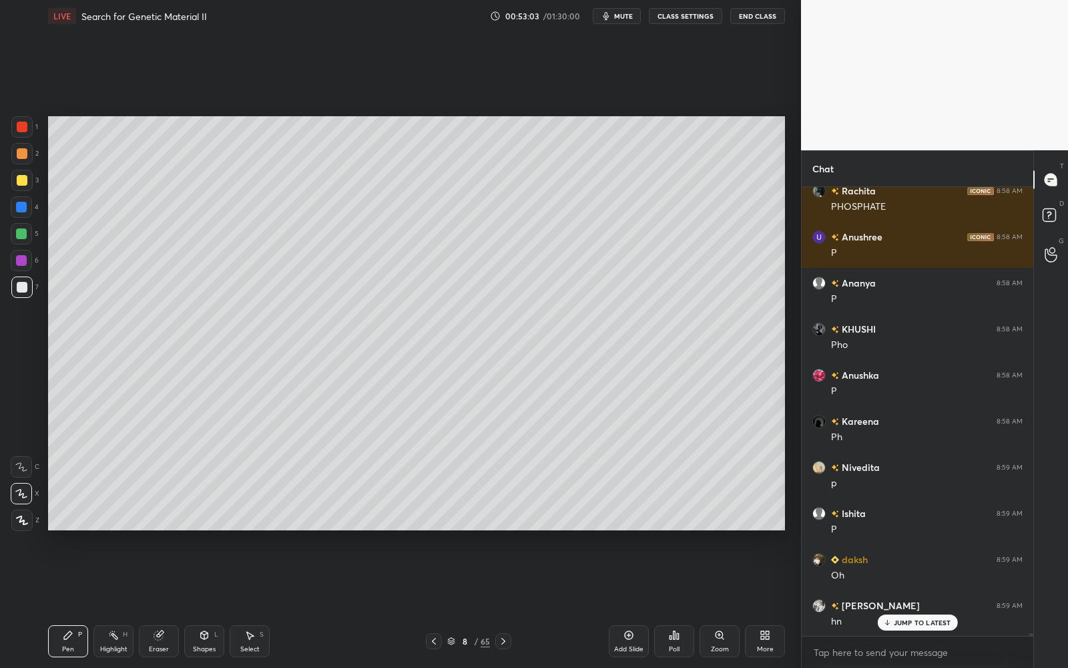
scroll to position [0, 0]
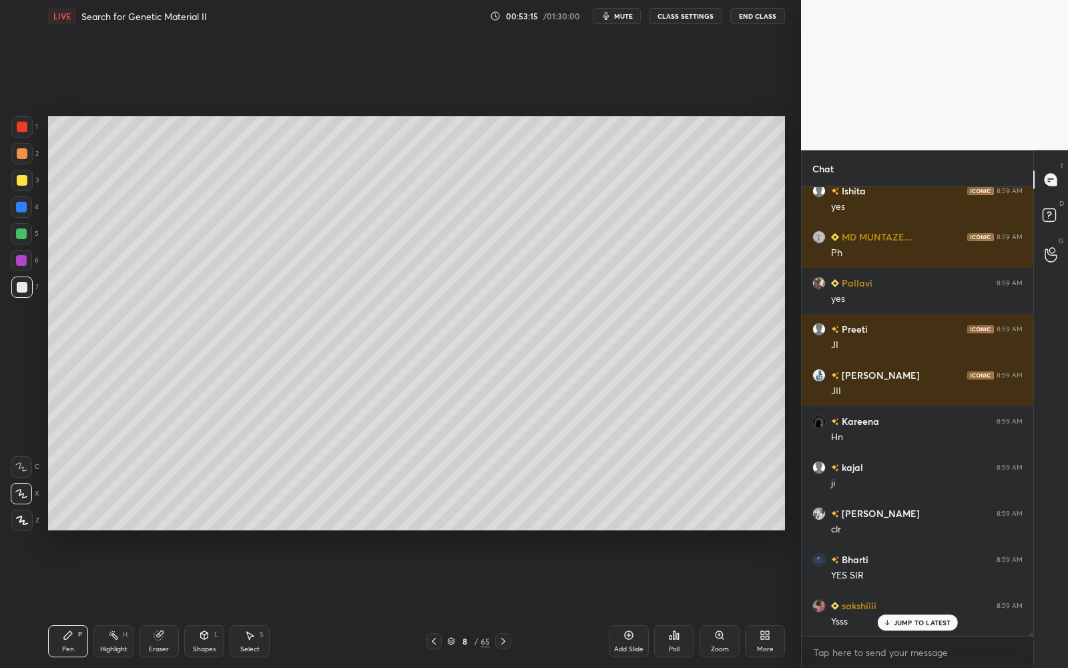
click at [27, 131] on div at bounding box center [21, 126] width 21 height 21
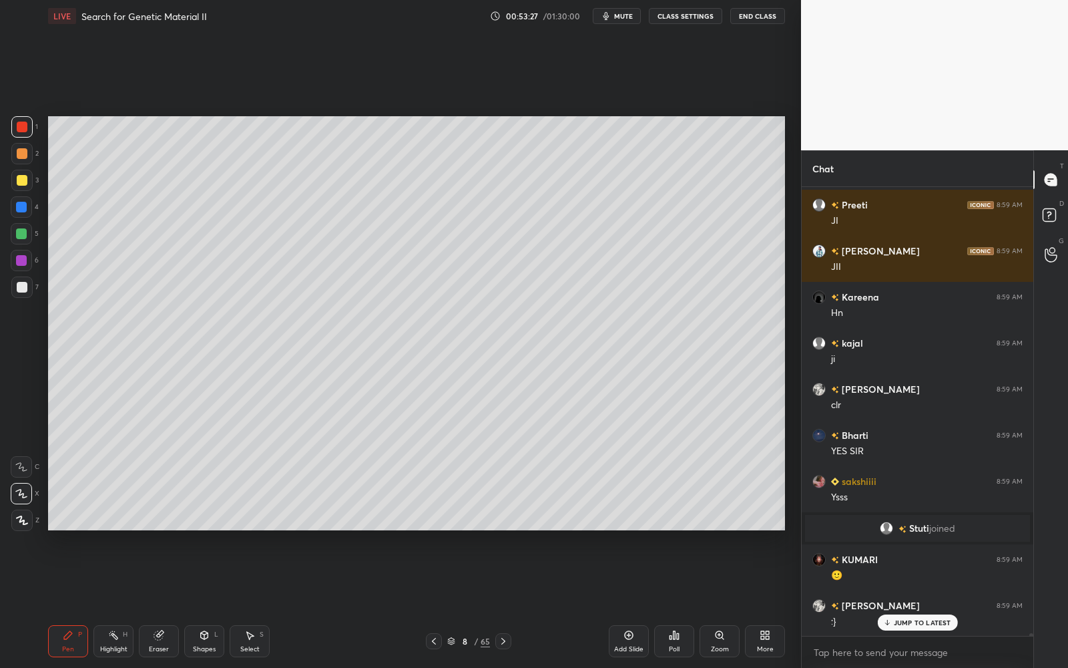
click at [612, 14] on icon "button" at bounding box center [606, 16] width 11 height 11
drag, startPoint x: 616, startPoint y: 13, endPoint x: 583, endPoint y: 100, distance: 93.4
click at [615, 13] on span "unmute" at bounding box center [622, 15] width 29 height 9
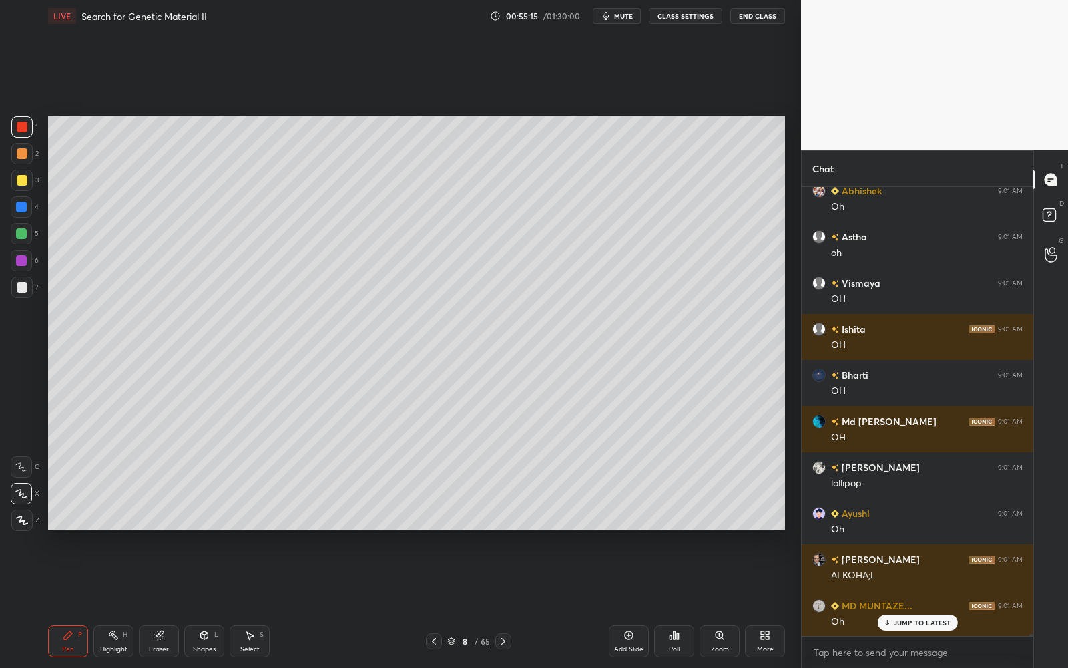
click at [23, 176] on div at bounding box center [22, 180] width 11 height 11
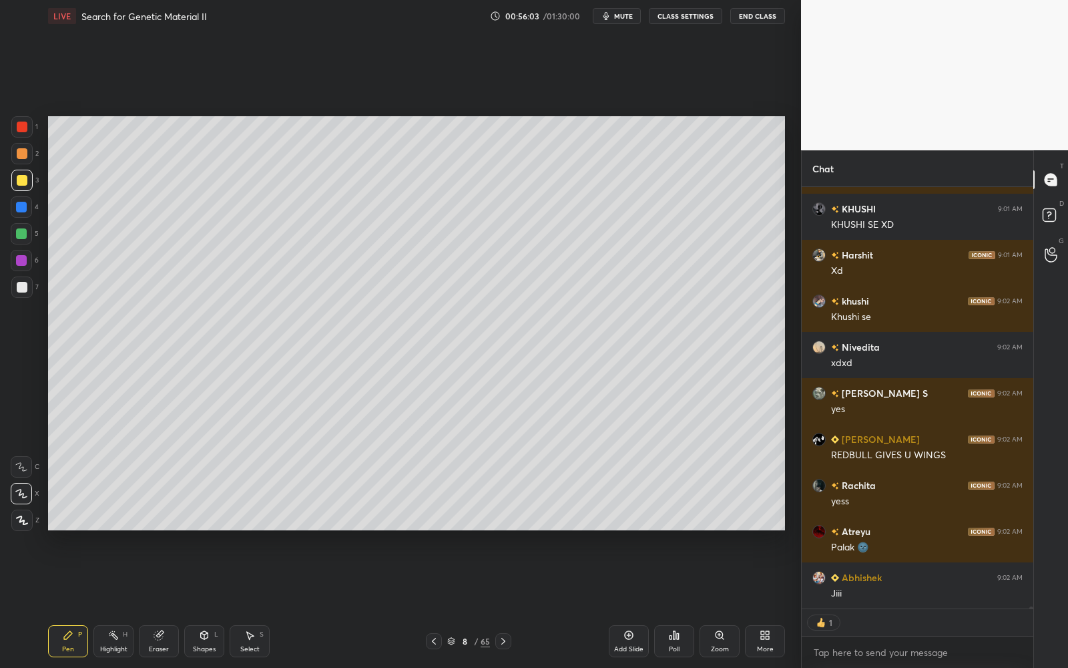
click at [625, 14] on span "mute" at bounding box center [623, 15] width 19 height 9
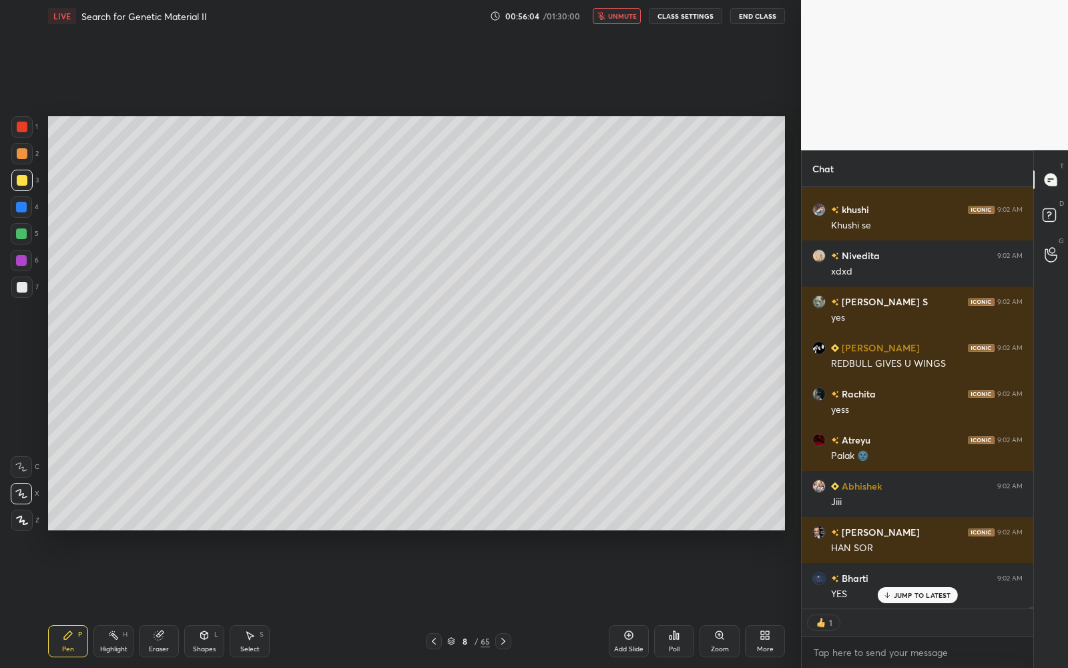
click at [626, 11] on span "unmute" at bounding box center [622, 15] width 29 height 9
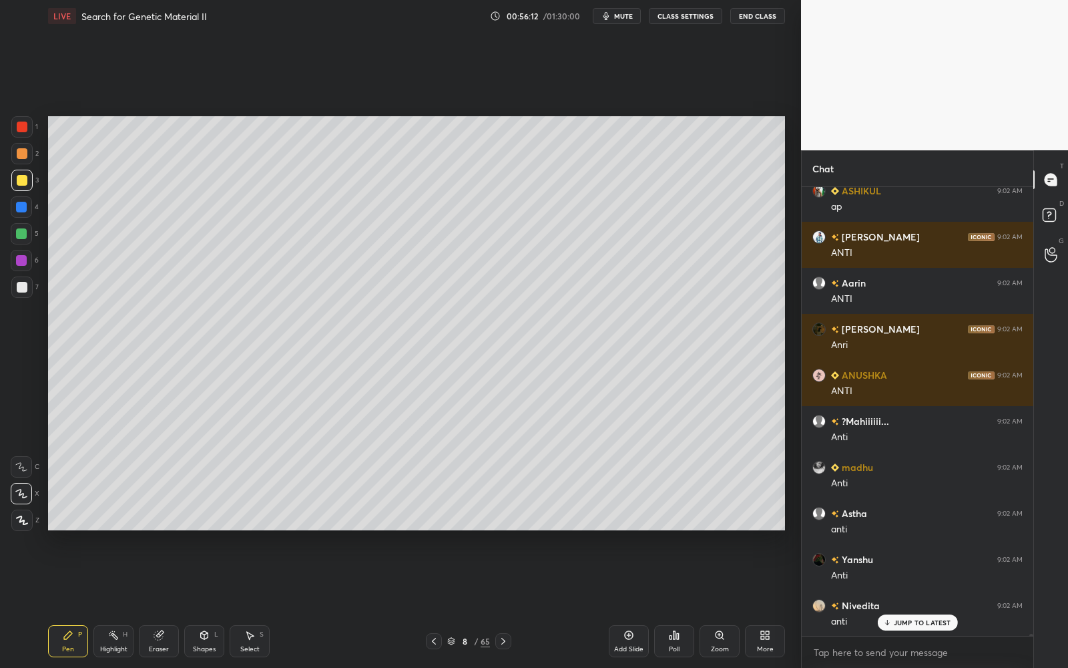
click at [24, 281] on div at bounding box center [21, 286] width 21 height 21
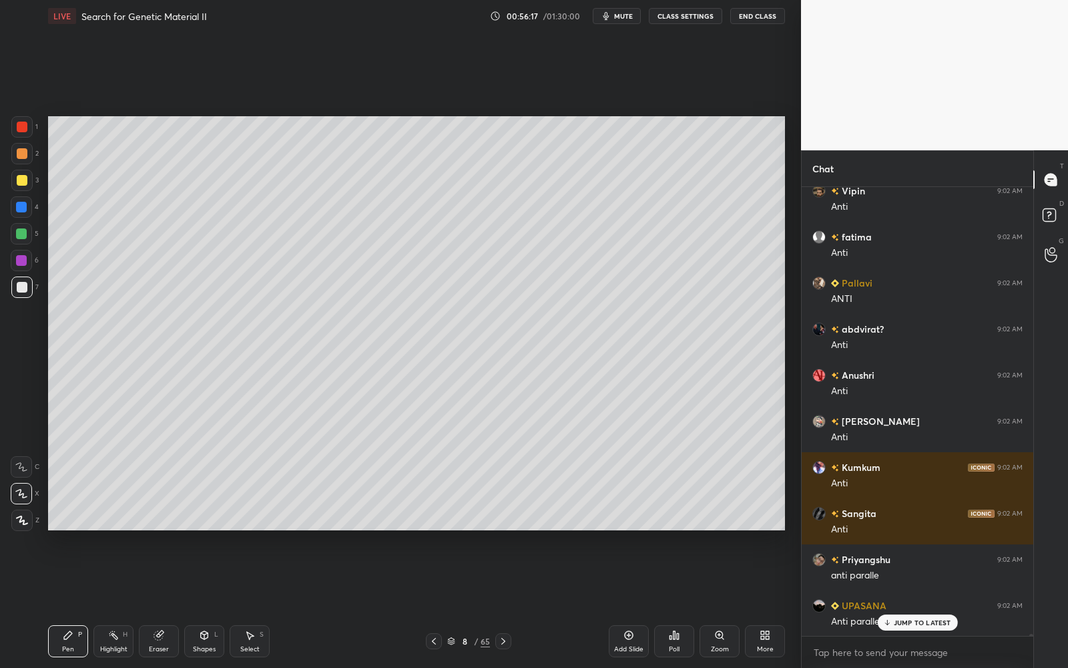
click at [619, 19] on span "mute" at bounding box center [623, 15] width 19 height 9
drag, startPoint x: 620, startPoint y: 14, endPoint x: 609, endPoint y: 28, distance: 18.0
click at [620, 13] on span "unmute" at bounding box center [622, 15] width 29 height 9
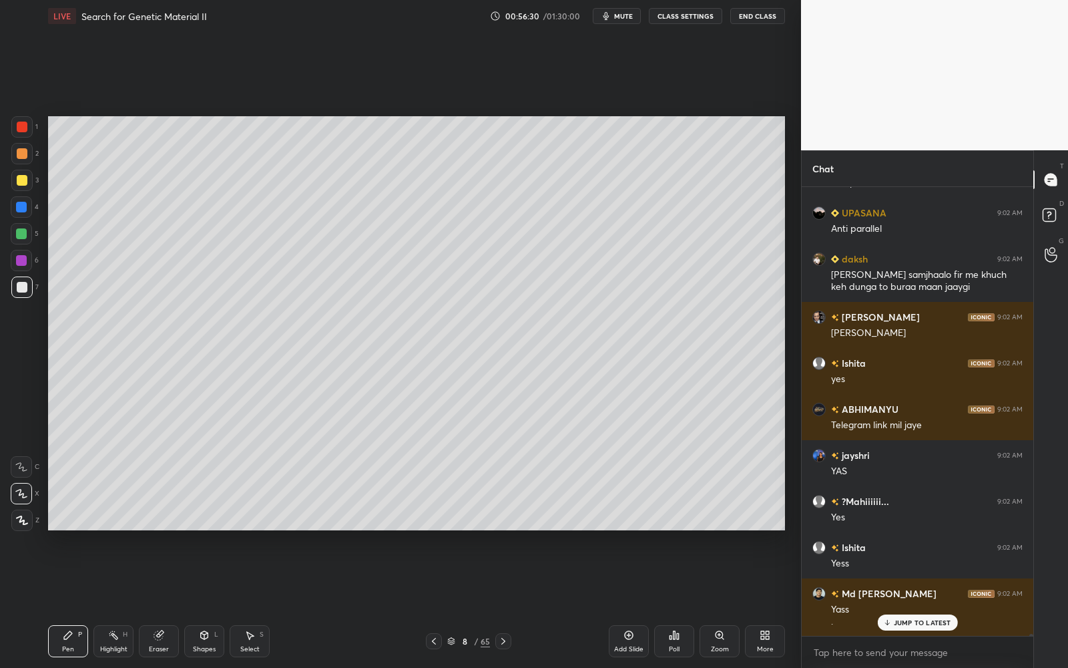
click at [29, 120] on div at bounding box center [21, 126] width 21 height 21
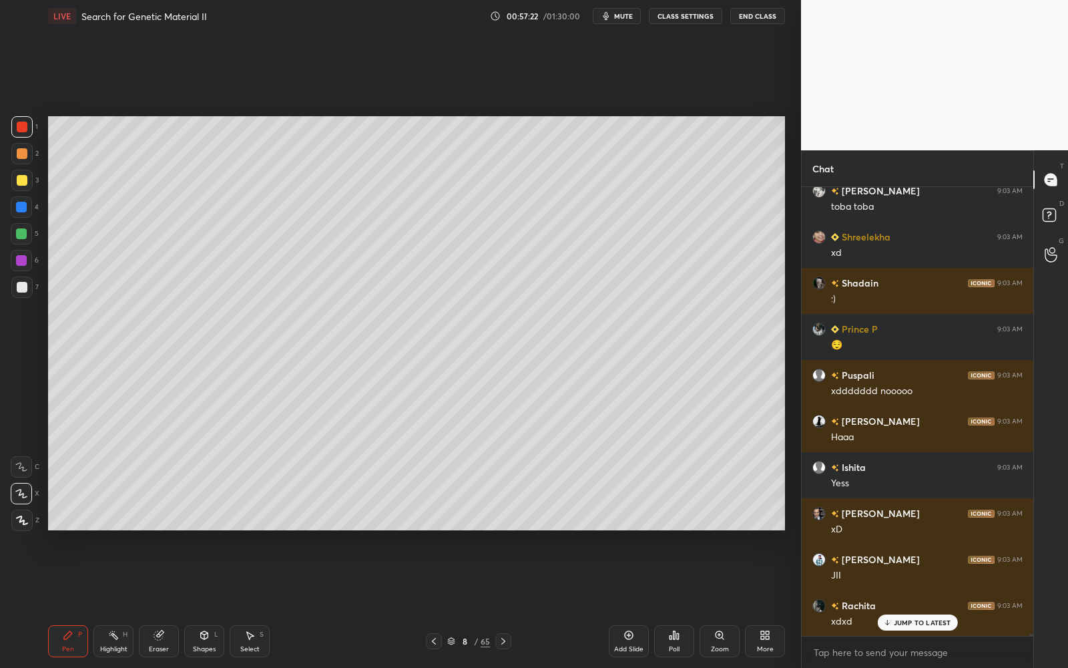
scroll to position [97244, 0]
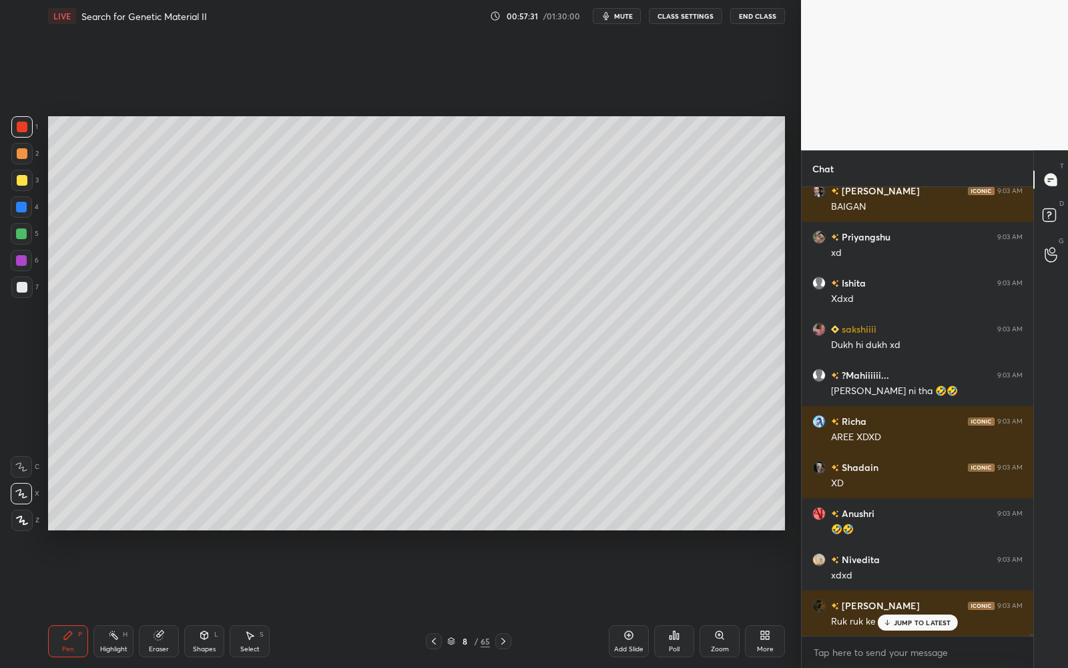
click at [21, 175] on div at bounding box center [22, 180] width 11 height 11
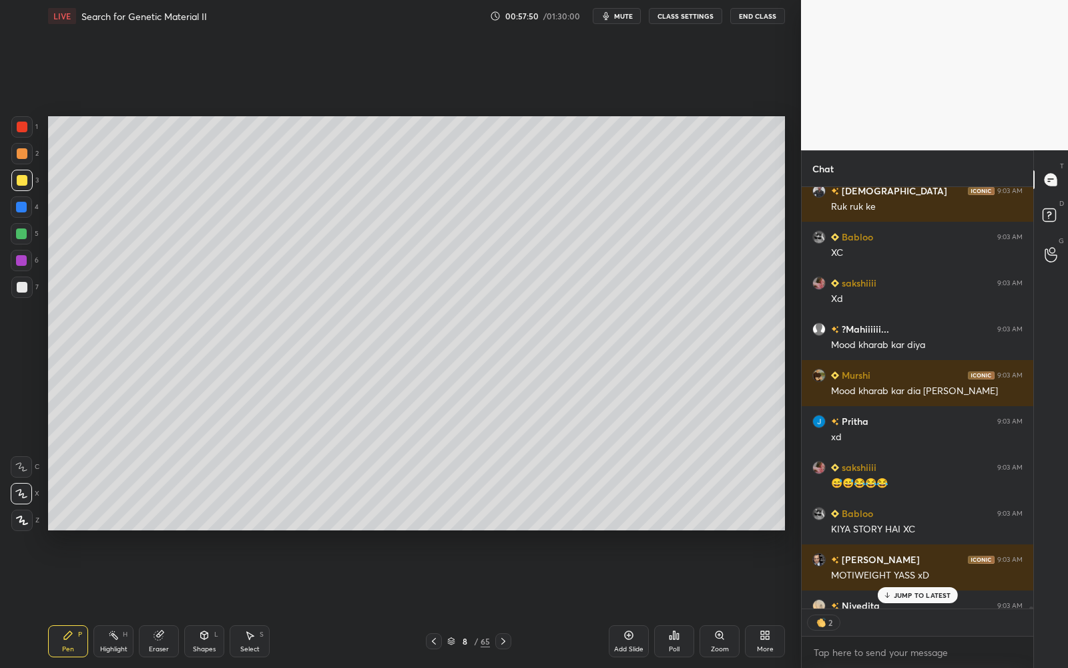
click at [23, 285] on div at bounding box center [22, 287] width 11 height 11
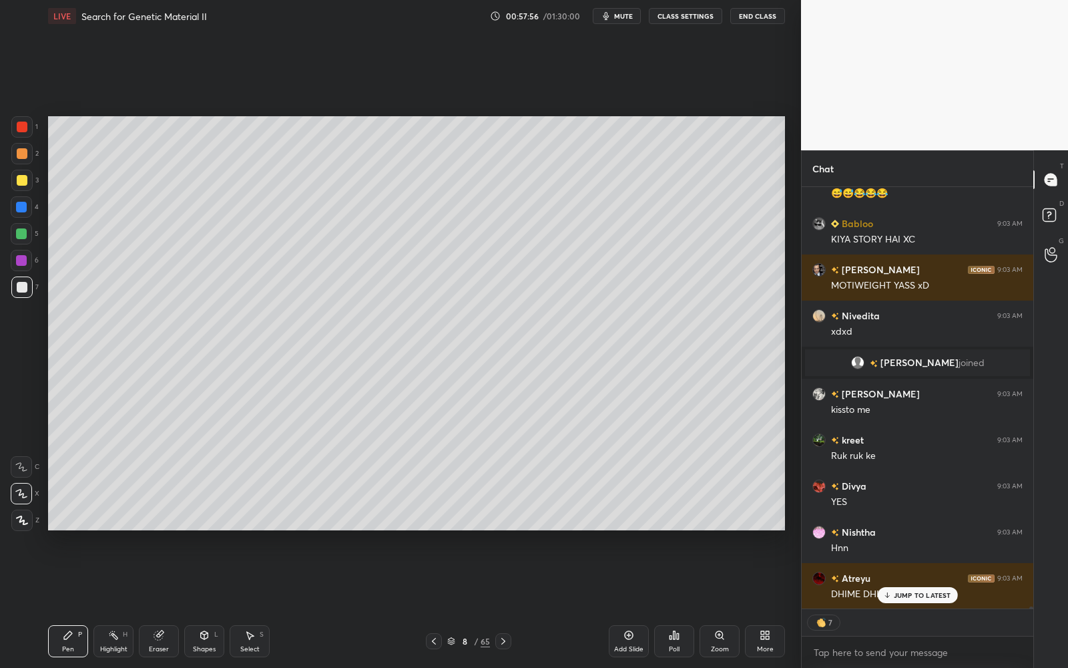
click at [160, 640] on div "Eraser" at bounding box center [159, 641] width 40 height 32
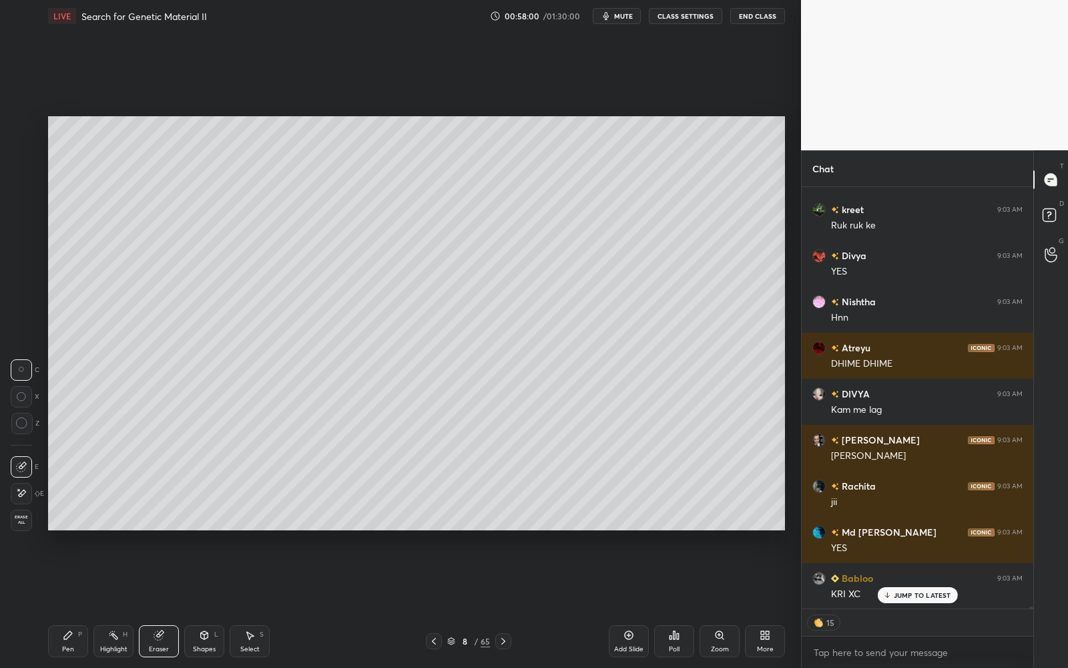
click at [73, 642] on div "Pen P" at bounding box center [68, 641] width 40 height 32
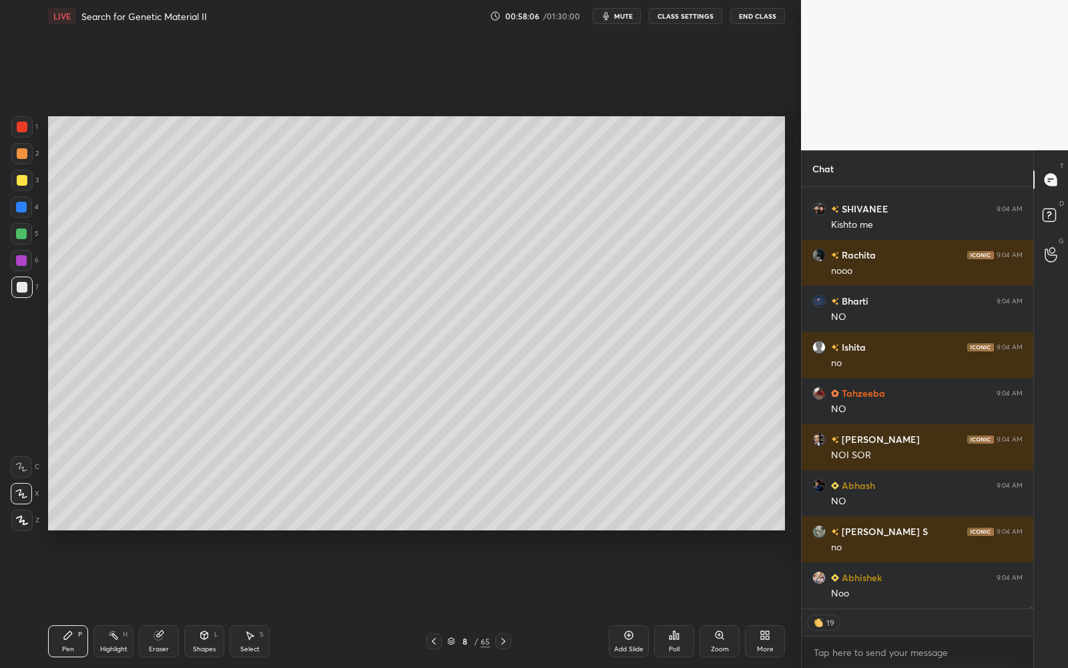
click at [25, 284] on div at bounding box center [22, 287] width 11 height 11
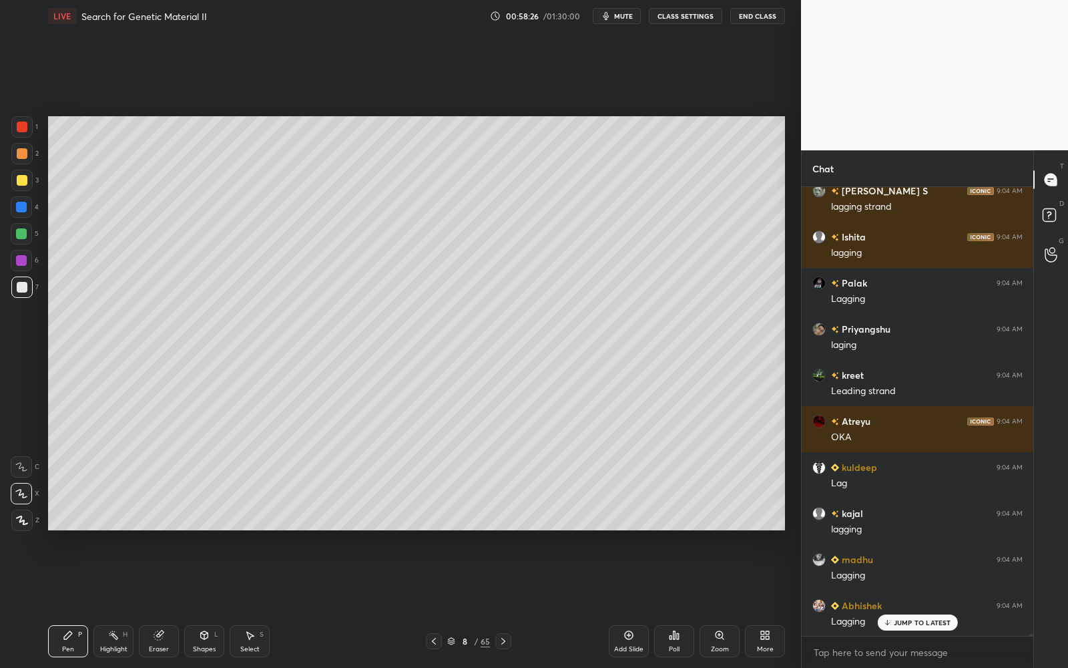
click at [623, 21] on button "mute" at bounding box center [617, 16] width 48 height 16
click at [626, 15] on span "unmute" at bounding box center [622, 15] width 29 height 9
click at [625, 15] on span "mute" at bounding box center [623, 15] width 19 height 9
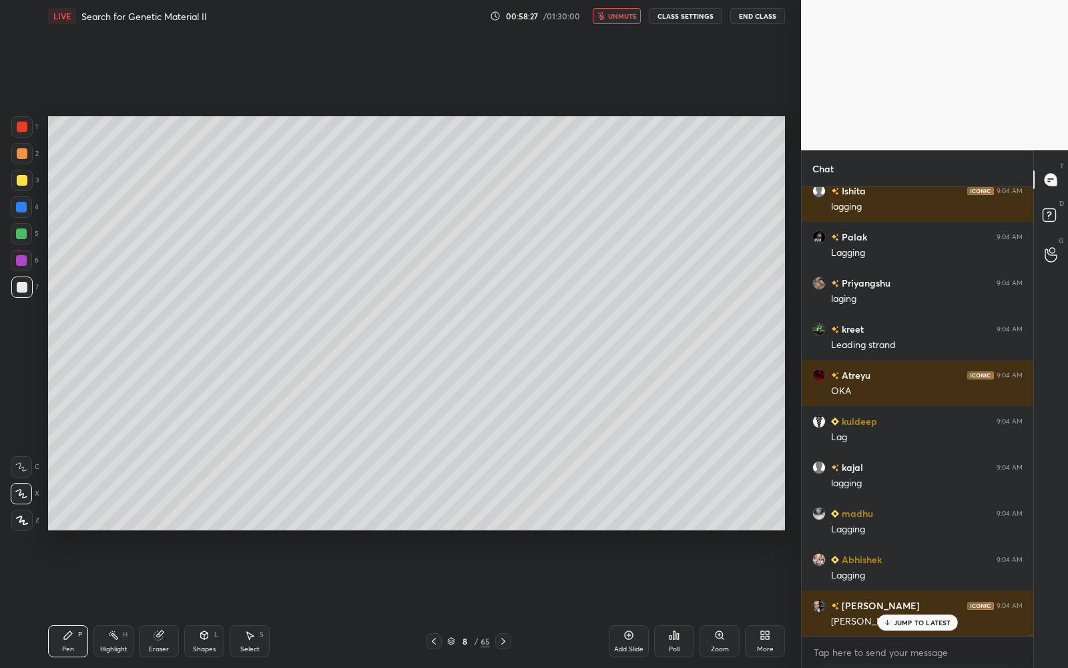
click at [627, 12] on span "unmute" at bounding box center [622, 15] width 29 height 9
click at [545, 155] on div "Setting up your live class Poll for secs No correct answer Start poll" at bounding box center [417, 323] width 748 height 582
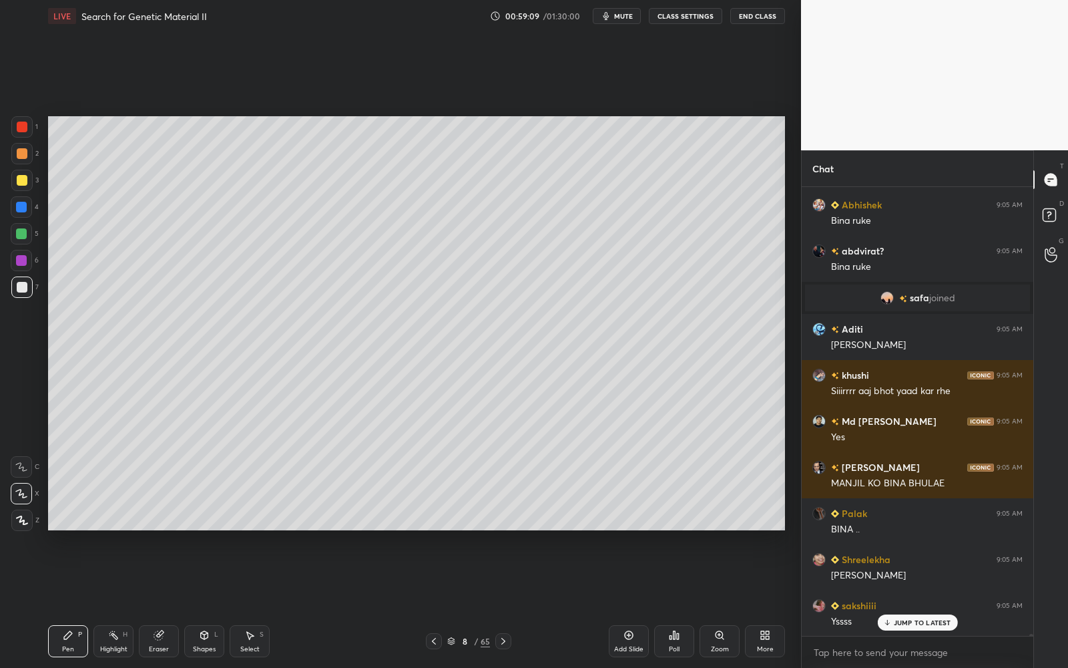
click at [620, 14] on span "mute" at bounding box center [623, 15] width 19 height 9
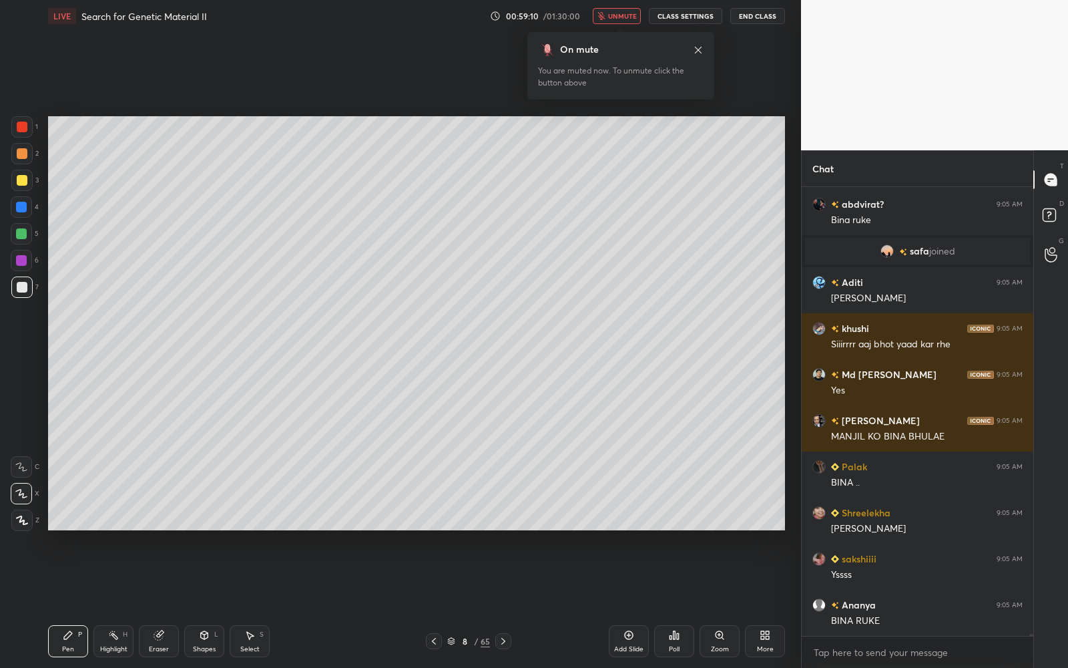
click at [626, 13] on span "unmute" at bounding box center [622, 15] width 29 height 9
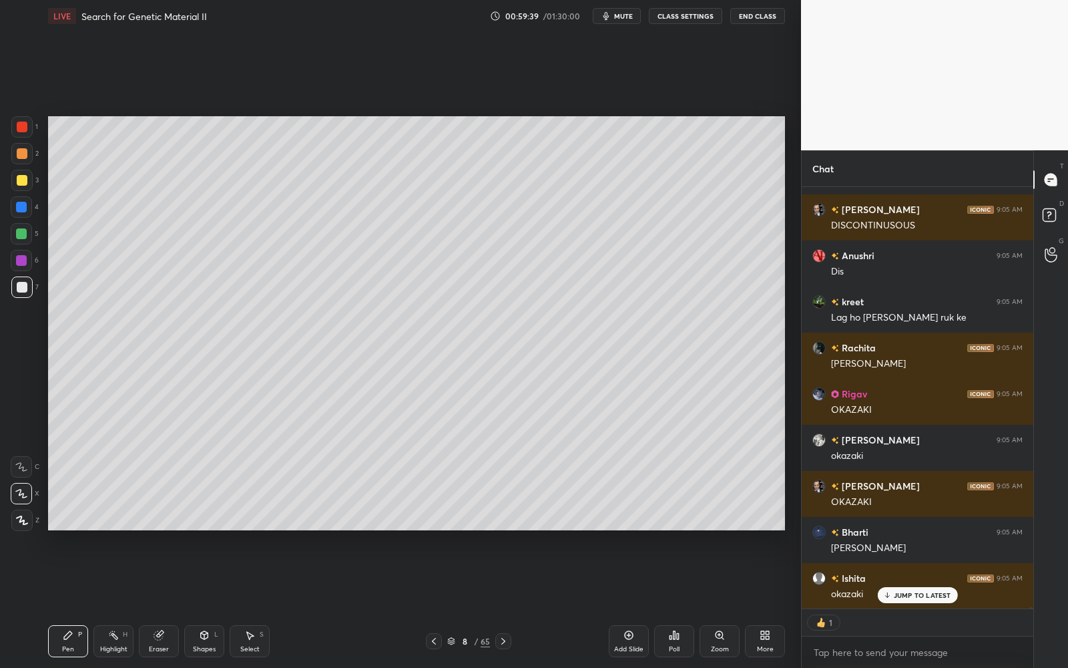
click at [623, 14] on span "mute" at bounding box center [623, 15] width 19 height 9
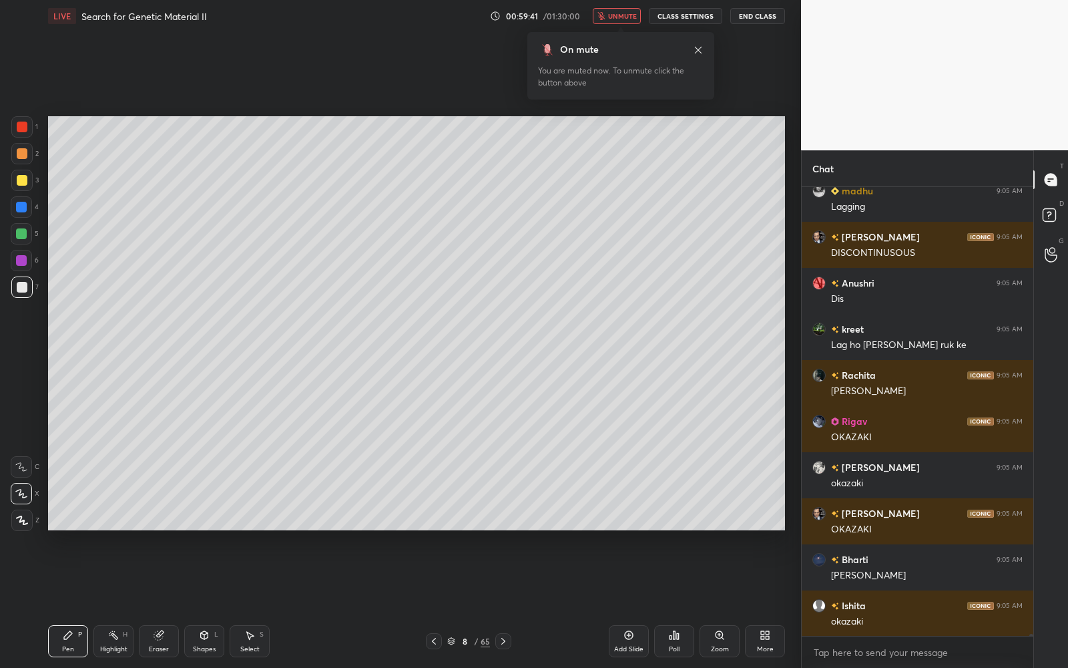
click at [620, 18] on span "unmute" at bounding box center [622, 15] width 29 height 9
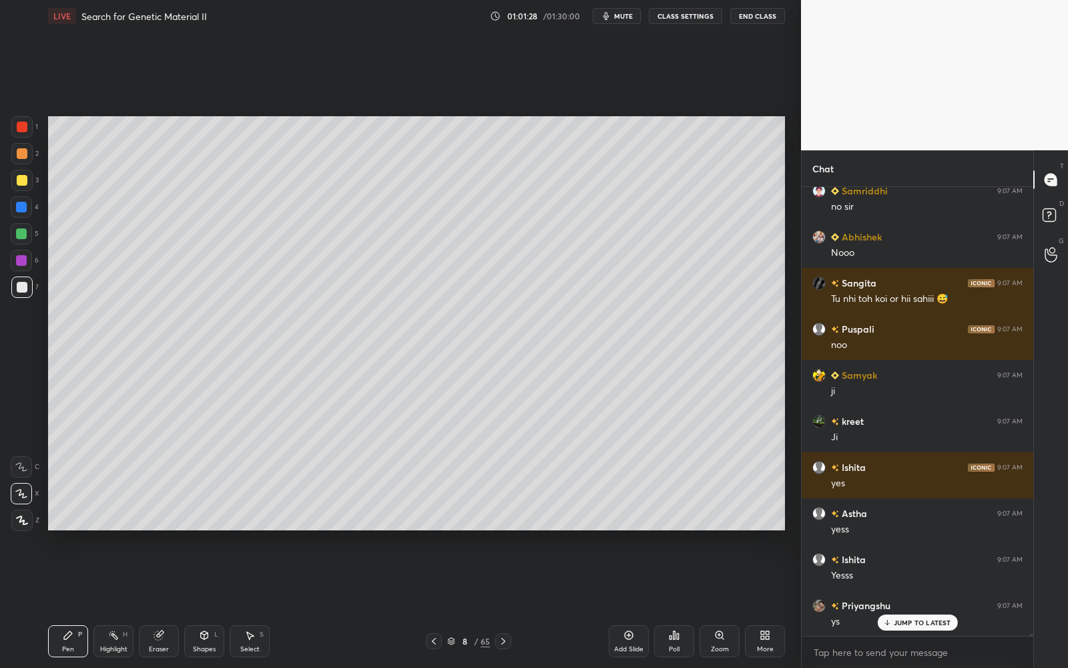
click at [29, 127] on div at bounding box center [21, 126] width 21 height 21
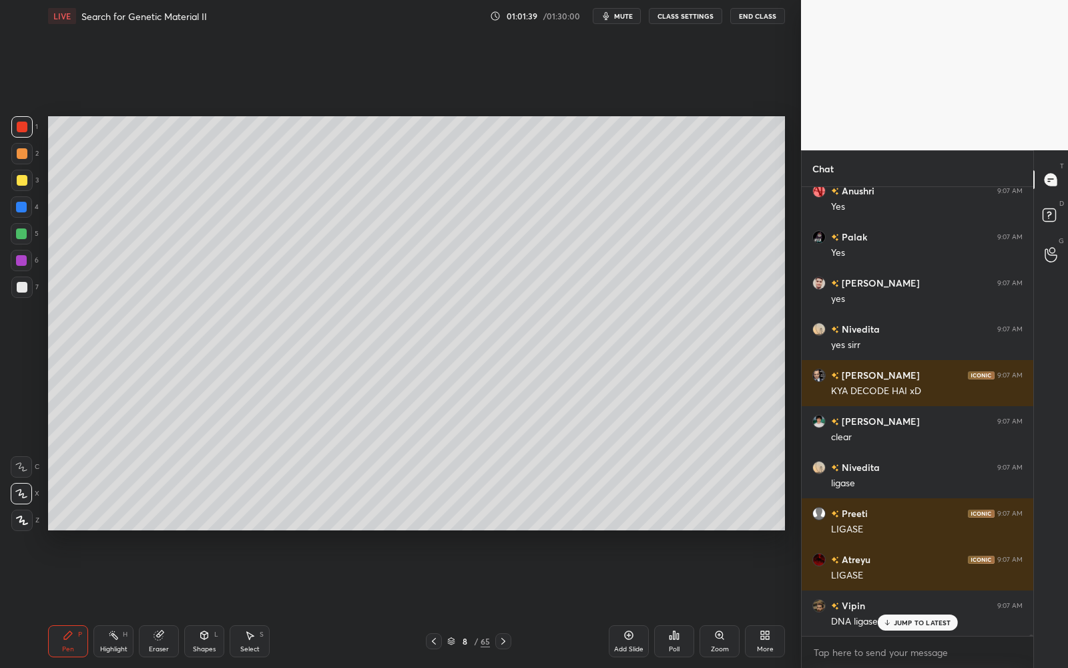
click at [620, 17] on span "mute" at bounding box center [623, 15] width 19 height 9
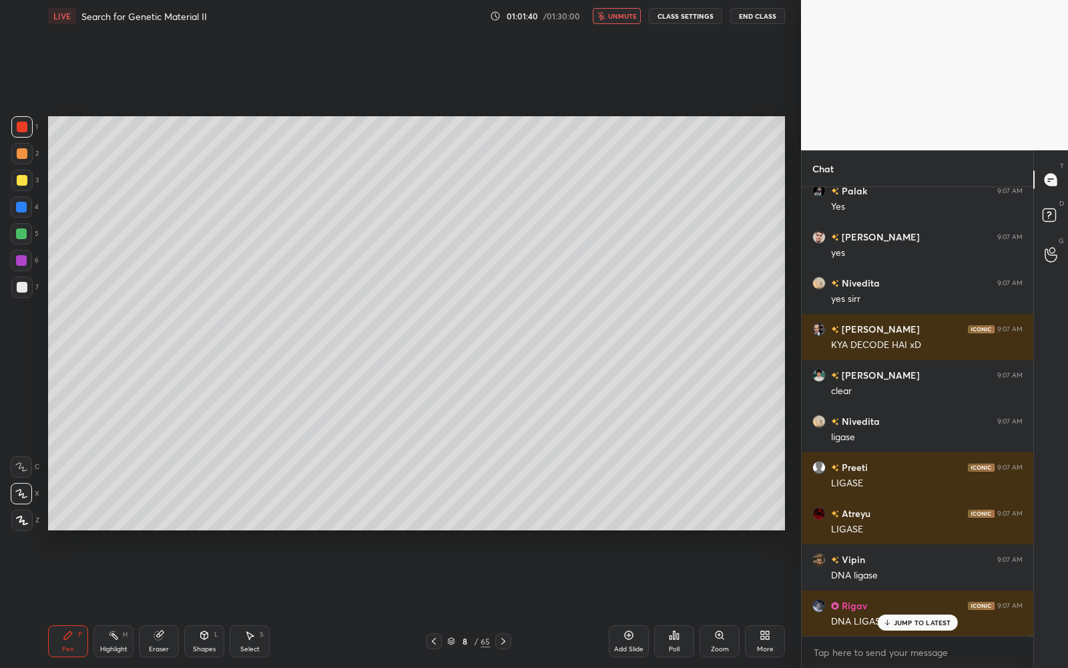
drag, startPoint x: 624, startPoint y: 17, endPoint x: 606, endPoint y: 98, distance: 83.3
click at [623, 17] on span "unmute" at bounding box center [622, 15] width 29 height 9
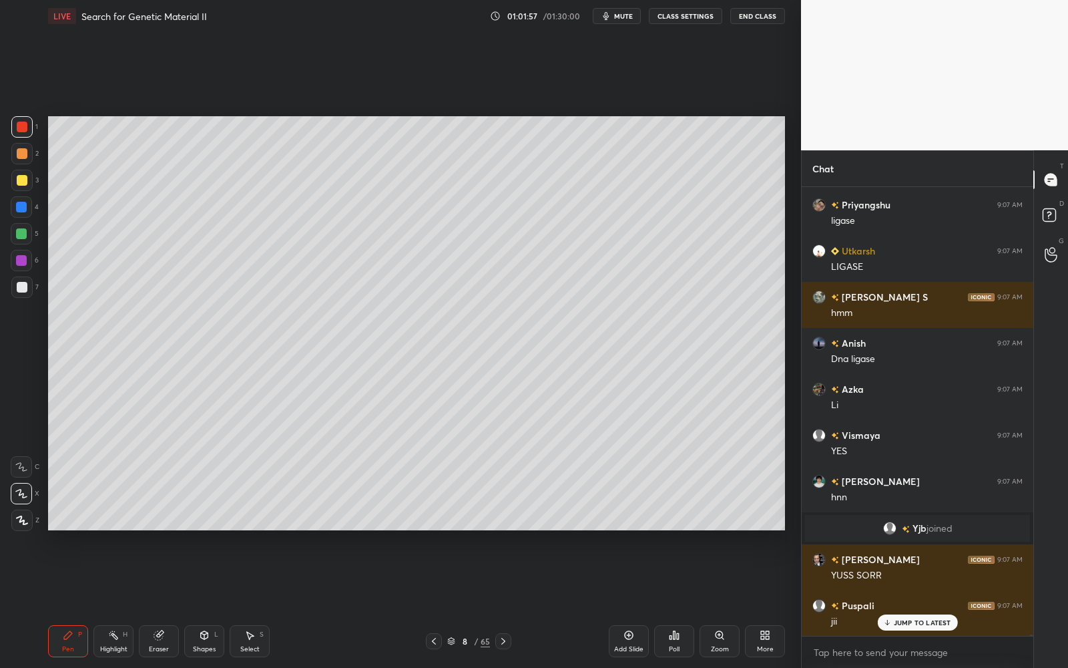
click at [24, 264] on div at bounding box center [21, 260] width 11 height 11
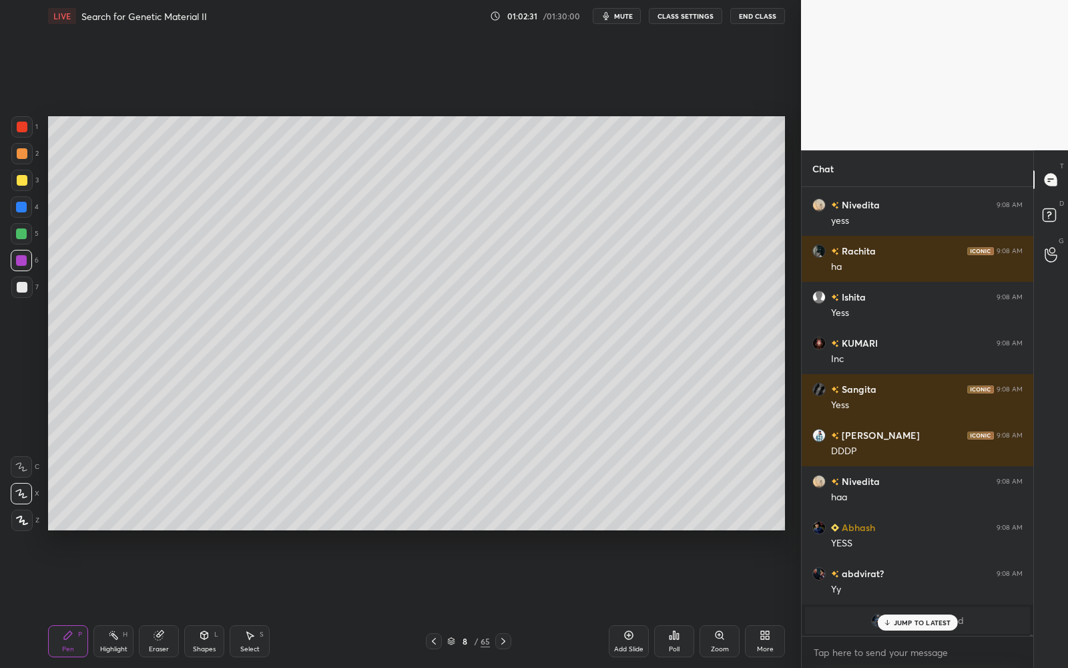
scroll to position [122316, 0]
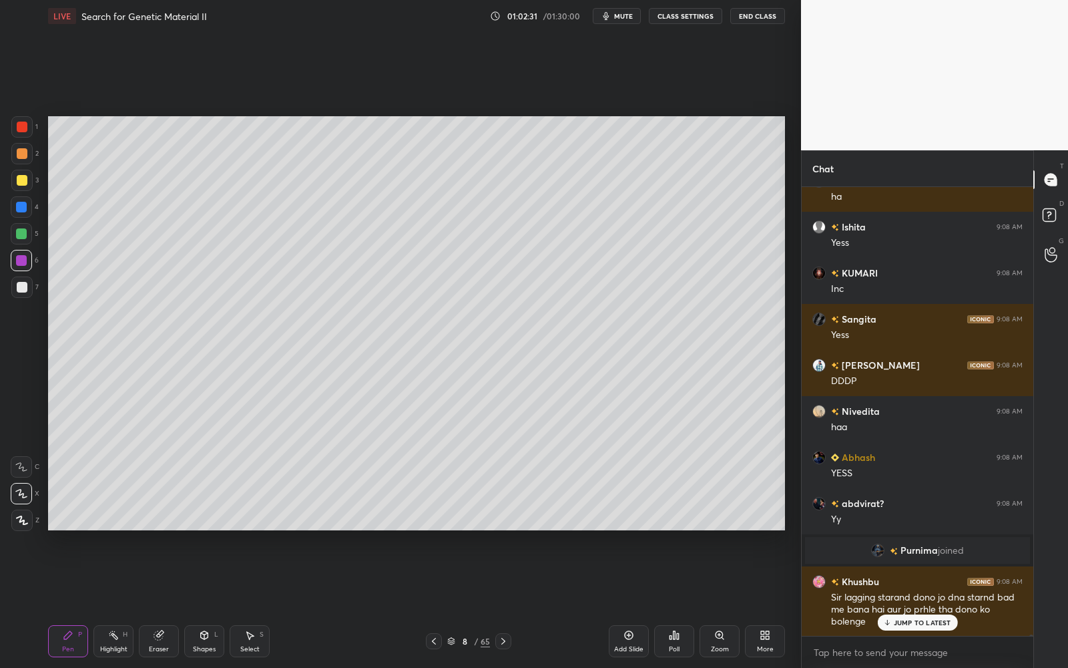
click at [634, 642] on div "Add Slide" at bounding box center [629, 641] width 40 height 32
click at [19, 176] on div at bounding box center [22, 180] width 11 height 11
click at [437, 643] on icon at bounding box center [434, 641] width 11 height 11
click at [505, 639] on icon at bounding box center [503, 641] width 11 height 11
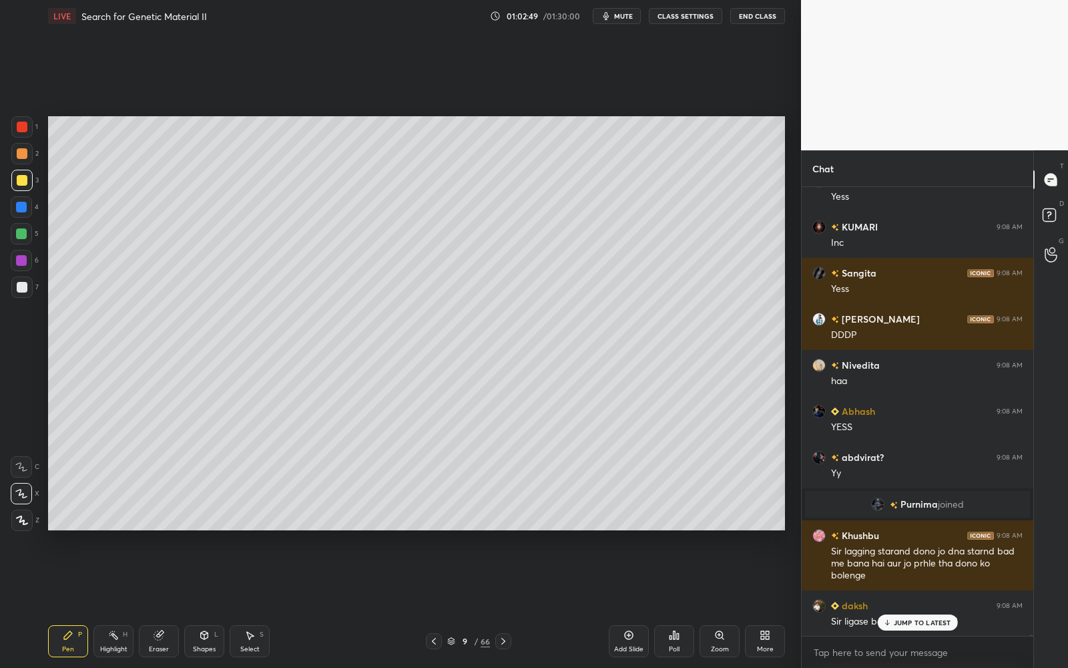
scroll to position [122408, 0]
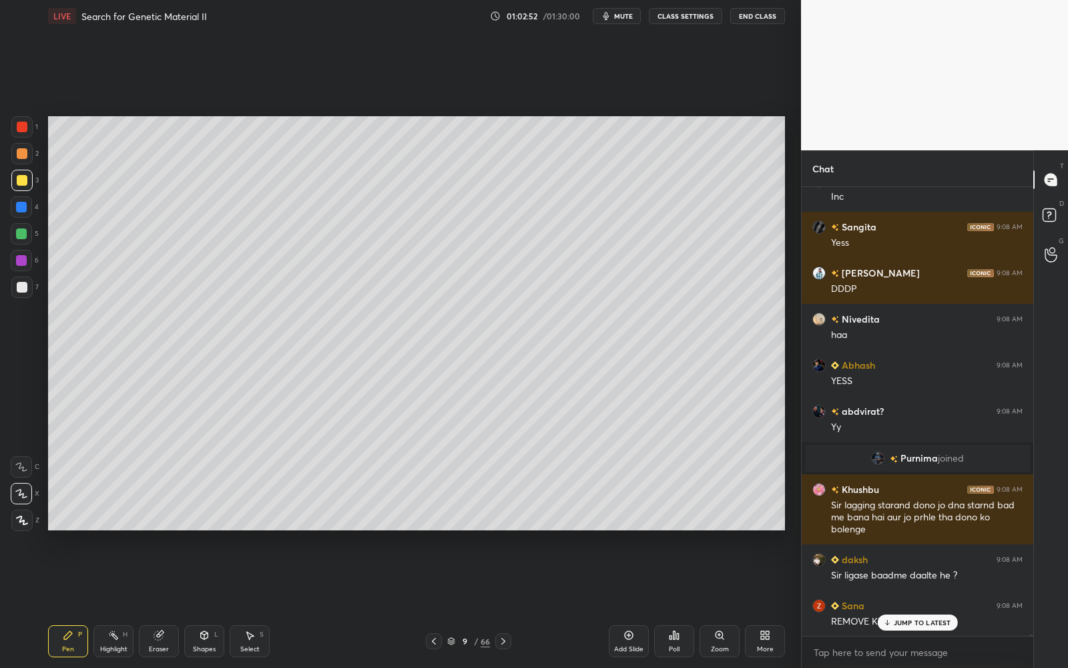
click at [15, 284] on div at bounding box center [21, 286] width 21 height 21
click at [14, 284] on div at bounding box center [21, 286] width 21 height 21
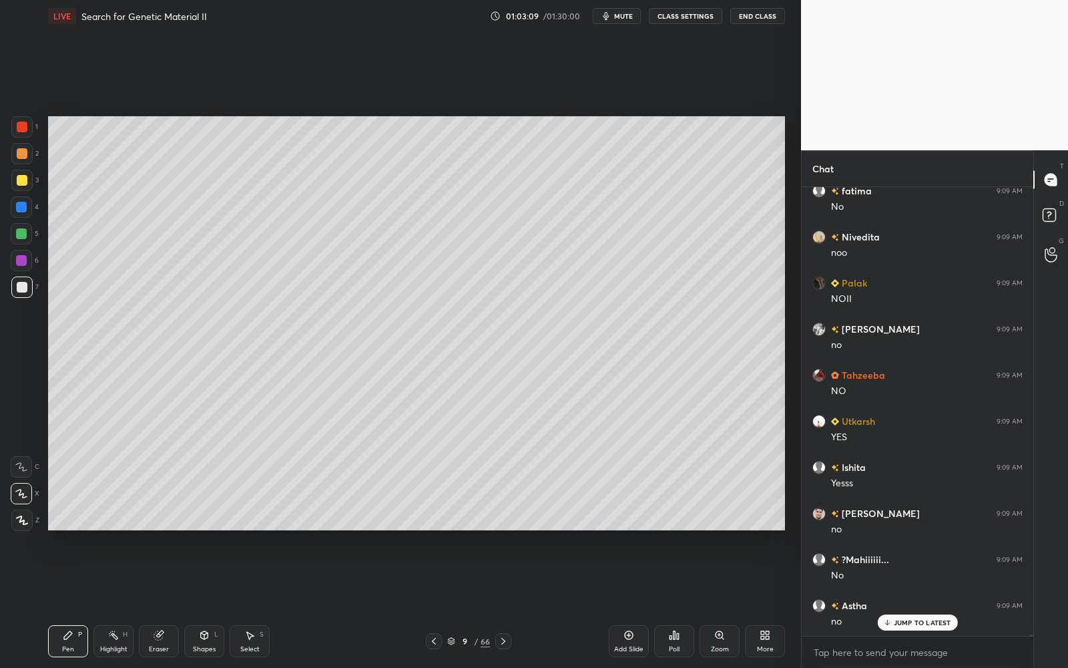
scroll to position [123099, 0]
click at [27, 232] on div at bounding box center [21, 233] width 21 height 21
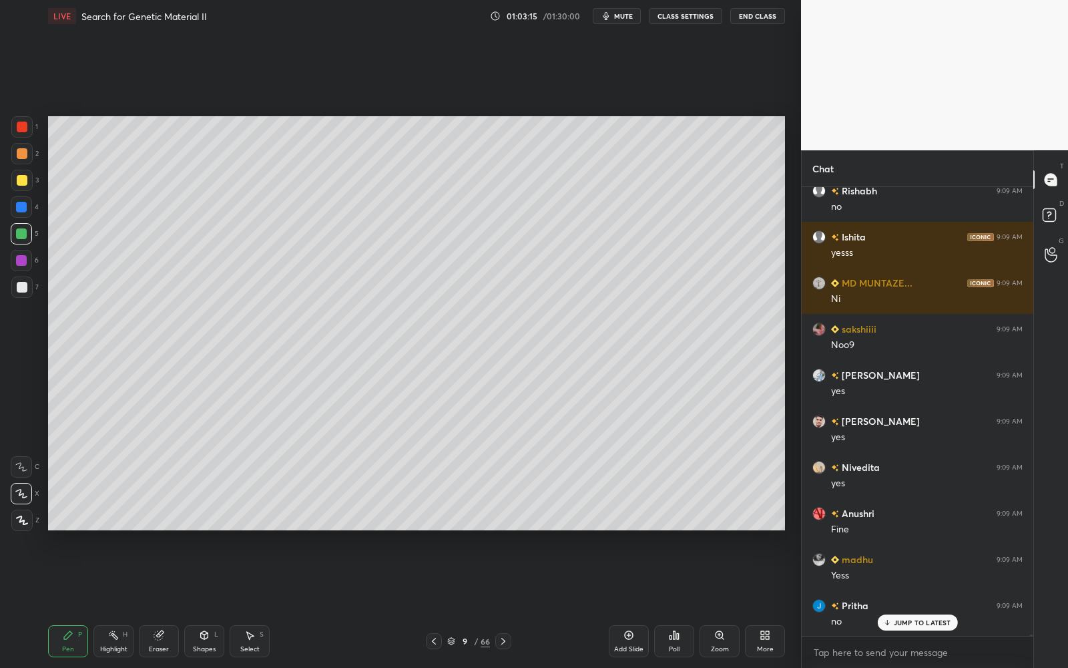
scroll to position [123560, 0]
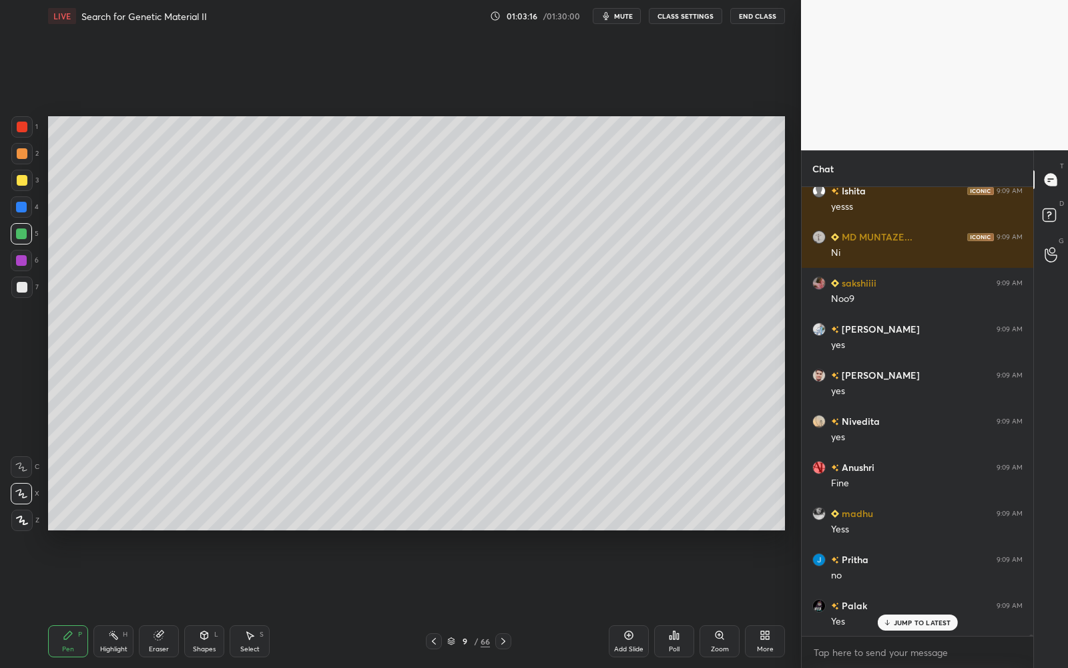
click at [17, 285] on div at bounding box center [22, 287] width 11 height 11
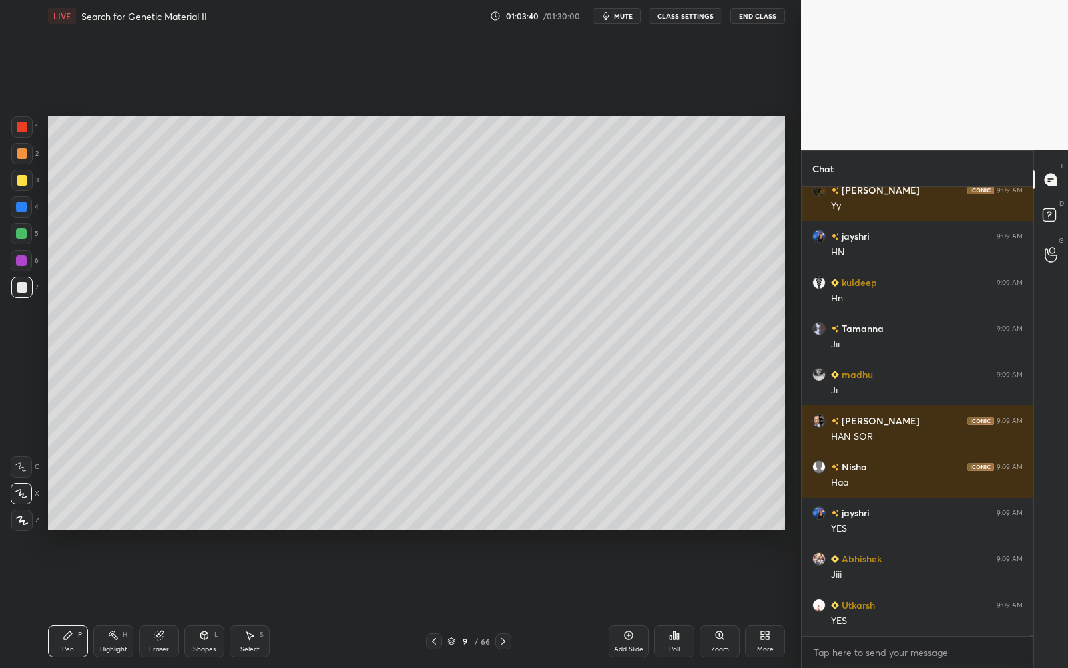
scroll to position [125357, 0]
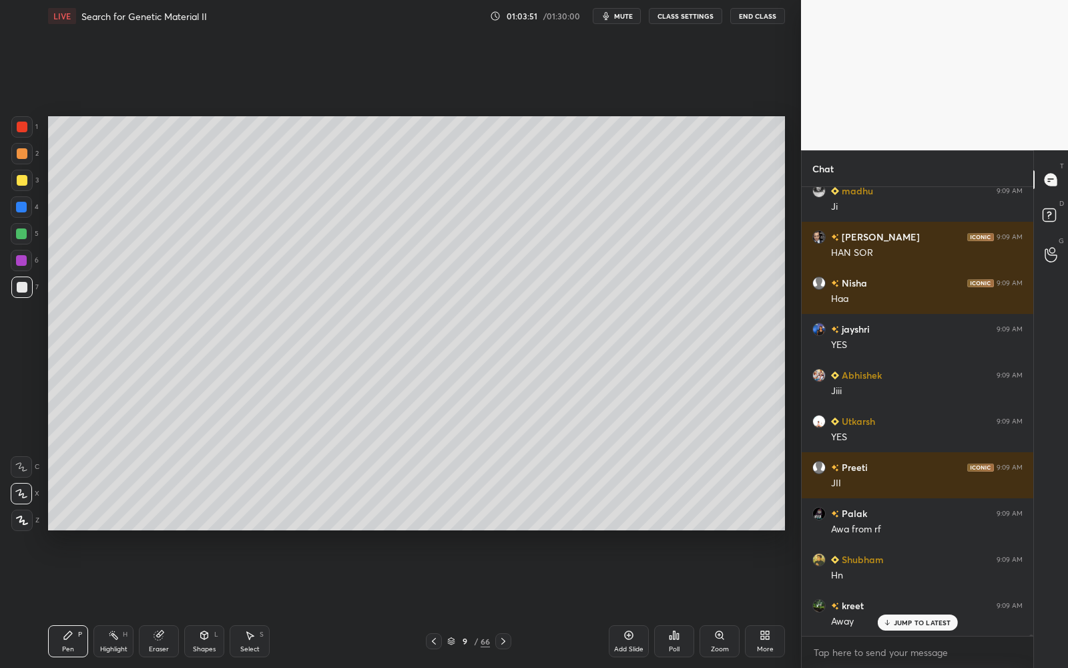
click at [477, 630] on div "Pen P Highlight H Eraser Shapes L Select S 9 / 66 Add Slide Poll Zoom More" at bounding box center [416, 640] width 737 height 53
click at [473, 638] on div "9 / 66" at bounding box center [468, 641] width 43 height 12
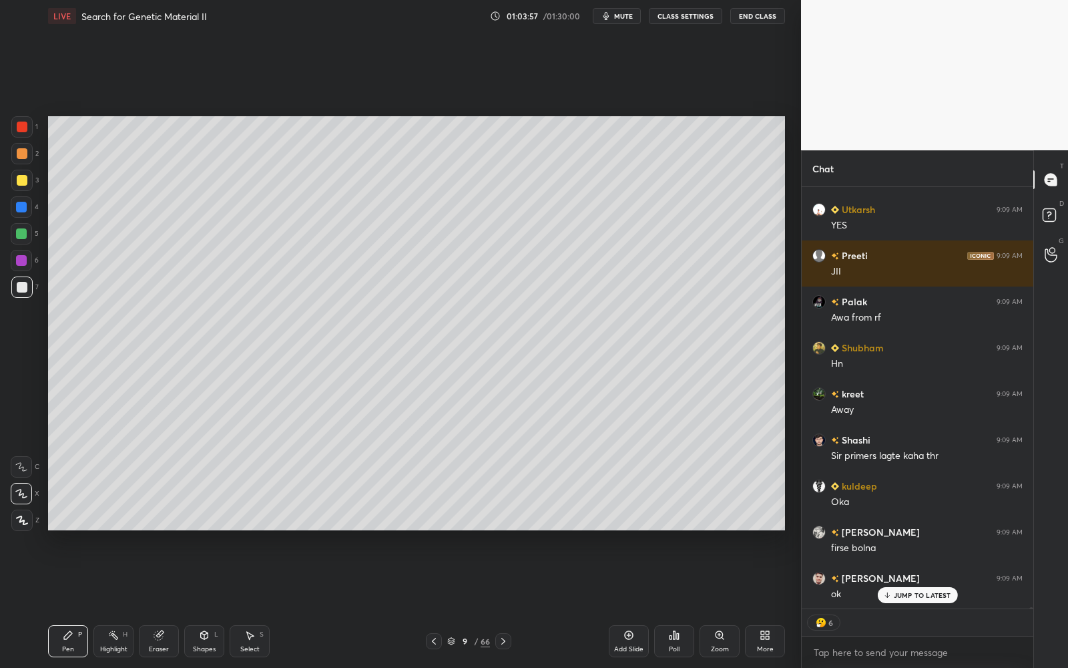
click at [631, 637] on icon at bounding box center [629, 635] width 11 height 11
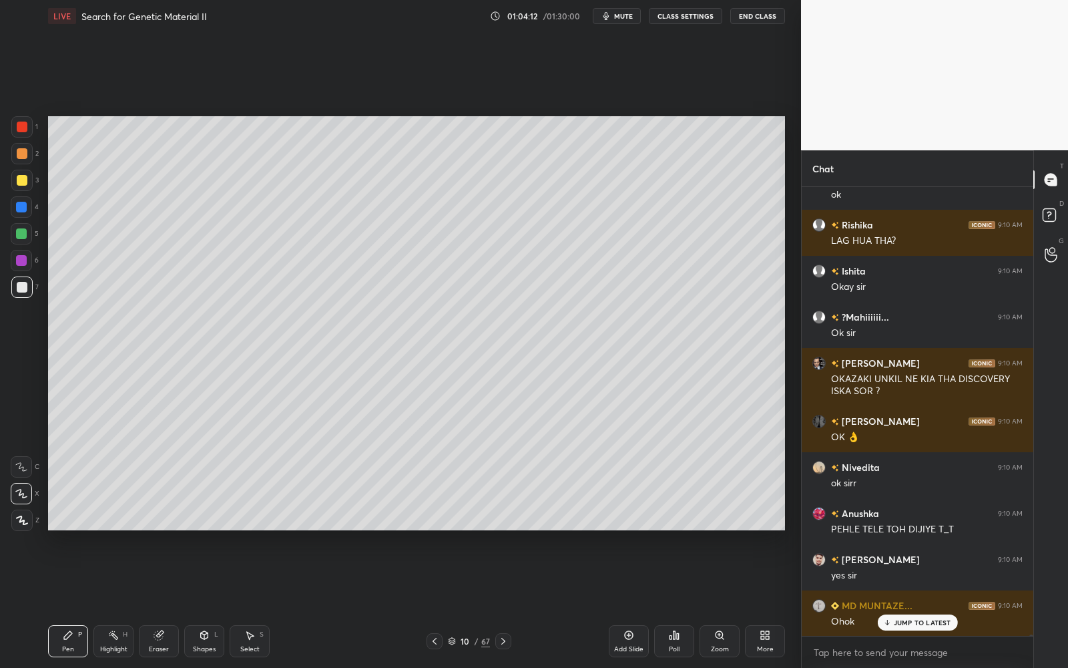
click at [620, 636] on div "Add Slide" at bounding box center [629, 641] width 40 height 32
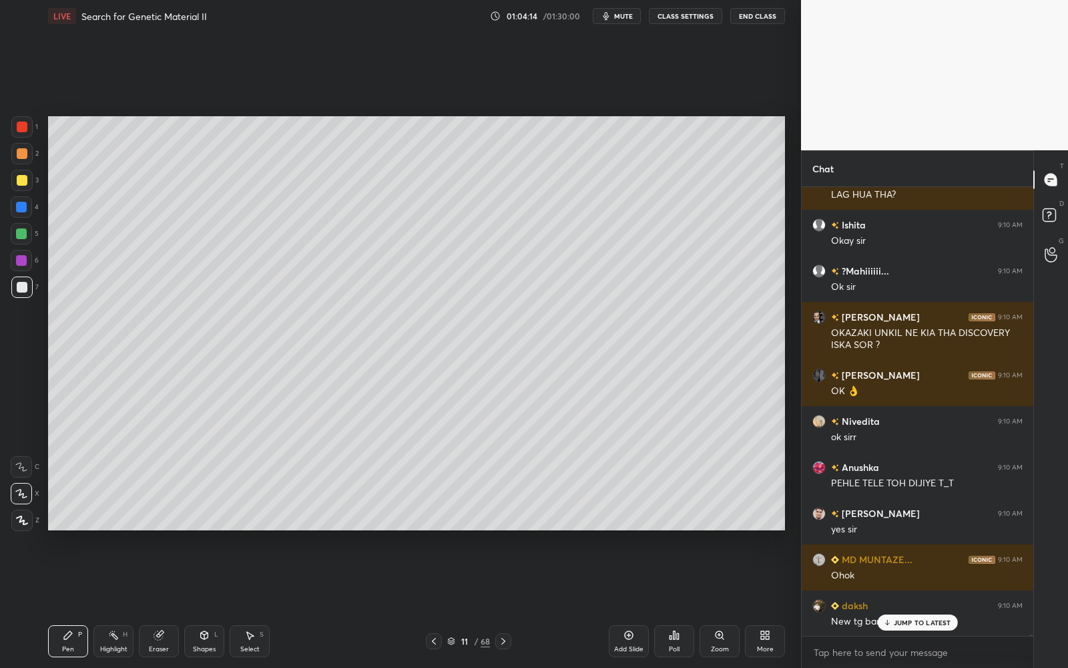
click at [23, 183] on div at bounding box center [22, 180] width 11 height 11
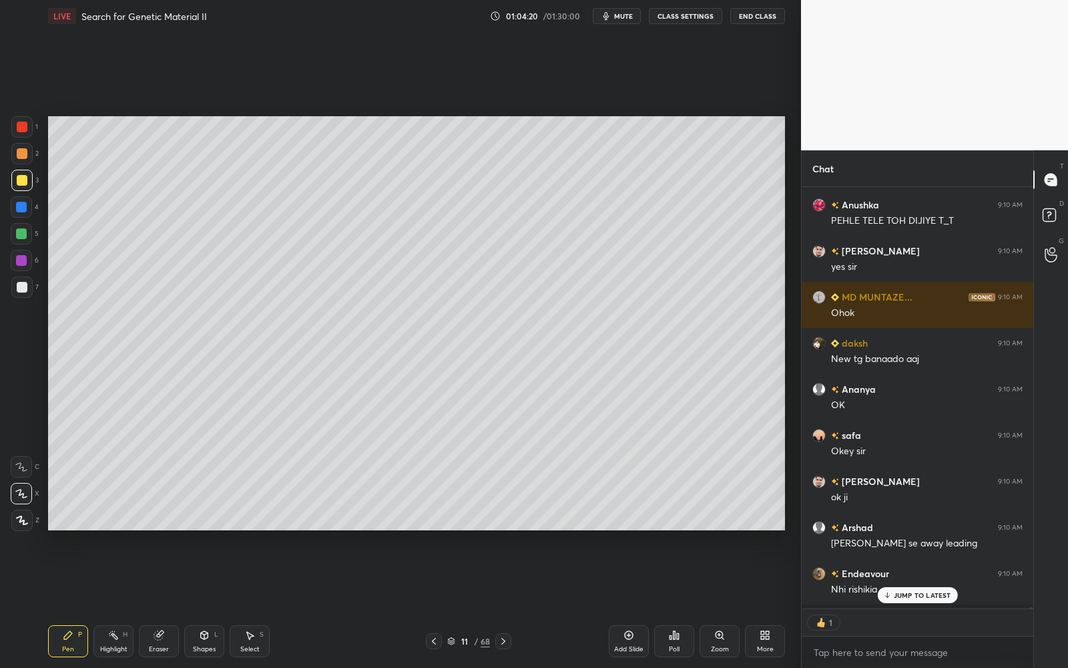
click at [31, 202] on div "4" at bounding box center [25, 206] width 28 height 21
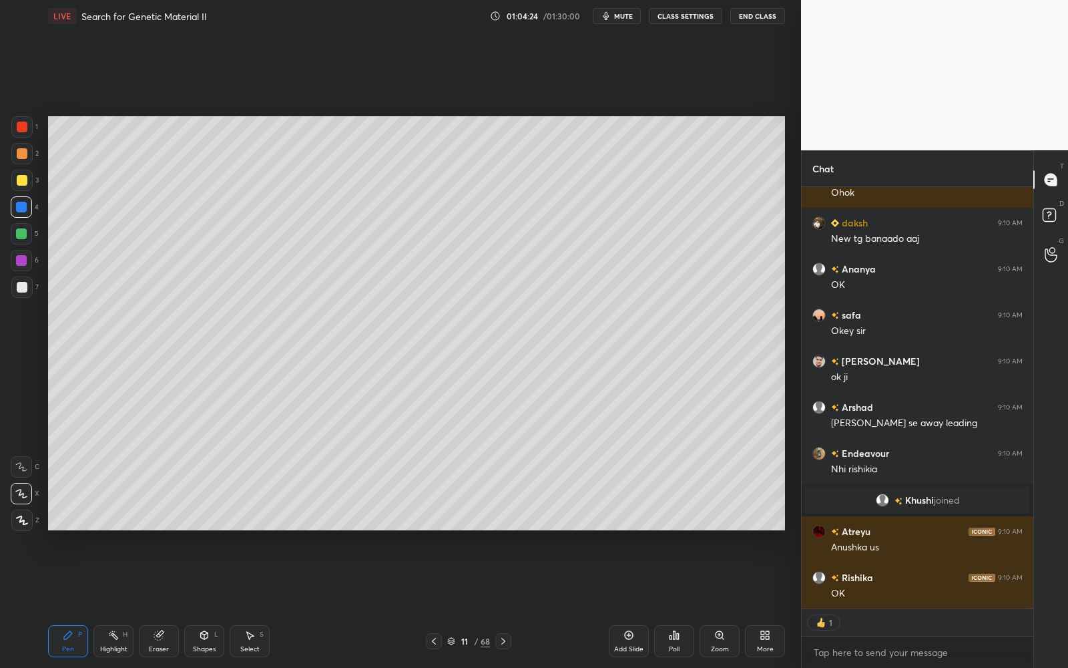
click at [28, 288] on div at bounding box center [21, 286] width 21 height 21
click at [19, 182] on div at bounding box center [22, 180] width 11 height 11
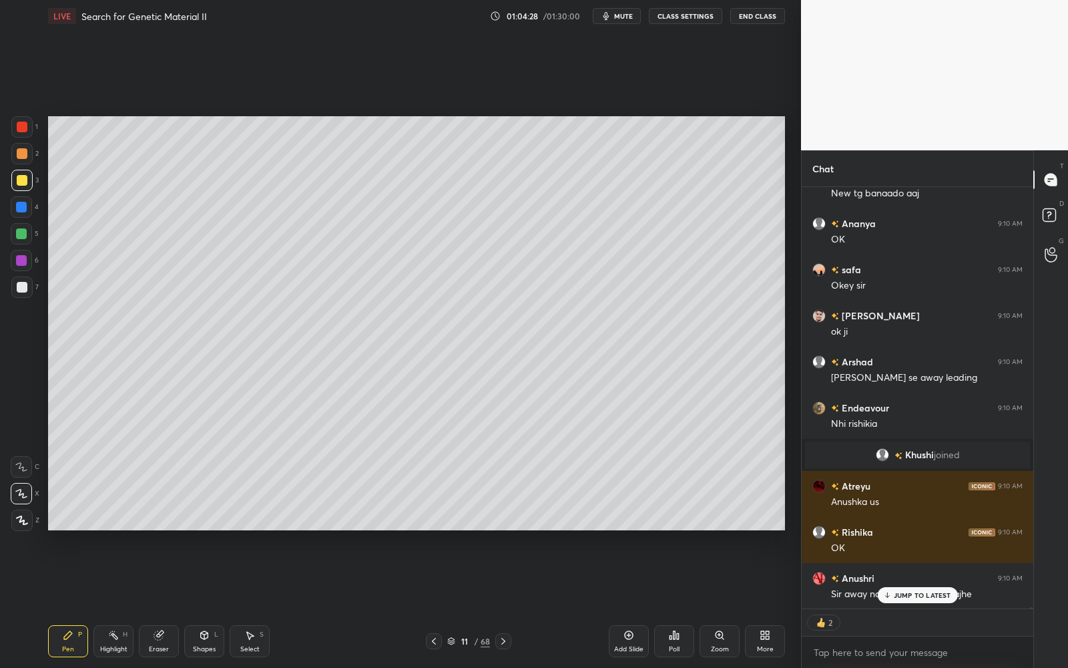
click at [19, 198] on div at bounding box center [21, 206] width 21 height 21
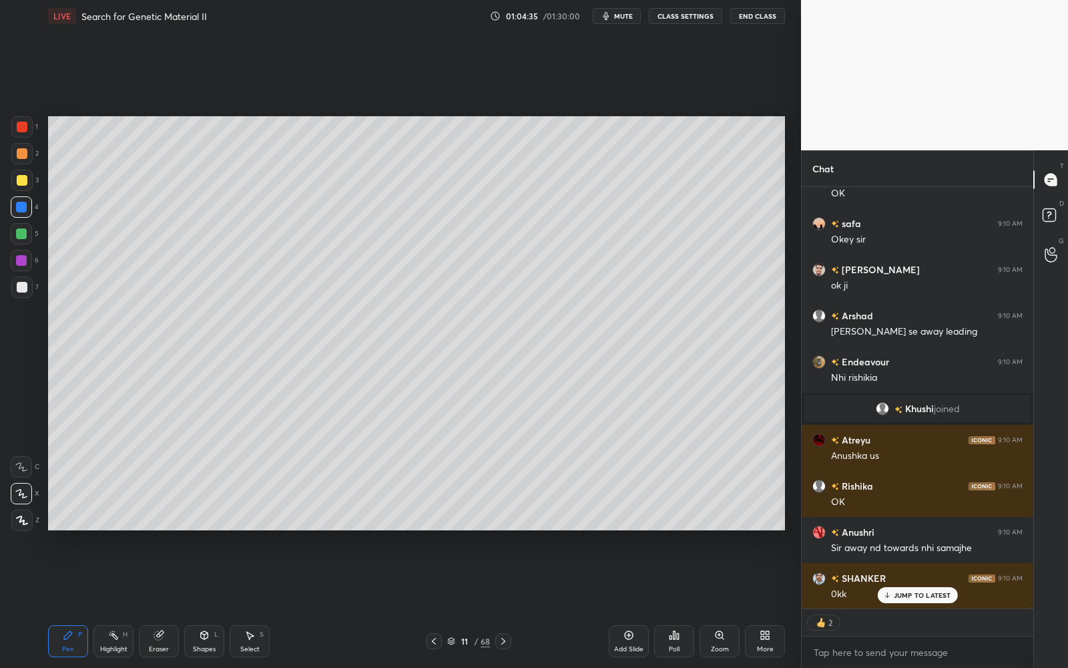
click at [26, 289] on div at bounding box center [21, 286] width 21 height 21
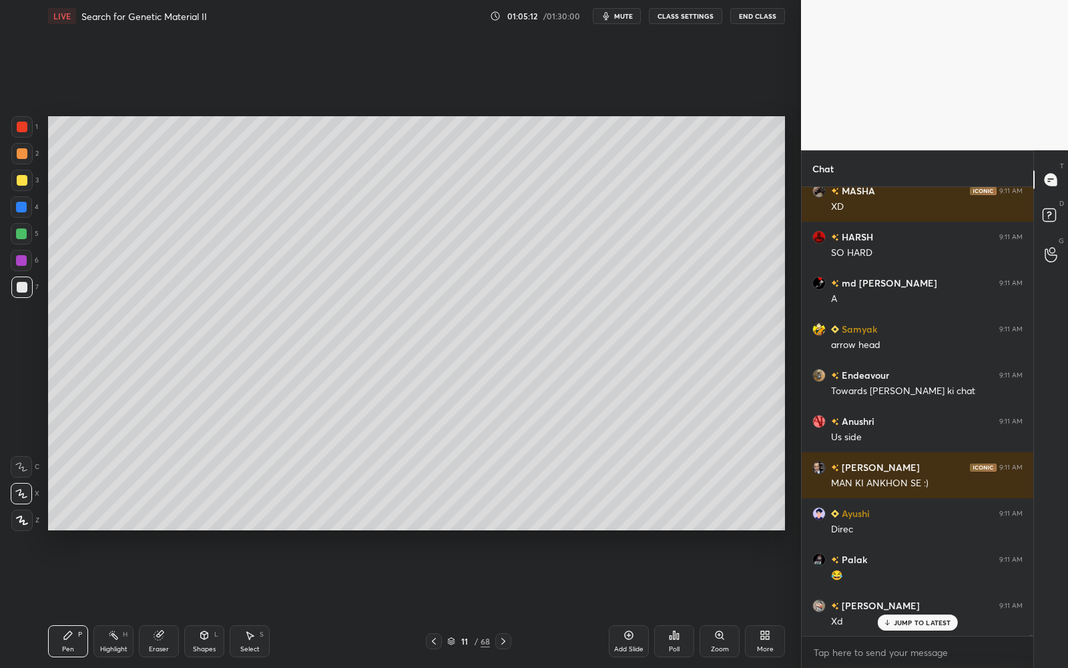
click at [432, 638] on icon at bounding box center [434, 641] width 11 height 11
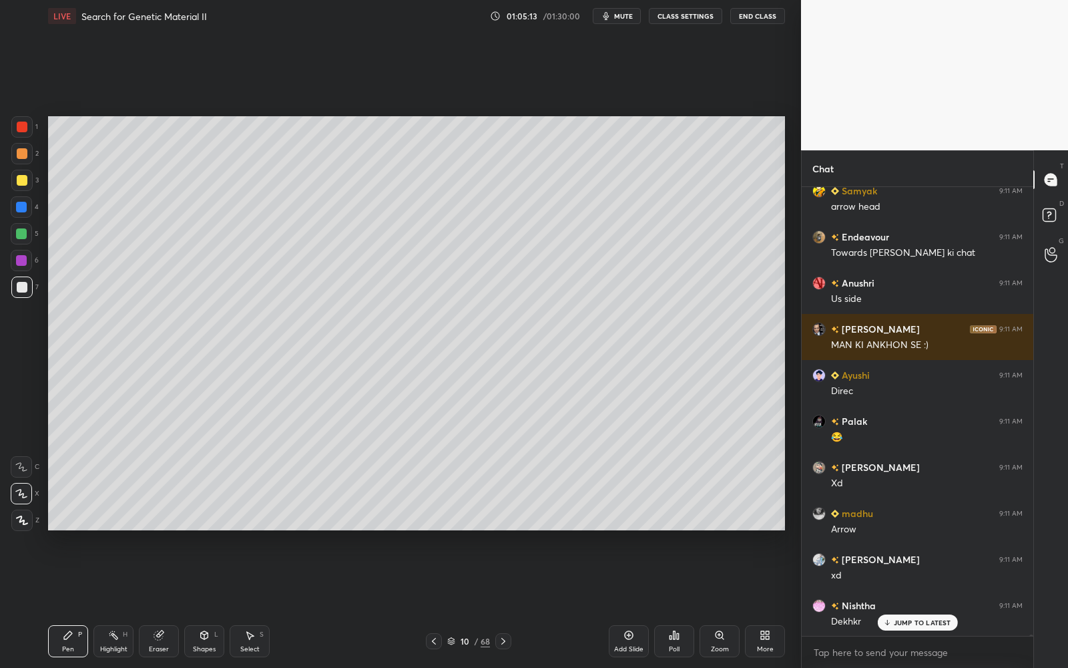
click at [431, 638] on icon at bounding box center [434, 641] width 11 height 11
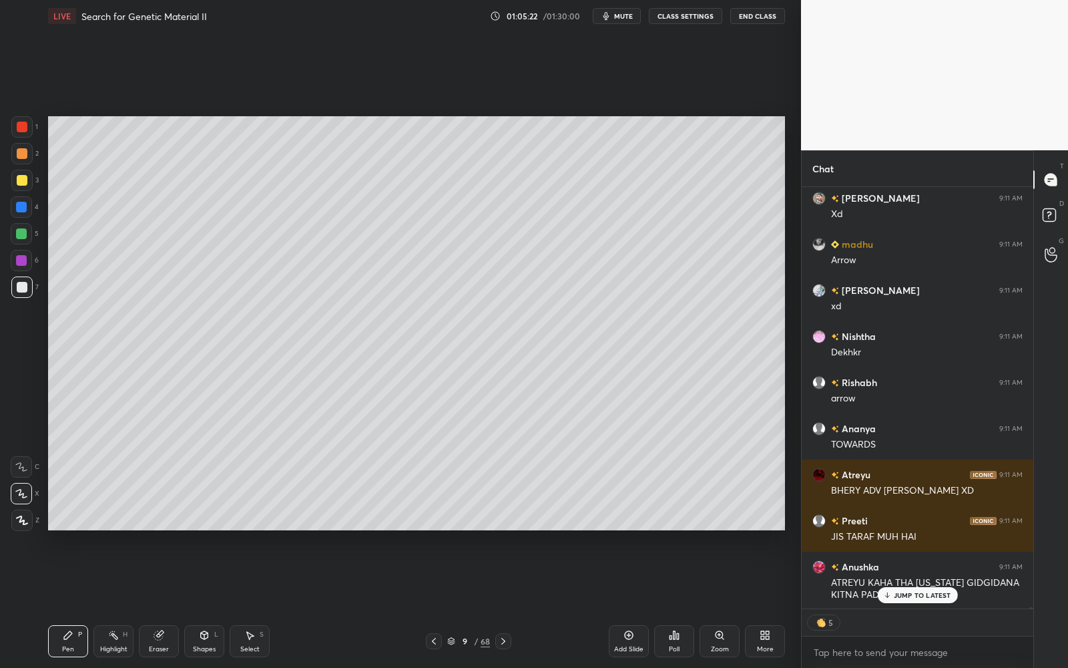
click at [935, 594] on p "JUMP TO LATEST" at bounding box center [922, 595] width 57 height 8
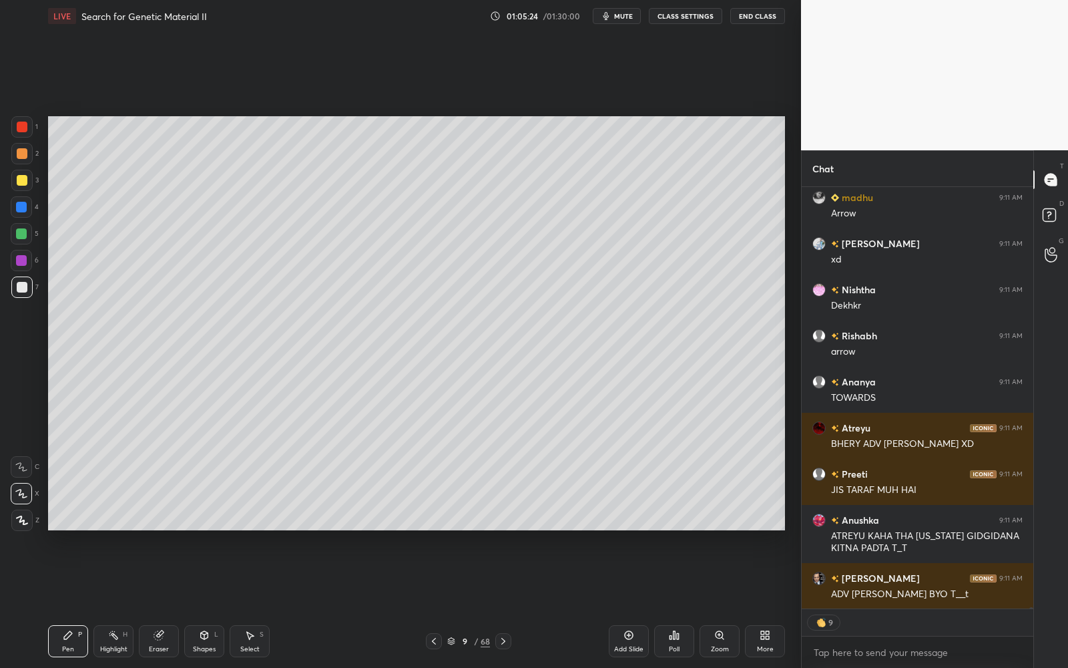
click at [462, 641] on div "9" at bounding box center [464, 641] width 13 height 8
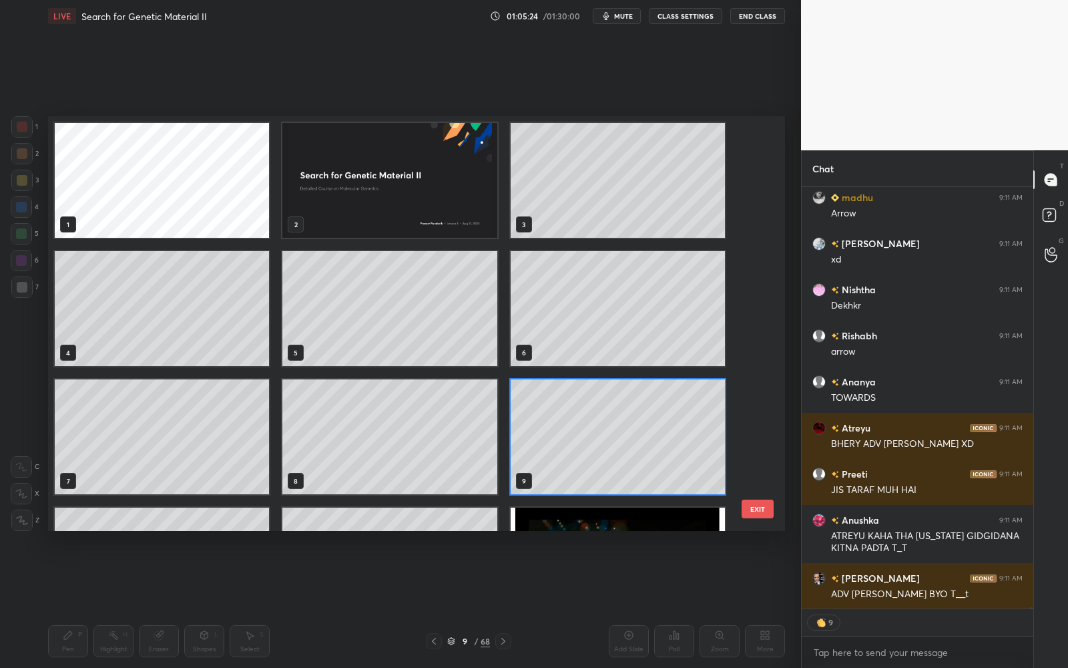
scroll to position [129033, 0]
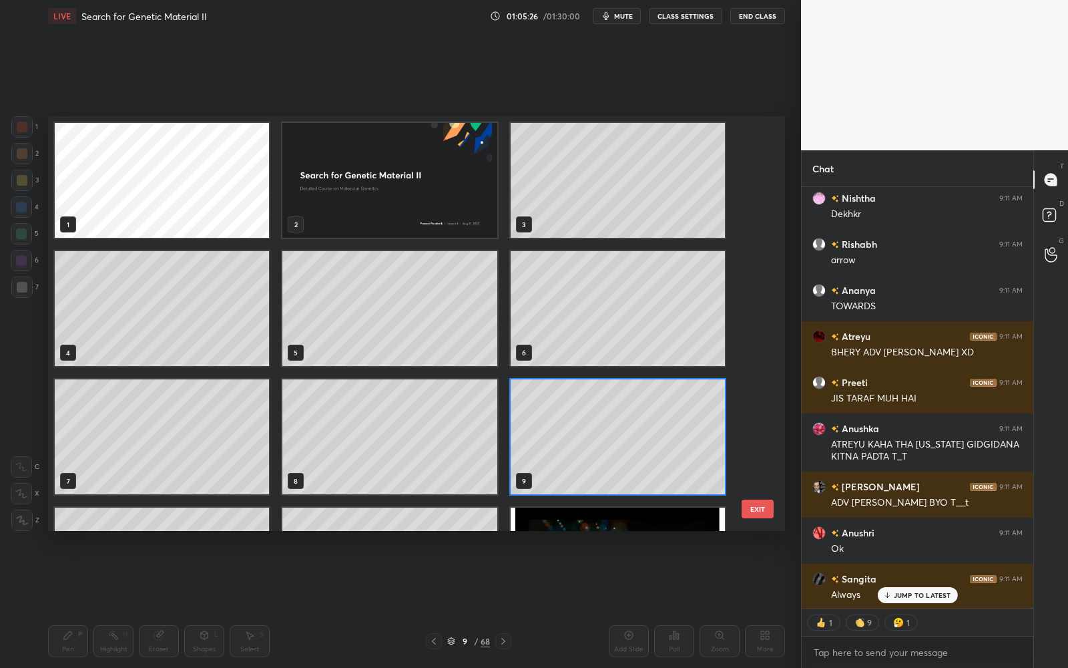
click at [762, 159] on div "1 2 3 4 5 6 7 8 9 10 11 12 13 14 15 EXIT" at bounding box center [416, 323] width 737 height 415
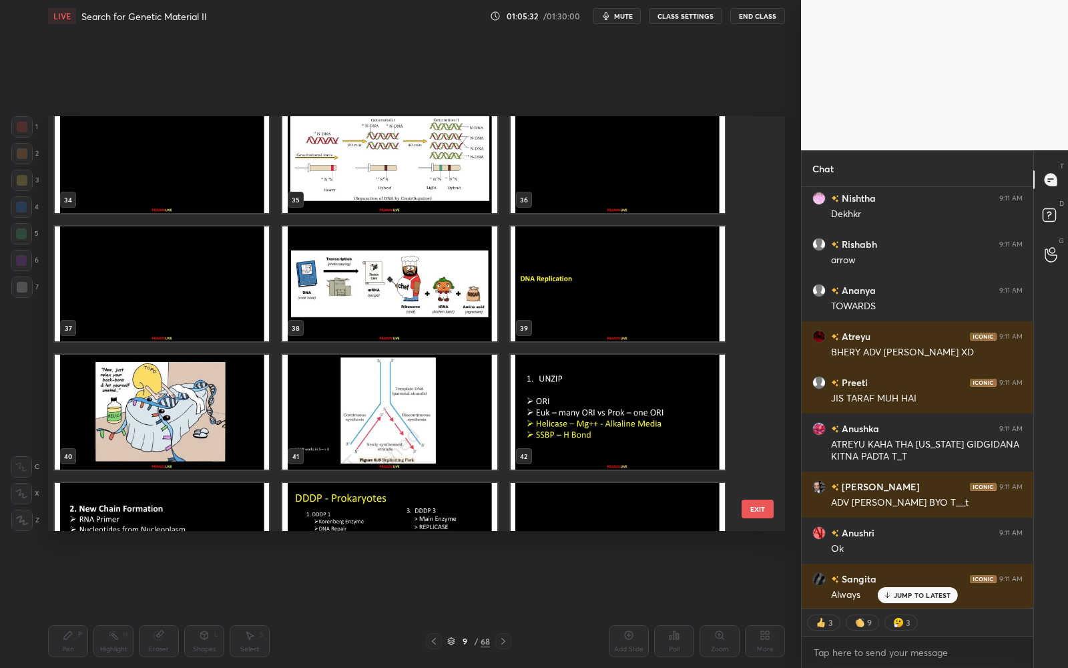
click at [187, 404] on img "grid" at bounding box center [162, 412] width 214 height 115
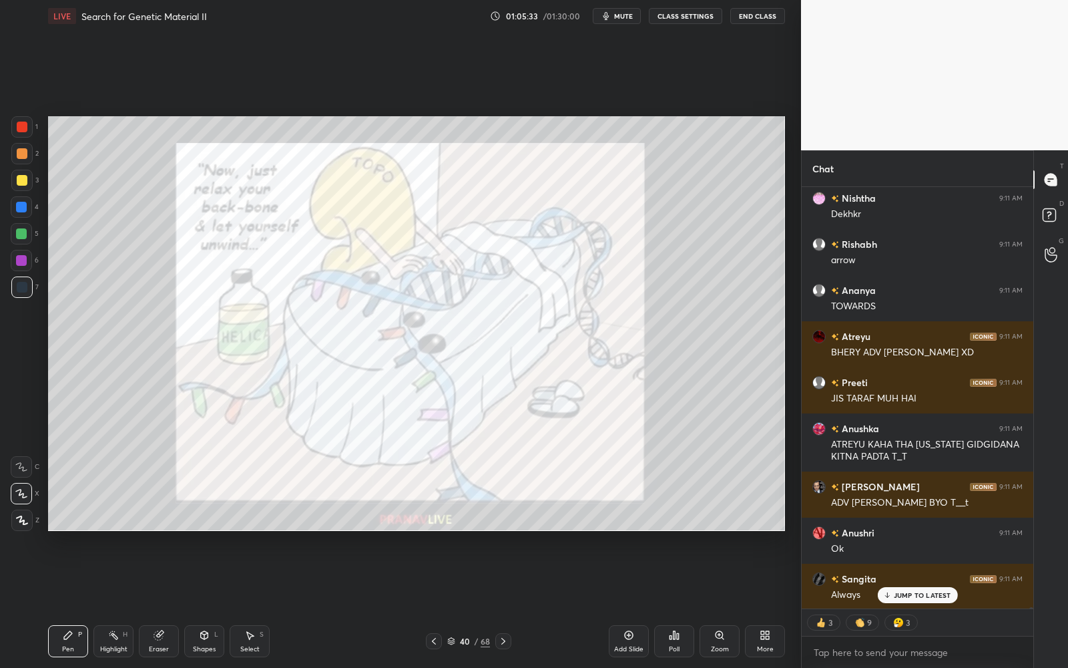
click at [625, 13] on span "mute" at bounding box center [623, 15] width 19 height 9
click at [626, 11] on button "unmute" at bounding box center [617, 16] width 48 height 16
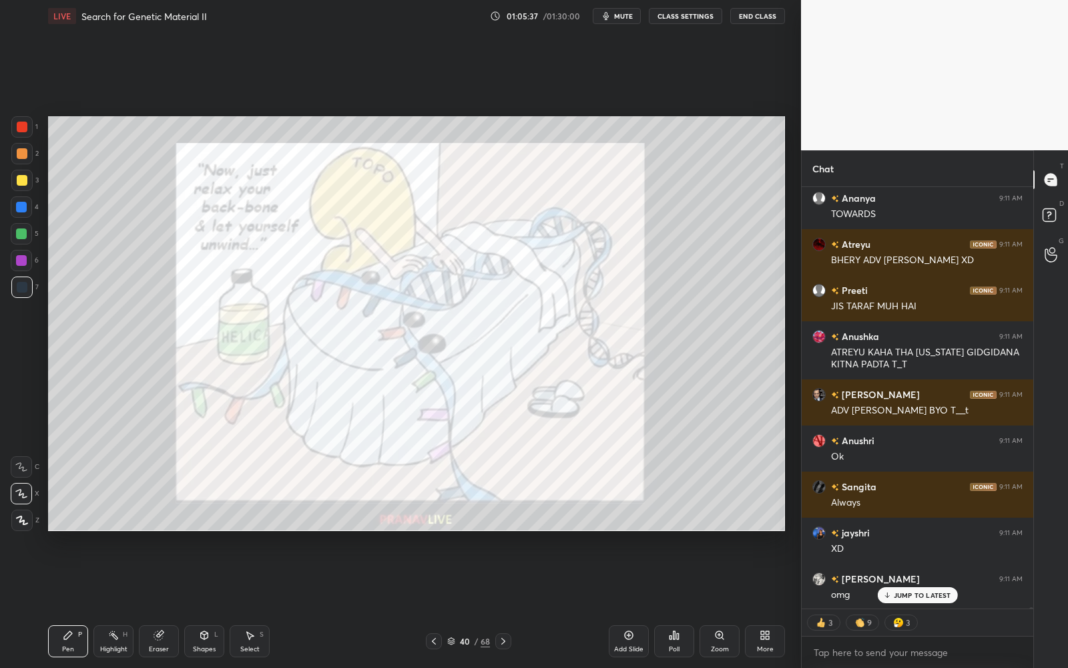
scroll to position [129264, 0]
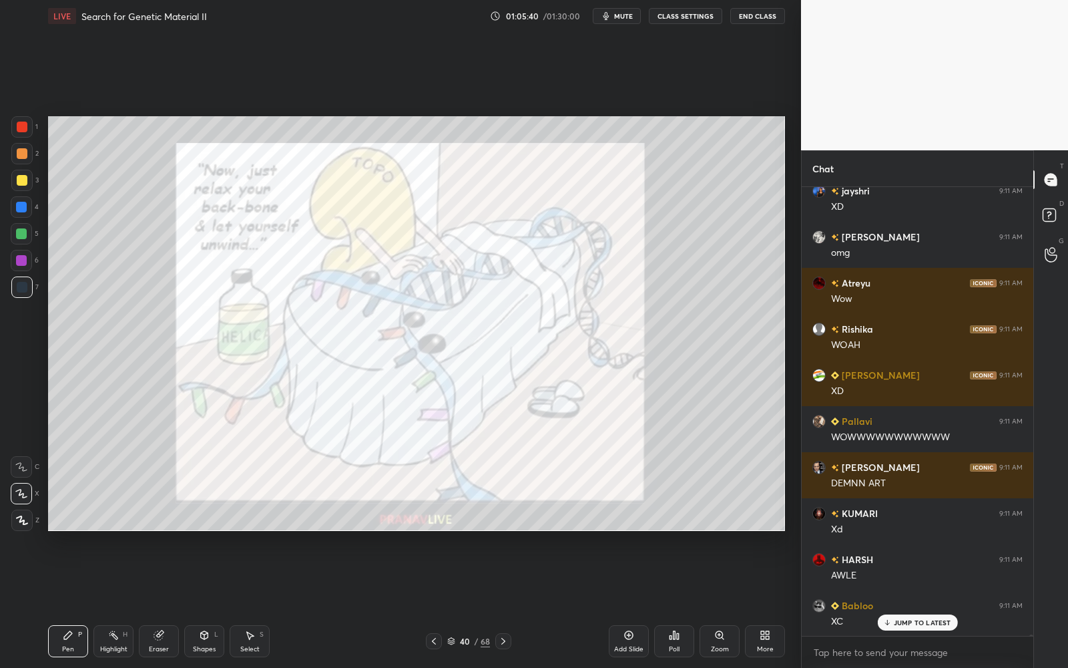
click at [29, 124] on div at bounding box center [21, 126] width 21 height 21
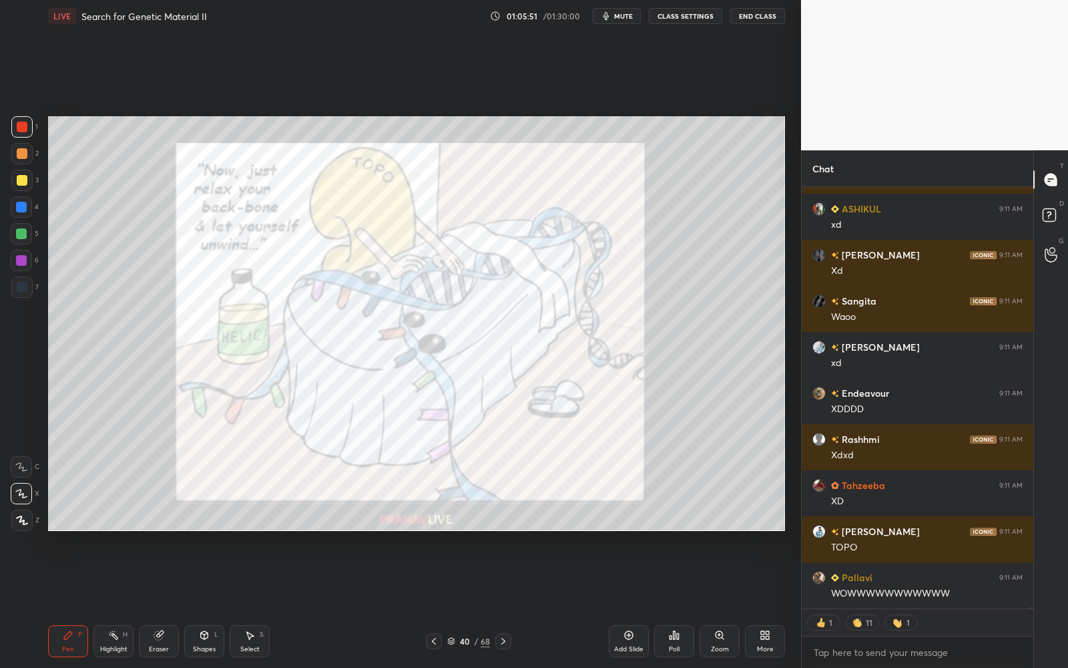
click at [449, 643] on icon at bounding box center [451, 641] width 8 height 8
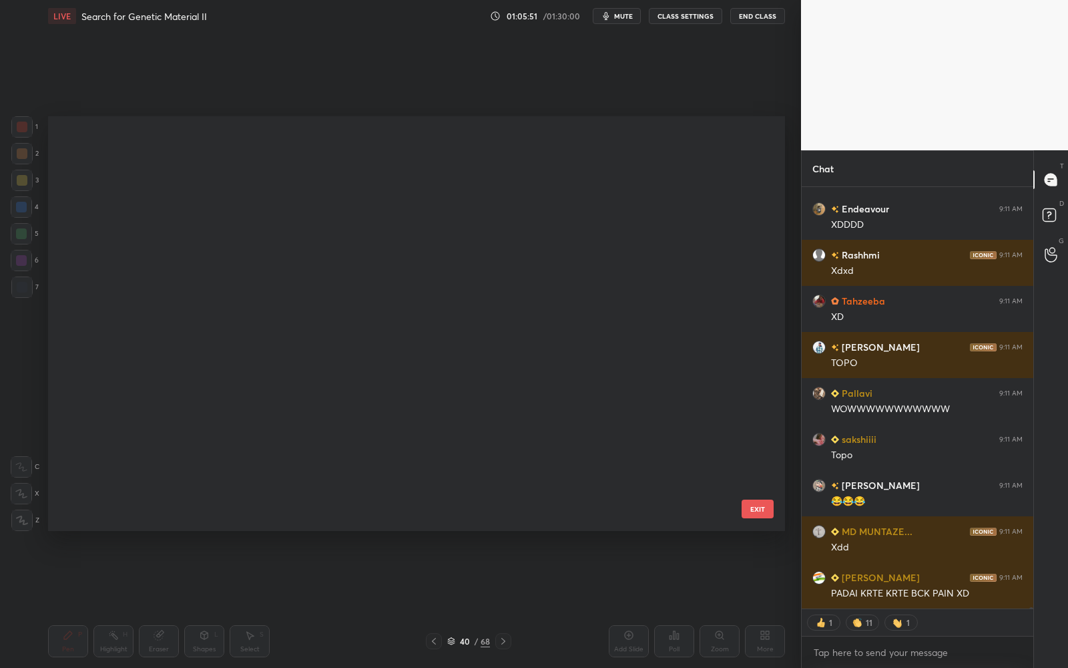
click at [449, 643] on icon at bounding box center [451, 641] width 8 height 8
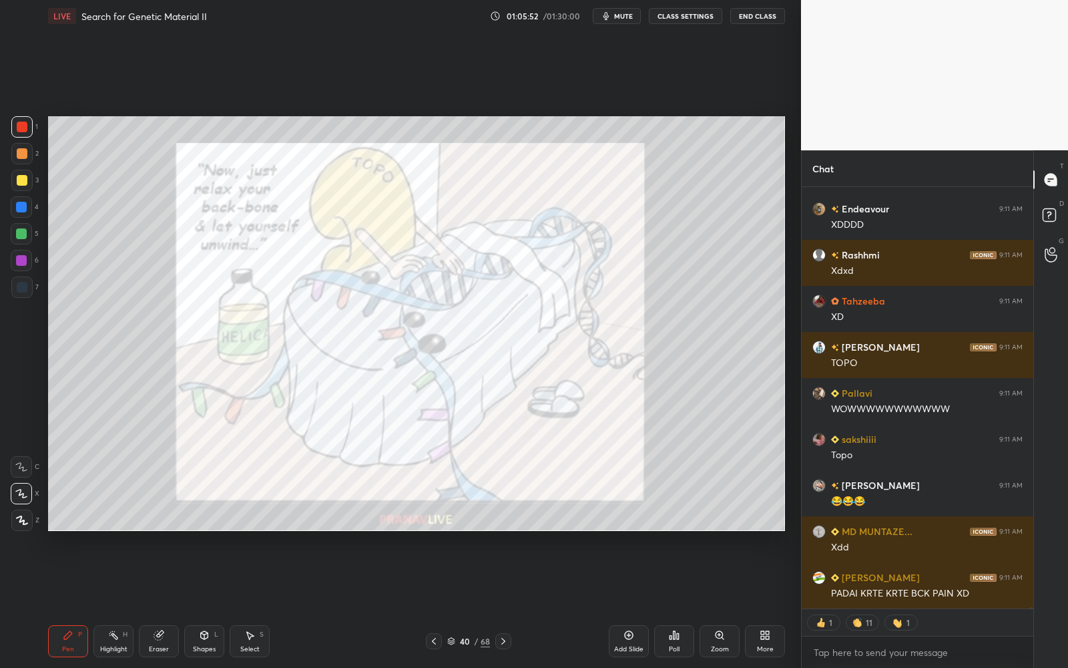
click at [448, 642] on icon at bounding box center [451, 643] width 7 height 2
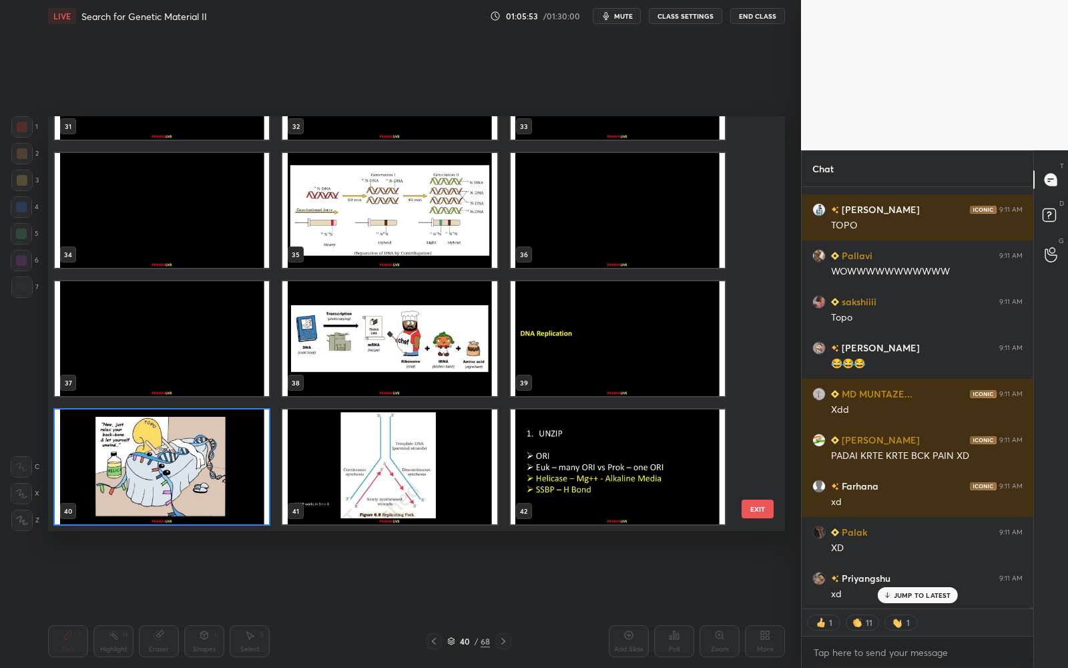
click at [467, 443] on img "grid" at bounding box center [389, 466] width 214 height 115
click at [466, 443] on img "grid" at bounding box center [389, 466] width 214 height 115
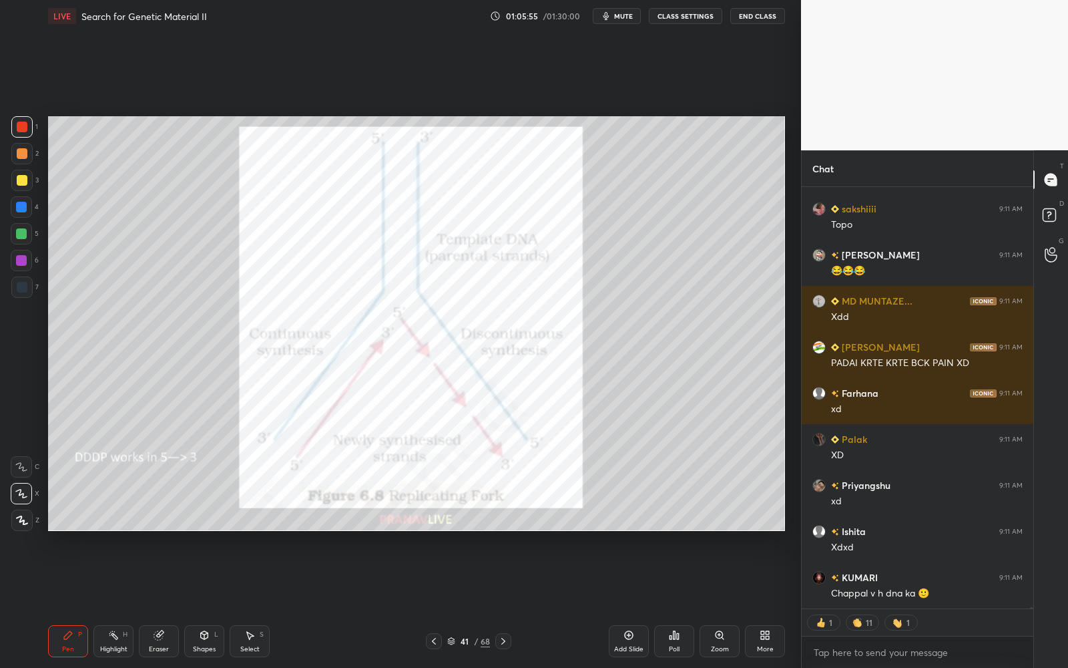
click at [28, 128] on div at bounding box center [21, 126] width 21 height 21
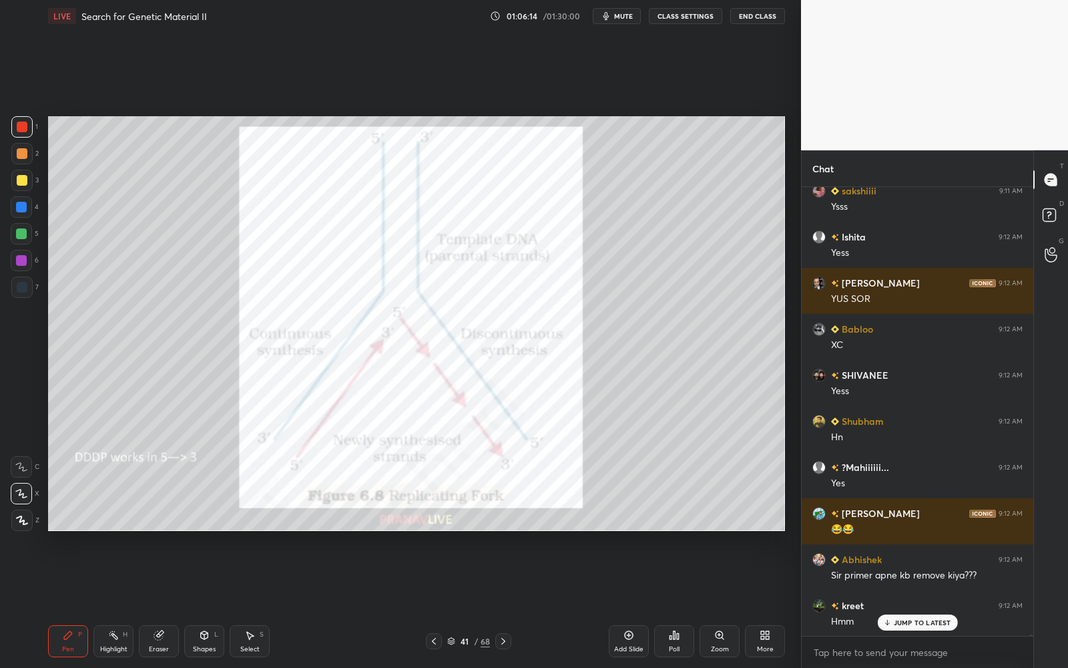
click at [935, 623] on p "JUMP TO LATEST" at bounding box center [922, 622] width 57 height 8
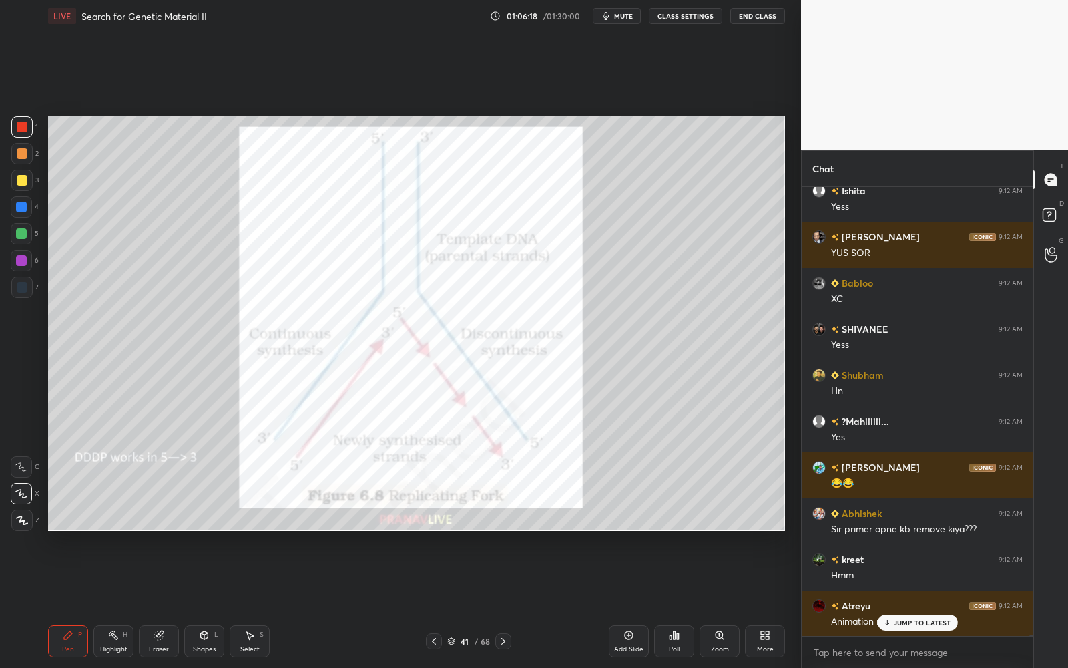
click at [935, 619] on p "JUMP TO LATEST" at bounding box center [922, 622] width 57 height 8
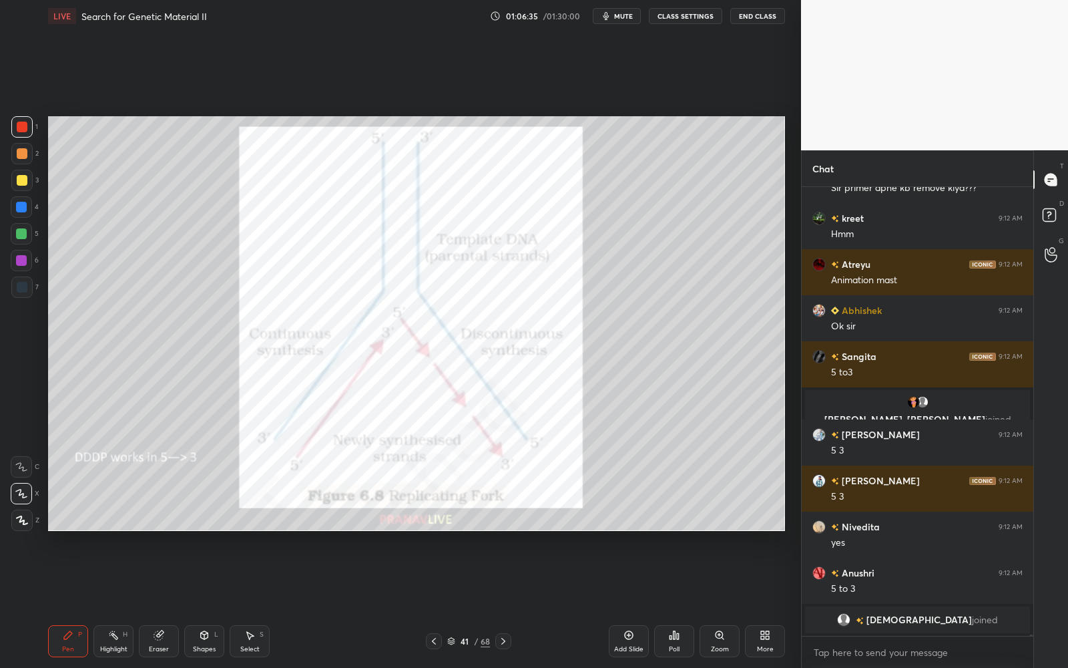
click at [500, 638] on icon at bounding box center [503, 641] width 11 height 11
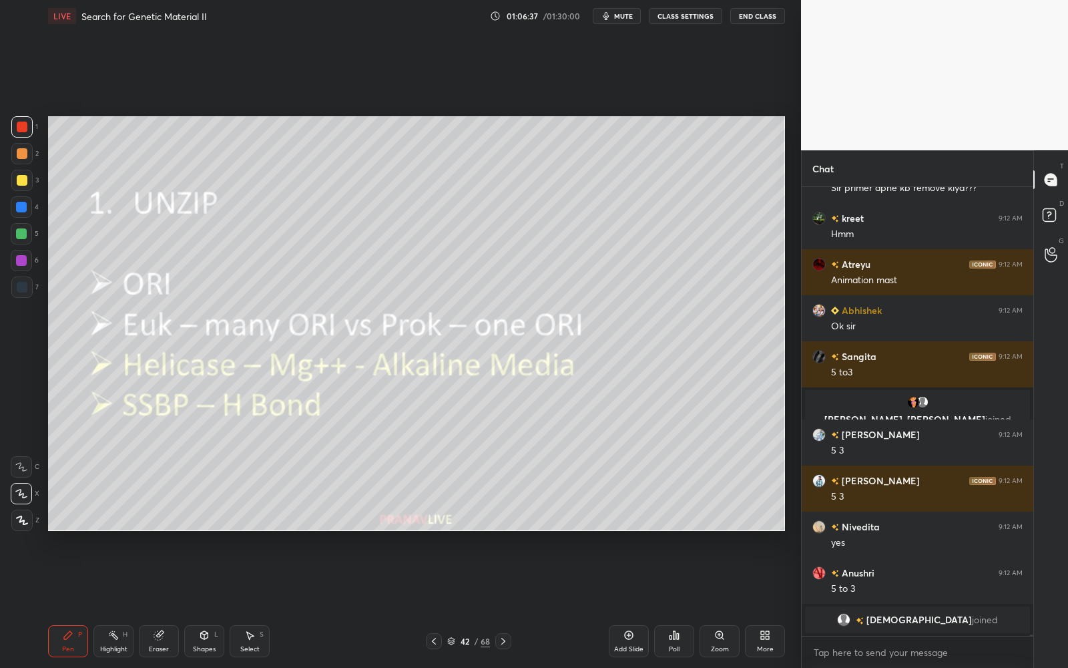
click at [23, 187] on div at bounding box center [21, 180] width 21 height 21
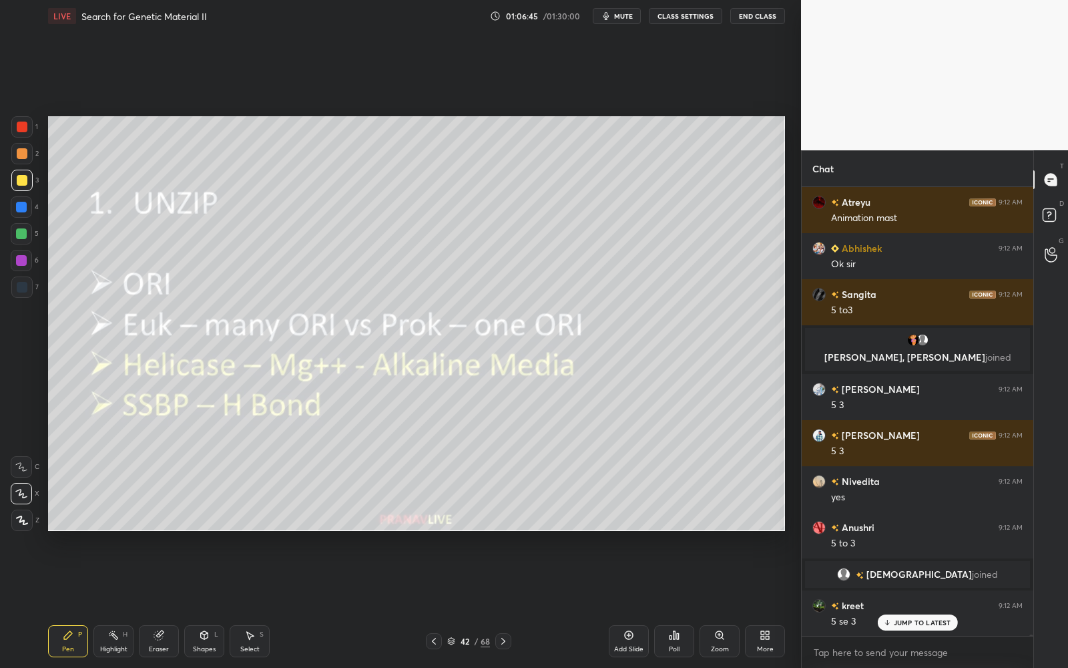
click at [620, 11] on span "mute" at bounding box center [623, 15] width 19 height 9
click at [622, 11] on span "unmute" at bounding box center [622, 15] width 29 height 9
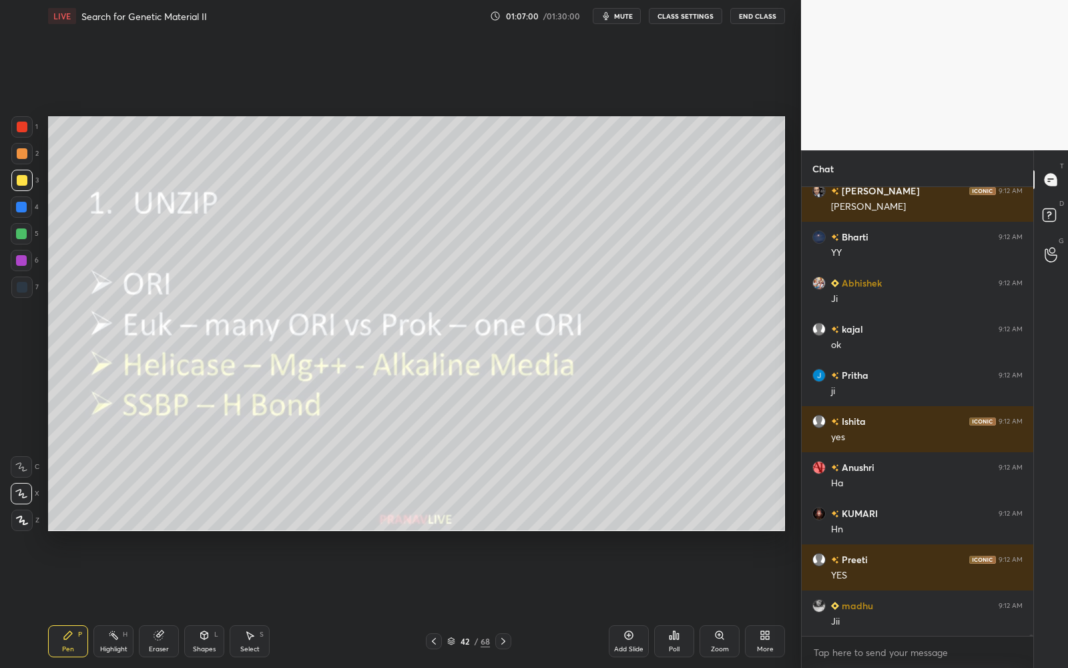
scroll to position [123199, 0]
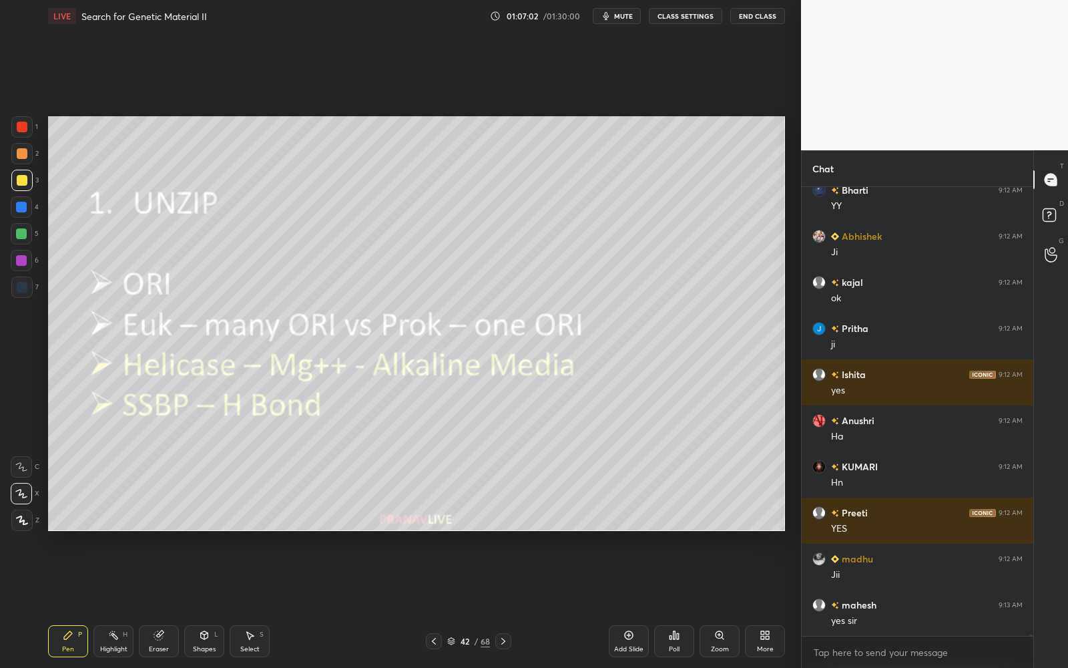
click at [504, 642] on icon at bounding box center [503, 641] width 11 height 11
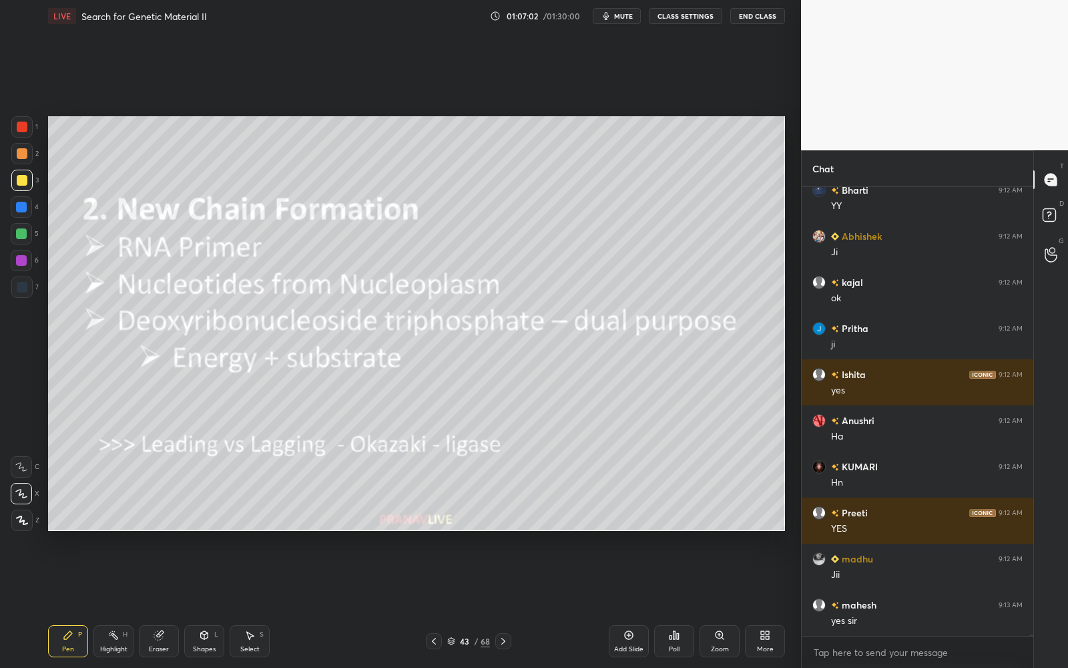
scroll to position [123067, 0]
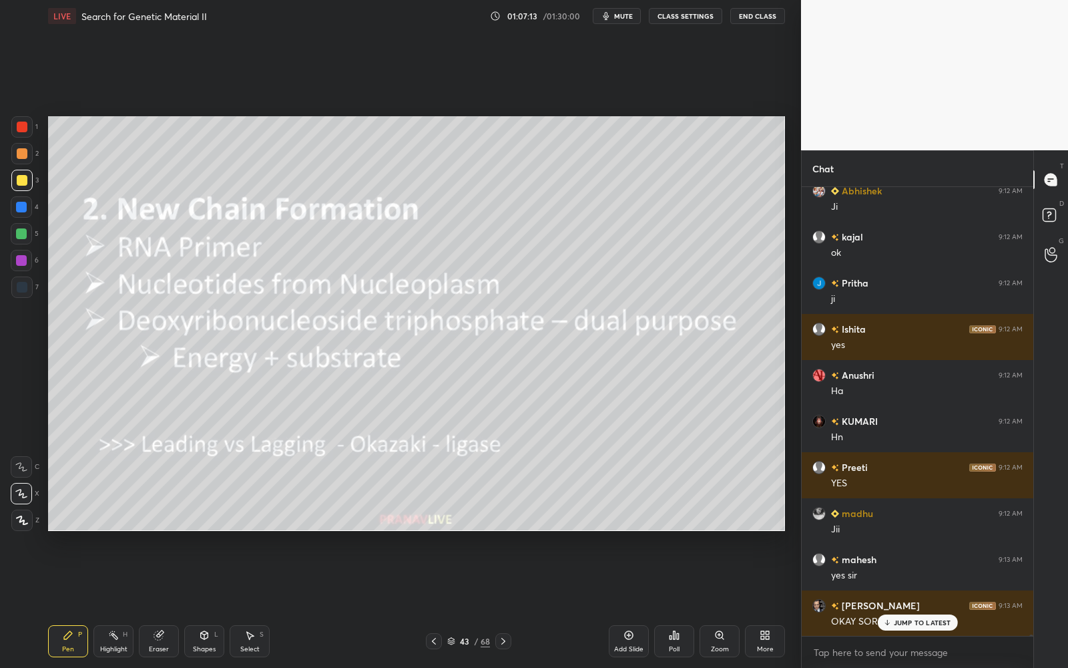
click at [455, 642] on div "43 / 68" at bounding box center [468, 641] width 43 height 12
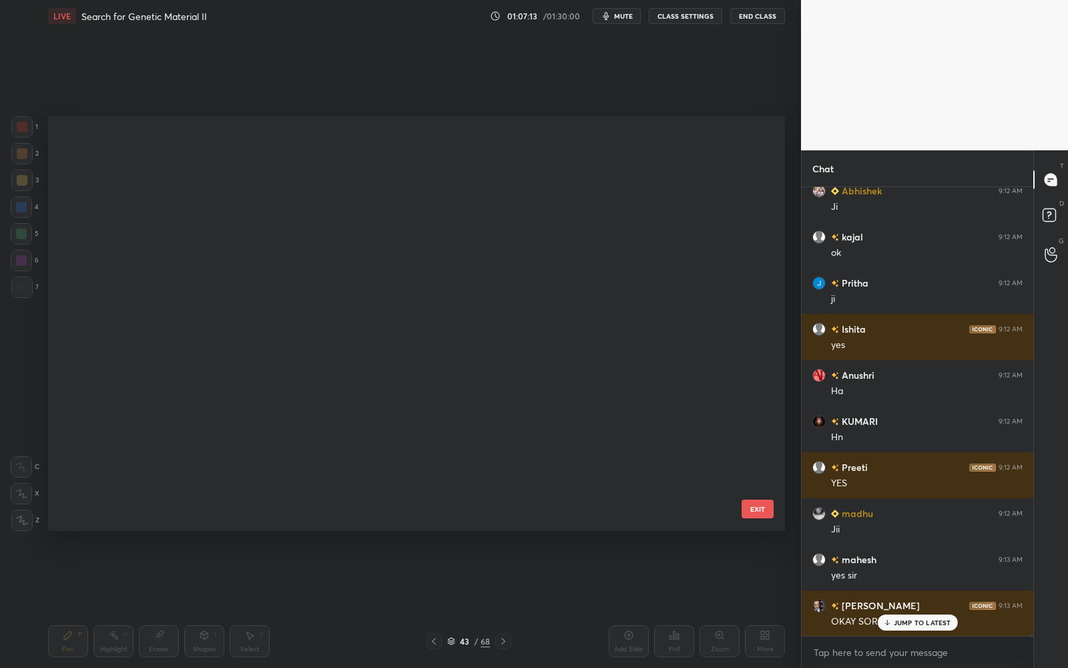
scroll to position [1508, 0]
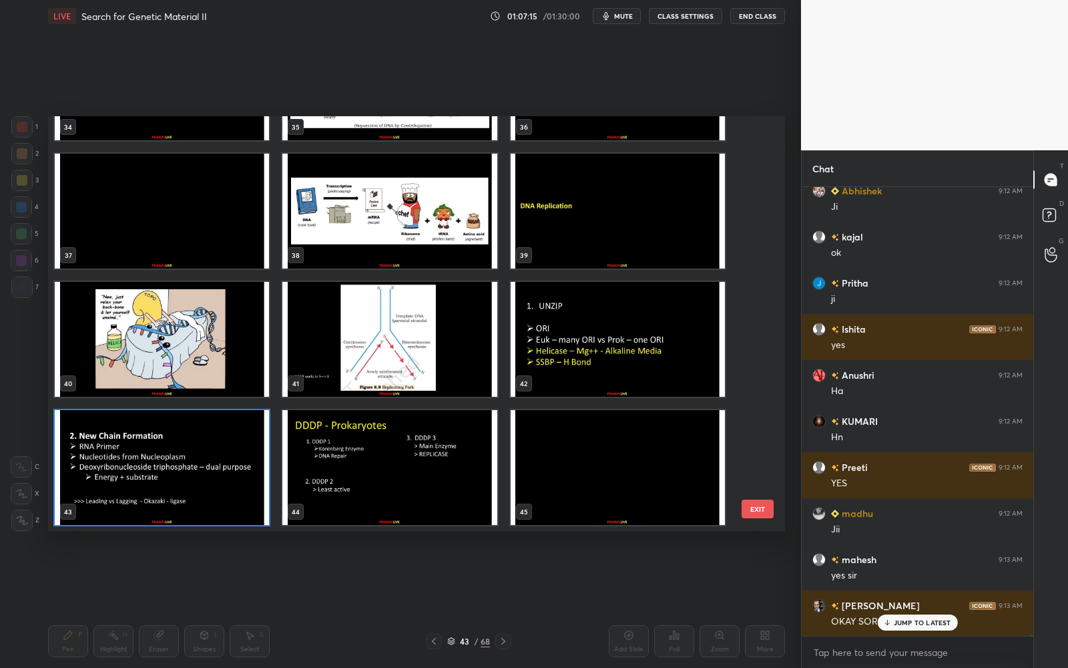
click at [204, 433] on img "grid" at bounding box center [162, 467] width 214 height 115
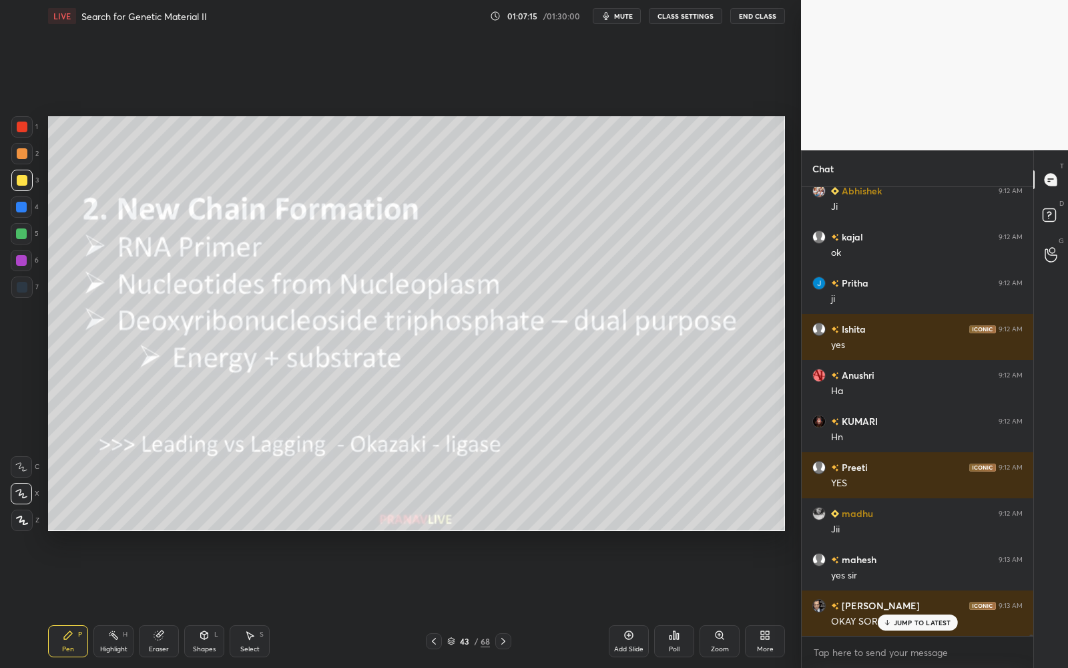
click at [203, 433] on img "grid" at bounding box center [162, 467] width 214 height 115
click at [614, 639] on div "Add Slide" at bounding box center [629, 641] width 40 height 32
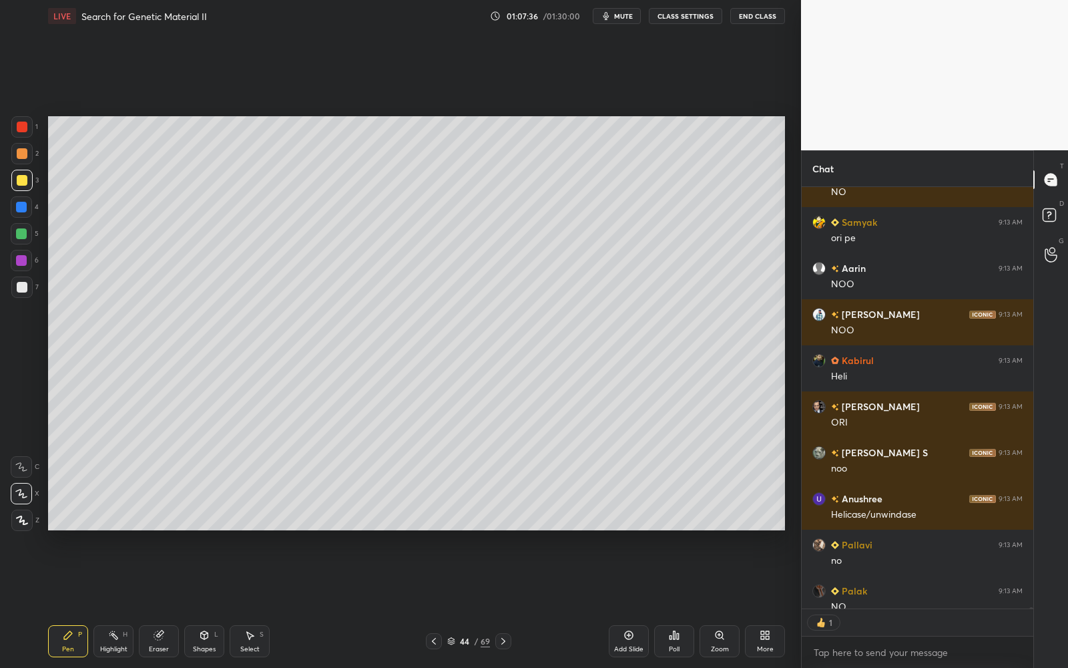
scroll to position [4, 4]
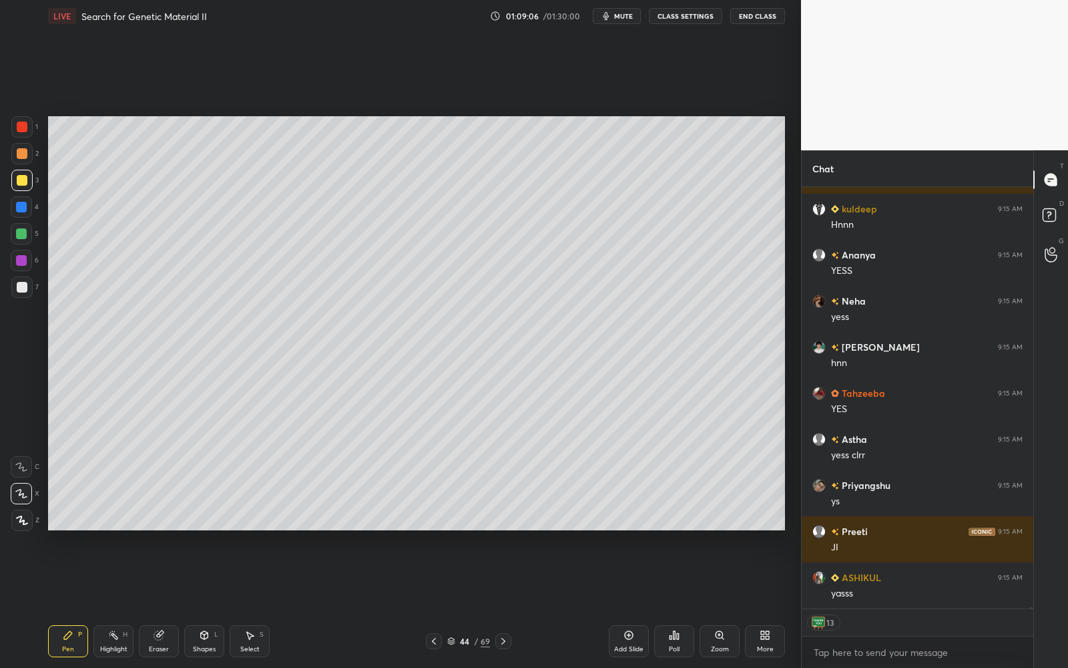
click at [506, 643] on icon at bounding box center [503, 641] width 11 height 11
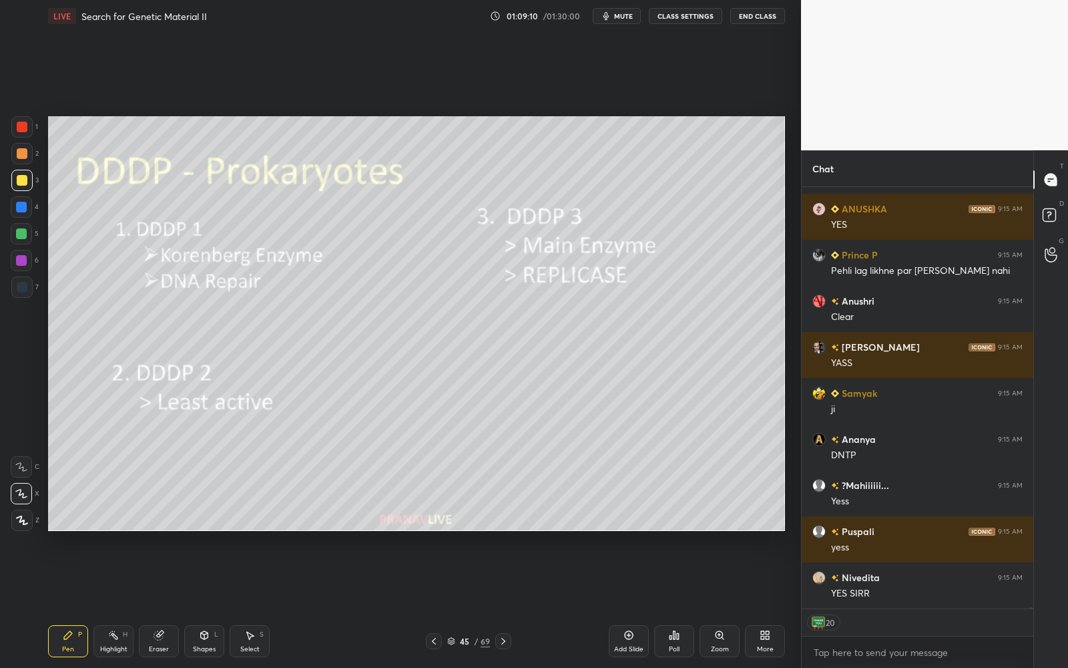
click at [13, 186] on div at bounding box center [21, 180] width 21 height 21
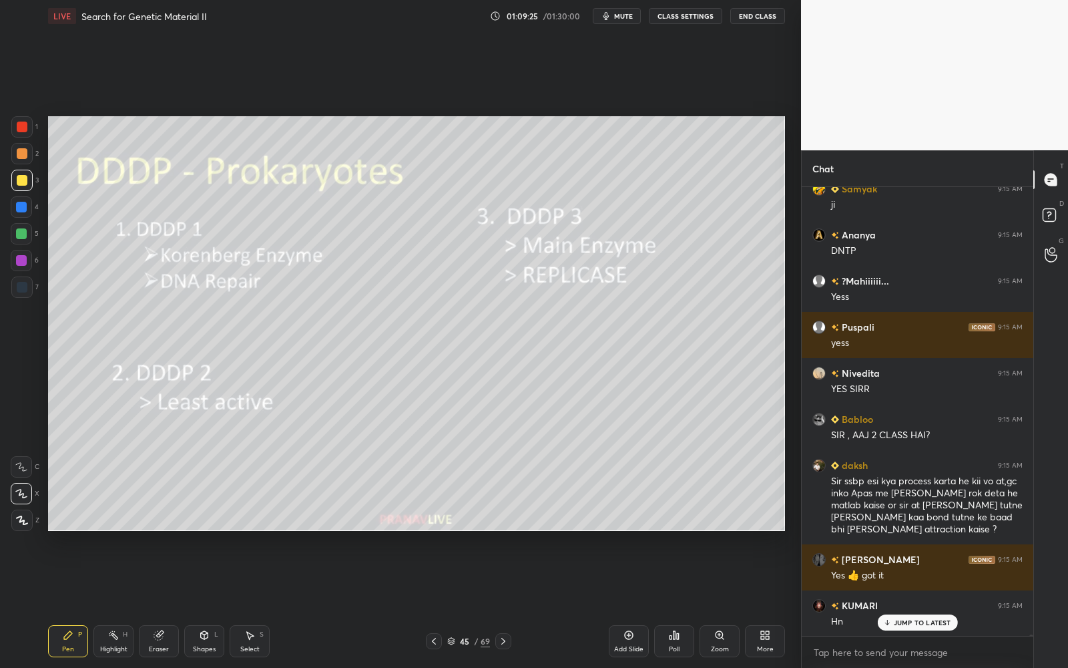
click at [626, 17] on span "mute" at bounding box center [623, 15] width 19 height 9
click at [628, 12] on span "unmute" at bounding box center [622, 15] width 29 height 9
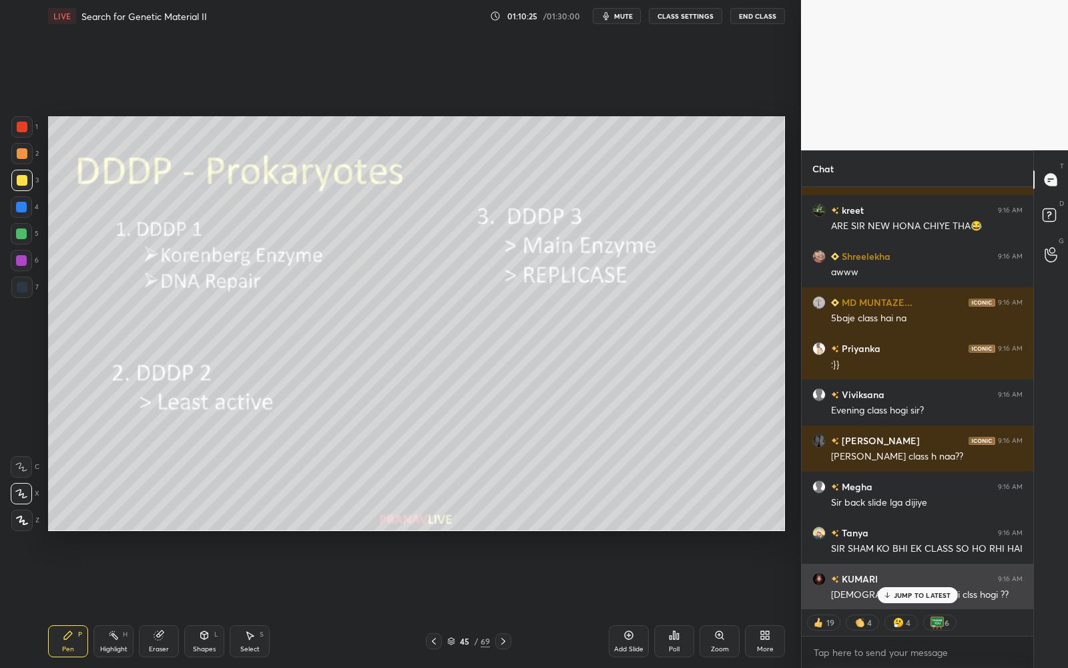
click at [902, 582] on div "KUMARI 9:16 AM" at bounding box center [918, 579] width 210 height 14
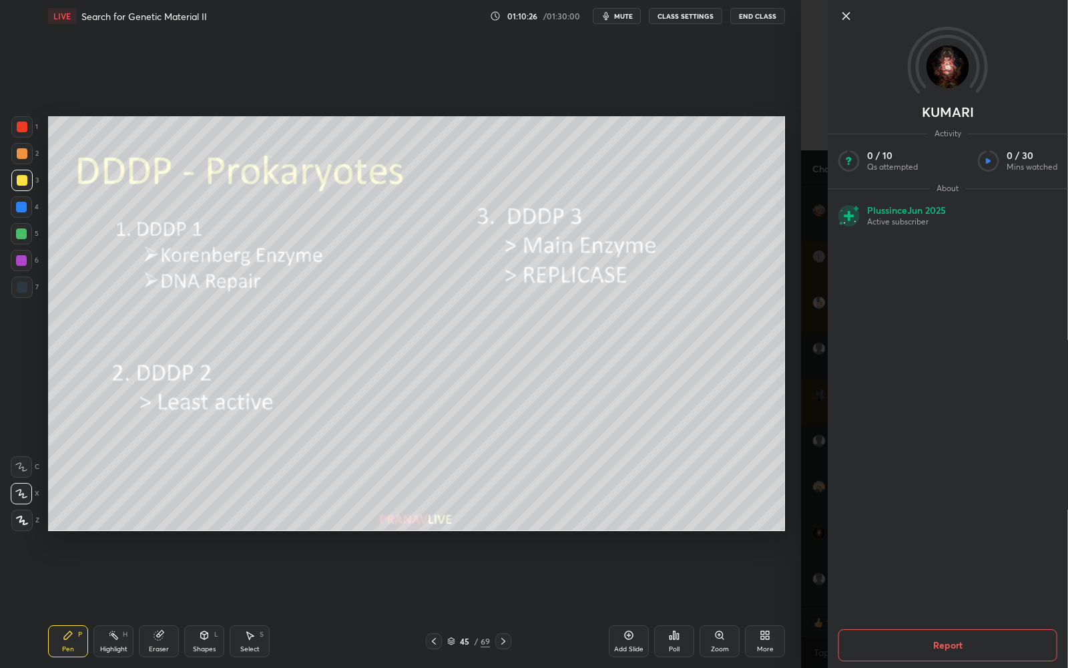
click at [773, 626] on div "More" at bounding box center [765, 641] width 40 height 32
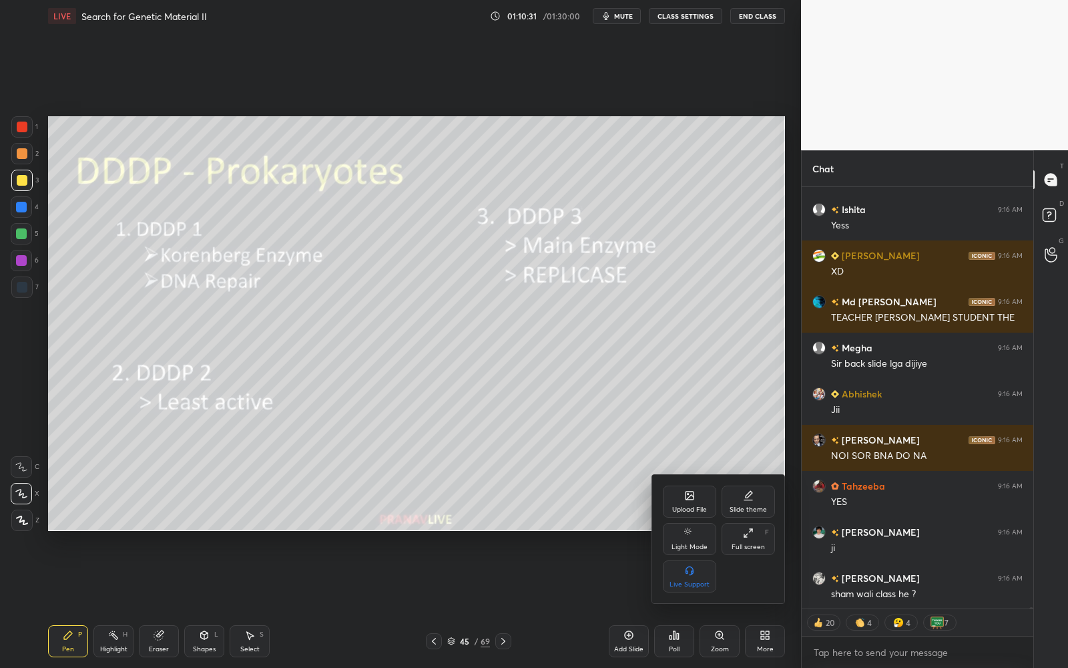
click at [849, 646] on div at bounding box center [534, 334] width 1068 height 668
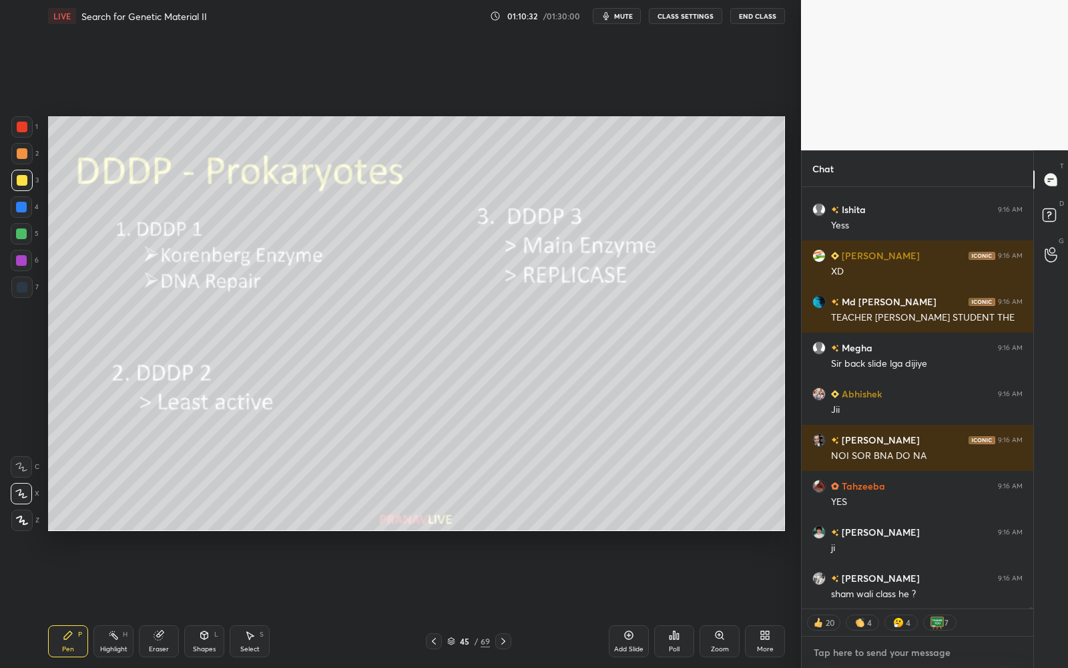
click at [844, 656] on textarea at bounding box center [918, 652] width 210 height 21
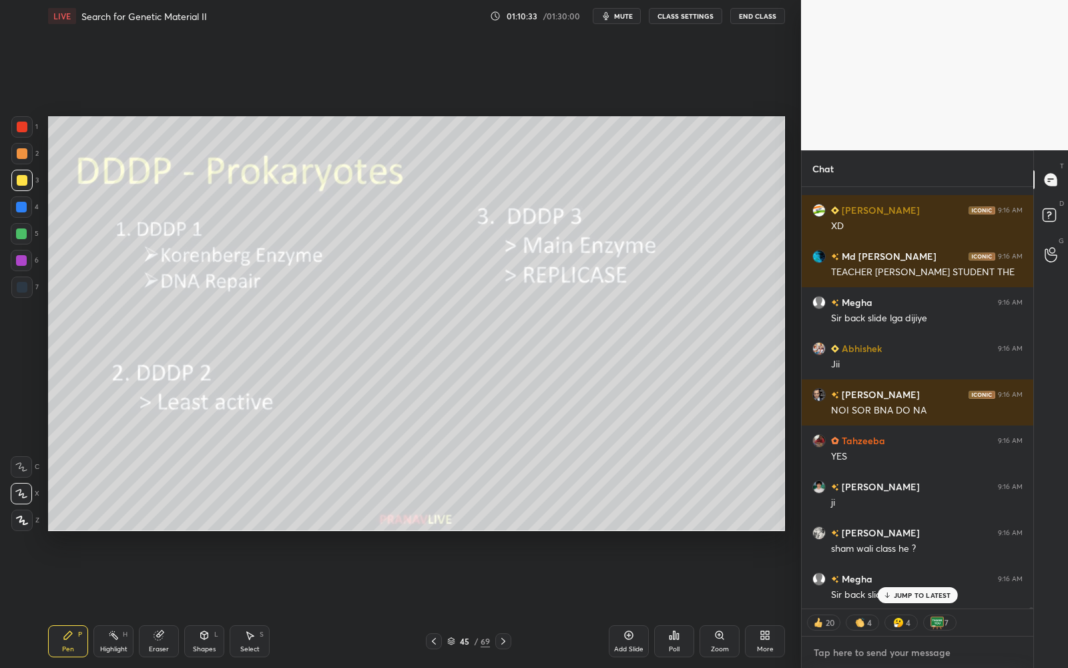
paste textarea "[URL][DOMAIN_NAME]"
type textarea "[URL][DOMAIN_NAME]"
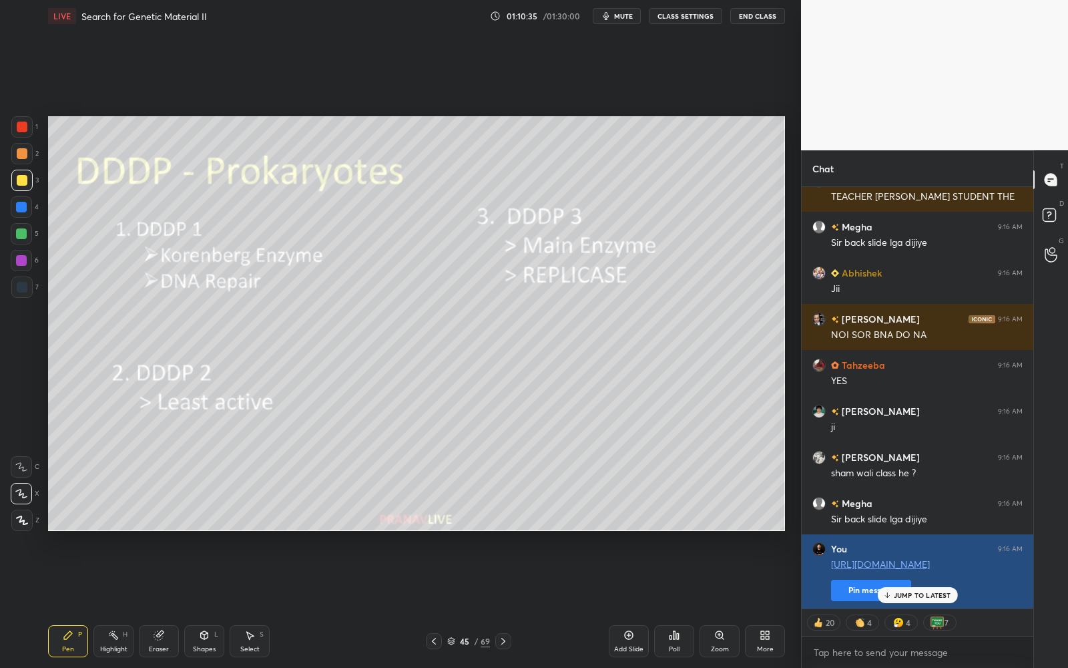
click at [864, 590] on button "Pin message" at bounding box center [871, 590] width 80 height 21
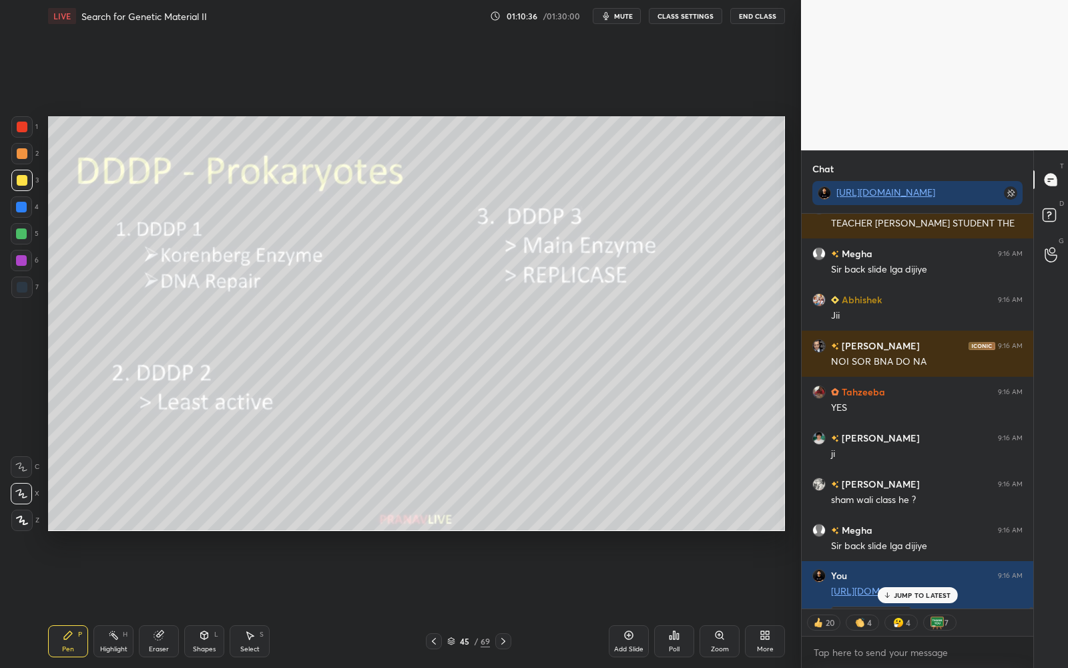
click at [909, 591] on p "JUMP TO LATEST" at bounding box center [922, 595] width 57 height 8
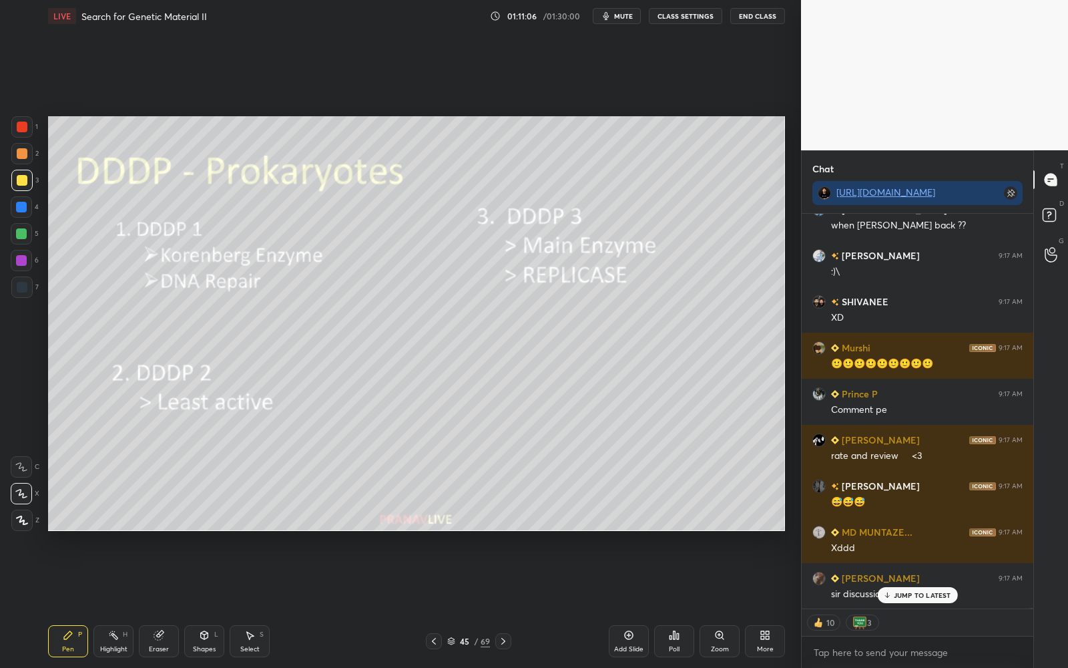
drag, startPoint x: 628, startPoint y: 649, endPoint x: 634, endPoint y: 646, distance: 7.5
click at [627, 648] on div "Add Slide" at bounding box center [628, 649] width 29 height 7
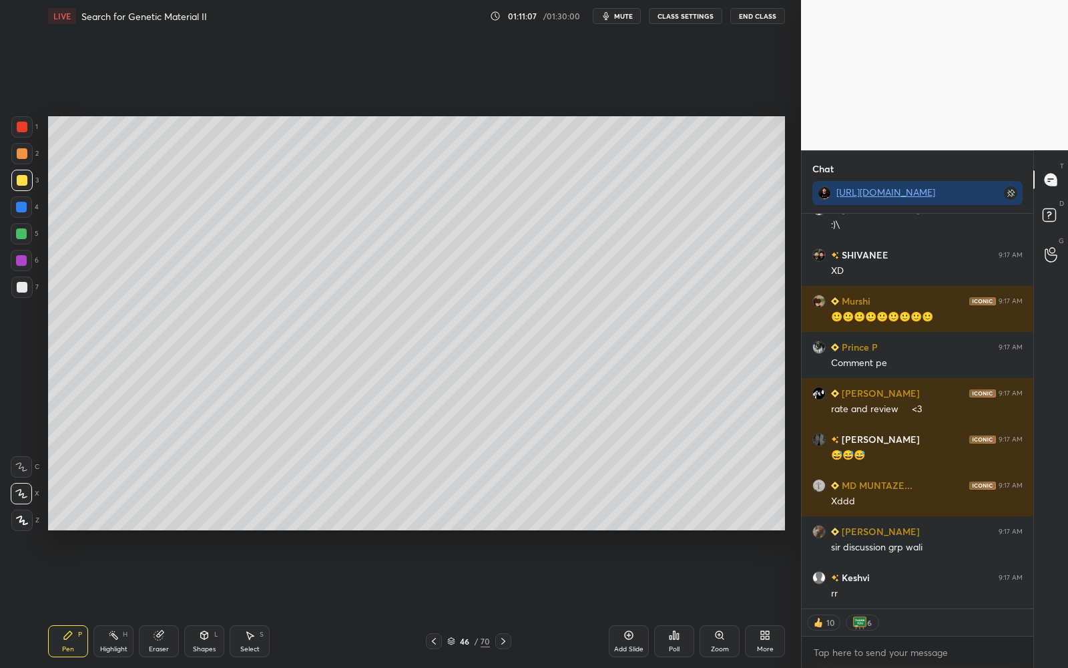
click at [31, 181] on div at bounding box center [21, 180] width 21 height 21
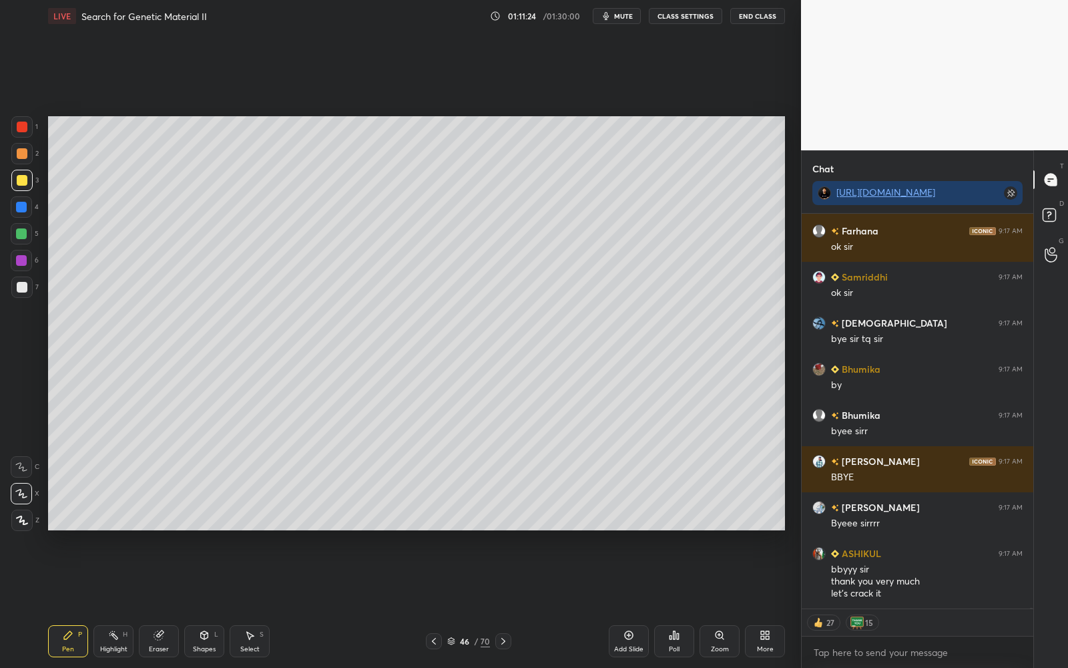
click at [761, 11] on button "End Class" at bounding box center [757, 16] width 55 height 16
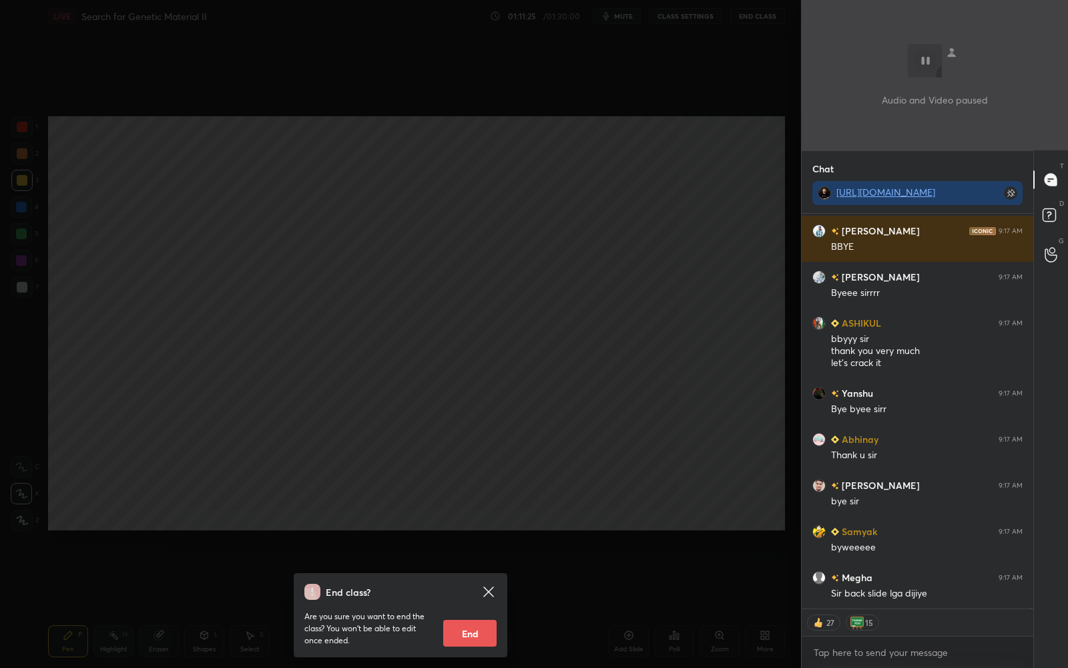
click at [469, 630] on button "End" at bounding box center [469, 633] width 53 height 27
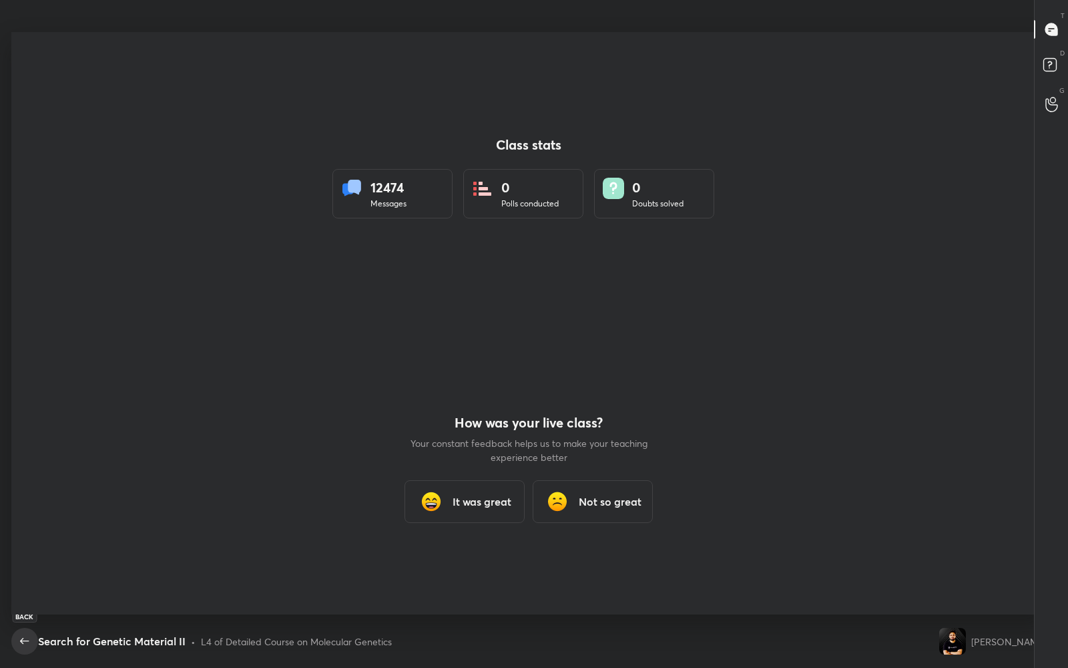
click at [22, 635] on icon "button" at bounding box center [25, 641] width 16 height 16
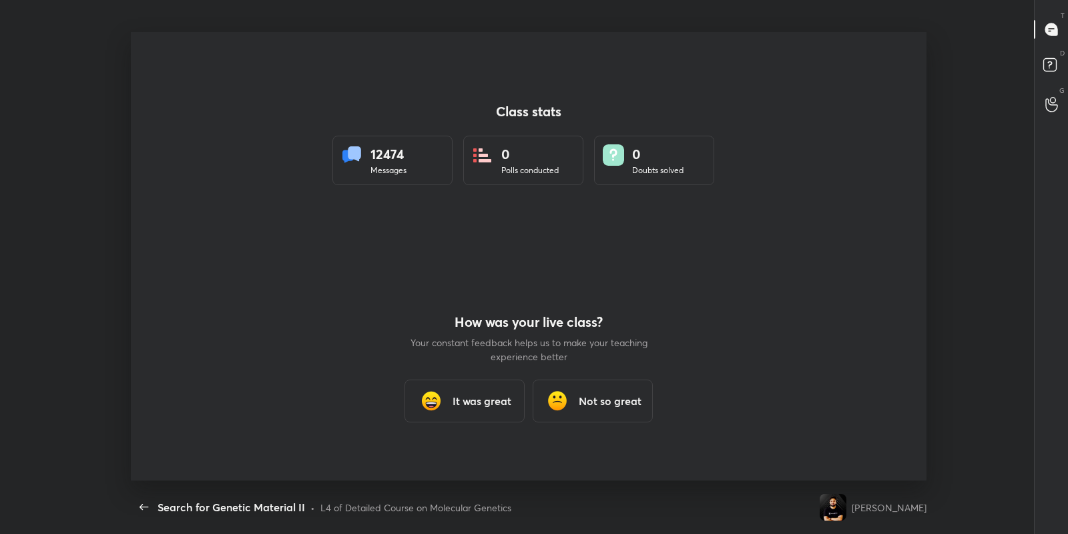
scroll to position [66324, 65715]
